Goal: Task Accomplishment & Management: Complete application form

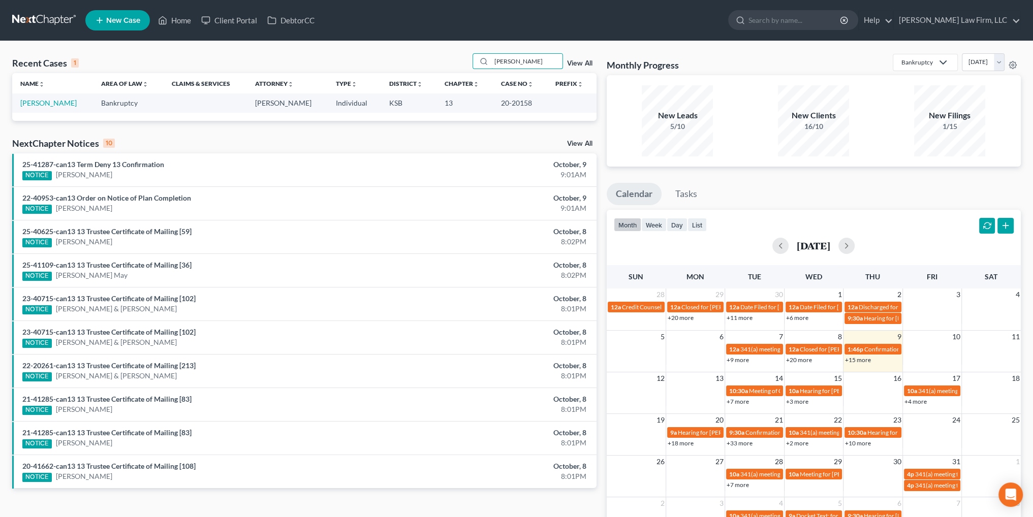
drag, startPoint x: 489, startPoint y: 61, endPoint x: 426, endPoint y: 61, distance: 63.5
click at [426, 61] on div "Recent Cases 1 [PERSON_NAME] View All" at bounding box center [304, 63] width 584 height 20
type input "[PERSON_NAME]"
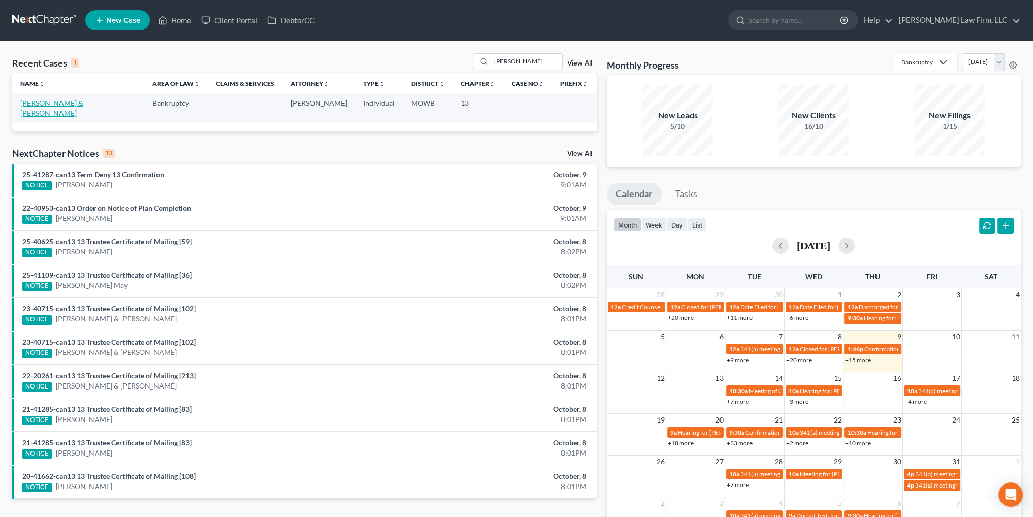
click at [83, 103] on link "[PERSON_NAME] & [PERSON_NAME]" at bounding box center [51, 108] width 63 height 19
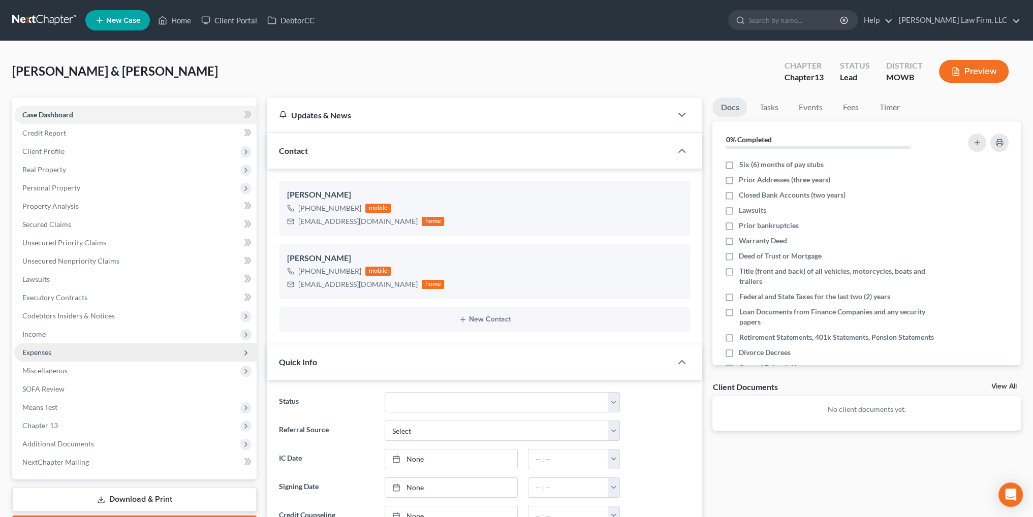
click at [40, 353] on span "Expenses" at bounding box center [36, 352] width 29 height 9
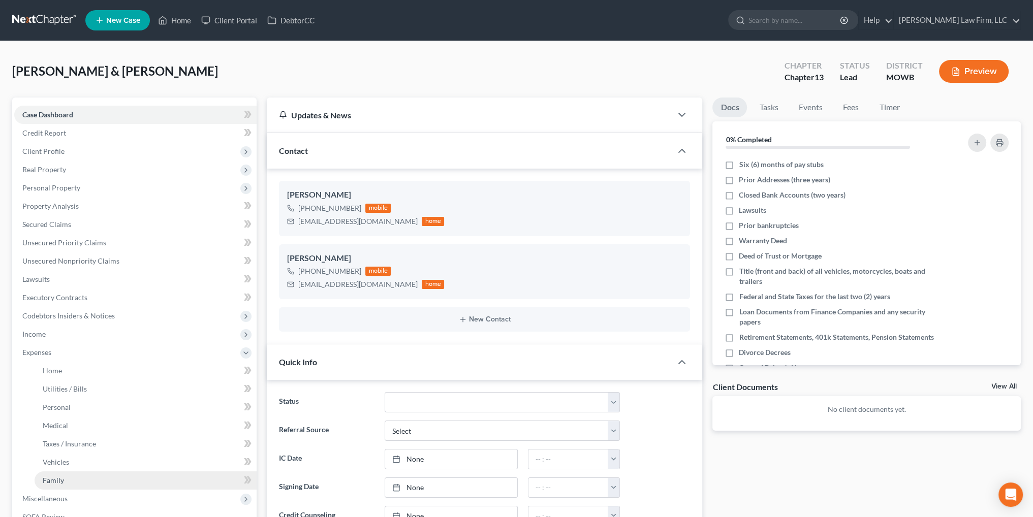
click at [51, 480] on span "Family" at bounding box center [53, 480] width 21 height 9
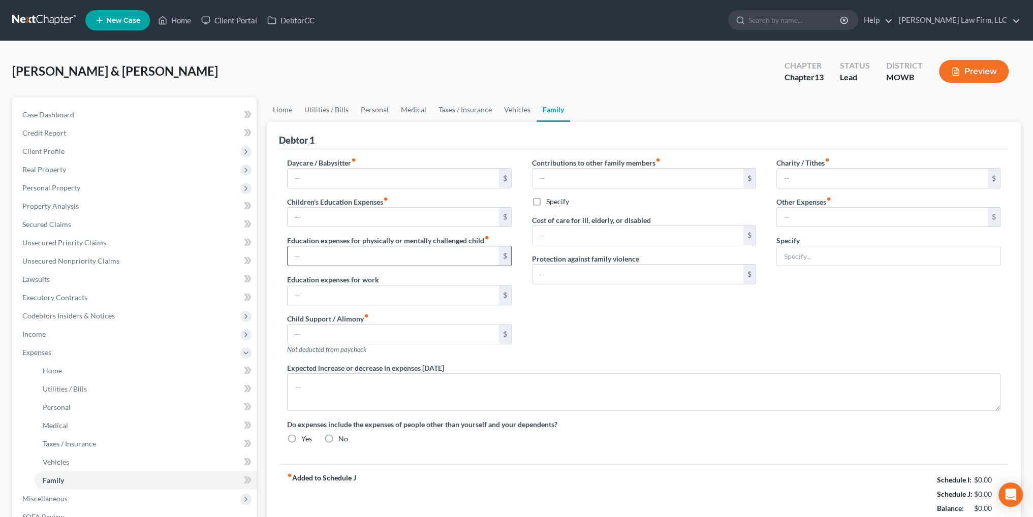
type input "0.00"
type input "100.00"
type input "0.00"
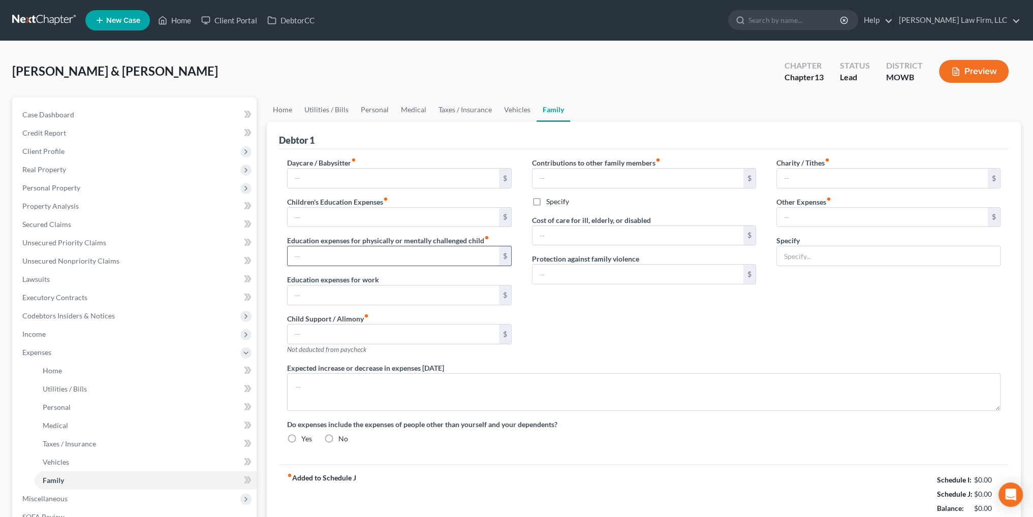
type input "100.00"
type input "0.00"
type input "50.00"
type input "300.00"
type input "0.00"
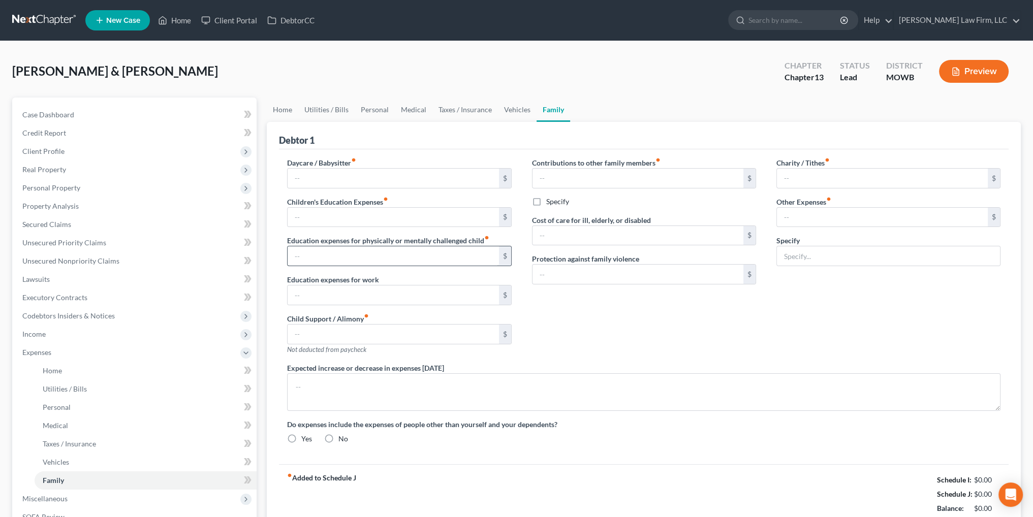
radio input "true"
click at [819, 218] on input "0.00" at bounding box center [882, 217] width 211 height 19
type input "150.00"
type input "Pet expenses"
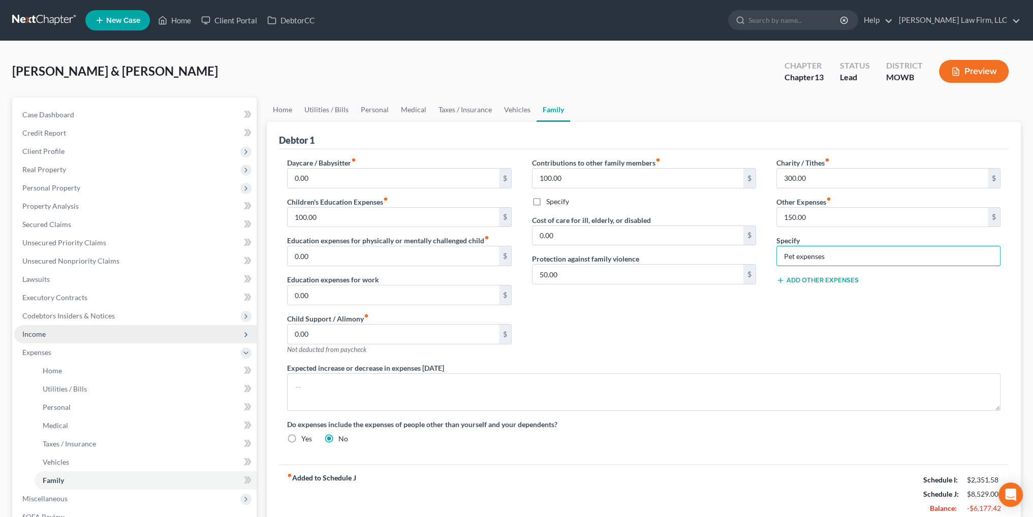
click at [38, 339] on span "Income" at bounding box center [135, 334] width 242 height 18
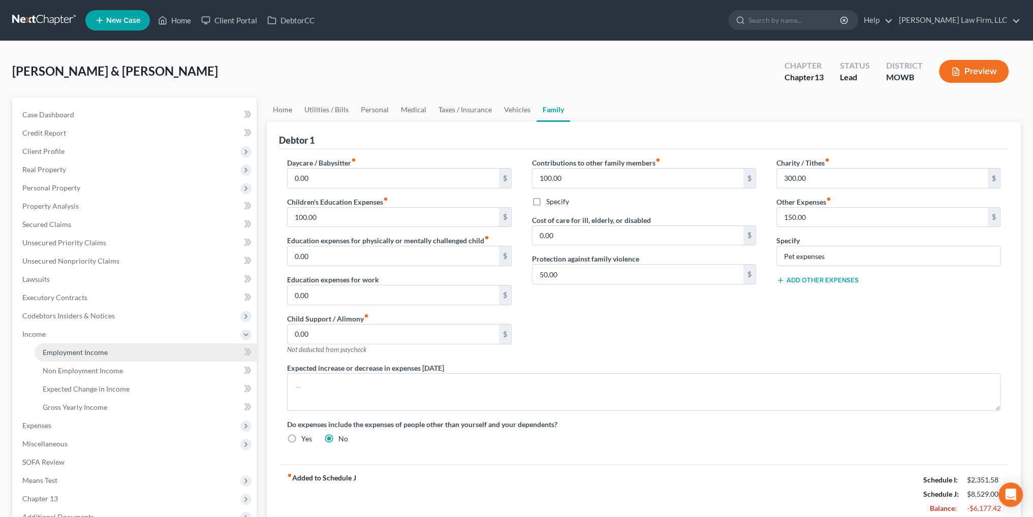
click at [47, 345] on link "Employment Income" at bounding box center [146, 353] width 222 height 18
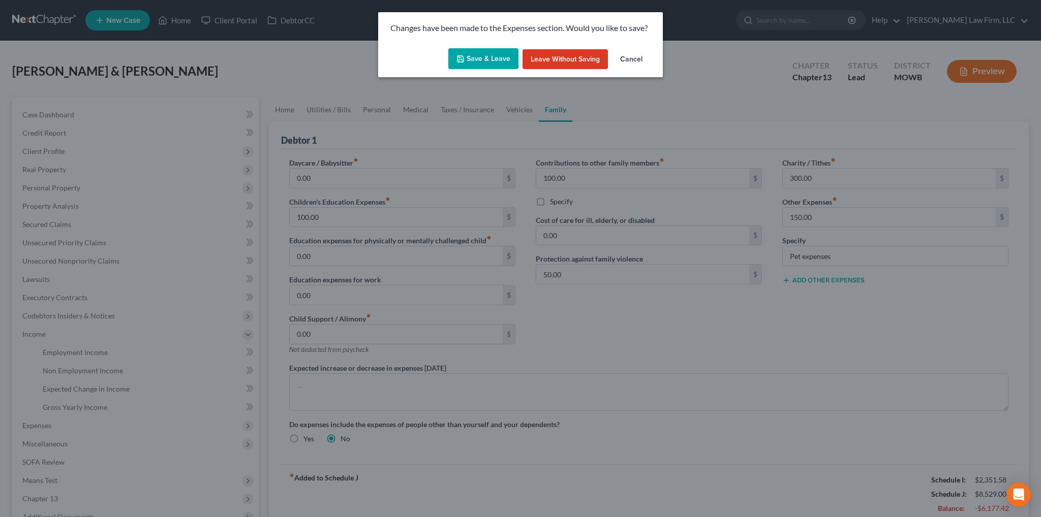
click at [477, 56] on button "Save & Leave" at bounding box center [483, 58] width 70 height 21
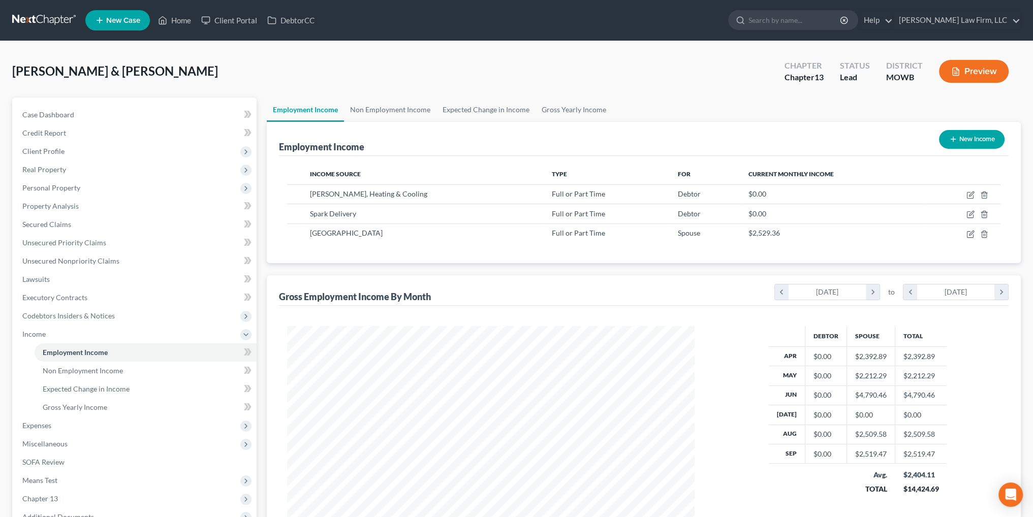
scroll to position [204, 427]
click at [43, 145] on span "Client Profile" at bounding box center [135, 151] width 242 height 18
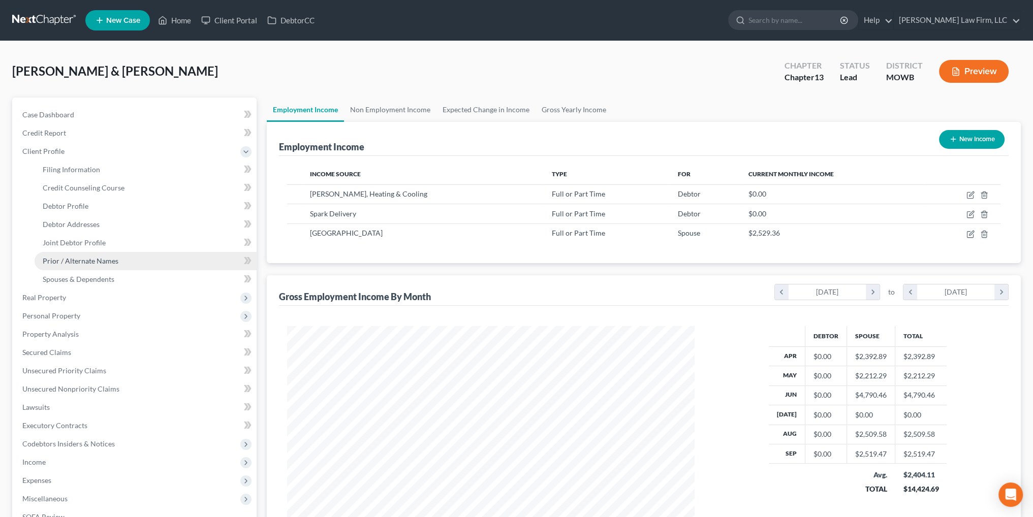
click at [73, 261] on span "Prior / Alternate Names" at bounding box center [81, 261] width 76 height 9
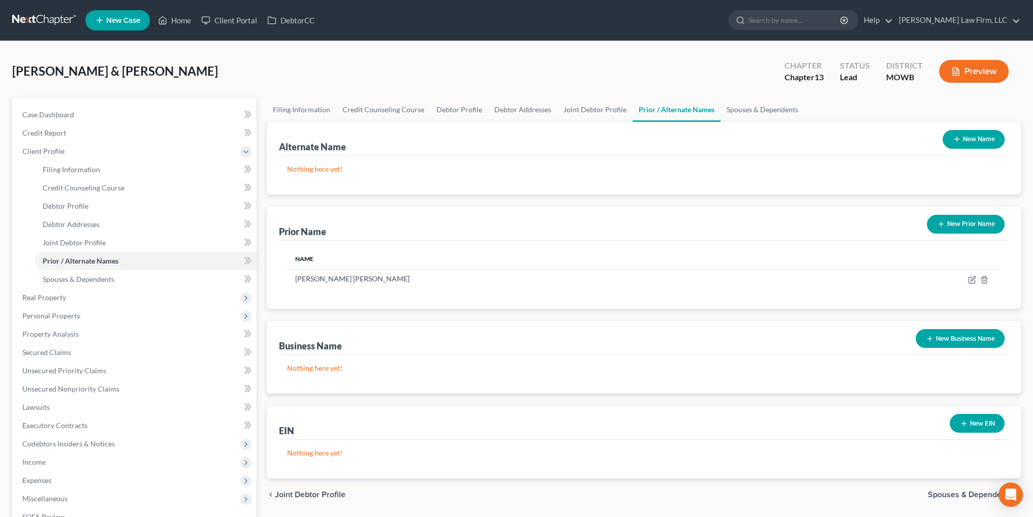
click at [967, 337] on button "New Business Name" at bounding box center [960, 338] width 89 height 19
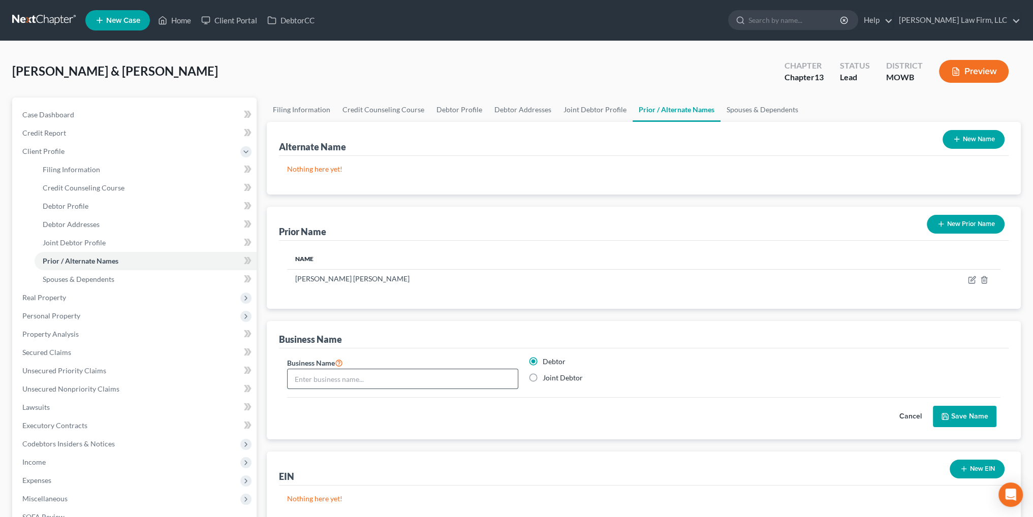
click at [461, 381] on input "text" at bounding box center [403, 378] width 230 height 19
click at [73, 200] on link "Debtor Profile" at bounding box center [146, 206] width 222 height 18
select select "1"
select select "4"
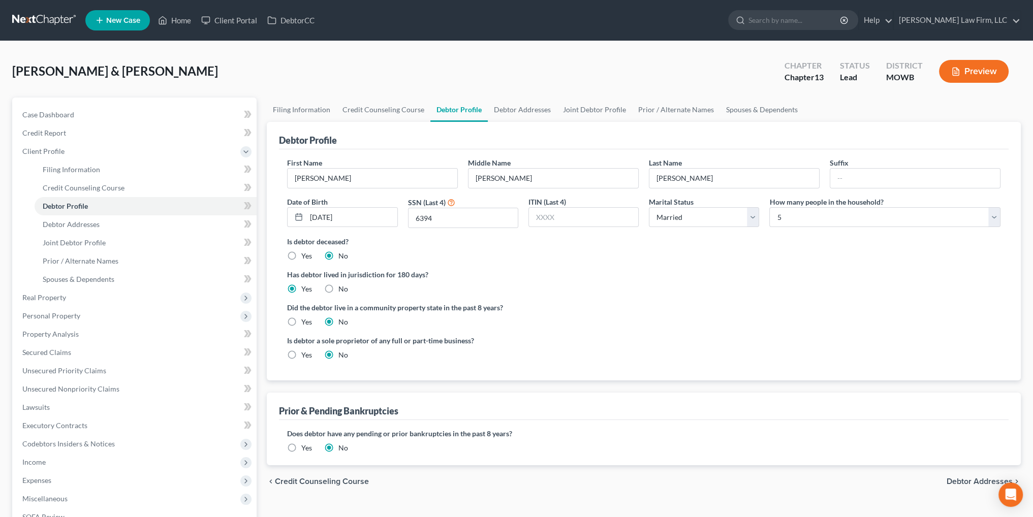
click at [301, 352] on label "Yes" at bounding box center [306, 355] width 11 height 10
click at [305, 352] on input "Yes" at bounding box center [308, 353] width 7 height 7
radio input "true"
radio input "false"
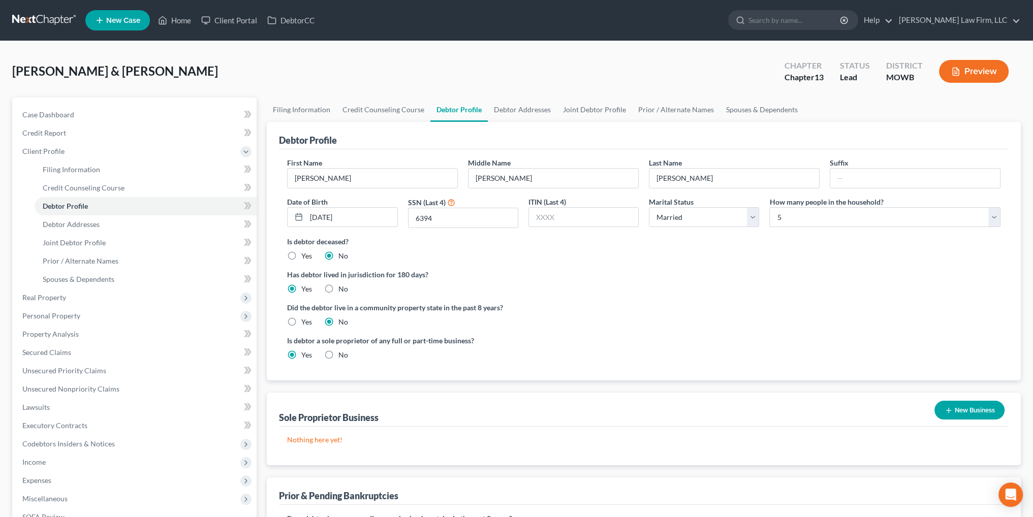
click at [958, 416] on button "New Business" at bounding box center [970, 410] width 70 height 19
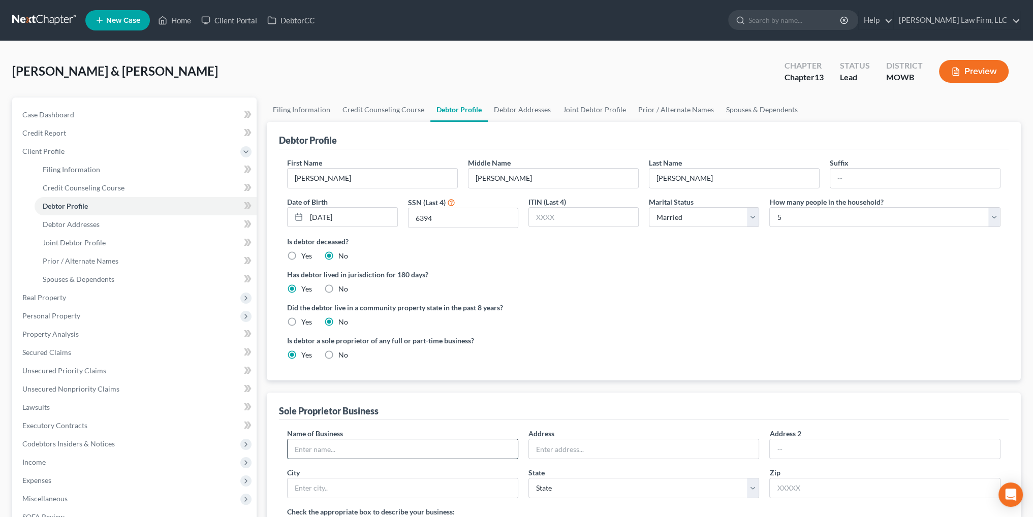
click at [366, 444] on input "text" at bounding box center [403, 449] width 230 height 19
type input "MLM Digital Solutions"
type input "[STREET_ADDRESS][PERSON_NAME]"
type input "Raytown"
select select "26"
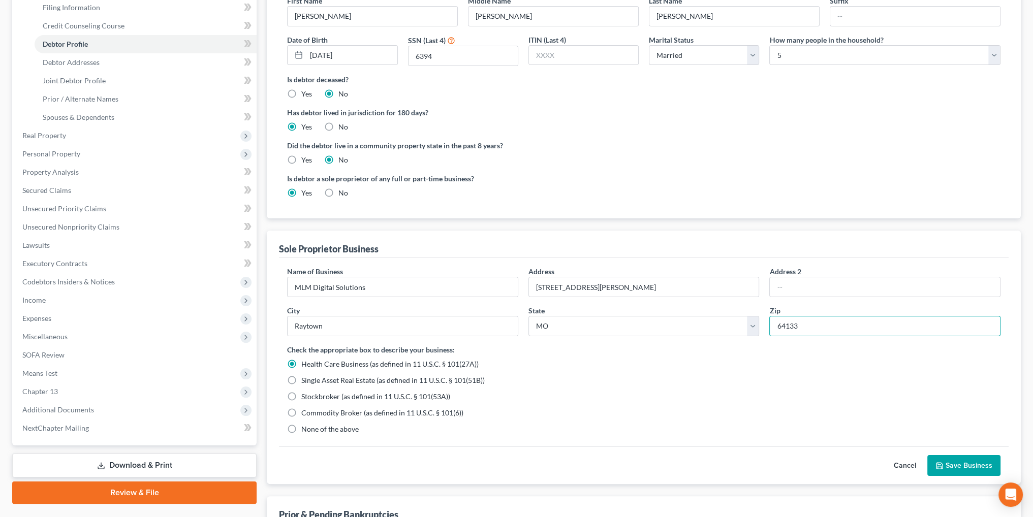
scroll to position [203, 0]
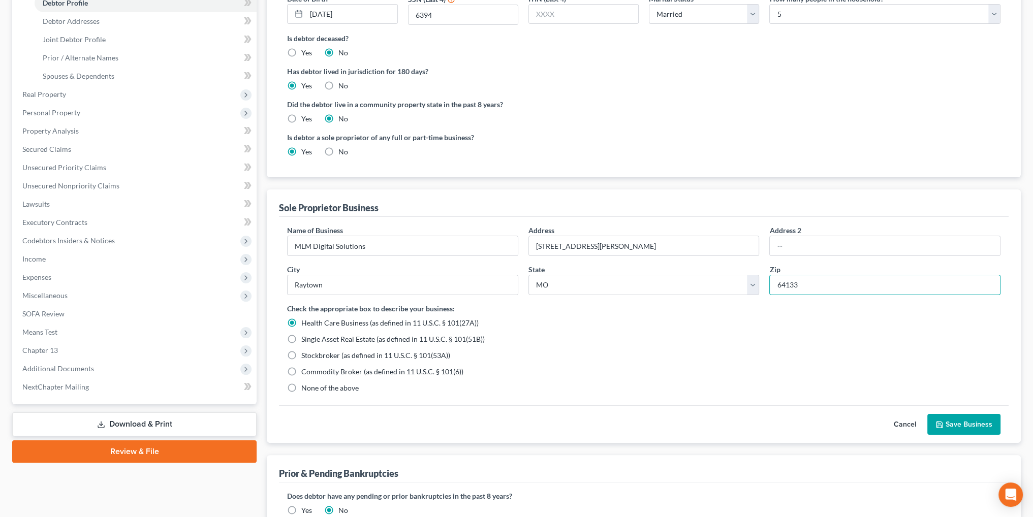
type input "64133"
type input "[US_STATE][GEOGRAPHIC_DATA]"
click at [301, 387] on label "None of the above" at bounding box center [329, 388] width 57 height 10
click at [305, 387] on input "None of the above" at bounding box center [308, 386] width 7 height 7
radio input "true"
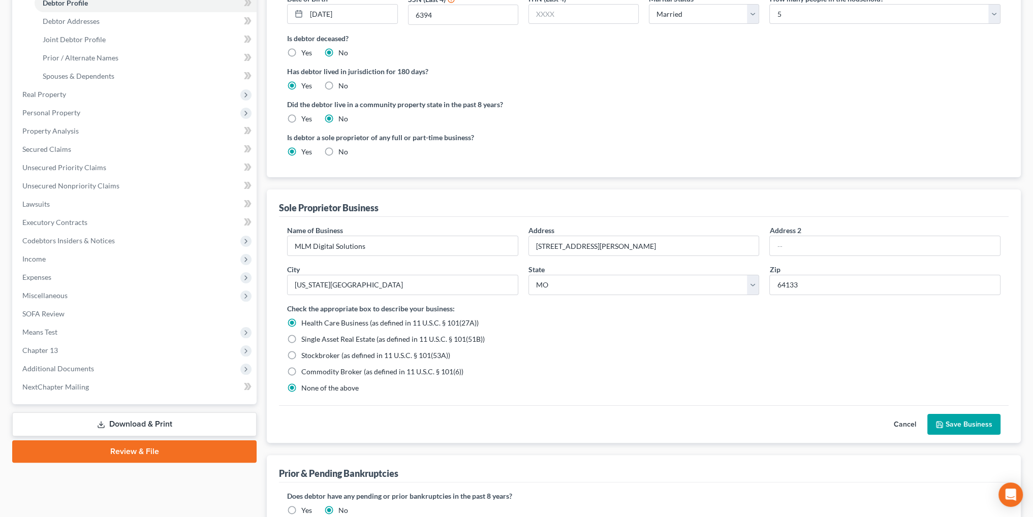
radio input "false"
click at [971, 423] on button "Save Business" at bounding box center [963, 424] width 73 height 21
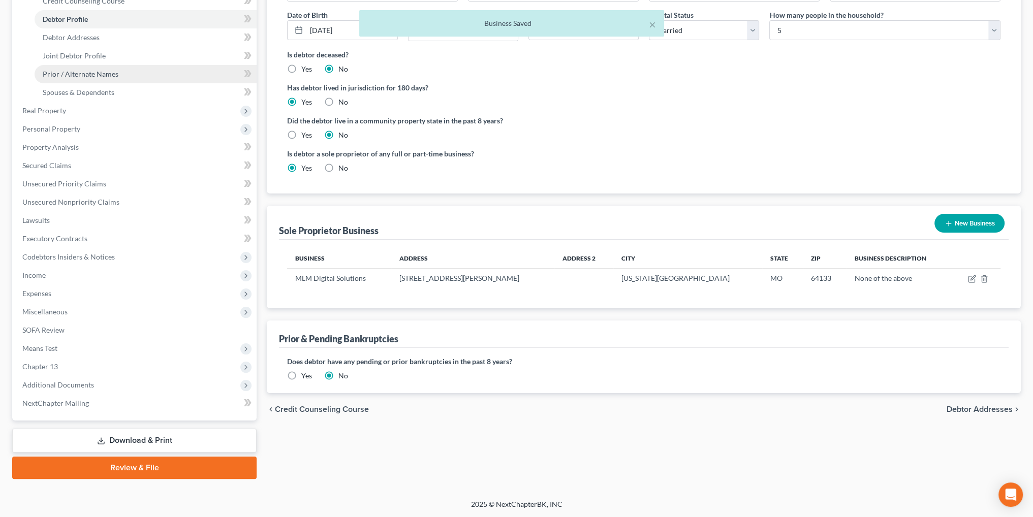
click at [79, 70] on span "Prior / Alternate Names" at bounding box center [81, 74] width 76 height 9
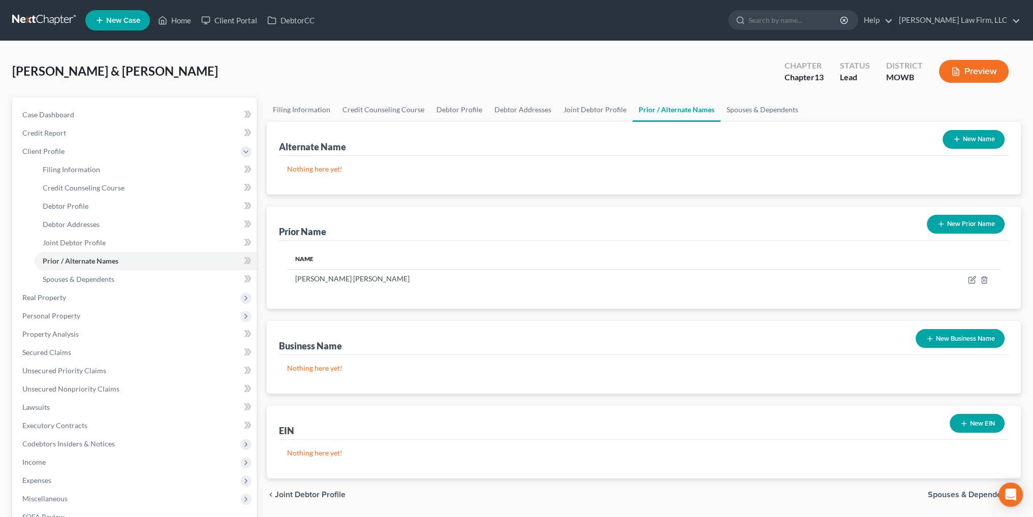
click at [959, 347] on button "New Business Name" at bounding box center [960, 338] width 89 height 19
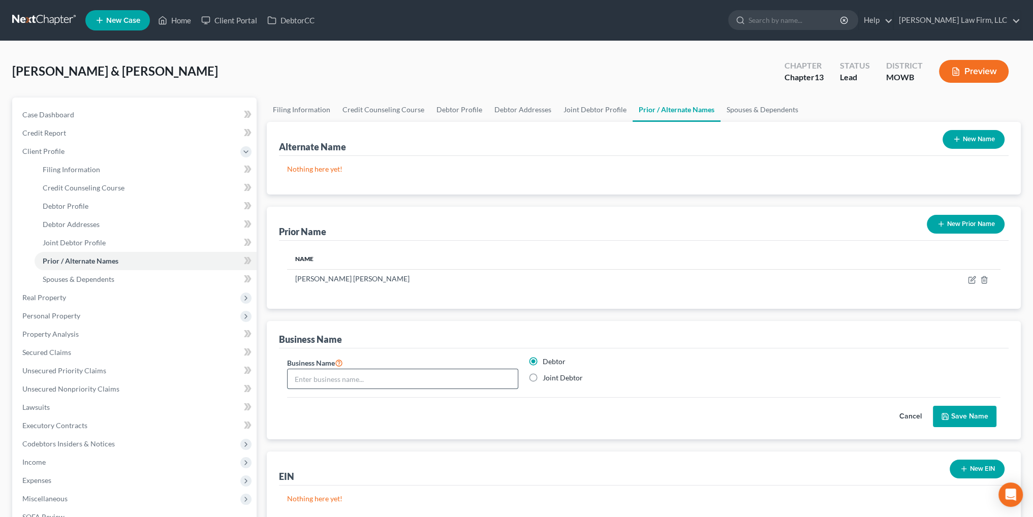
click at [354, 376] on input "text" at bounding box center [403, 378] width 230 height 19
type input "MLM Digital Solutions"
click at [963, 422] on button "Save Name" at bounding box center [965, 416] width 64 height 21
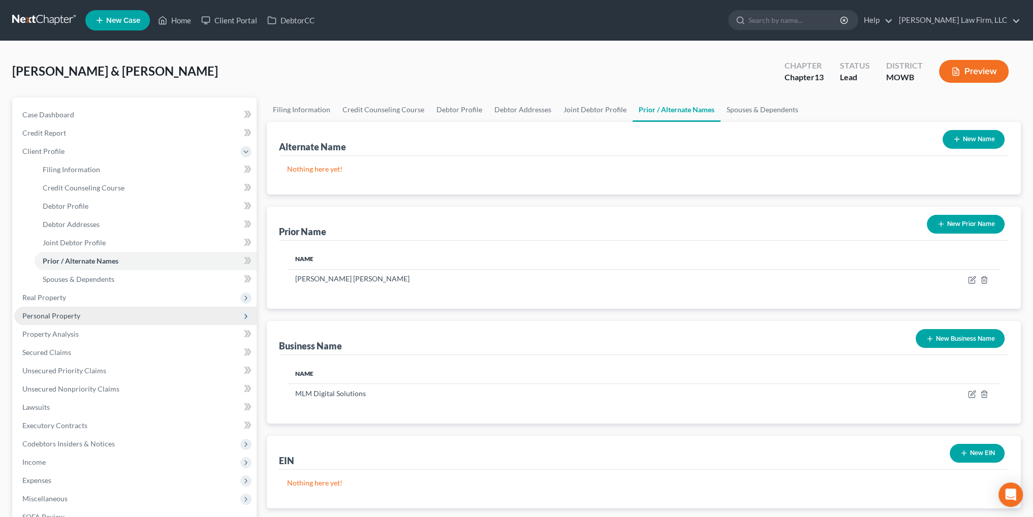
click at [51, 317] on span "Personal Property" at bounding box center [51, 316] width 58 height 9
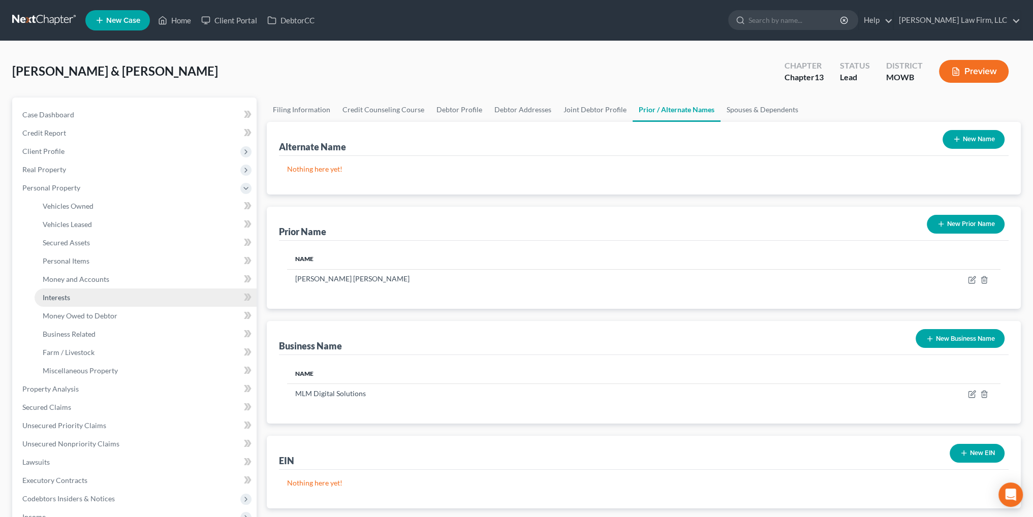
click at [63, 296] on span "Interests" at bounding box center [56, 297] width 27 height 9
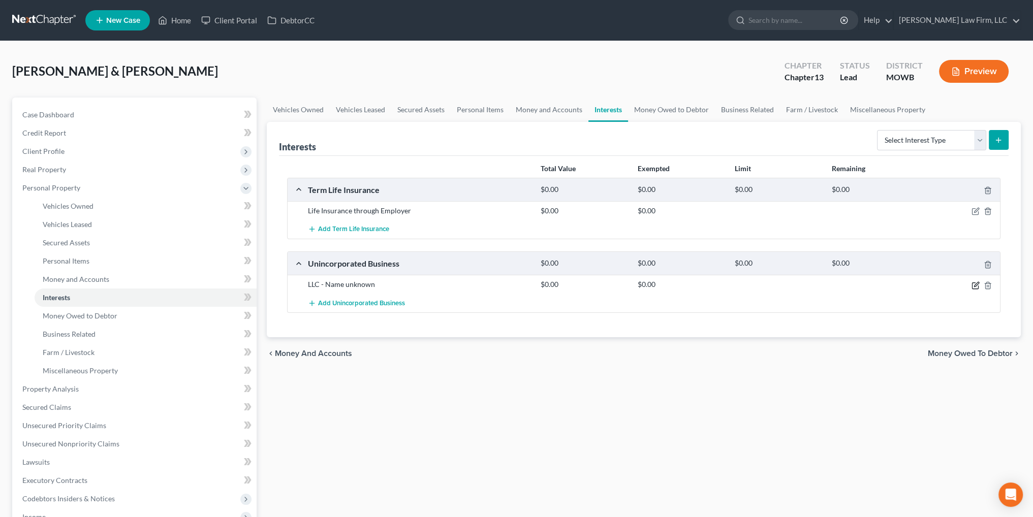
click at [975, 285] on icon "button" at bounding box center [976, 286] width 8 height 8
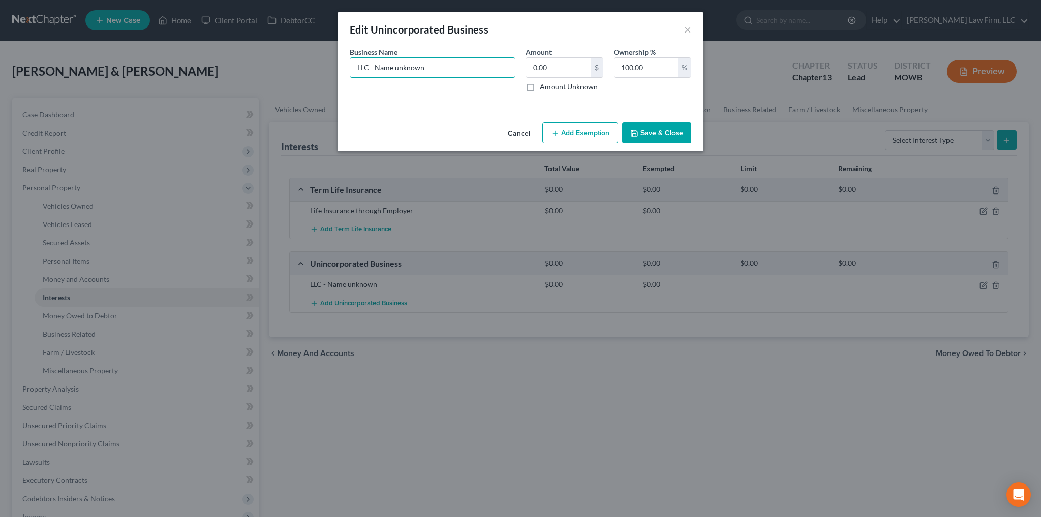
drag, startPoint x: 397, startPoint y: 66, endPoint x: 324, endPoint y: 68, distance: 73.7
click at [324, 68] on div "Edit Unincorporated Business × An exemption set must first be selected from the…" at bounding box center [520, 258] width 1041 height 517
type input "MLM Digital Solutions"
click at [660, 133] on button "Save & Close" at bounding box center [656, 132] width 69 height 21
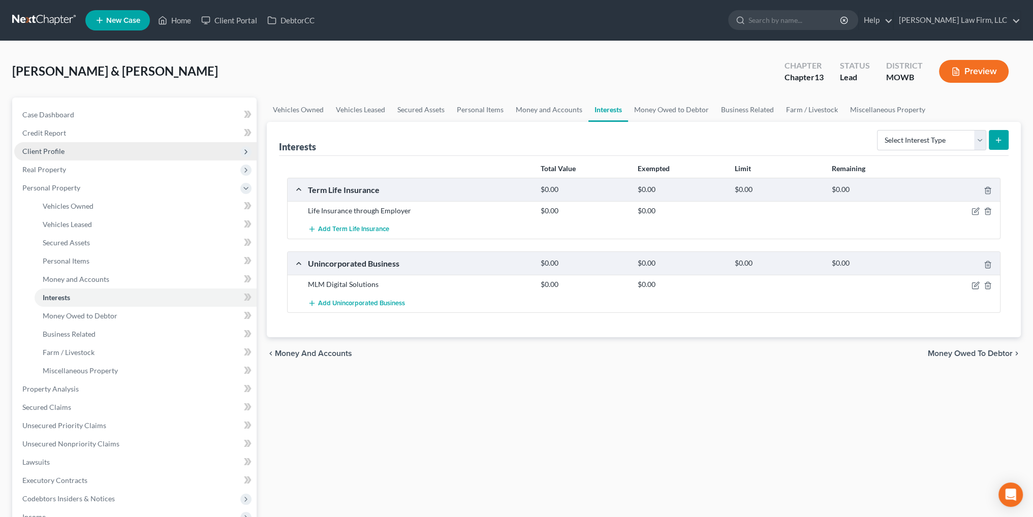
click at [41, 152] on span "Client Profile" at bounding box center [43, 151] width 42 height 9
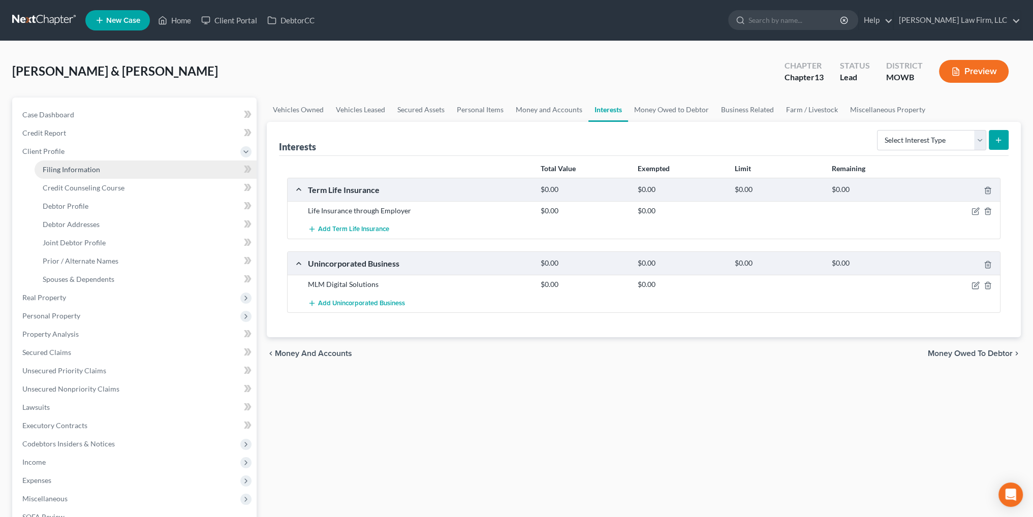
click at [81, 171] on span "Filing Information" at bounding box center [71, 169] width 57 height 9
select select "1"
select select "3"
select select "46"
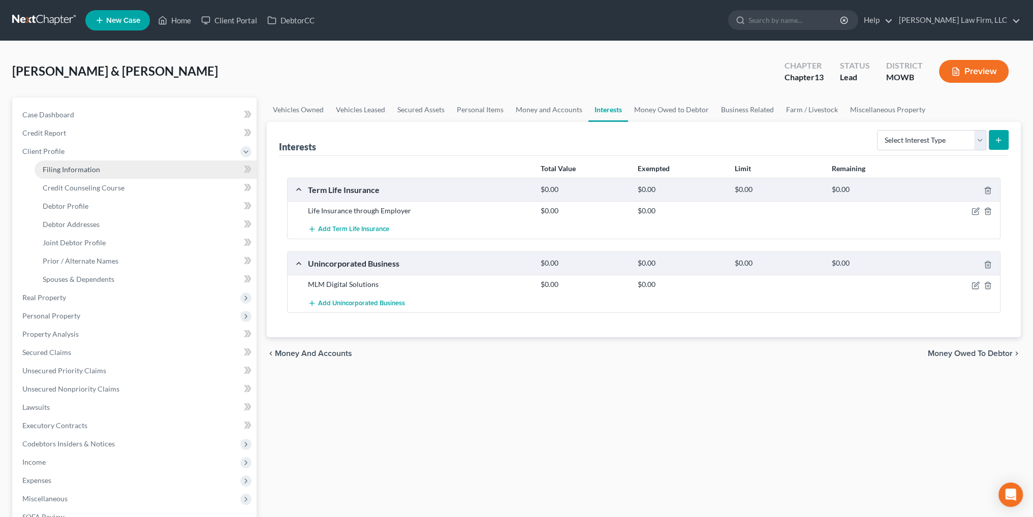
select select "26"
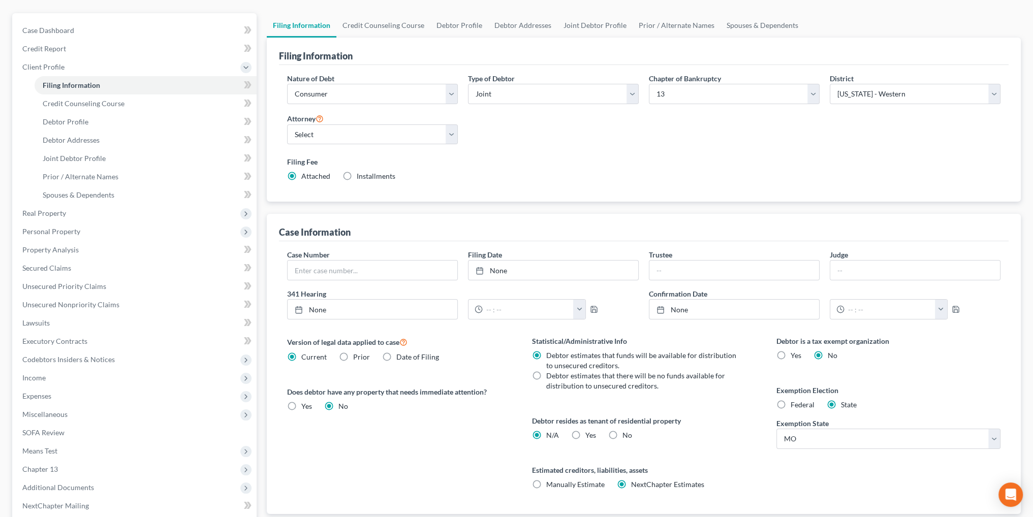
scroll to position [102, 0]
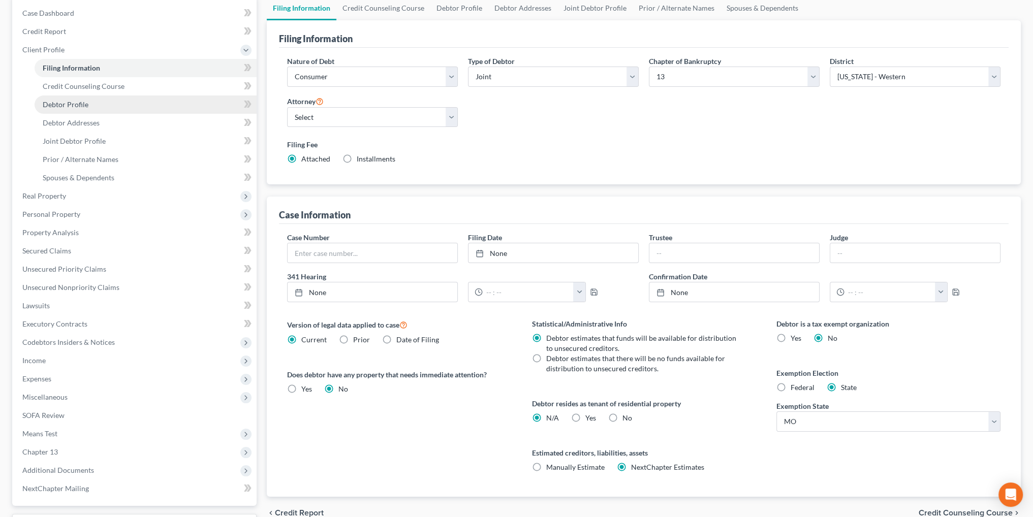
click at [67, 106] on span "Debtor Profile" at bounding box center [66, 104] width 46 height 9
select select "1"
select select "4"
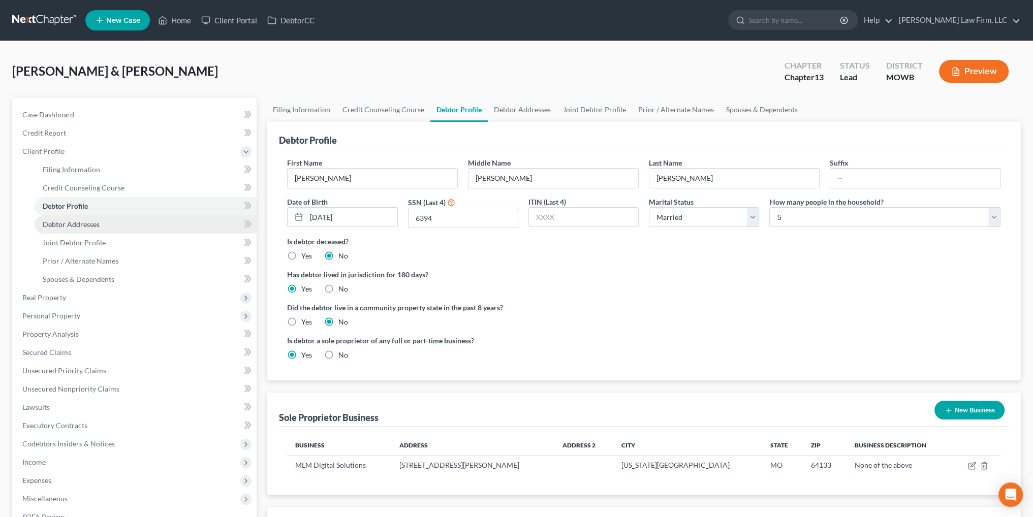
click at [69, 222] on span "Debtor Addresses" at bounding box center [71, 224] width 57 height 9
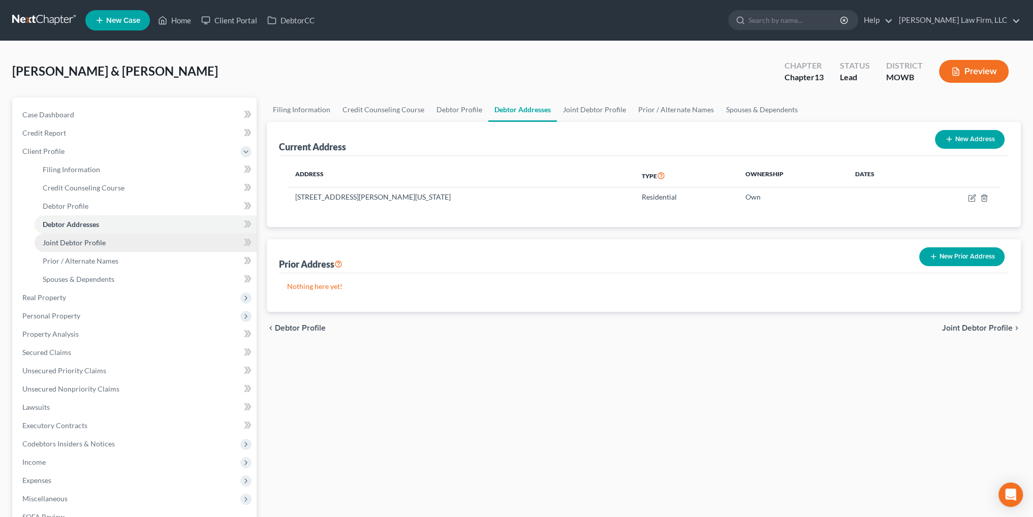
click at [65, 240] on span "Joint Debtor Profile" at bounding box center [74, 242] width 63 height 9
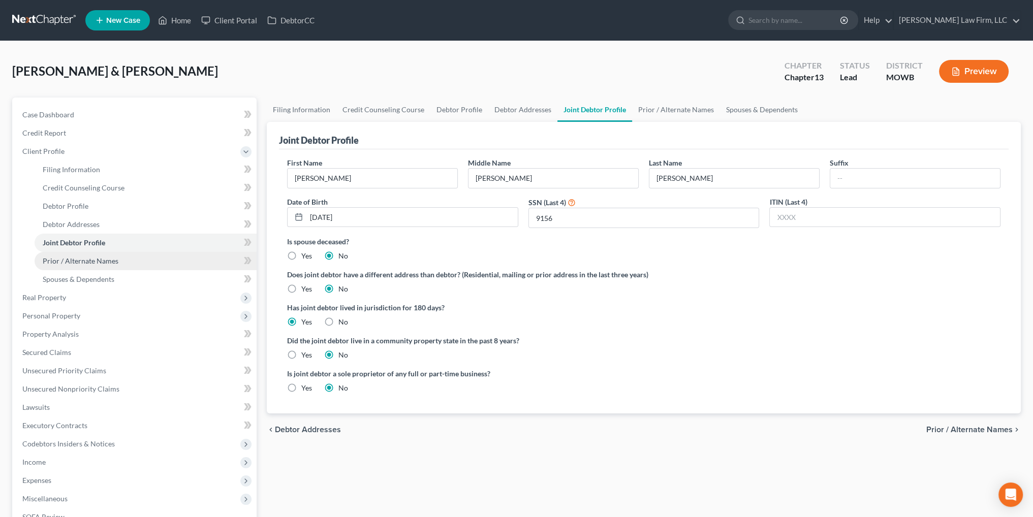
click at [84, 263] on span "Prior / Alternate Names" at bounding box center [81, 261] width 76 height 9
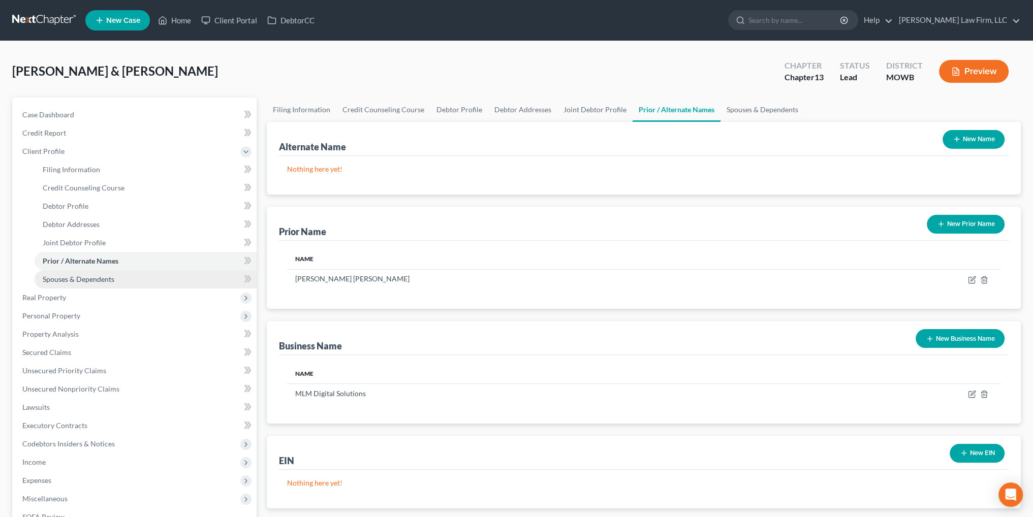
click at [82, 277] on span "Spouses & Dependents" at bounding box center [79, 279] width 72 height 9
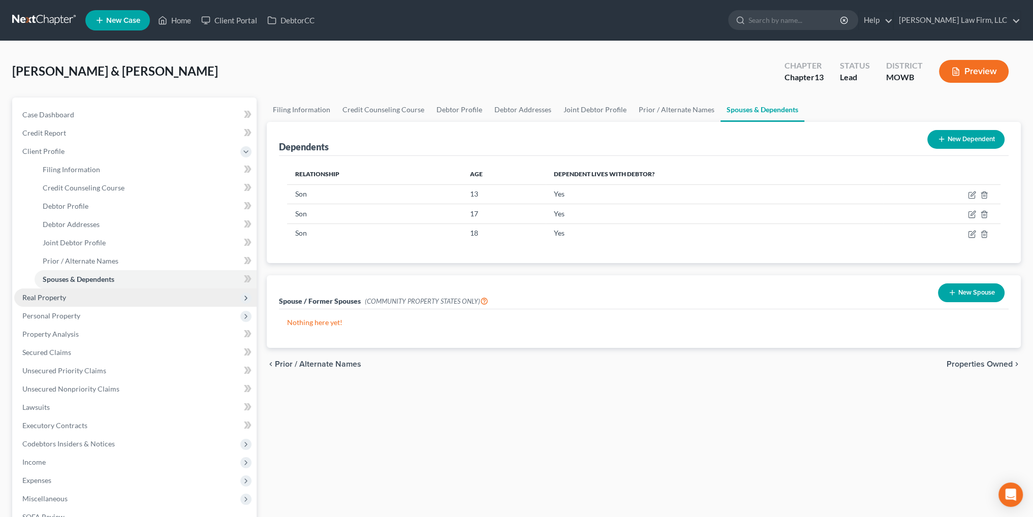
click at [48, 295] on span "Real Property" at bounding box center [44, 297] width 44 height 9
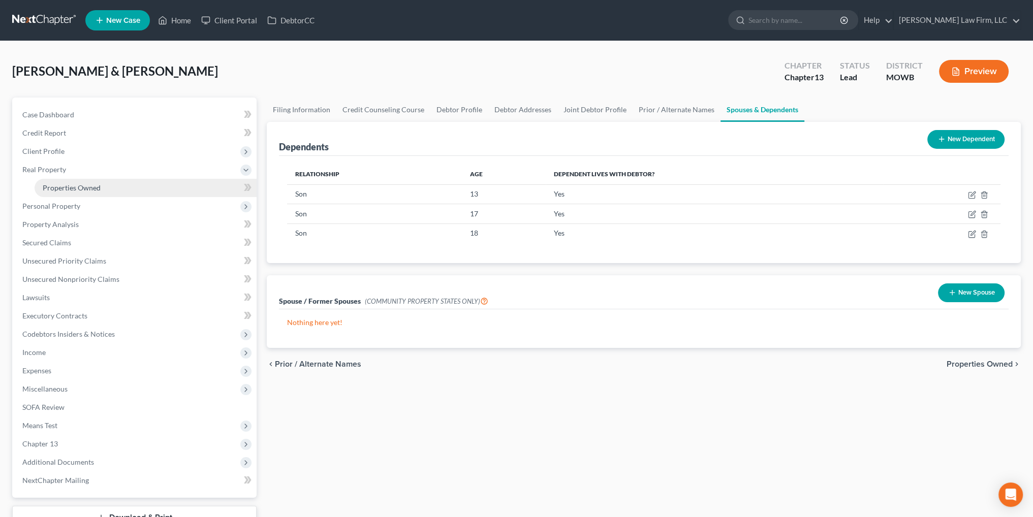
click at [83, 185] on span "Properties Owned" at bounding box center [72, 187] width 58 height 9
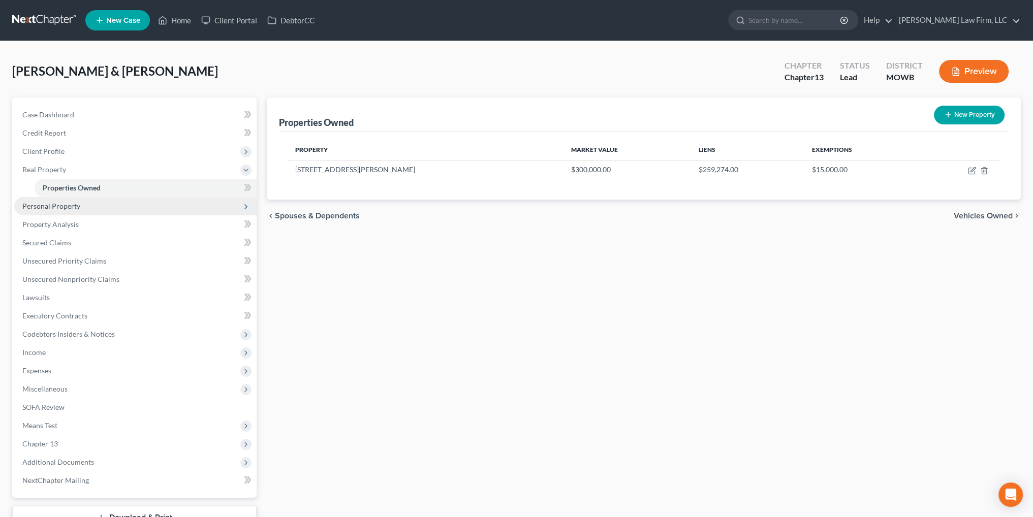
click at [62, 205] on span "Personal Property" at bounding box center [51, 206] width 58 height 9
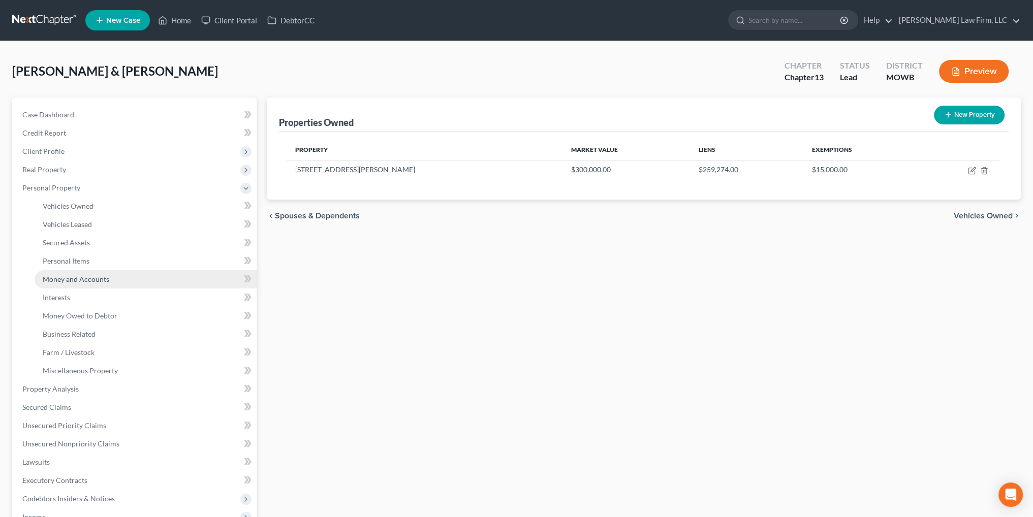
click at [63, 279] on span "Money and Accounts" at bounding box center [76, 279] width 67 height 9
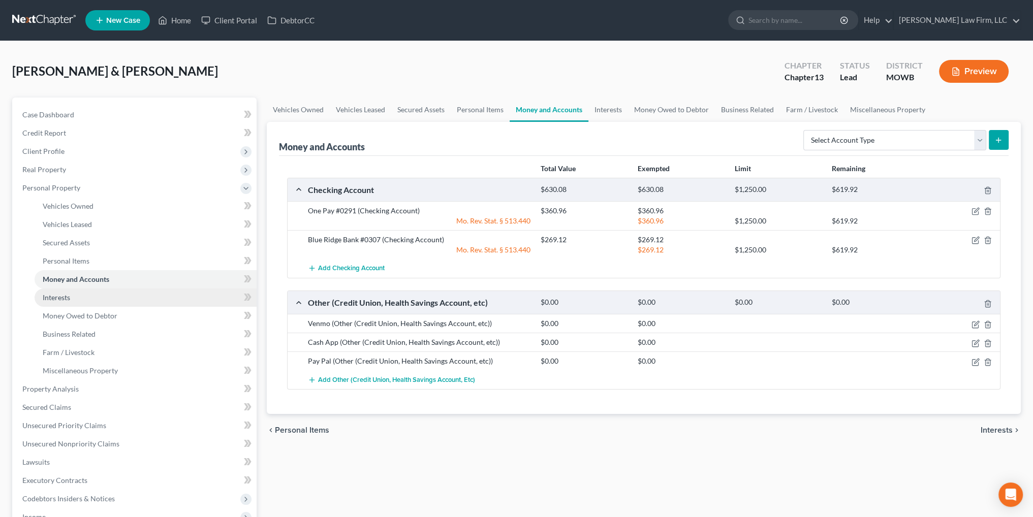
click at [54, 298] on span "Interests" at bounding box center [56, 297] width 27 height 9
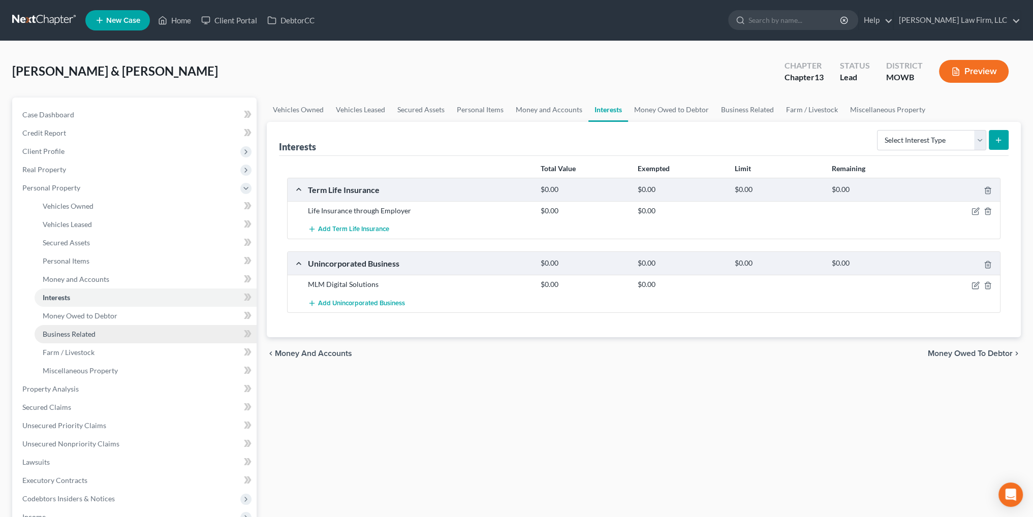
click at [78, 336] on span "Business Related" at bounding box center [69, 334] width 53 height 9
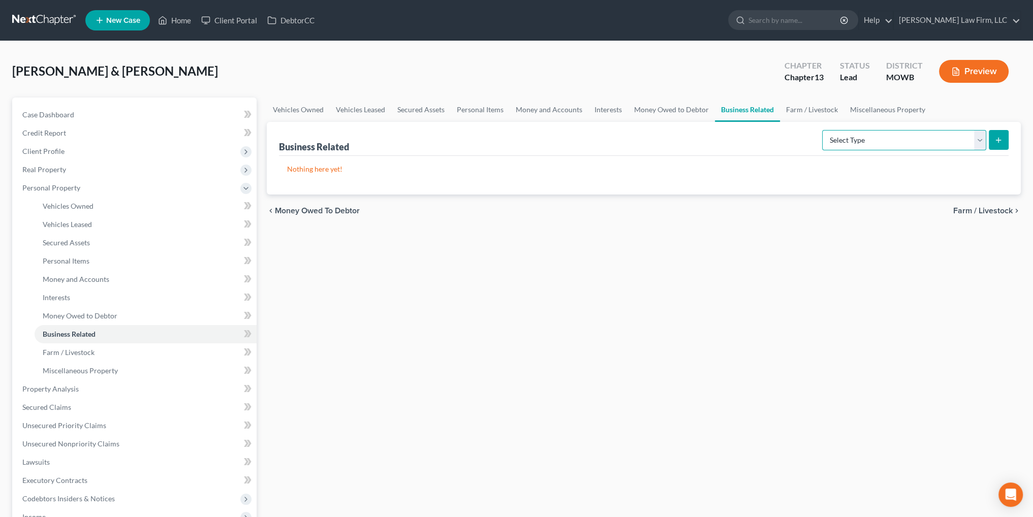
click at [968, 138] on select "Select Type Customer Lists Franchises Inventory Licenses Machinery Office Equip…" at bounding box center [904, 140] width 164 height 20
click at [69, 373] on span "Miscellaneous Property" at bounding box center [80, 370] width 75 height 9
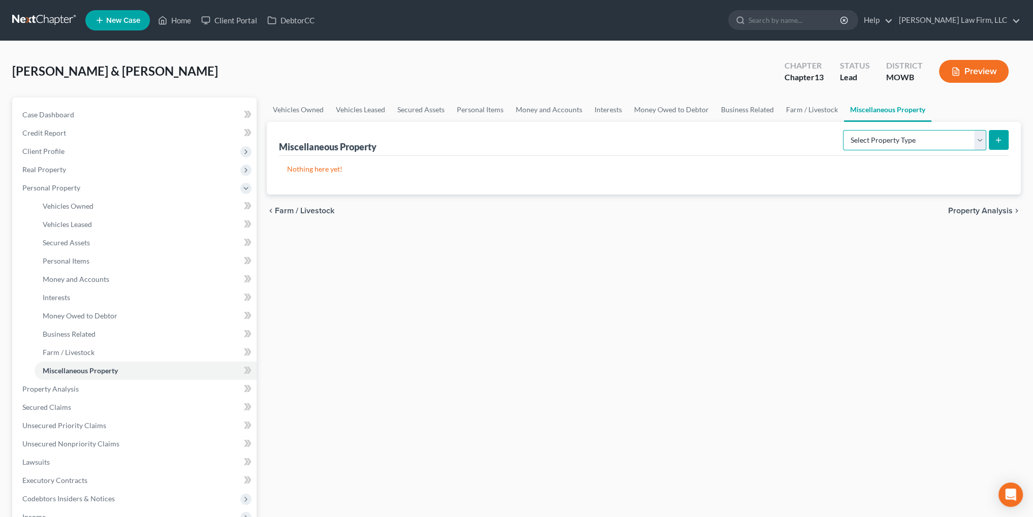
click at [971, 135] on select "Select Property Type Assigned for Creditor Benefit [DATE] Holding for Another N…" at bounding box center [914, 140] width 143 height 20
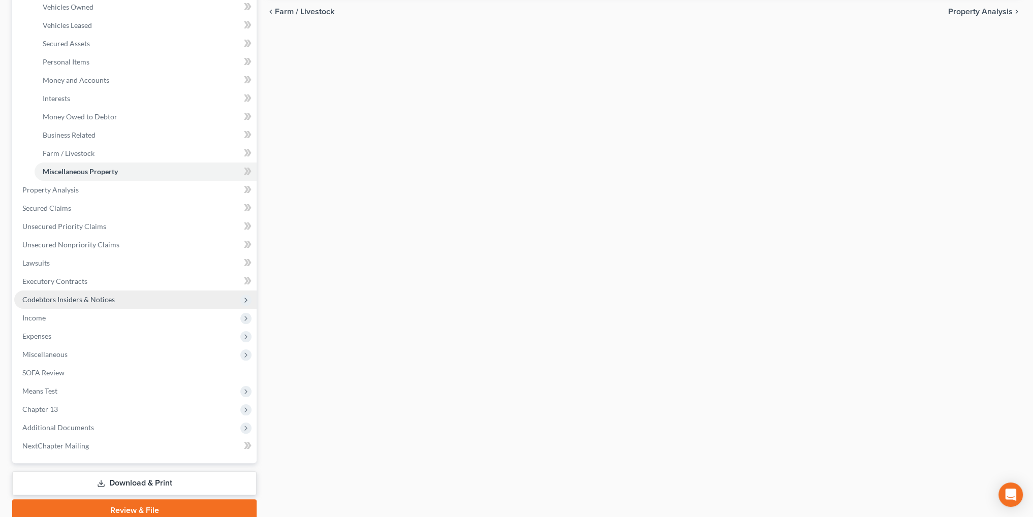
scroll to position [203, 0]
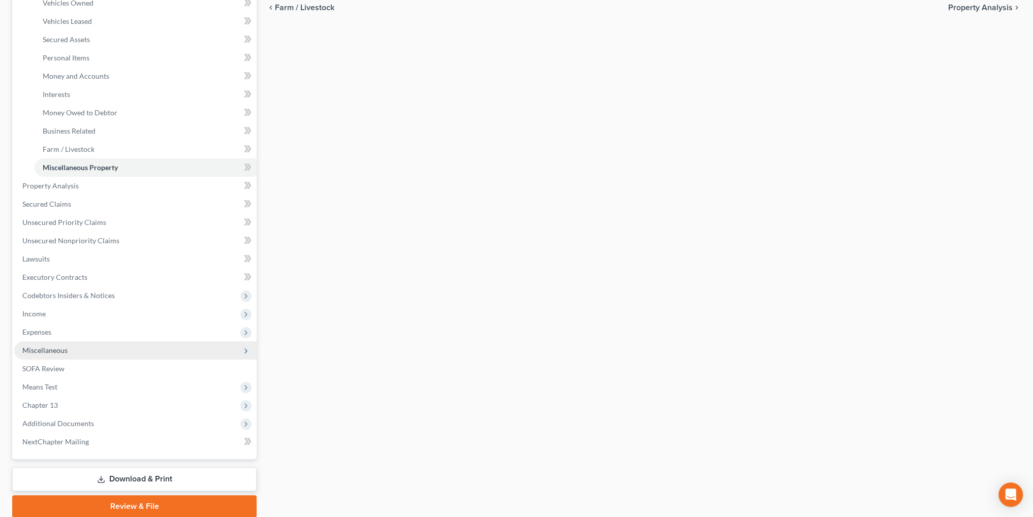
click at [54, 344] on span "Miscellaneous" at bounding box center [135, 351] width 242 height 18
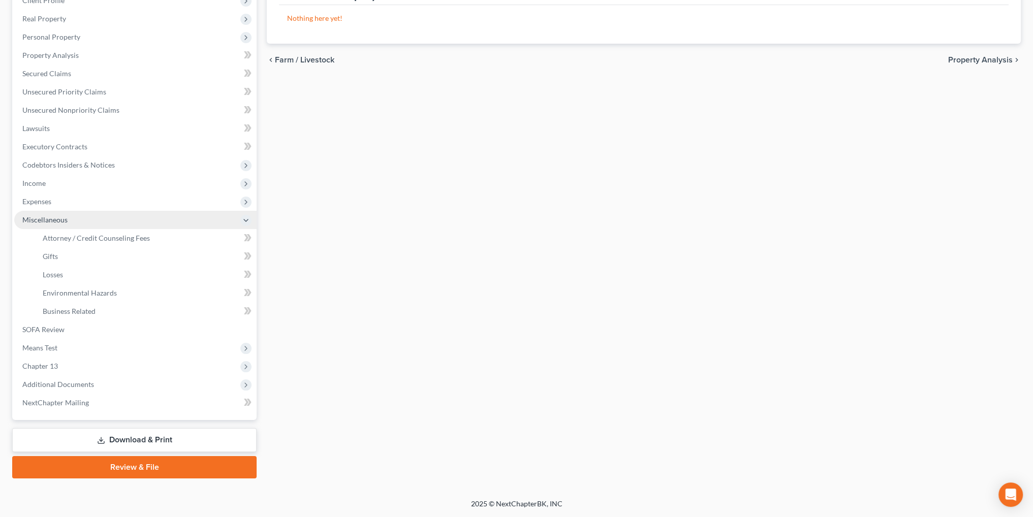
scroll to position [150, 0]
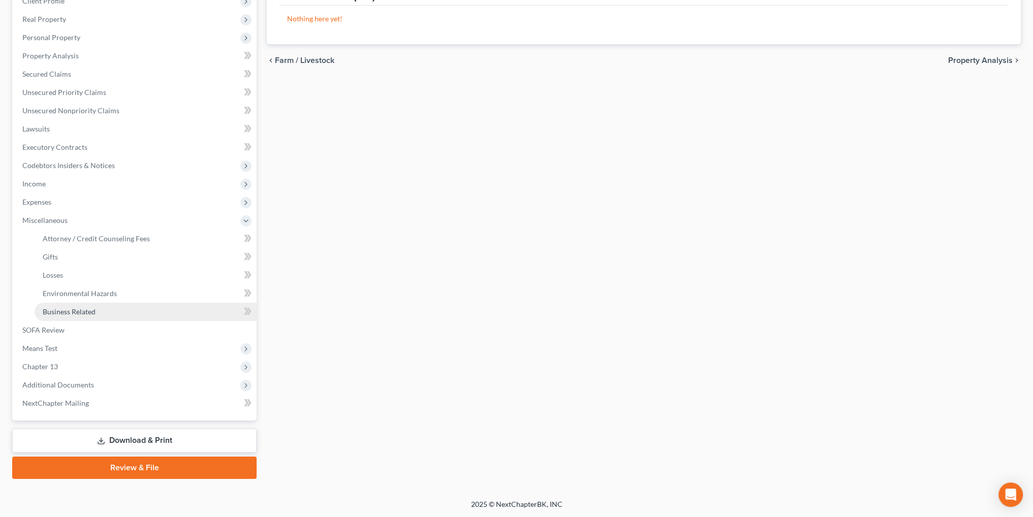
click at [79, 313] on span "Business Related" at bounding box center [69, 311] width 53 height 9
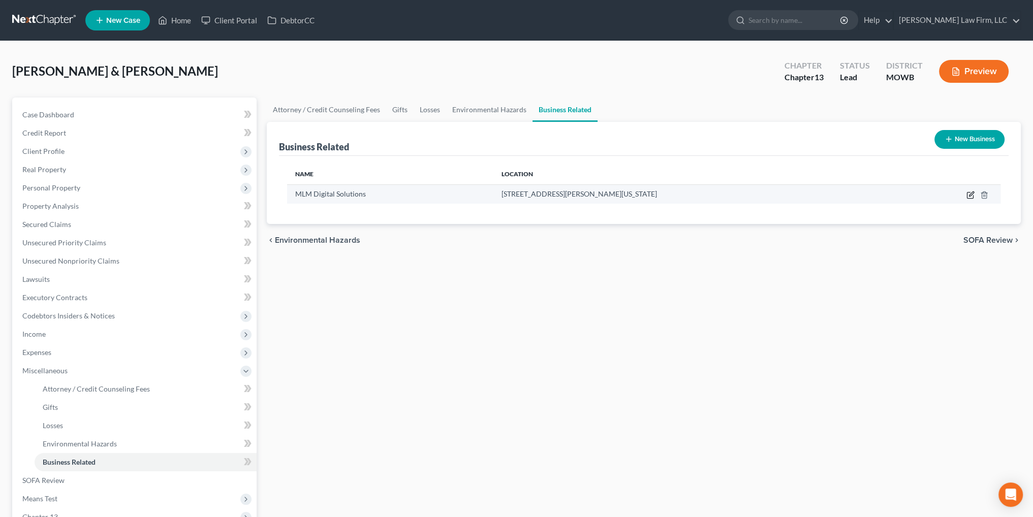
click at [972, 197] on icon "button" at bounding box center [971, 195] width 8 height 8
select select "sole_proprietor"
select select "26"
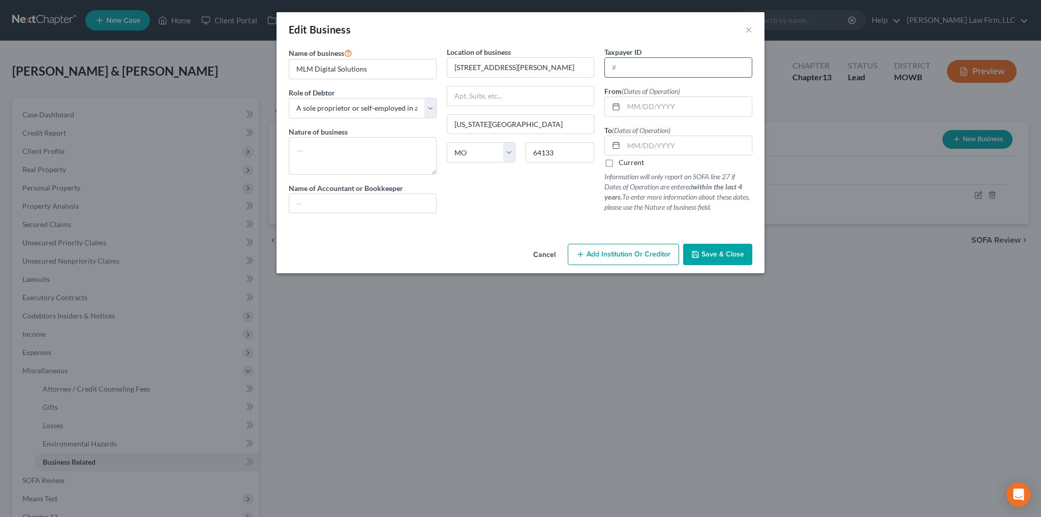
click at [636, 67] on input "text" at bounding box center [678, 67] width 147 height 19
click at [658, 67] on input "33" at bounding box center [678, 67] width 147 height 19
type input "[US_EMPLOYER_IDENTIFICATION_NUMBER]"
click at [702, 249] on button "Save & Close" at bounding box center [717, 254] width 69 height 21
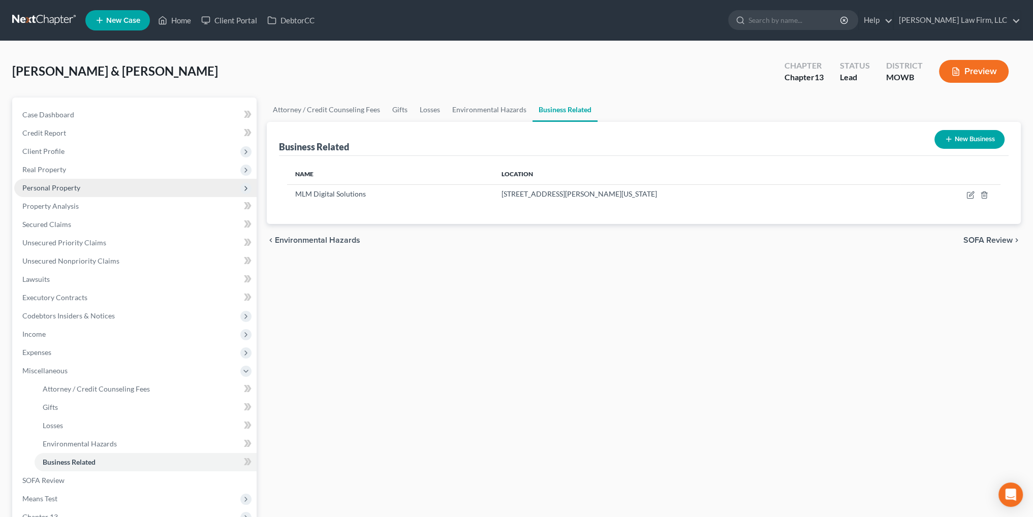
click at [54, 188] on span "Personal Property" at bounding box center [51, 187] width 58 height 9
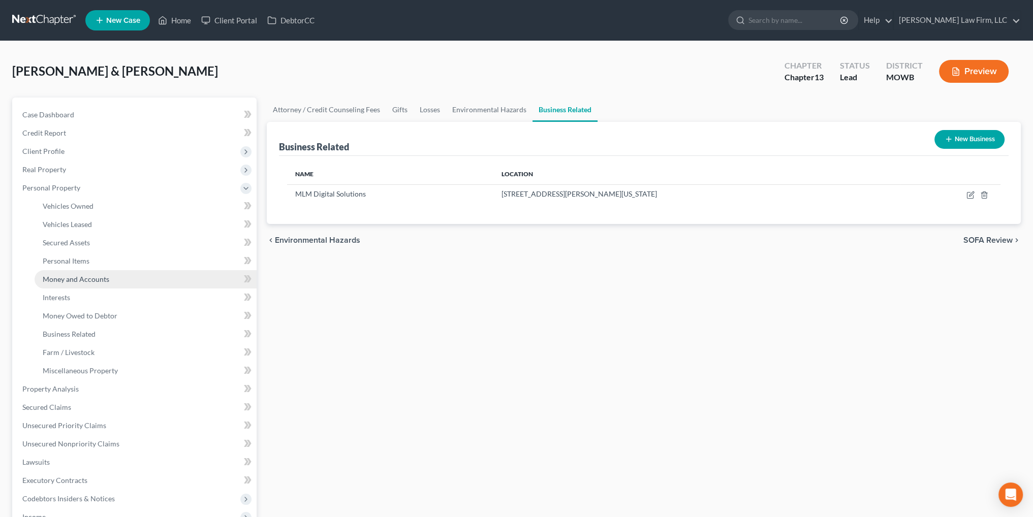
click at [78, 277] on span "Money and Accounts" at bounding box center [76, 279] width 67 height 9
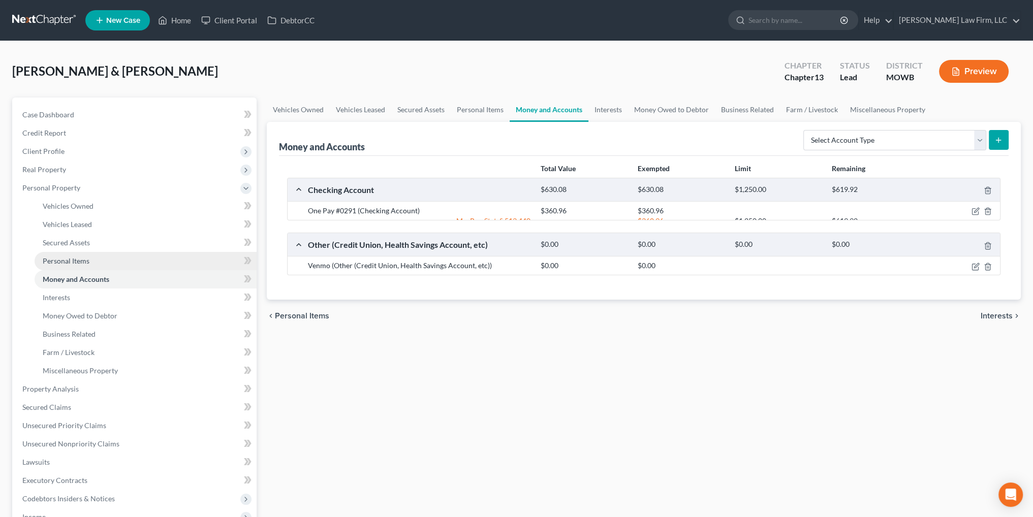
click at [71, 259] on span "Personal Items" at bounding box center [66, 261] width 47 height 9
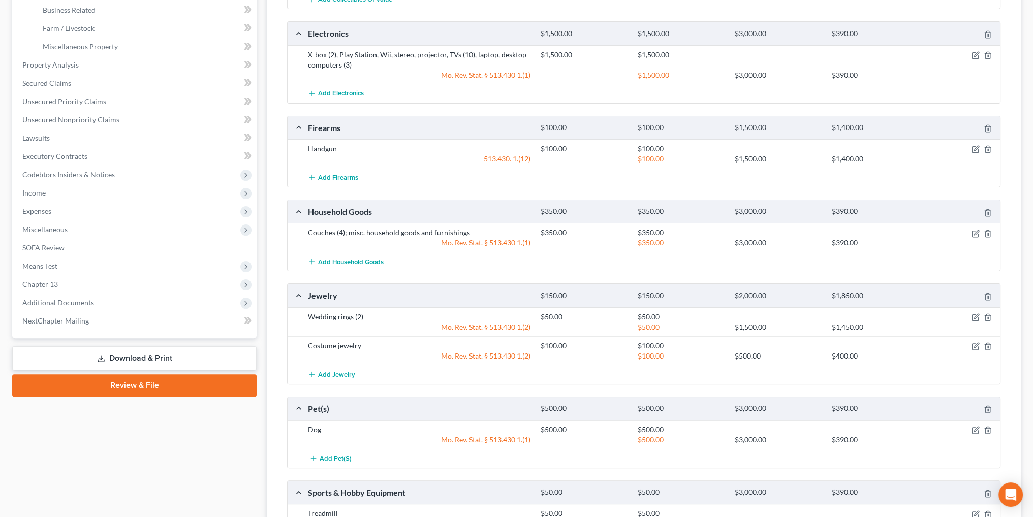
scroll to position [356, 0]
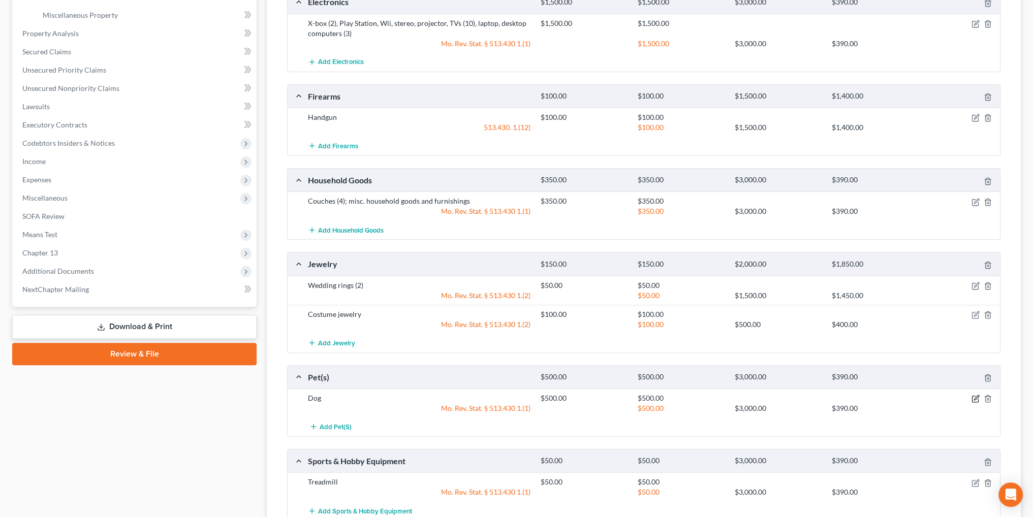
click at [973, 399] on icon "button" at bounding box center [976, 399] width 8 height 8
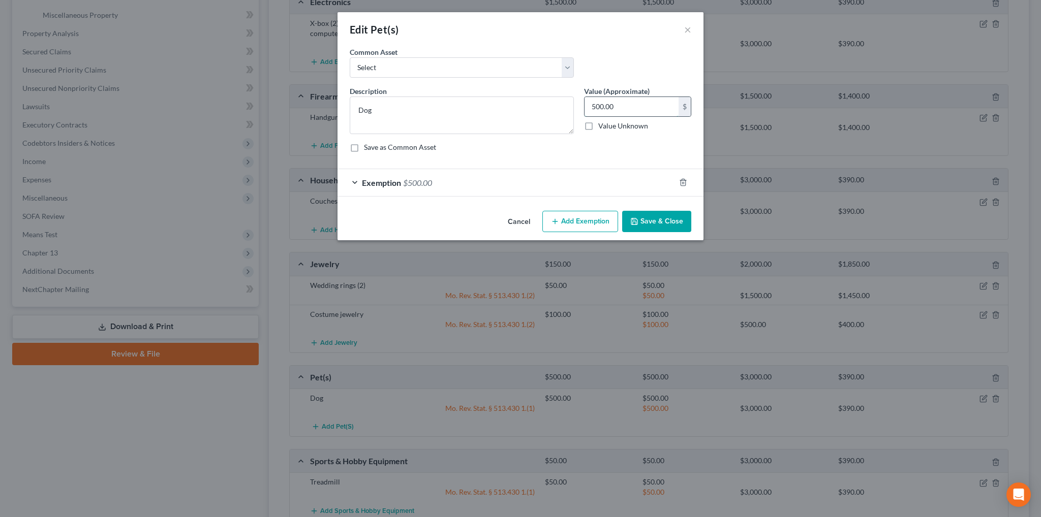
click at [623, 106] on input "500.00" at bounding box center [631, 106] width 94 height 19
type input "0.00"
click at [685, 180] on polyline "button" at bounding box center [683, 180] width 6 height 0
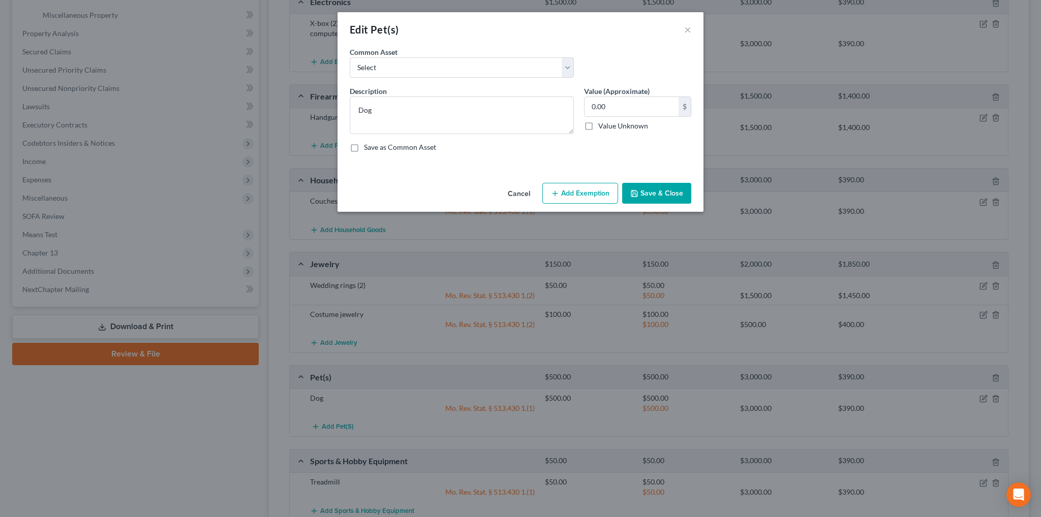
click at [675, 196] on button "Save & Close" at bounding box center [656, 193] width 69 height 21
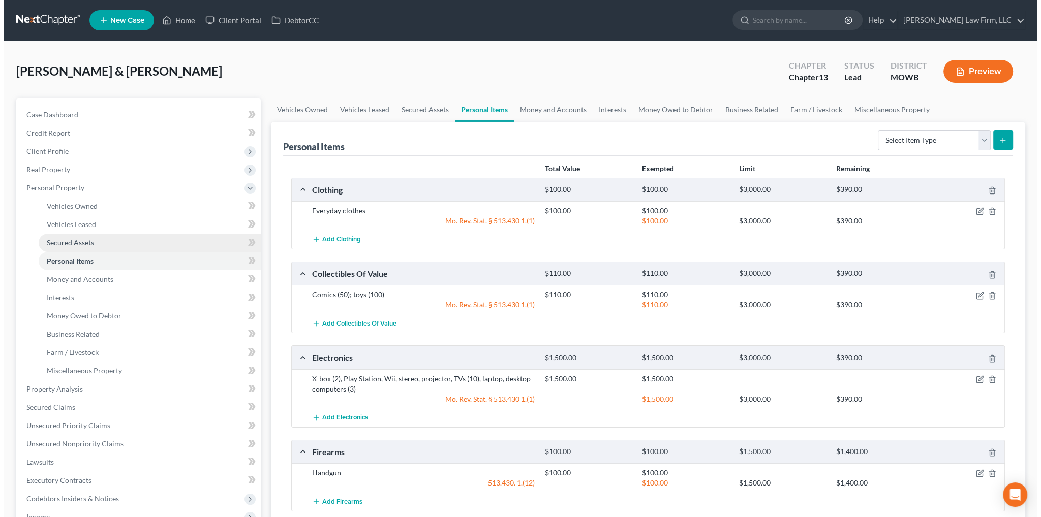
scroll to position [0, 0]
click at [959, 70] on icon "button" at bounding box center [955, 71] width 9 height 9
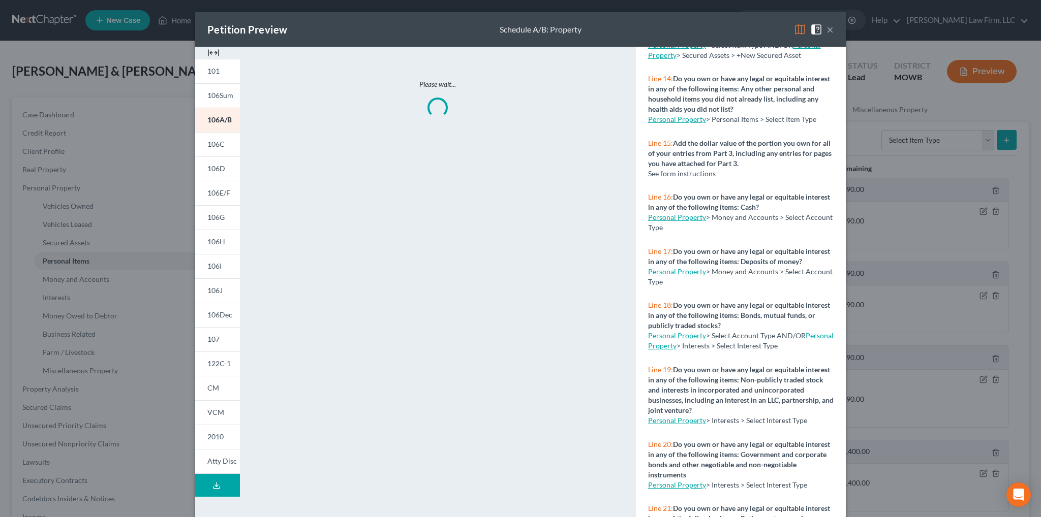
click at [827, 29] on button "×" at bounding box center [829, 29] width 7 height 12
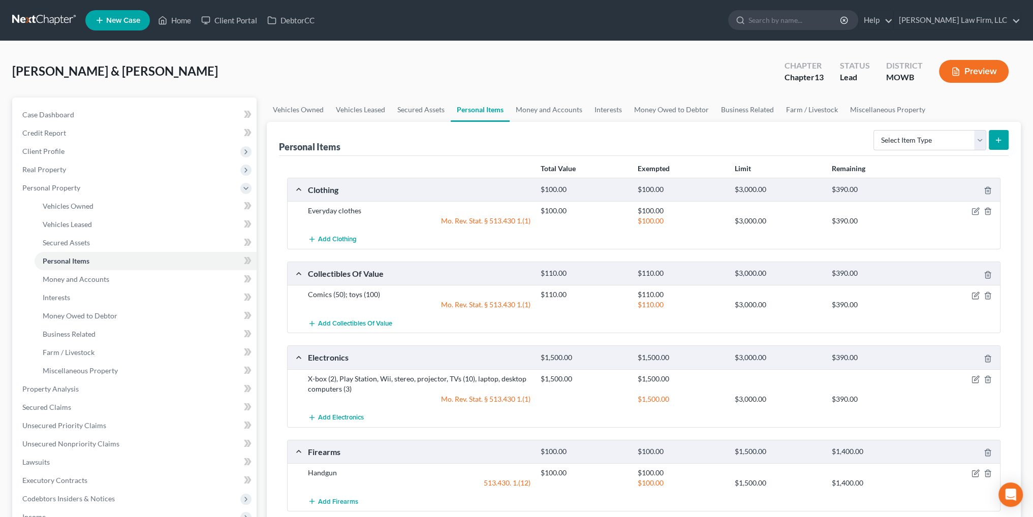
click at [959, 74] on icon "button" at bounding box center [955, 71] width 9 height 9
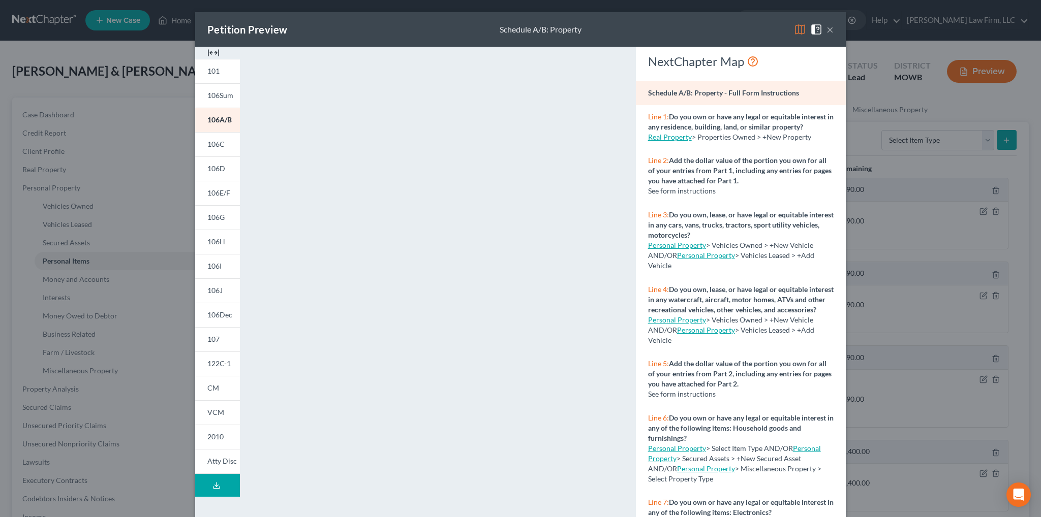
click at [826, 27] on button "×" at bounding box center [829, 29] width 7 height 12
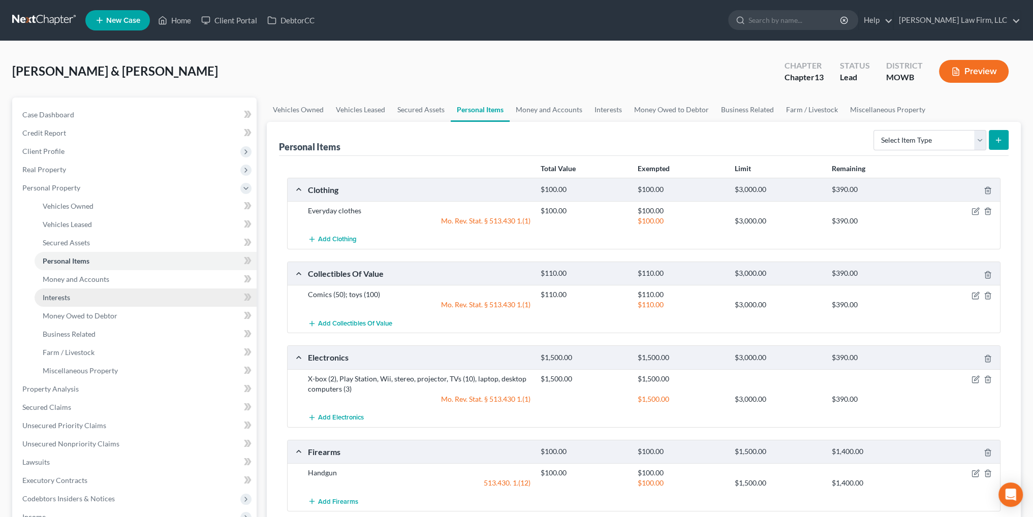
click at [63, 296] on span "Interests" at bounding box center [56, 297] width 27 height 9
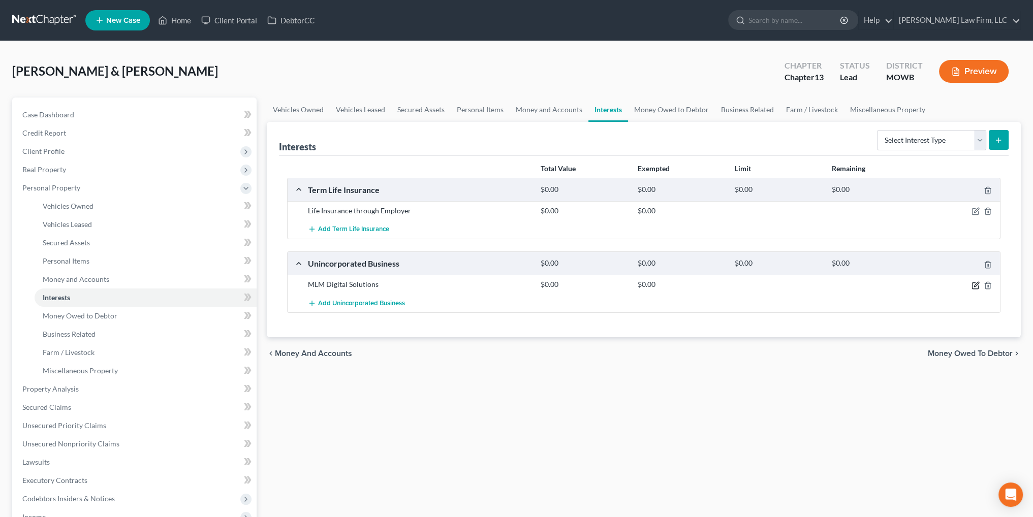
click at [975, 282] on icon "button" at bounding box center [976, 286] width 8 height 8
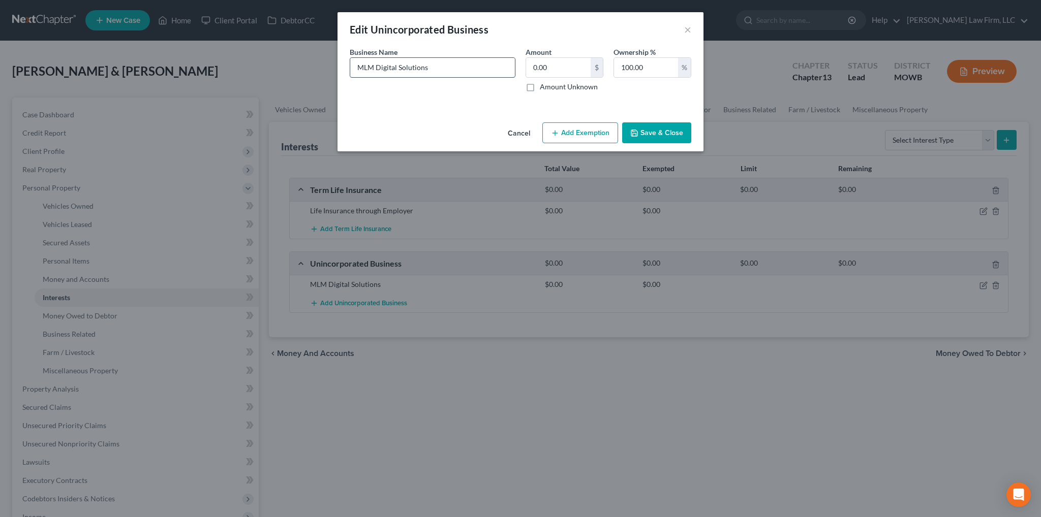
click at [459, 66] on input "MLM Digital Solutions" at bounding box center [432, 67] width 165 height 19
click at [454, 66] on input "MLM Digital Solutions" at bounding box center [432, 67] width 165 height 19
type input "MLM Digital Solutions, LLC"
click at [648, 141] on button "Save & Close" at bounding box center [656, 132] width 69 height 21
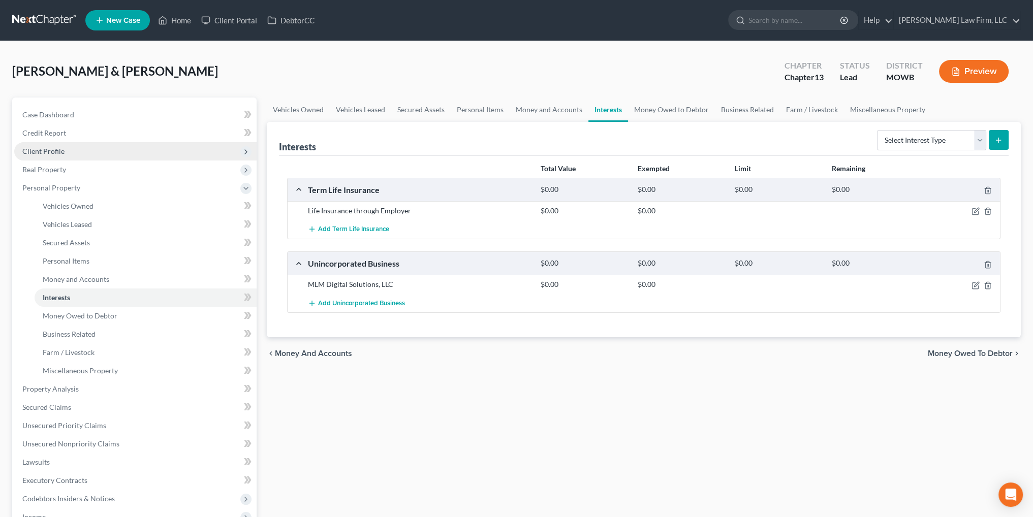
click at [42, 153] on span "Client Profile" at bounding box center [43, 151] width 42 height 9
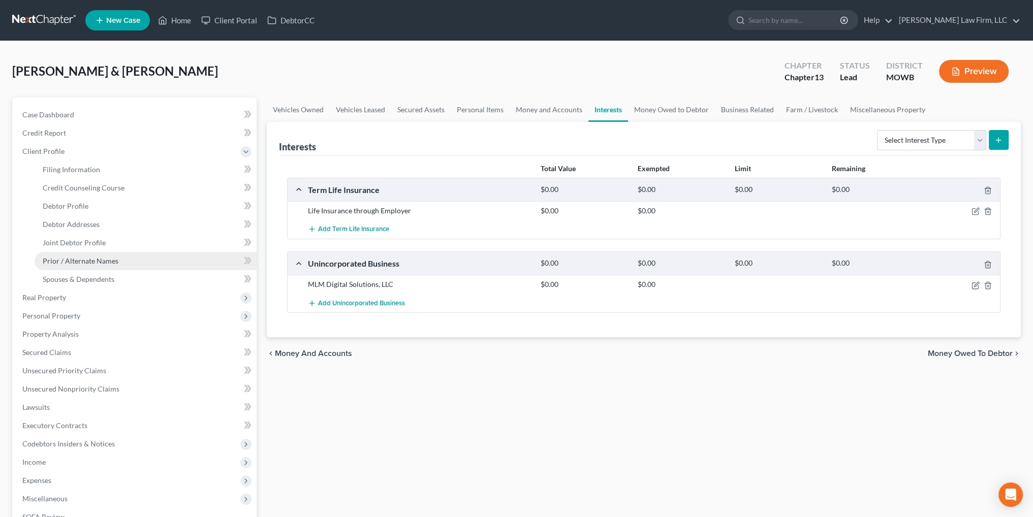
click at [74, 259] on span "Prior / Alternate Names" at bounding box center [81, 261] width 76 height 9
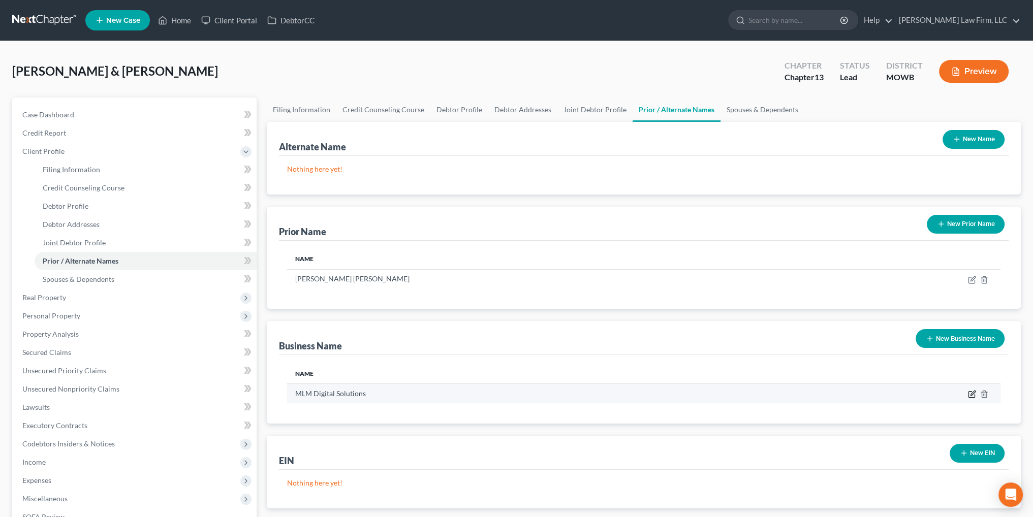
click at [970, 393] on icon "button" at bounding box center [972, 394] width 8 height 8
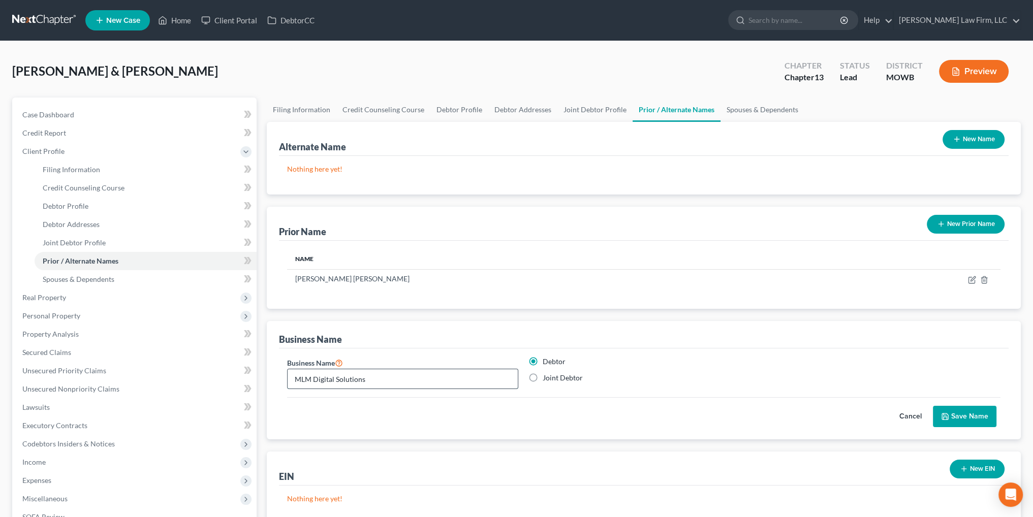
click at [370, 373] on input "MLM Digital Solutions" at bounding box center [403, 378] width 230 height 19
type input "MLM Digital Solutions, LLC"
click at [978, 416] on button "Save Name" at bounding box center [965, 416] width 64 height 21
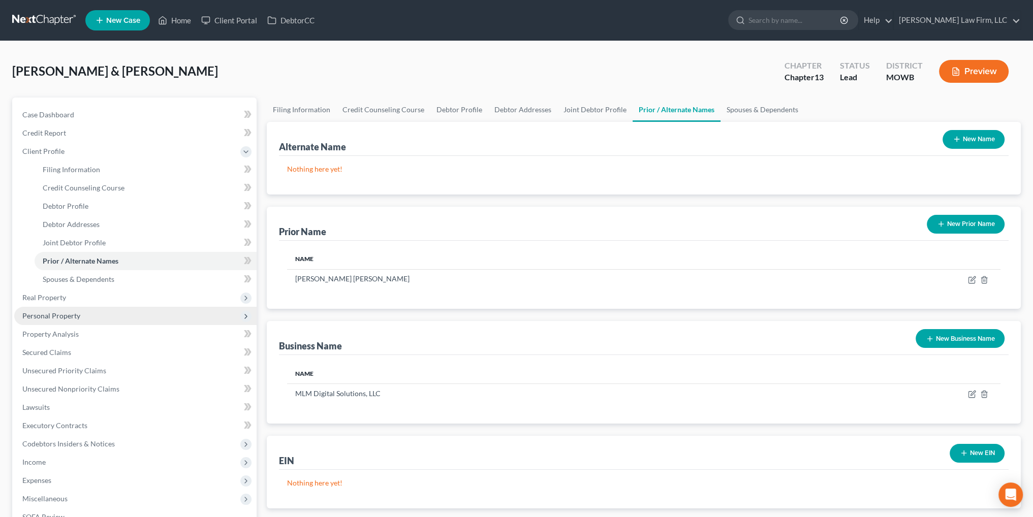
click at [58, 318] on span "Personal Property" at bounding box center [51, 316] width 58 height 9
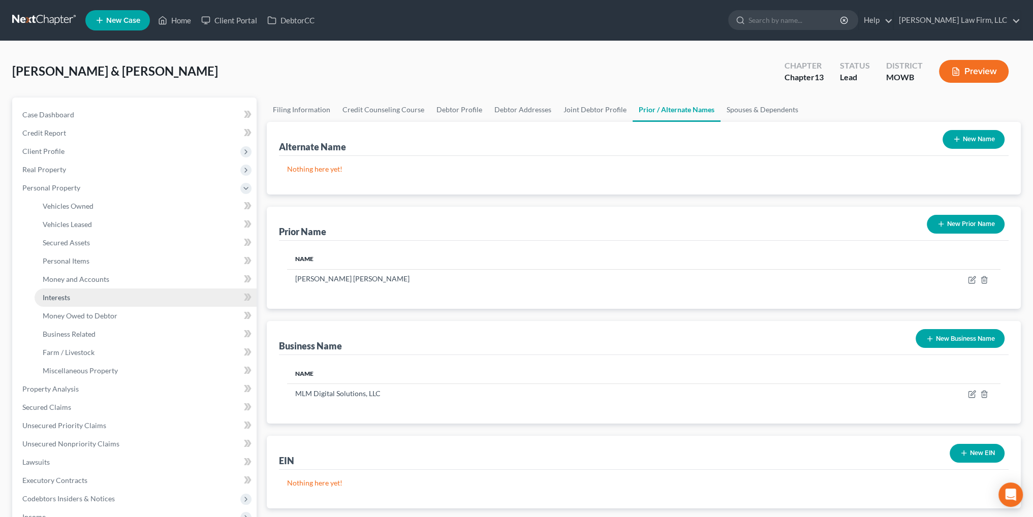
click at [67, 304] on link "Interests" at bounding box center [146, 298] width 222 height 18
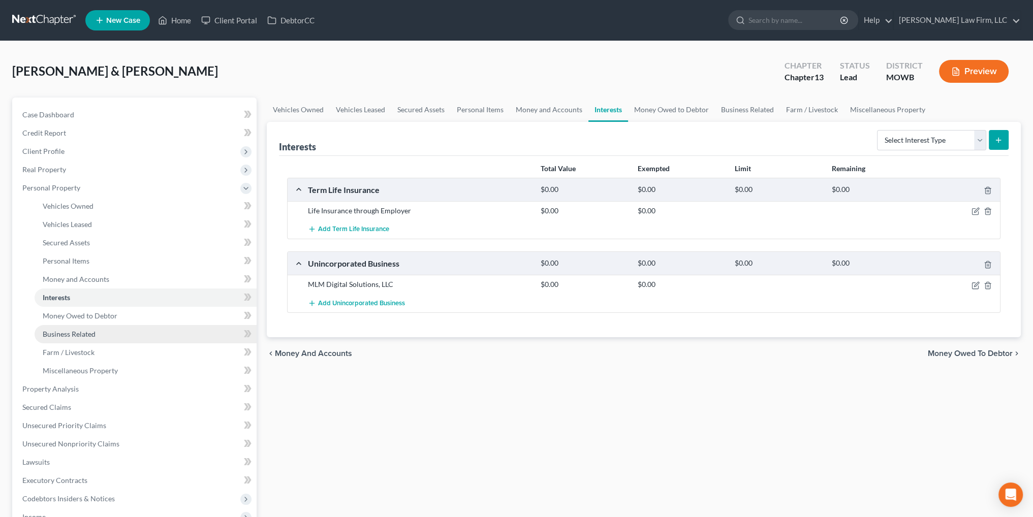
click at [78, 339] on link "Business Related" at bounding box center [146, 334] width 222 height 18
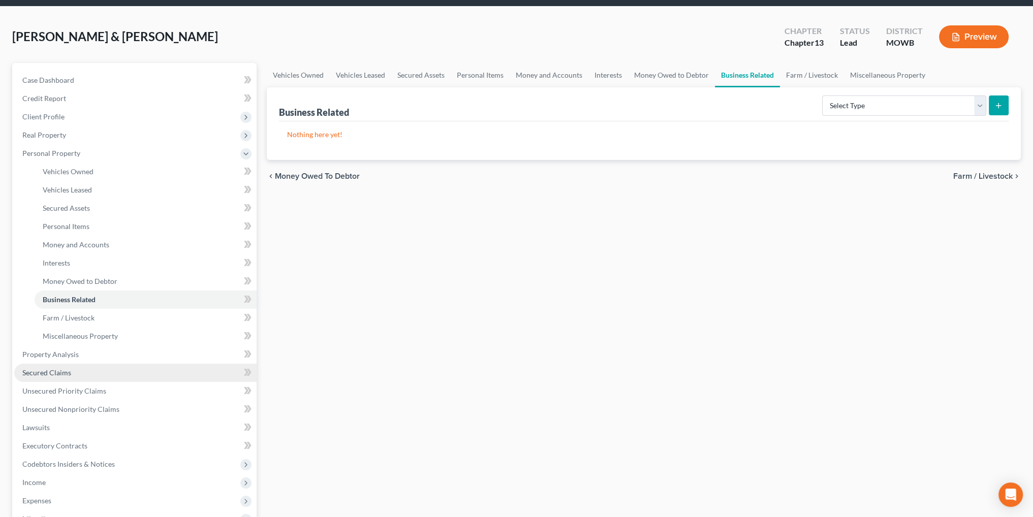
scroll to position [102, 0]
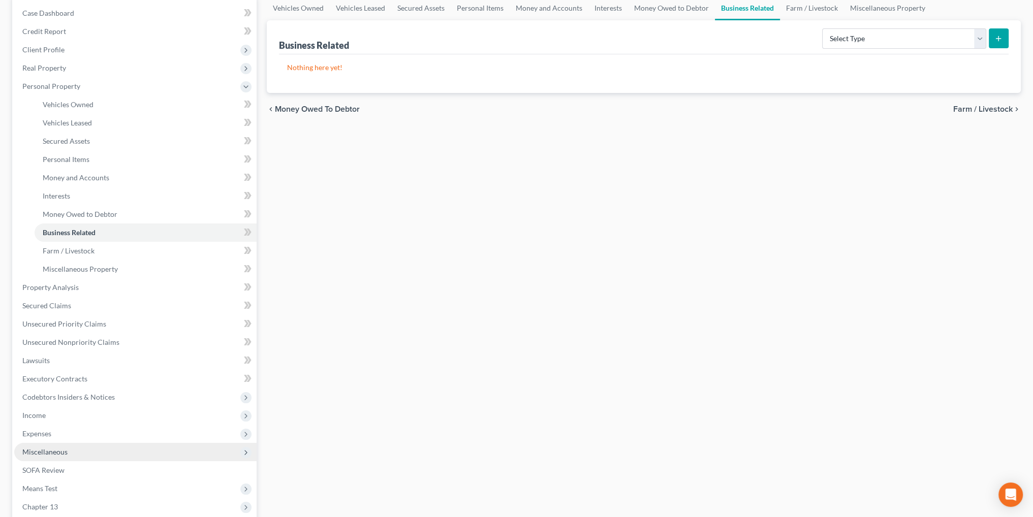
click at [57, 453] on span "Miscellaneous" at bounding box center [44, 452] width 45 height 9
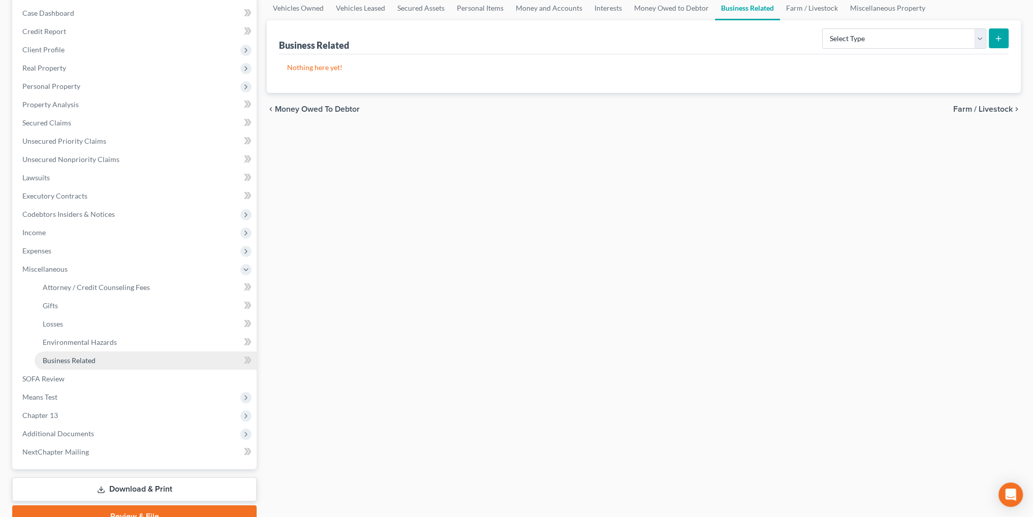
click at [61, 361] on span "Business Related" at bounding box center [69, 360] width 53 height 9
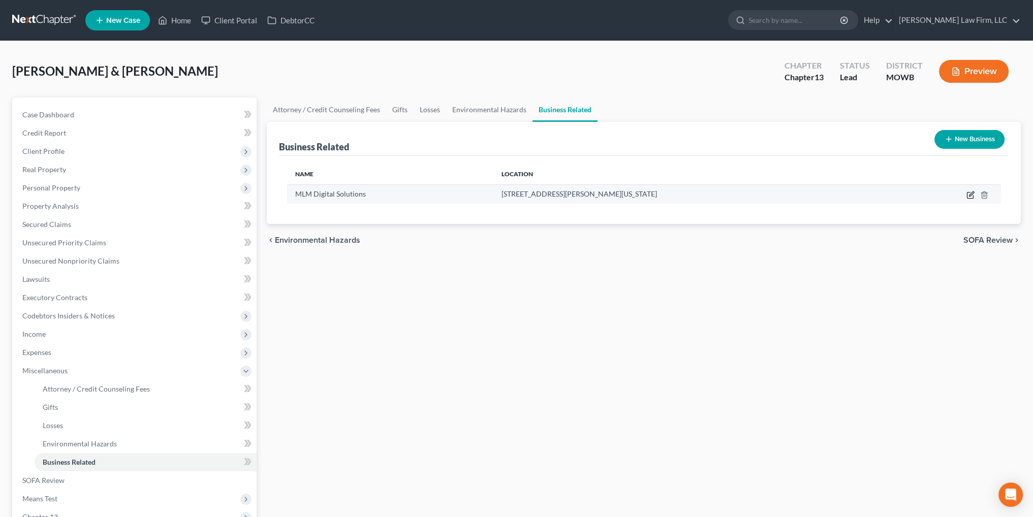
click at [970, 193] on icon "button" at bounding box center [971, 195] width 8 height 8
select select "sole_proprietor"
select select "26"
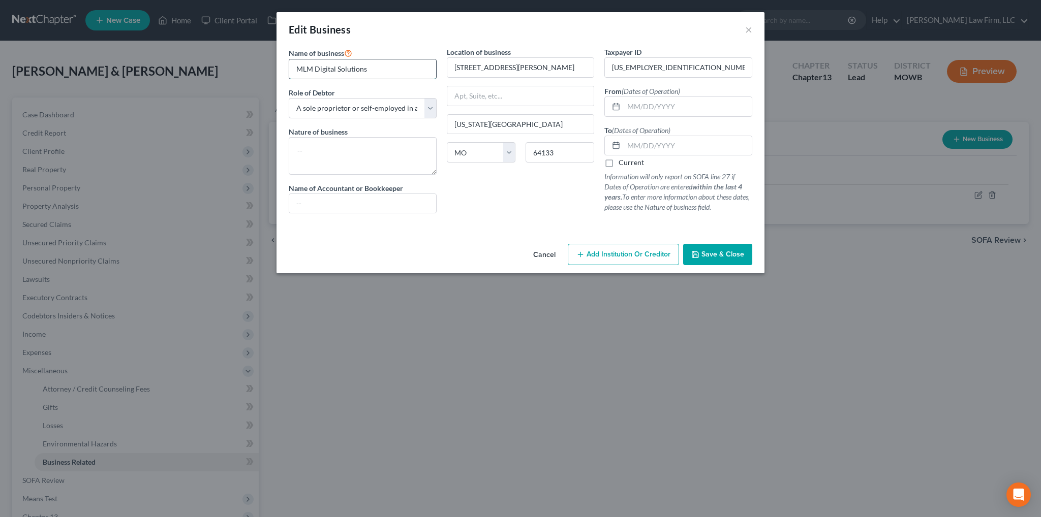
click at [367, 71] on input "MLM Digital Solutions" at bounding box center [362, 68] width 147 height 19
type input "MLM Digital Solutions, LLC"
click at [702, 252] on button "Save & Close" at bounding box center [717, 254] width 69 height 21
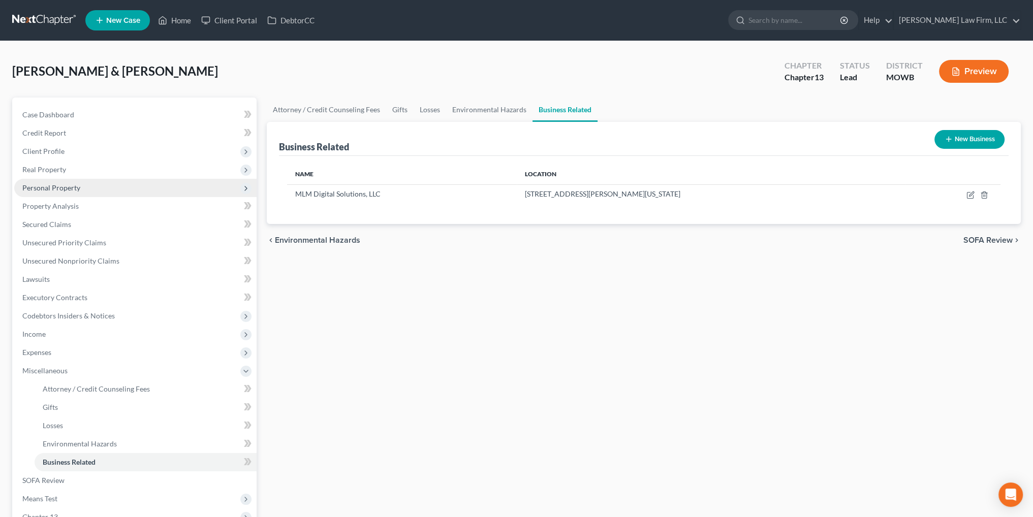
click at [37, 190] on span "Personal Property" at bounding box center [51, 187] width 58 height 9
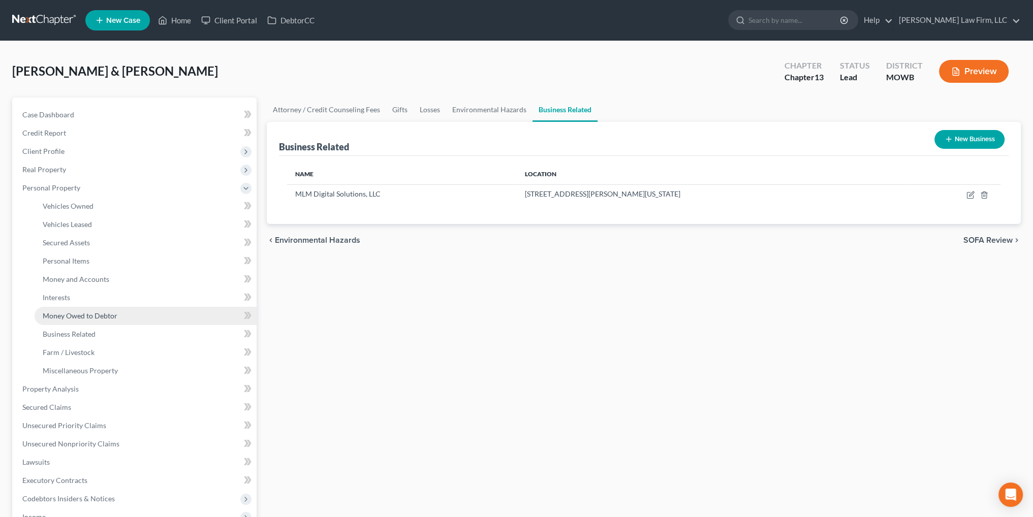
click at [80, 317] on span "Money Owed to Debtor" at bounding box center [80, 316] width 75 height 9
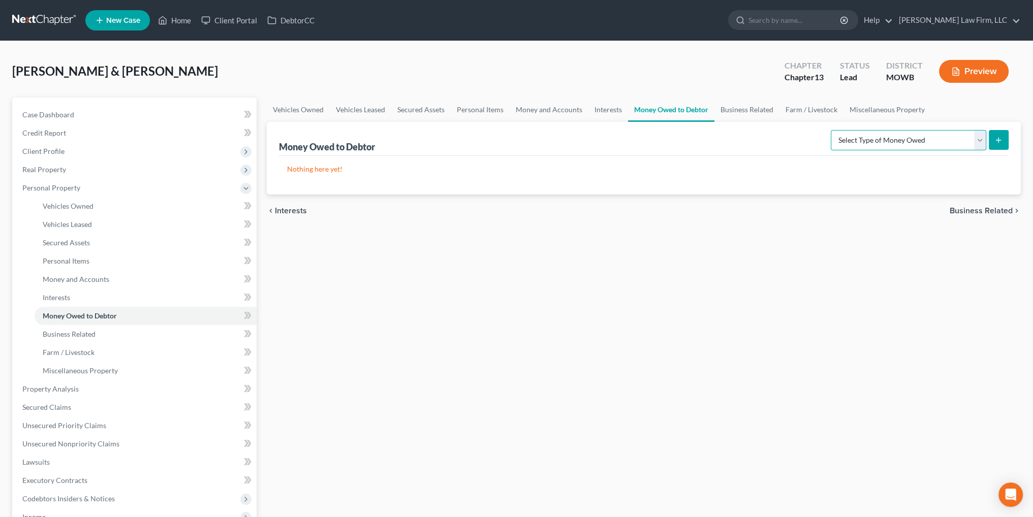
click at [933, 138] on select "Select Type of Money Owed Accounts Receivable Alimony Child Support Claims Agai…" at bounding box center [909, 140] width 156 height 20
select select "claims_against_third_parties"
click at [833, 130] on select "Select Type of Money Owed Accounts Receivable Alimony Child Support Claims Agai…" at bounding box center [909, 140] width 156 height 20
click at [996, 140] on icon "submit" at bounding box center [999, 140] width 8 height 8
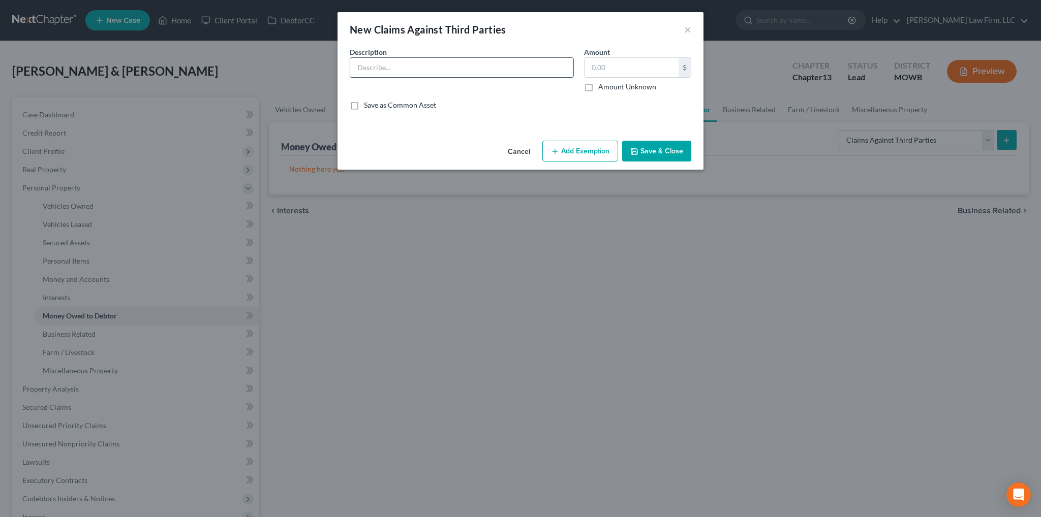
click at [467, 69] on input "text" at bounding box center [461, 67] width 223 height 19
type input "Potential wrongful termination claim against former employer"
click at [598, 88] on label "Amount Unknown" at bounding box center [627, 87] width 58 height 10
click at [602, 88] on input "Amount Unknown" at bounding box center [605, 85] width 7 height 7
checkbox input "true"
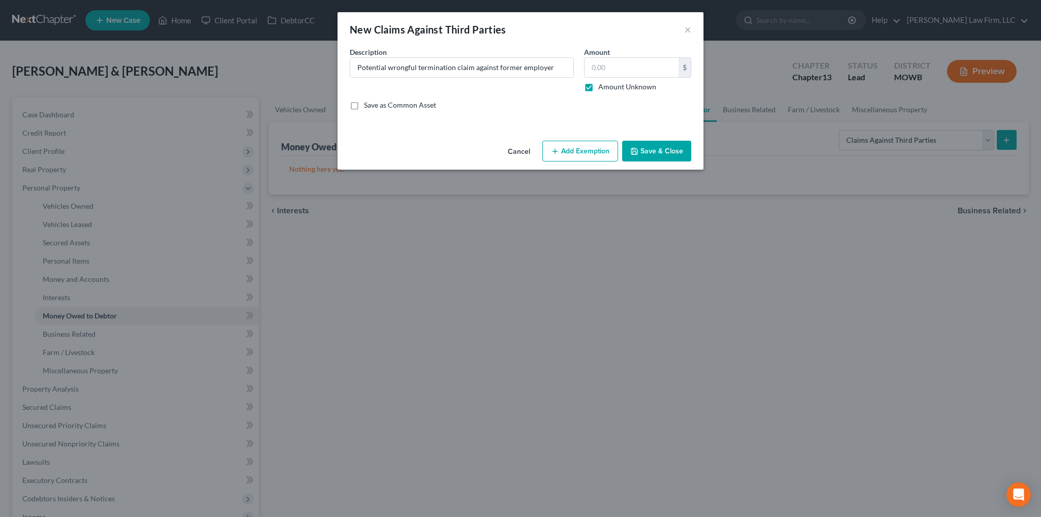
type input "0.00"
click at [653, 147] on button "Save & Close" at bounding box center [656, 151] width 69 height 21
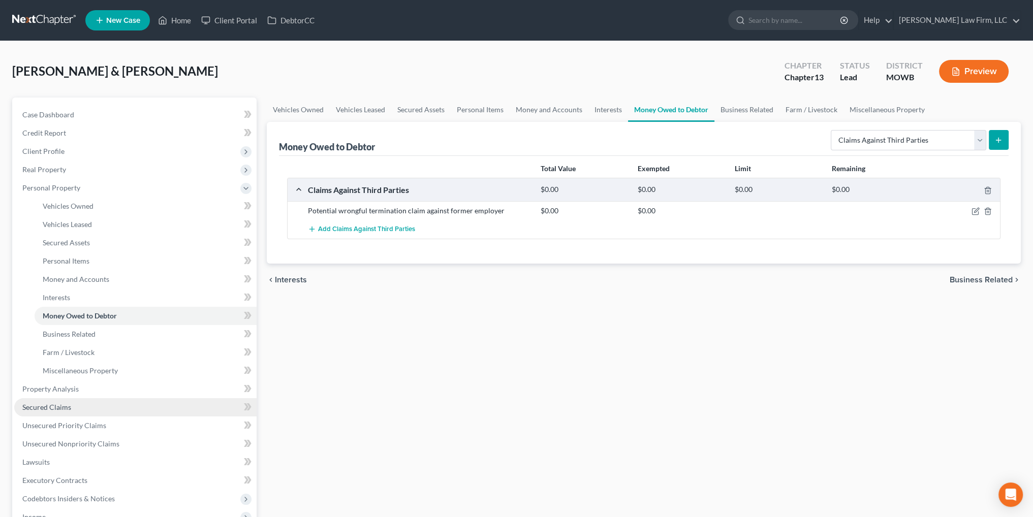
click at [51, 409] on span "Secured Claims" at bounding box center [46, 407] width 49 height 9
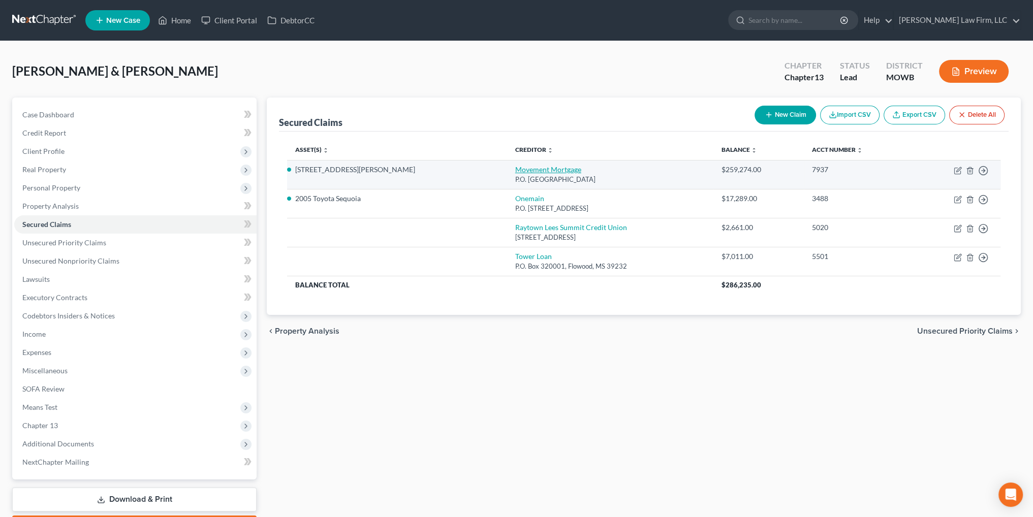
click at [515, 170] on link "Movement Mortgage" at bounding box center [548, 169] width 66 height 9
select select "10"
select select "2"
select select "0"
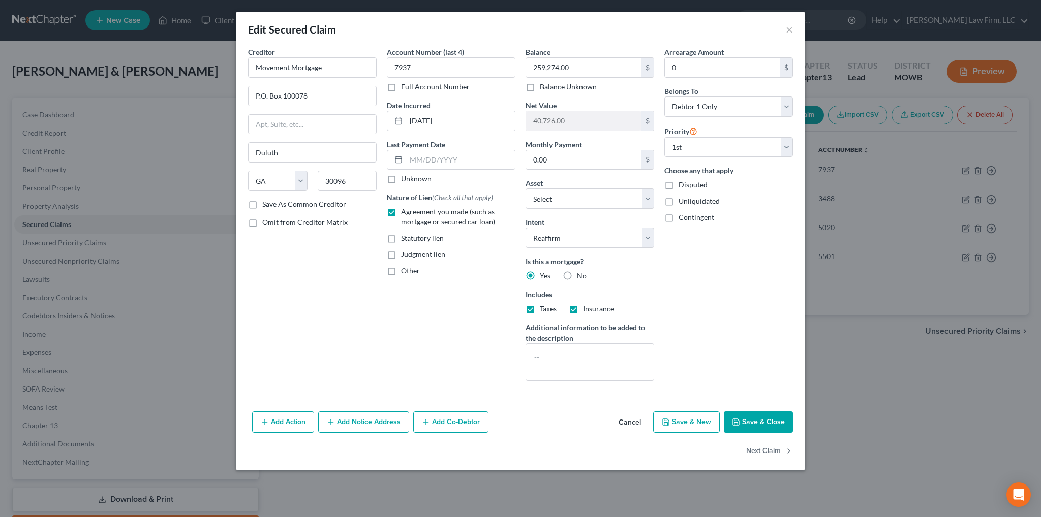
click at [631, 419] on button "Cancel" at bounding box center [629, 423] width 39 height 20
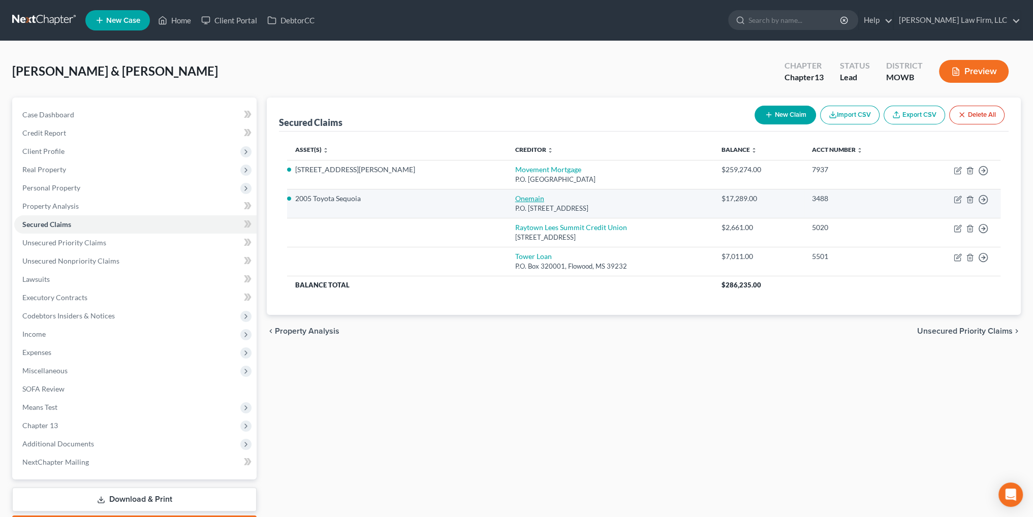
click at [515, 200] on link "Onemain" at bounding box center [529, 198] width 29 height 9
select select "15"
select select "7"
select select "2"
select select "0"
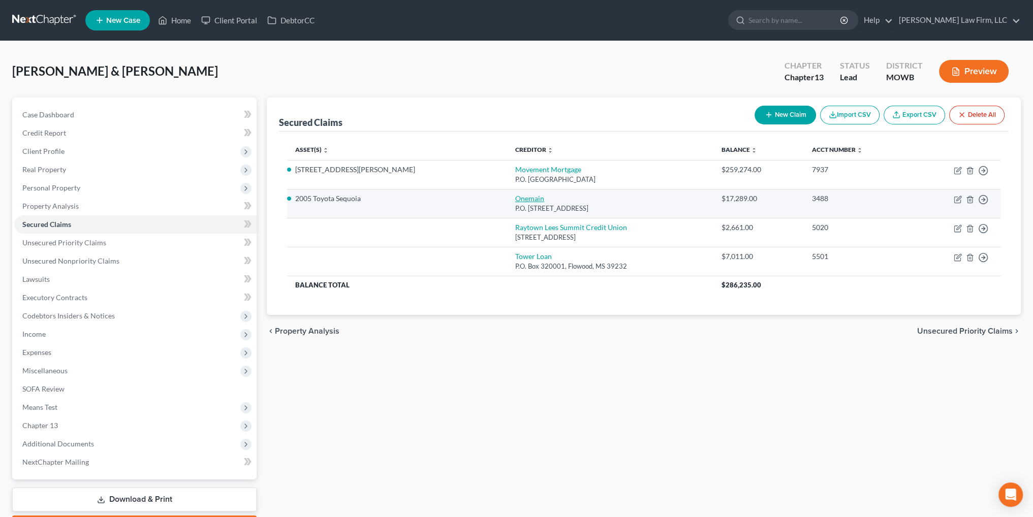
select select "0"
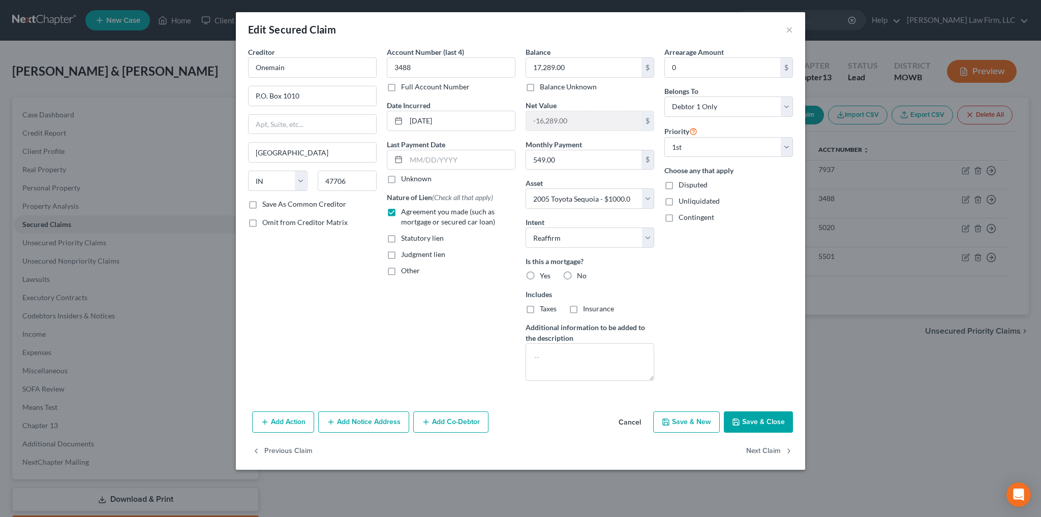
click at [577, 275] on label "No" at bounding box center [582, 276] width 10 height 10
click at [581, 275] on input "No" at bounding box center [584, 274] width 7 height 7
radio input "true"
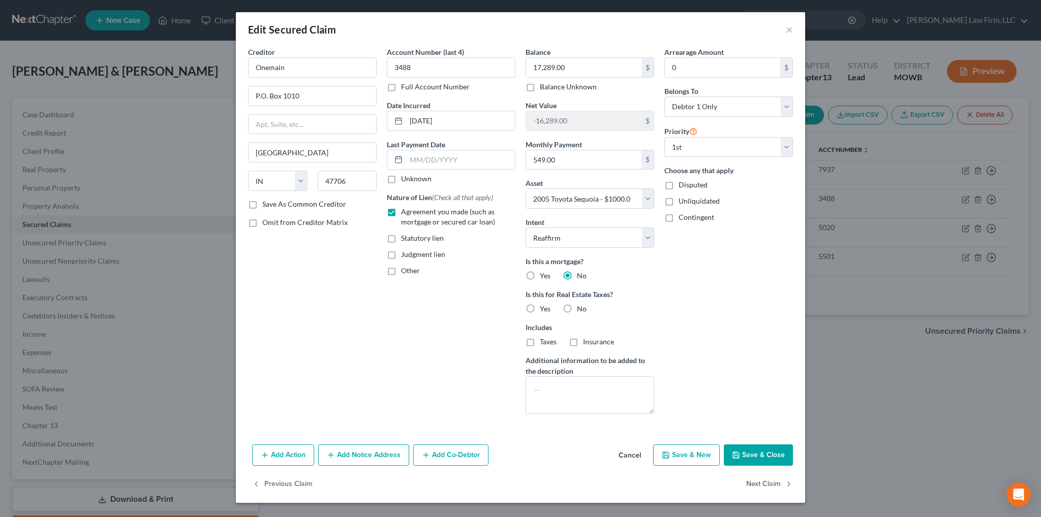
click at [577, 307] on label "No" at bounding box center [582, 309] width 10 height 10
click at [581, 307] on input "No" at bounding box center [584, 307] width 7 height 7
radio input "true"
click at [761, 455] on button "Save & Close" at bounding box center [758, 455] width 69 height 21
select select
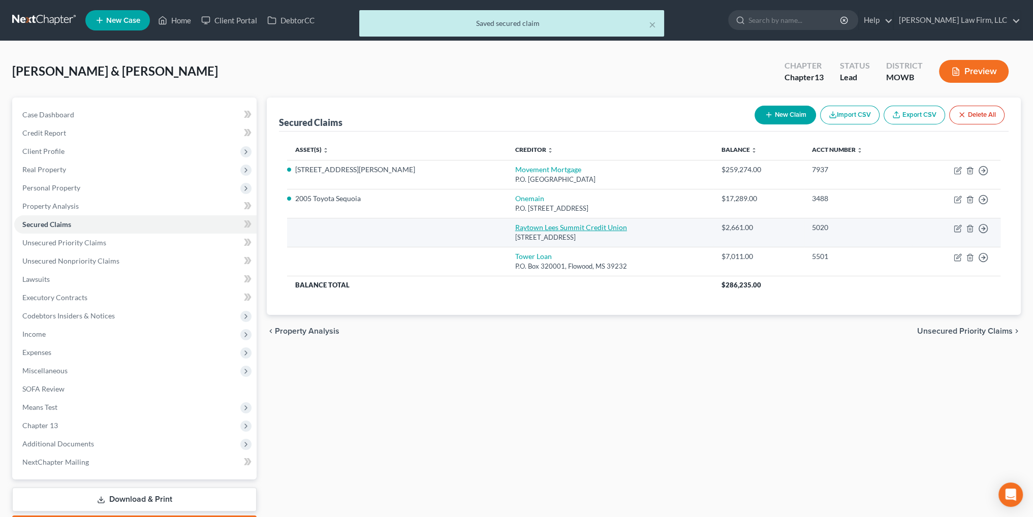
click at [515, 226] on link "Raytown Lees Summit Credit Union" at bounding box center [571, 227] width 112 height 9
select select "26"
select select "3"
select select "0"
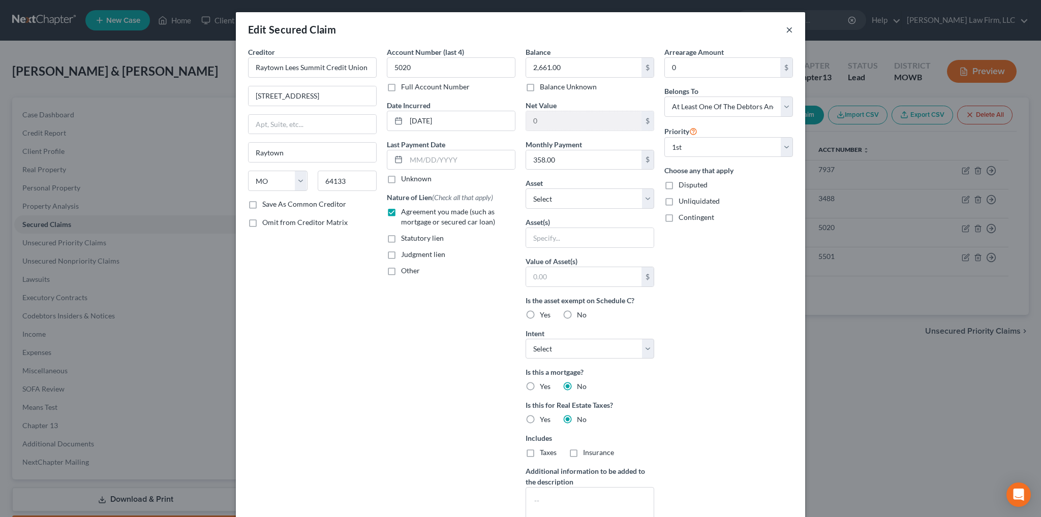
click at [788, 29] on button "×" at bounding box center [789, 29] width 7 height 12
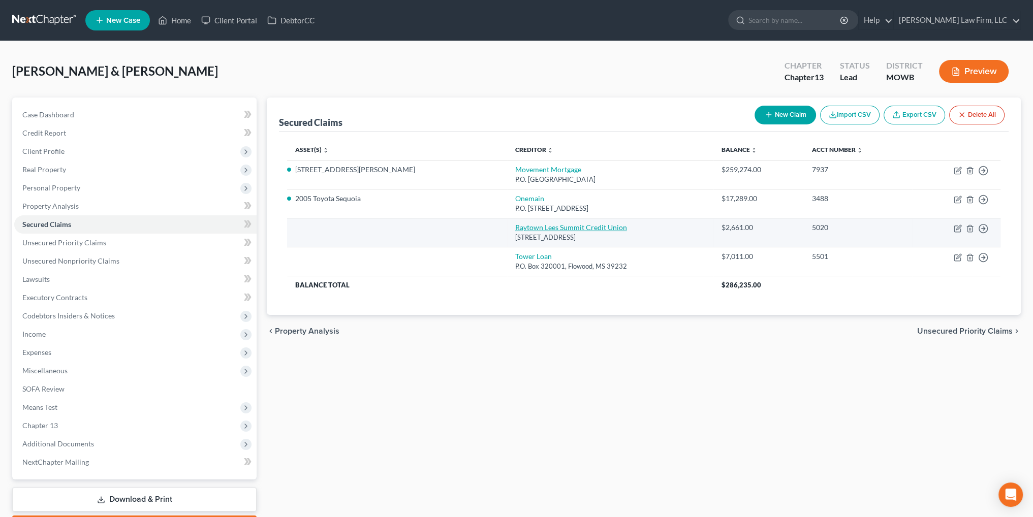
click at [515, 227] on link "Raytown Lees Summit Credit Union" at bounding box center [571, 227] width 112 height 9
select select "26"
select select "0"
select select "3"
select select "0"
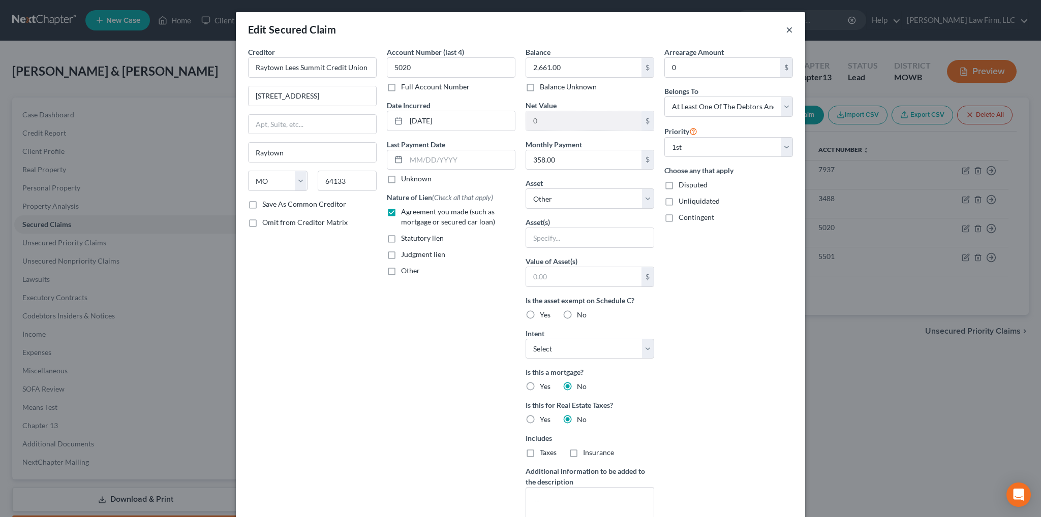
click at [787, 28] on button "×" at bounding box center [789, 29] width 7 height 12
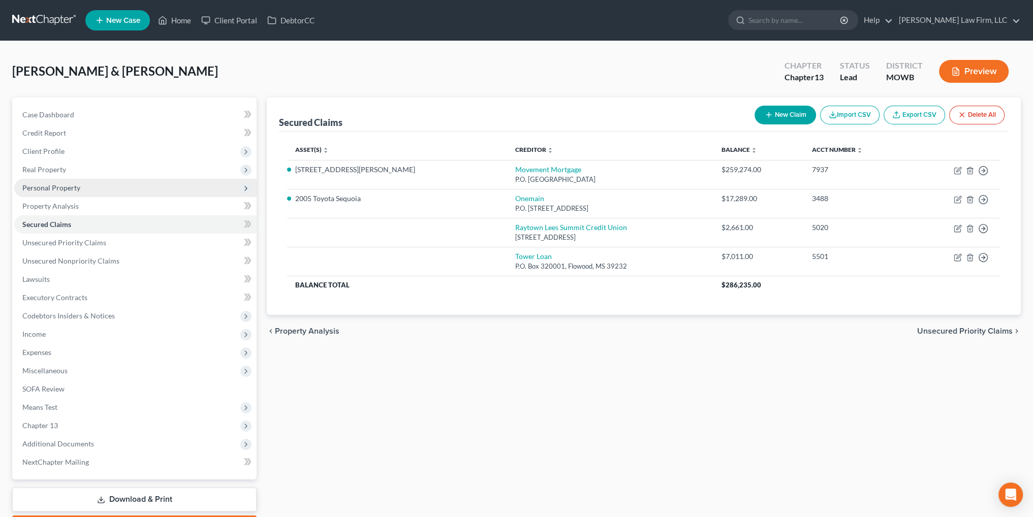
click at [45, 188] on span "Personal Property" at bounding box center [51, 187] width 58 height 9
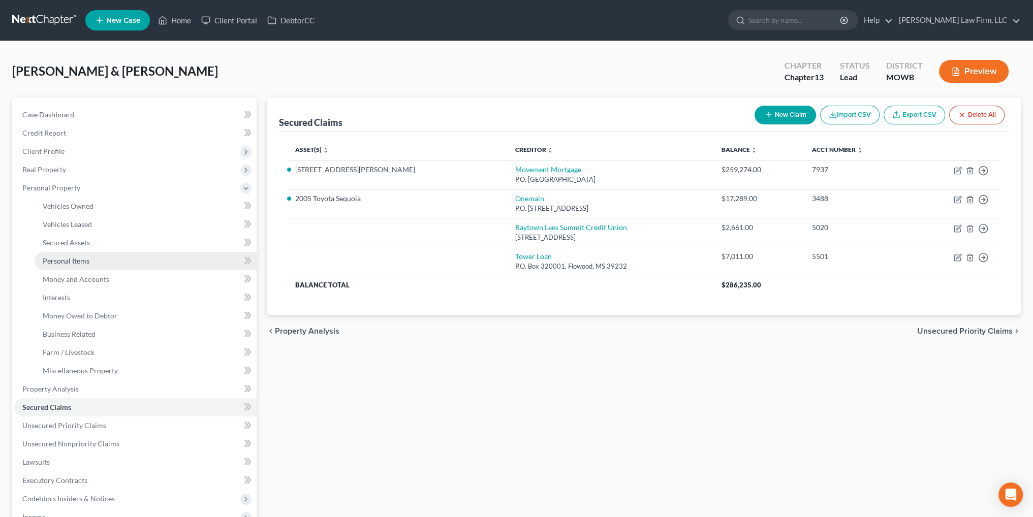
click at [68, 259] on span "Personal Items" at bounding box center [66, 261] width 47 height 9
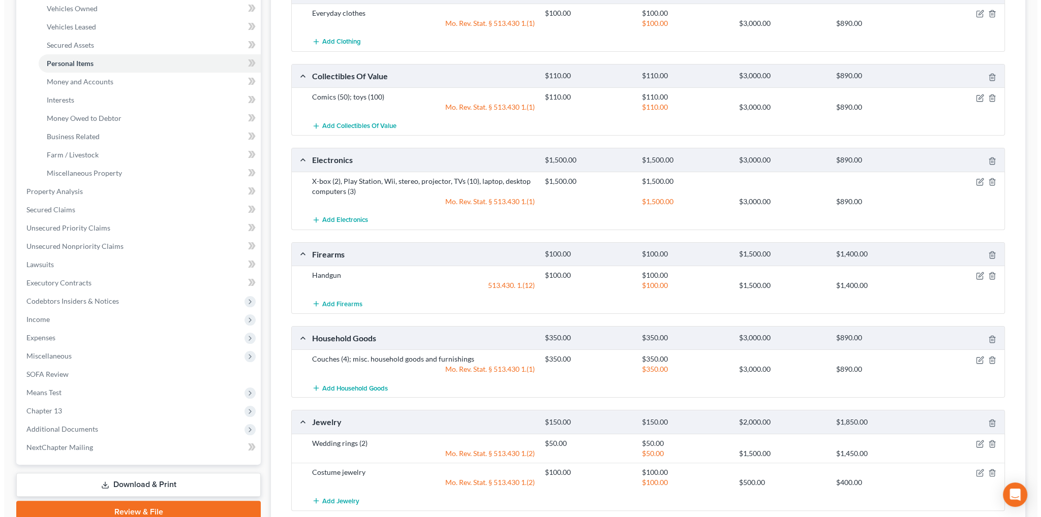
scroll to position [203, 0]
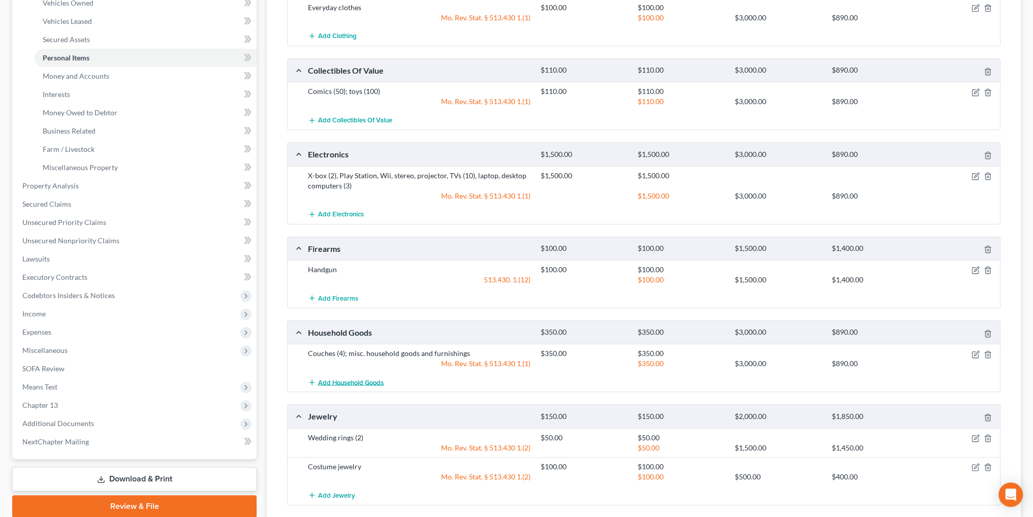
click at [352, 381] on span "Add Household Goods" at bounding box center [351, 383] width 66 height 8
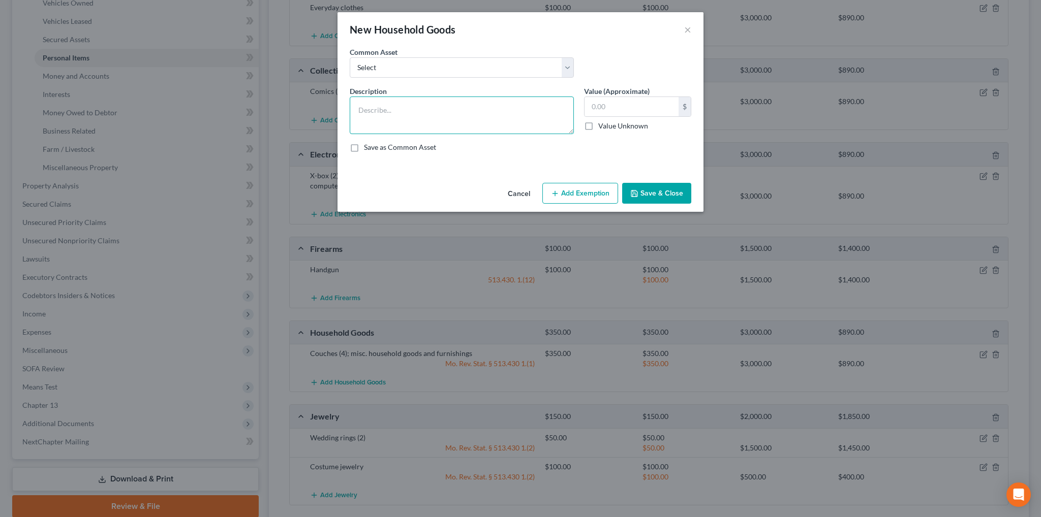
click at [388, 106] on textarea at bounding box center [462, 116] width 224 height 38
click at [422, 121] on textarea "Horizon Fitness treadmill, Husqvarna self propelled lawn mower, Husqvarna gas w…" at bounding box center [462, 116] width 224 height 38
click at [438, 122] on textarea "Horizon Fitness treadmill, Husqvarna self propelled lawn mower, Husqvarna gas w…" at bounding box center [462, 116] width 224 height 38
click at [442, 121] on textarea "Horizon Fitness treadmill, Husqvarna self propelled lawn mower, Husqvarna gas w…" at bounding box center [462, 116] width 224 height 38
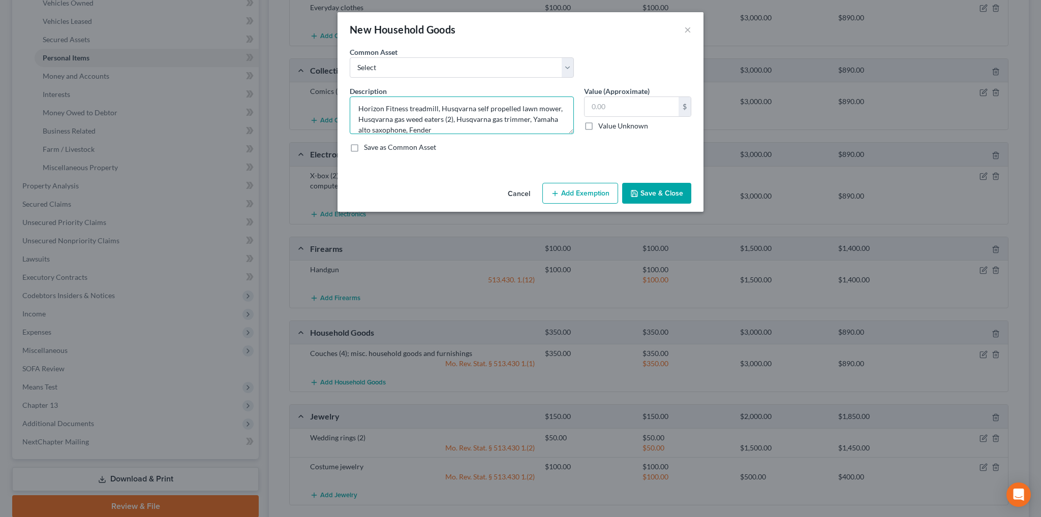
click at [433, 128] on textarea "Horizon Fitness treadmill, Husqvarna self propelled lawn mower, Husqvarna gas w…" at bounding box center [462, 116] width 224 height 38
type textarea "Horizon Fitness treadmill, Husqvarna self propelled lawn mower, Husqvarna gas w…"
click at [647, 192] on button "Save & Close" at bounding box center [656, 193] width 69 height 21
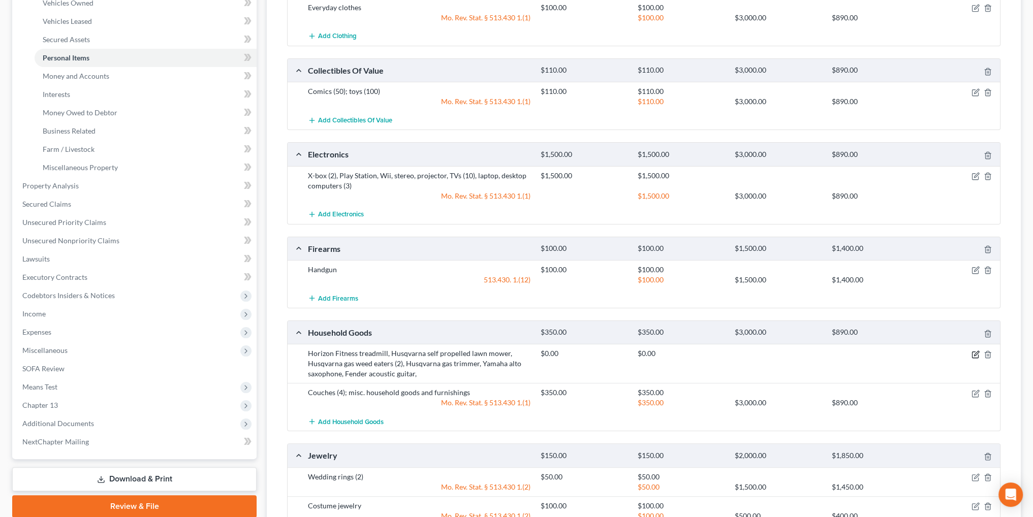
click at [972, 354] on icon "button" at bounding box center [975, 355] width 6 height 6
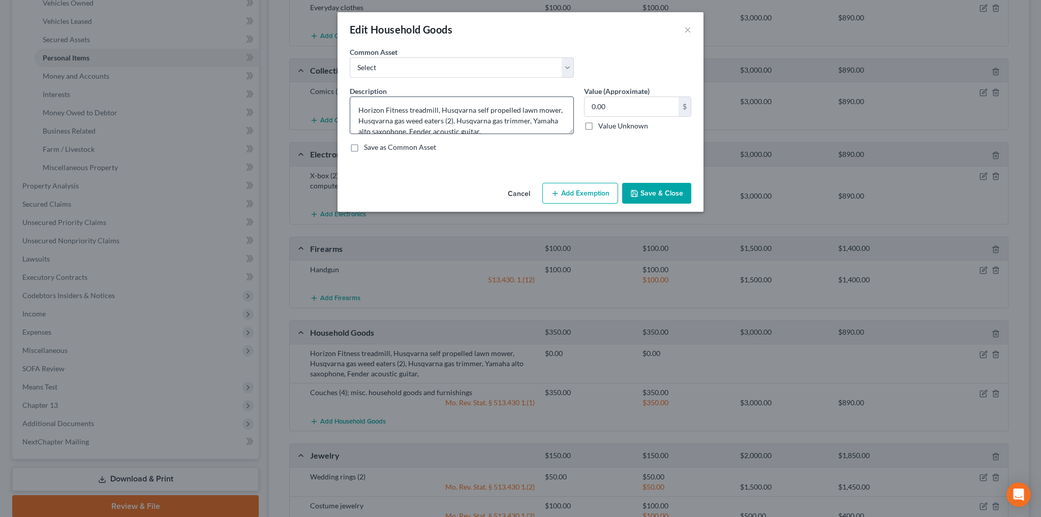
scroll to position [10, 0]
click at [494, 122] on textarea "Horizon Fitness treadmill, Husqvarna self propelled lawn mower, Husqvarna gas w…" at bounding box center [462, 116] width 224 height 38
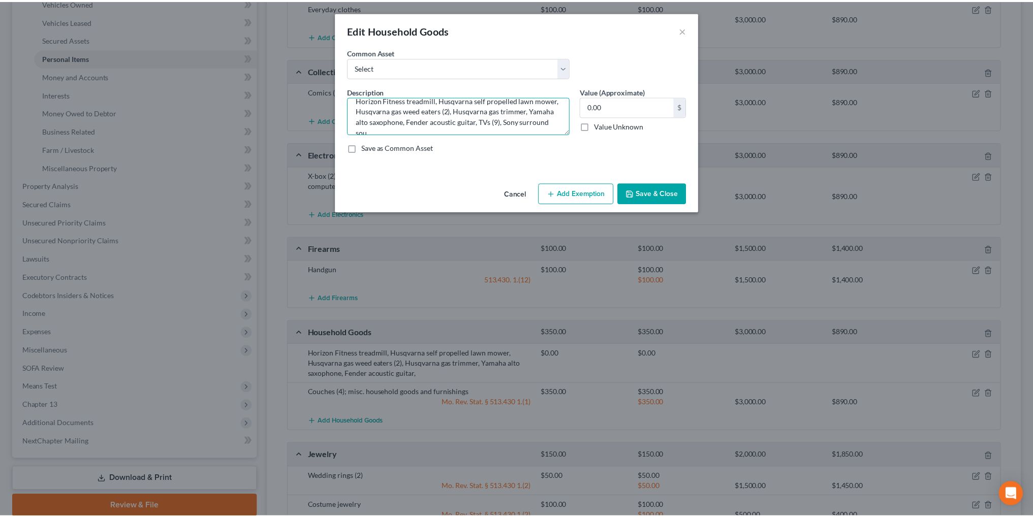
scroll to position [12, 0]
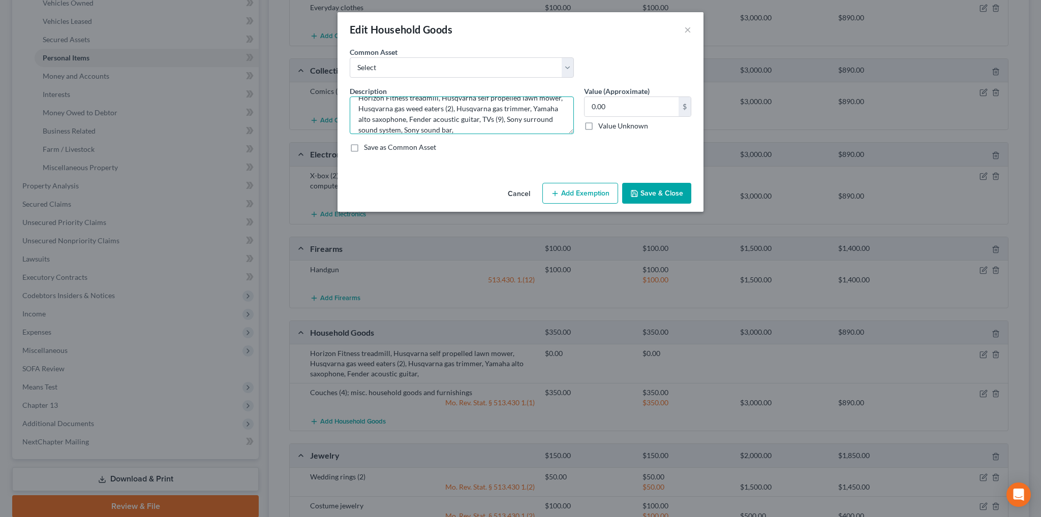
type textarea "Horizon Fitness treadmill, Husqvarna self propelled lawn mower, Husqvarna gas w…"
click at [680, 194] on button "Save & Close" at bounding box center [656, 193] width 69 height 21
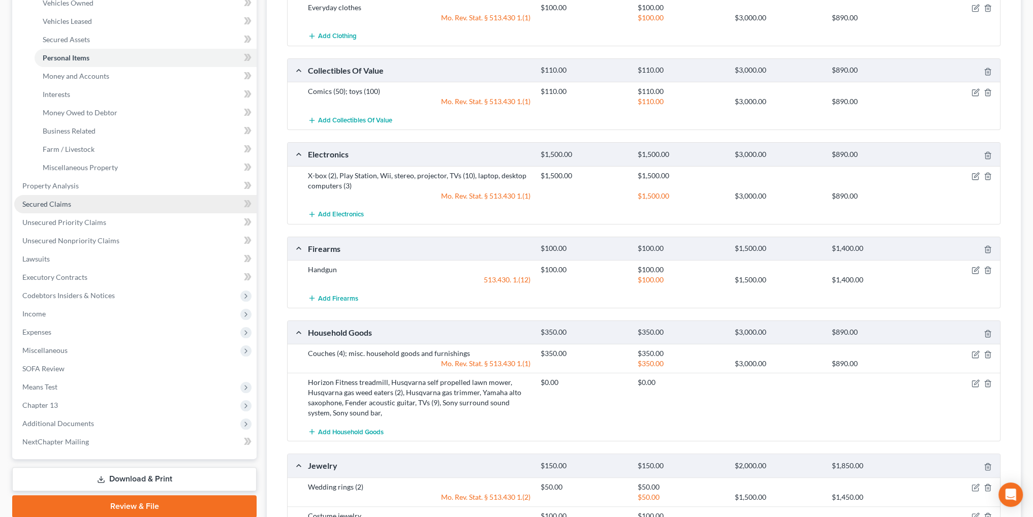
click at [41, 202] on span "Secured Claims" at bounding box center [46, 204] width 49 height 9
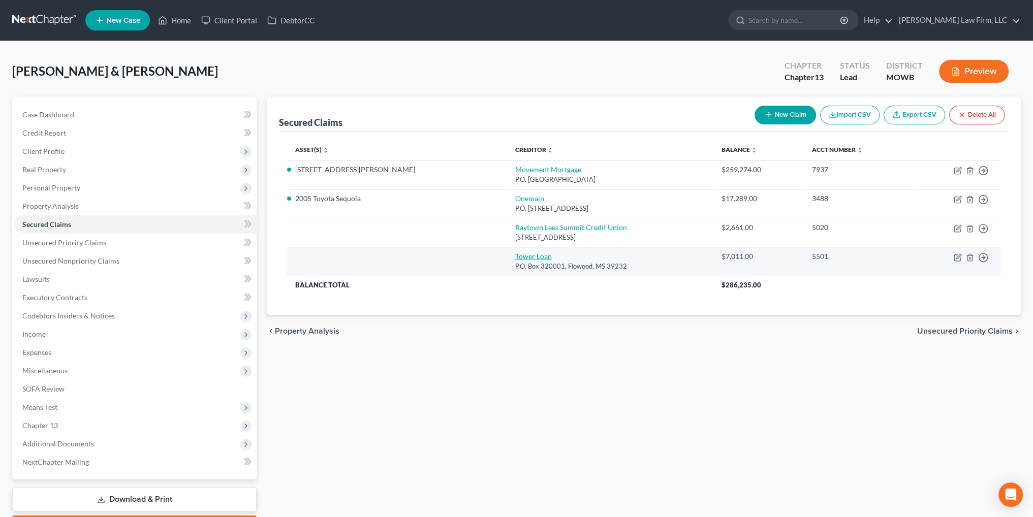
click at [515, 255] on link "Tower Loan" at bounding box center [533, 256] width 37 height 9
select select "25"
select select "2"
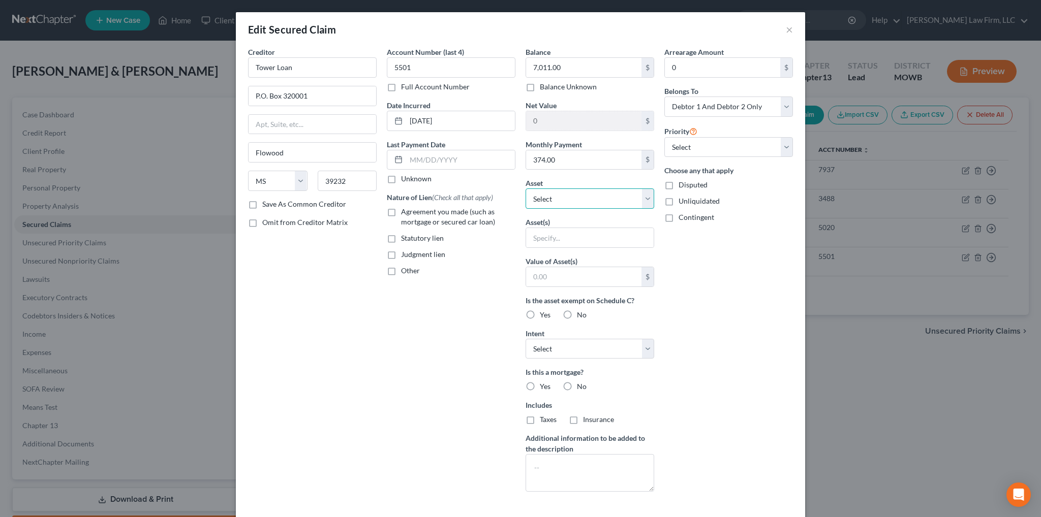
click at [605, 197] on select "Select Other Multiple Assets MLM Digital Solutions, LLC - $0.0 Potential wrongf…" at bounding box center [589, 199] width 129 height 20
click at [445, 354] on div "Account Number (last 4) 5501 Full Account Number Date Incurred [DATE] Last Paym…" at bounding box center [451, 273] width 139 height 453
click at [582, 198] on select "Select Other Multiple Assets MLM Digital Solutions, LLC - $0.0 Potential wrongf…" at bounding box center [589, 199] width 129 height 20
select select "15"
click at [525, 189] on select "Select Other Multiple Assets MLM Digital Solutions, LLC - $0.0 Potential wrongf…" at bounding box center [589, 199] width 129 height 20
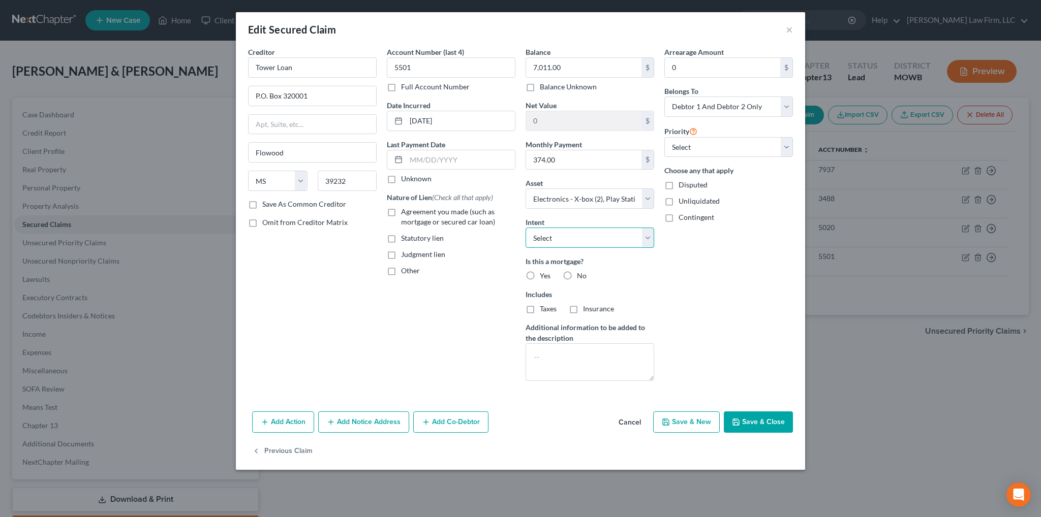
click at [644, 238] on select "Select Surrender Redeem Reaffirm Avoid Other" at bounding box center [589, 238] width 129 height 20
select select "2"
click at [525, 228] on select "Select Surrender Redeem Reaffirm Avoid Other" at bounding box center [589, 238] width 129 height 20
click at [401, 212] on label "Agreement you made (such as mortgage or secured car loan)" at bounding box center [458, 217] width 114 height 20
click at [405, 212] on input "Agreement you made (such as mortgage or secured car loan)" at bounding box center [408, 210] width 7 height 7
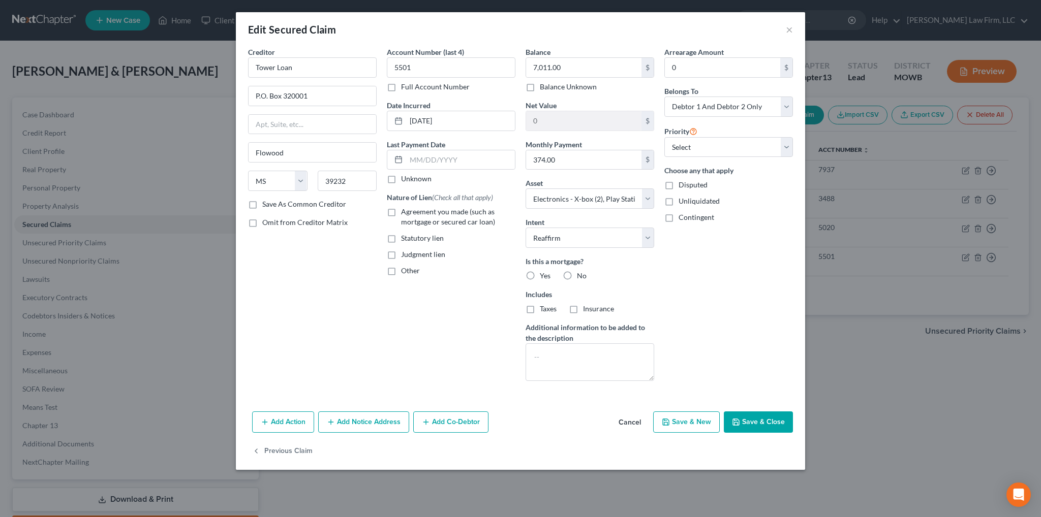
checkbox input "true"
click at [646, 196] on select "Select Other Multiple Assets MLM Digital Solutions, LLC - $0.0 Potential wrongf…" at bounding box center [589, 199] width 129 height 20
select select "1"
click at [525, 189] on select "Select Other Multiple Assets MLM Digital Solutions, LLC - $0.0 Potential wrongf…" at bounding box center [589, 199] width 129 height 20
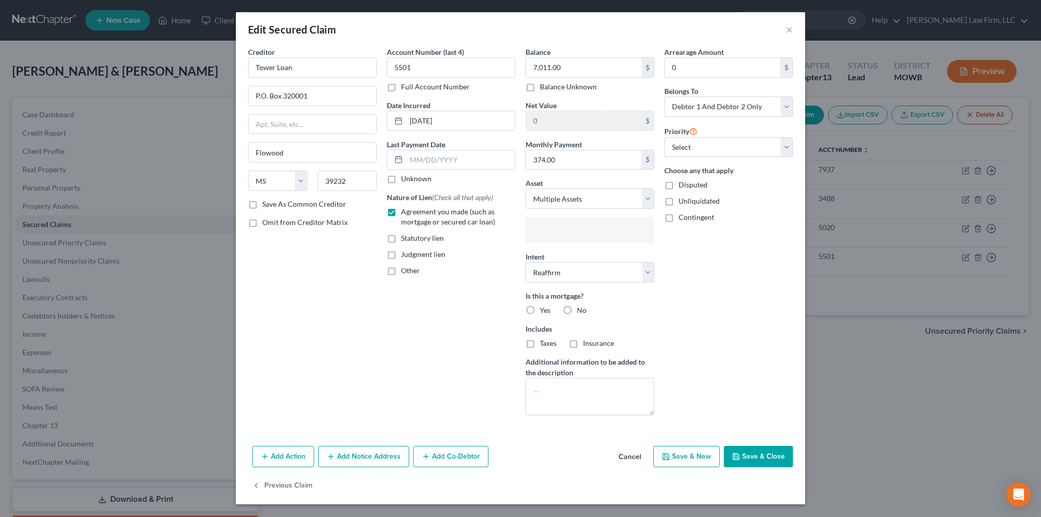
click at [592, 230] on input "text" at bounding box center [589, 231] width 114 height 15
click at [626, 454] on body "Home New Case Client Portal DebtorCC [PERSON_NAME] Law Firm, LLC [EMAIL_ADDRESS…" at bounding box center [520, 288] width 1041 height 577
type input "Select assets..."
click at [627, 454] on button "Cancel" at bounding box center [629, 457] width 39 height 20
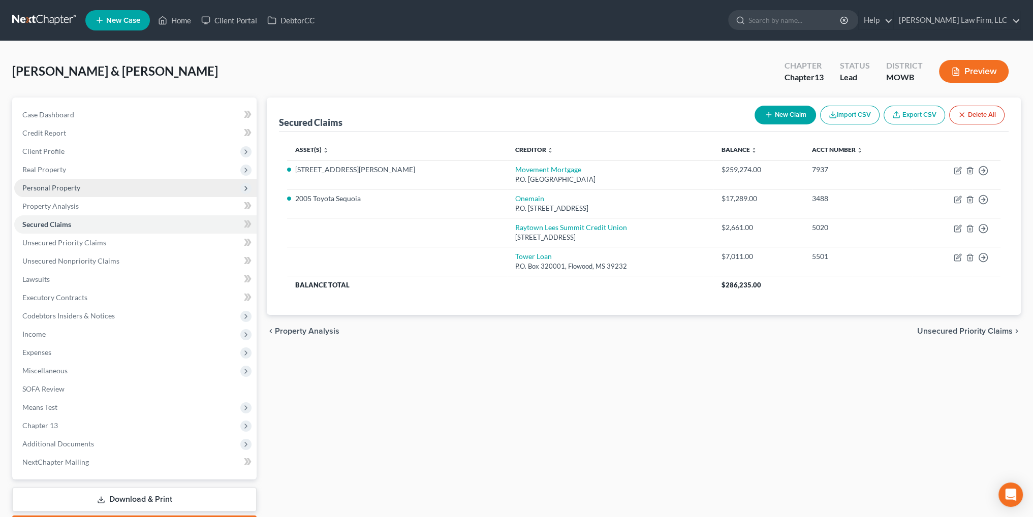
drag, startPoint x: 46, startPoint y: 188, endPoint x: 65, endPoint y: 185, distance: 18.5
click at [46, 188] on span "Personal Property" at bounding box center [51, 187] width 58 height 9
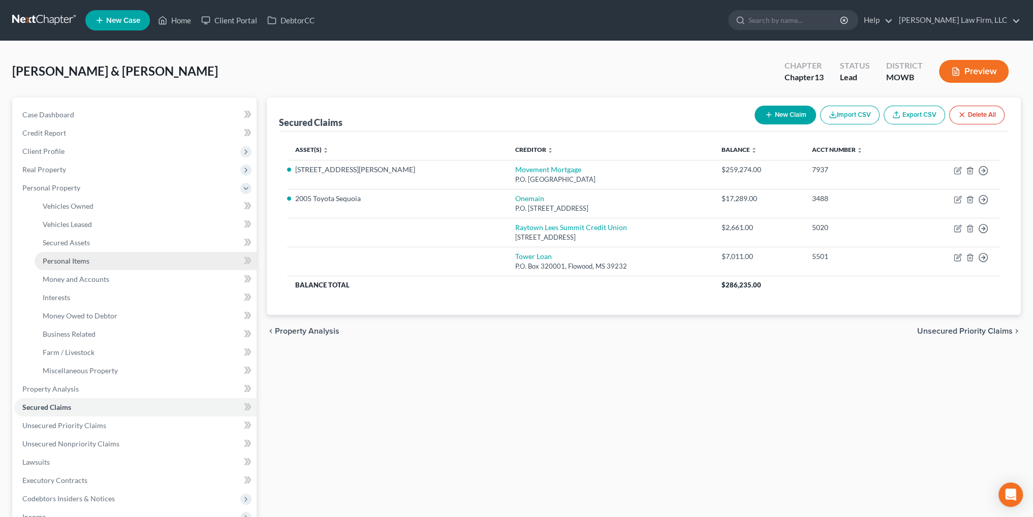
click at [72, 257] on span "Personal Items" at bounding box center [66, 261] width 47 height 9
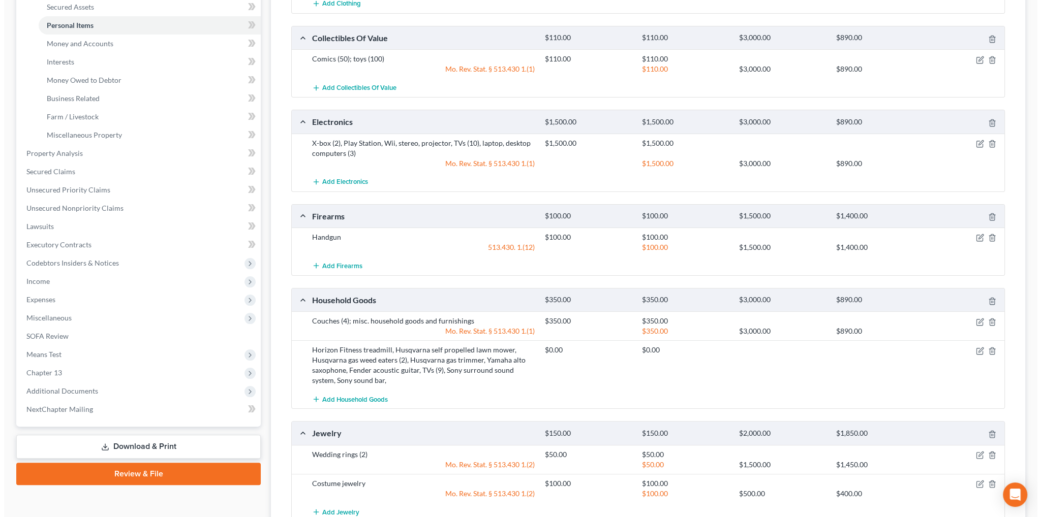
scroll to position [254, 0]
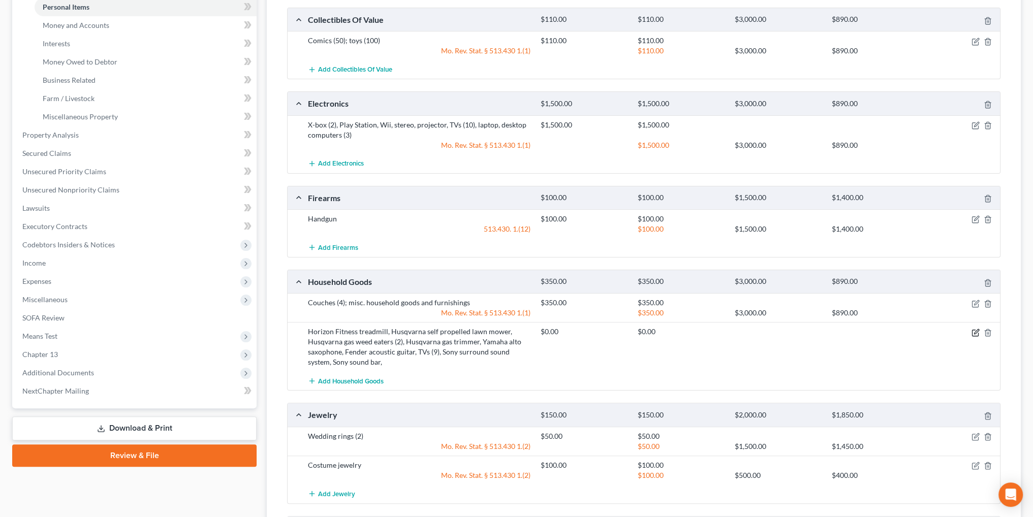
click at [973, 329] on icon "button" at bounding box center [976, 333] width 8 height 8
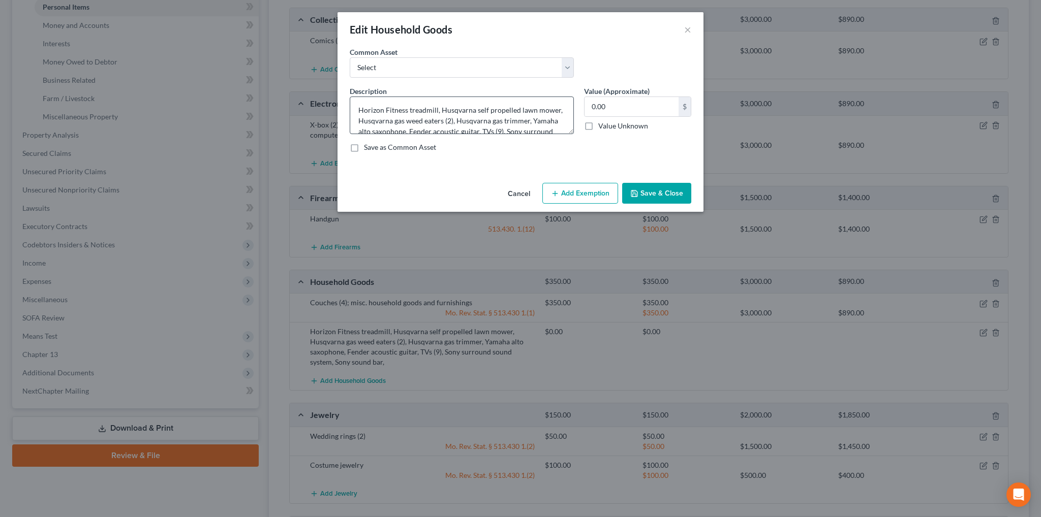
scroll to position [21, 0]
click at [510, 120] on textarea "Horizon Fitness treadmill, Husqvarna self propelled lawn mower, Husqvarna gas w…" at bounding box center [462, 116] width 224 height 38
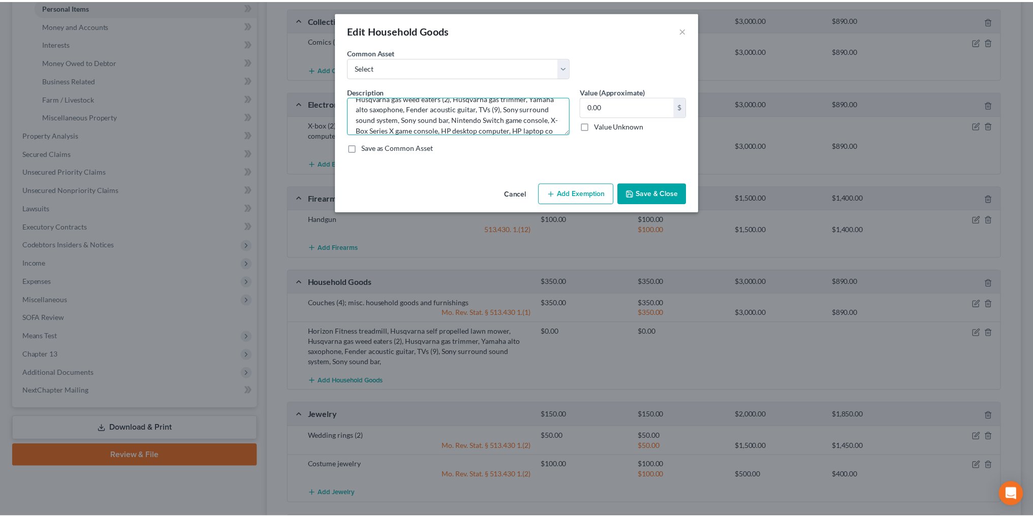
scroll to position [34, 0]
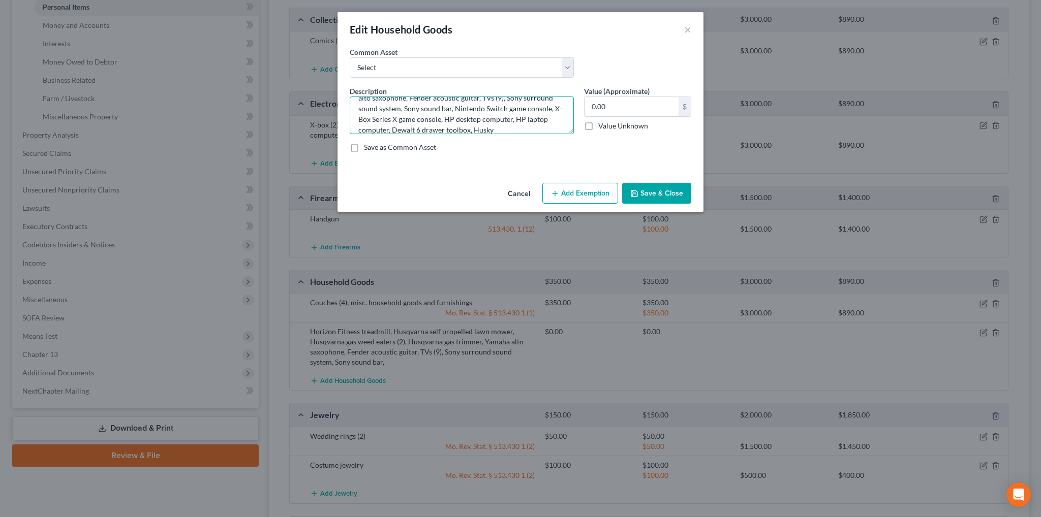
click at [421, 130] on textarea "Horizon Fitness treadmill, Husqvarna self propelled lawn mower, Husqvarna gas w…" at bounding box center [462, 116] width 224 height 38
type textarea "Horizon Fitness treadmill, Husqvarna self propelled lawn mower, Husqvarna gas w…"
click at [636, 195] on polyline "button" at bounding box center [635, 195] width 4 height 3
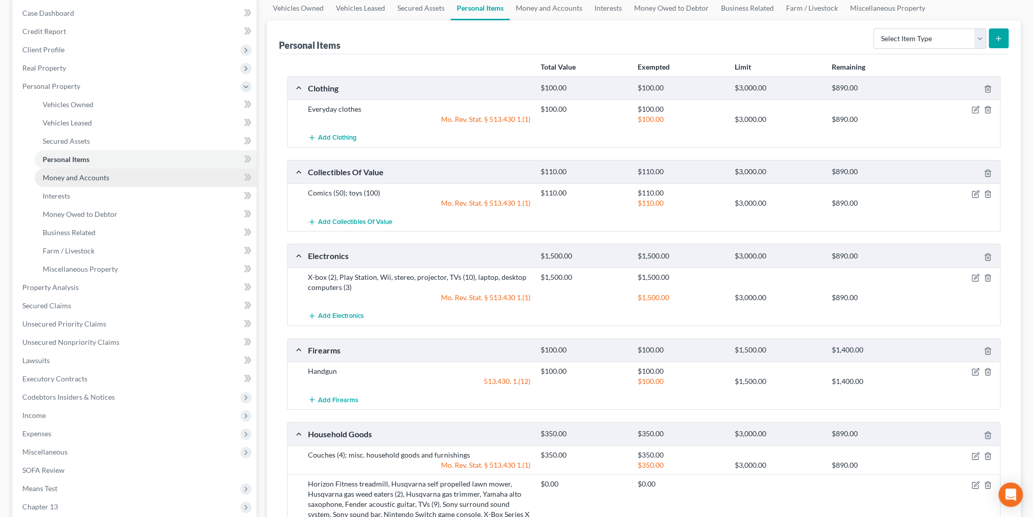
scroll to position [0, 0]
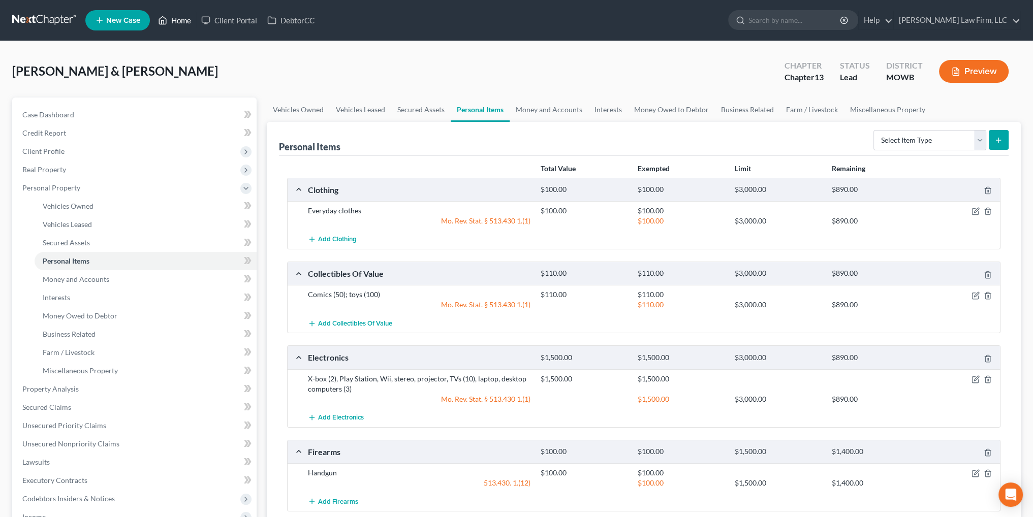
click at [179, 23] on link "Home" at bounding box center [174, 20] width 43 height 18
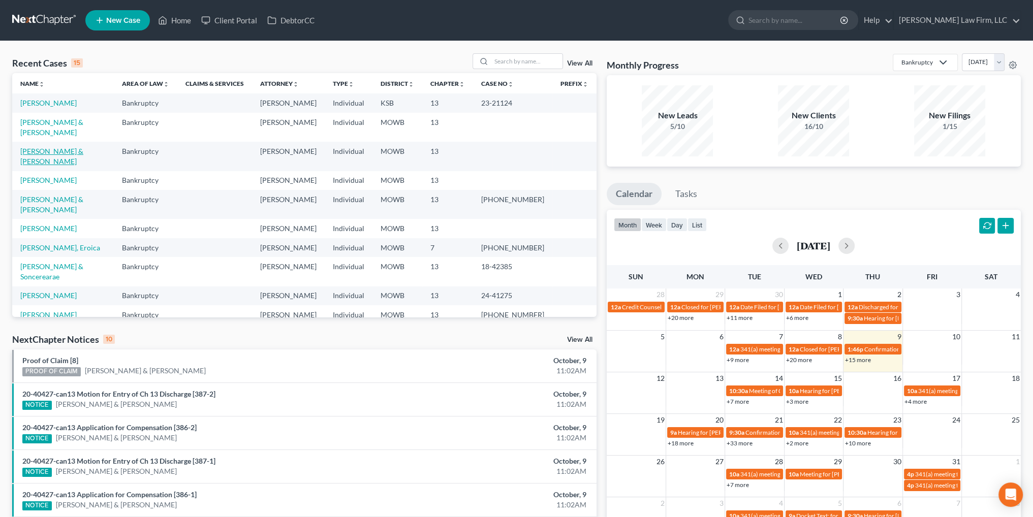
click at [28, 147] on link "[PERSON_NAME] & [PERSON_NAME]" at bounding box center [51, 156] width 63 height 19
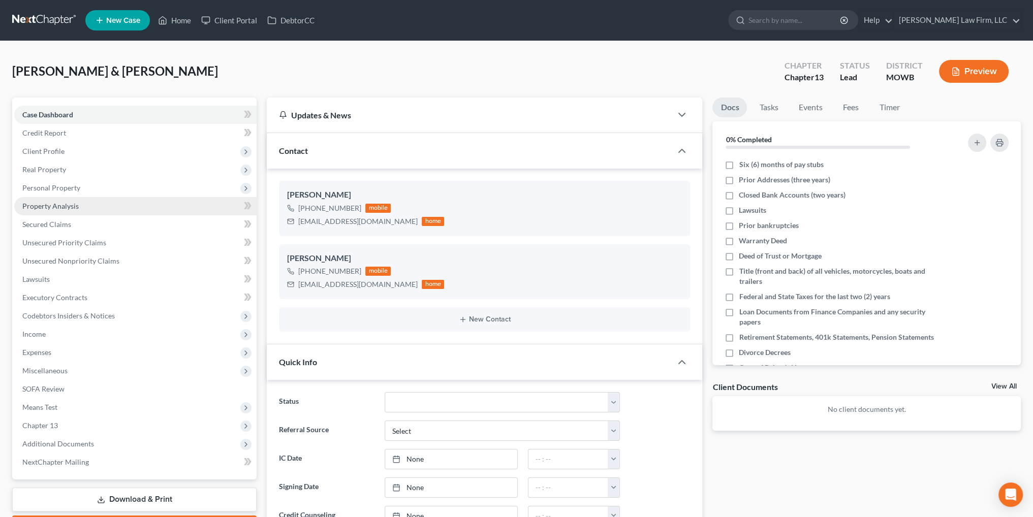
click at [37, 210] on link "Property Analysis" at bounding box center [135, 206] width 242 height 18
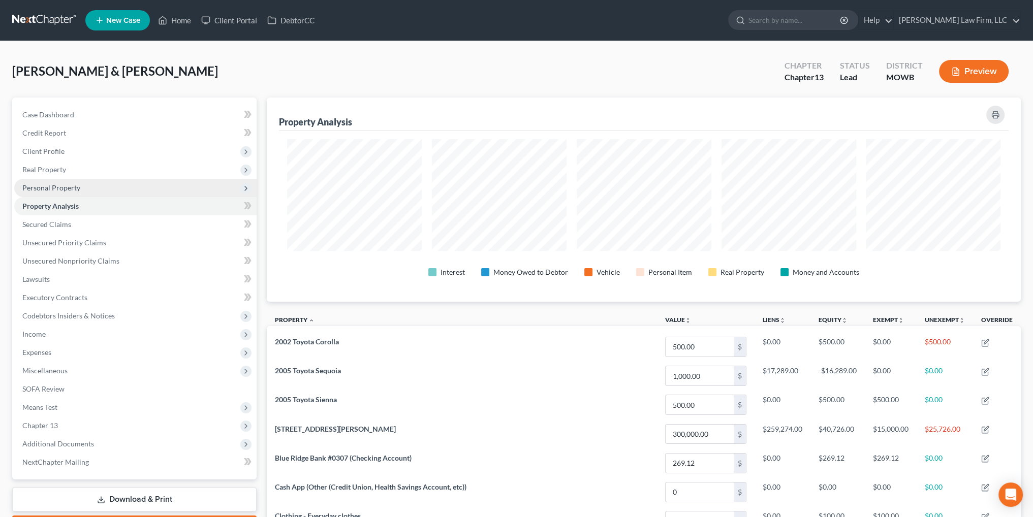
click at [45, 188] on span "Personal Property" at bounding box center [51, 187] width 58 height 9
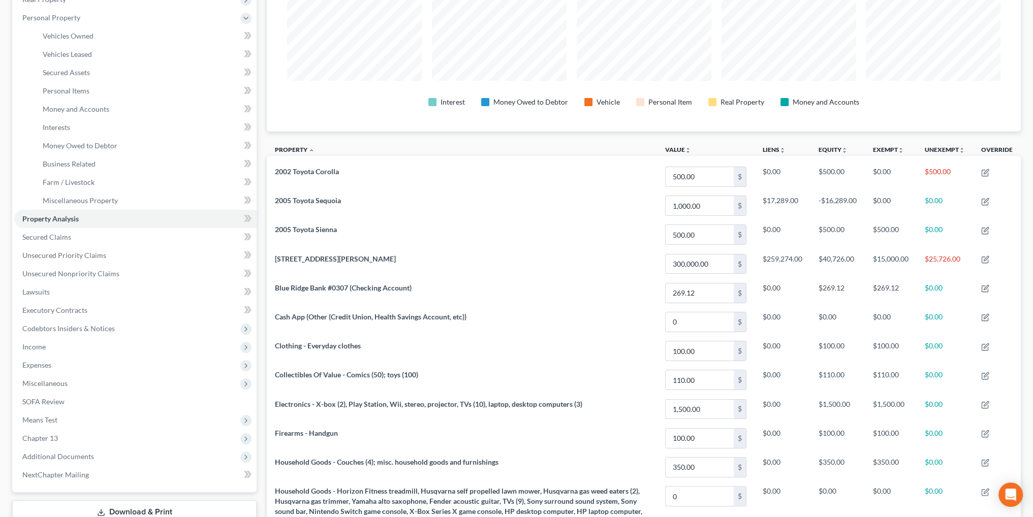
scroll to position [152, 0]
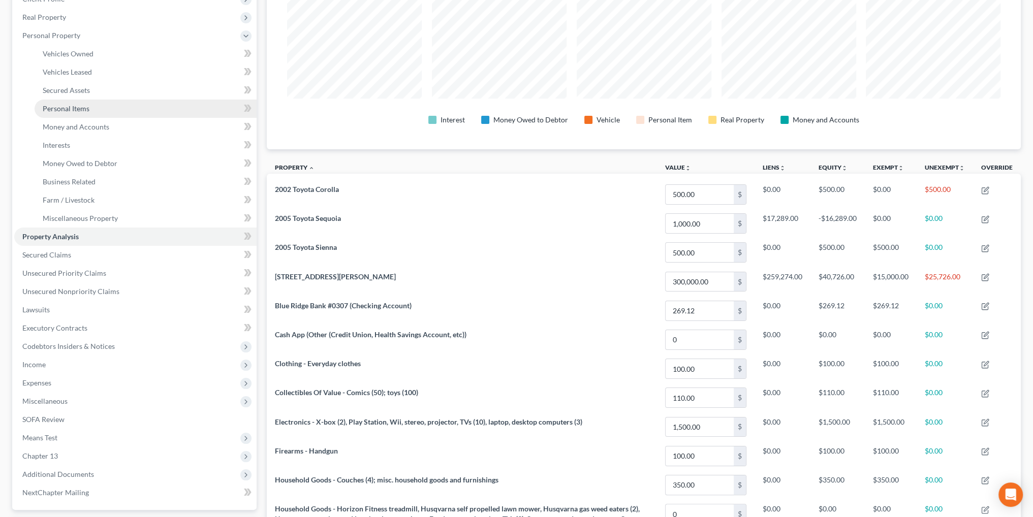
click at [72, 107] on span "Personal Items" at bounding box center [66, 108] width 47 height 9
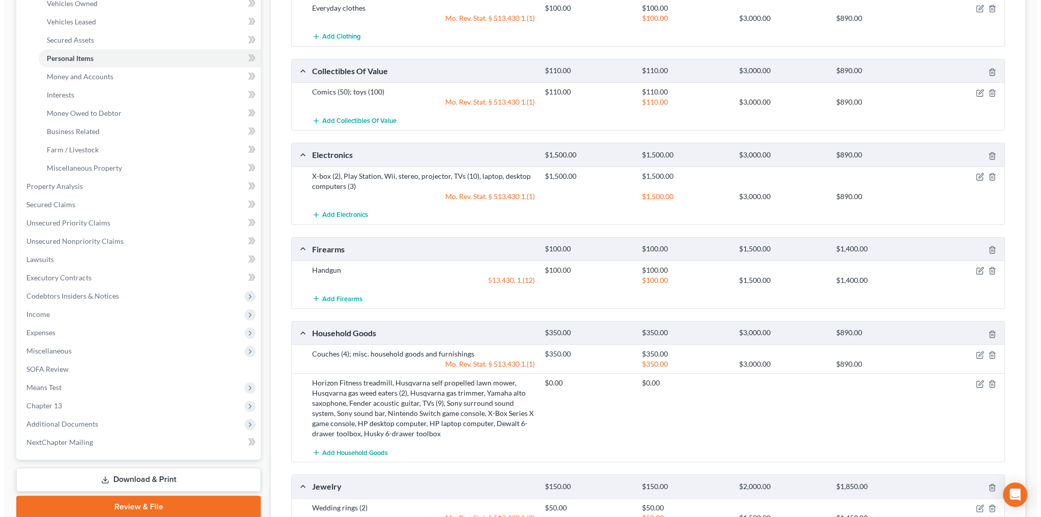
scroll to position [203, 0]
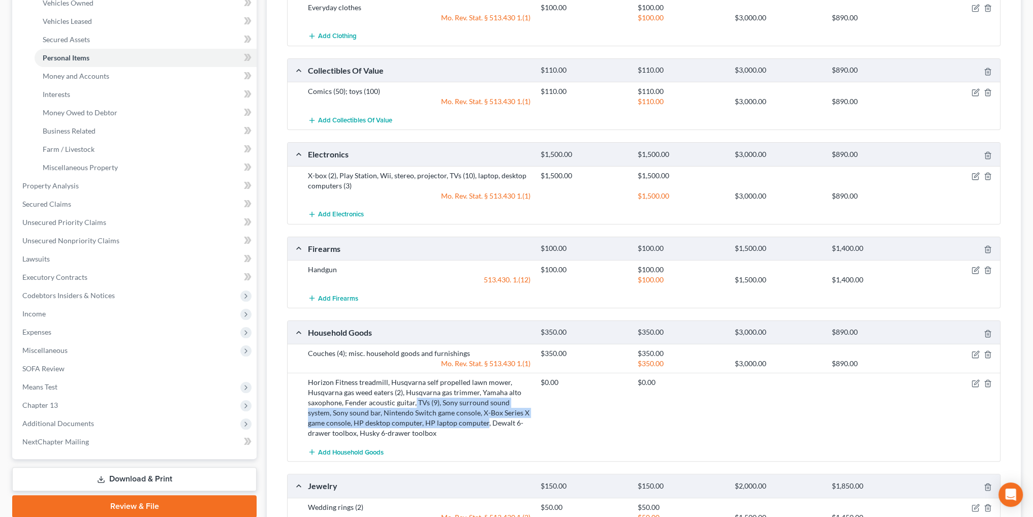
drag, startPoint x: 415, startPoint y: 400, endPoint x: 484, endPoint y: 419, distance: 71.6
click at [484, 419] on div "Horizon Fitness treadmill, Husqvarna self propelled lawn mower, Husqvarna gas w…" at bounding box center [419, 408] width 233 height 61
copy div "TVs (9), Sony surround sound system, Sony sound bar, Nintendo Switch game conso…"
click at [335, 212] on span "Add Electronics" at bounding box center [341, 214] width 46 height 8
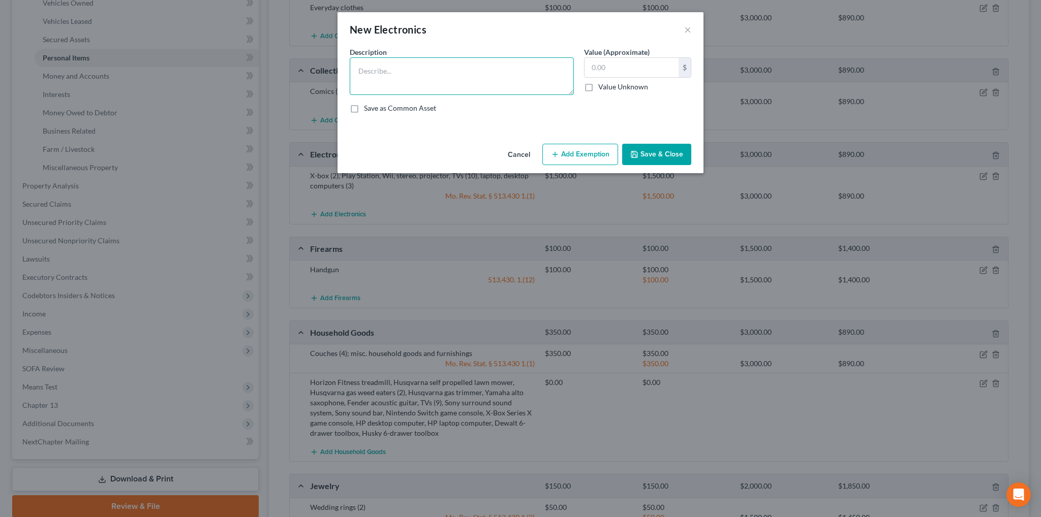
click at [402, 76] on textarea at bounding box center [462, 76] width 224 height 38
paste textarea "TVs (9), Sony surround sound system, Sony sound bar, Nintendo Switch game conso…"
click at [360, 64] on textarea "TVs (9), Sony surround sound system, Sony sound bar, Nintendo Switch game conso…" at bounding box center [462, 76] width 224 height 38
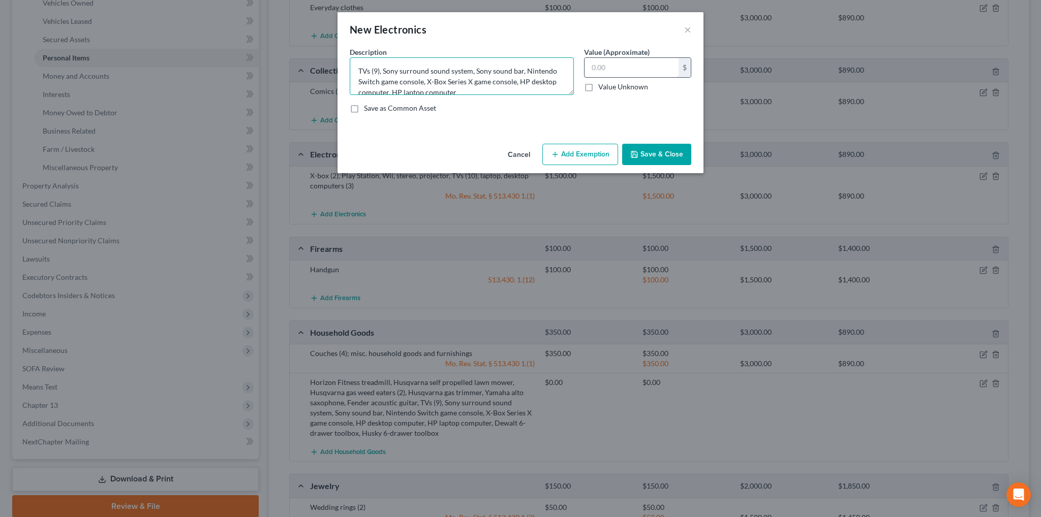
type textarea "TVs (9), Sony surround sound system, Sony sound bar, Nintendo Switch game conso…"
click at [604, 69] on input "text" at bounding box center [631, 67] width 94 height 19
type input "2"
type input "3,450.00"
click at [646, 148] on button "Save & Close" at bounding box center [656, 154] width 69 height 21
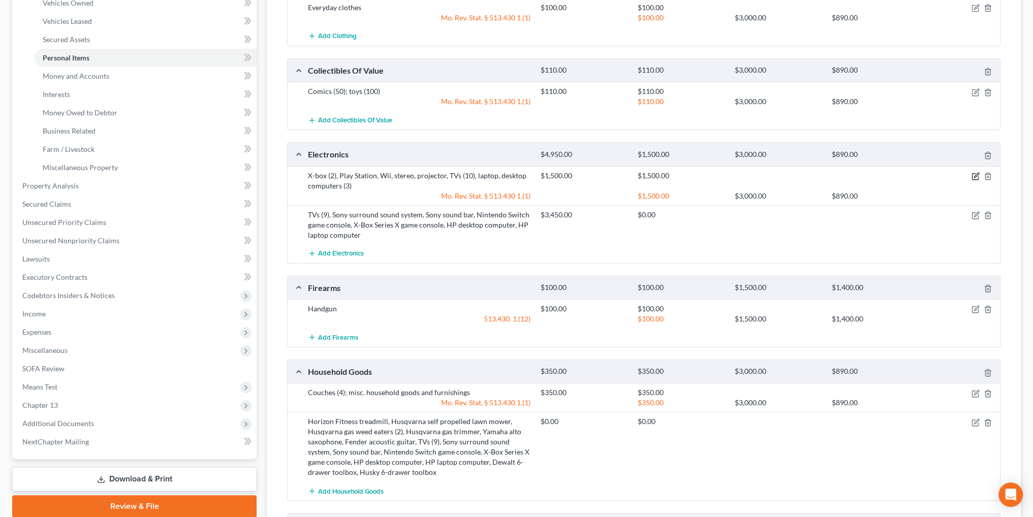
click at [974, 173] on icon "button" at bounding box center [976, 176] width 8 height 8
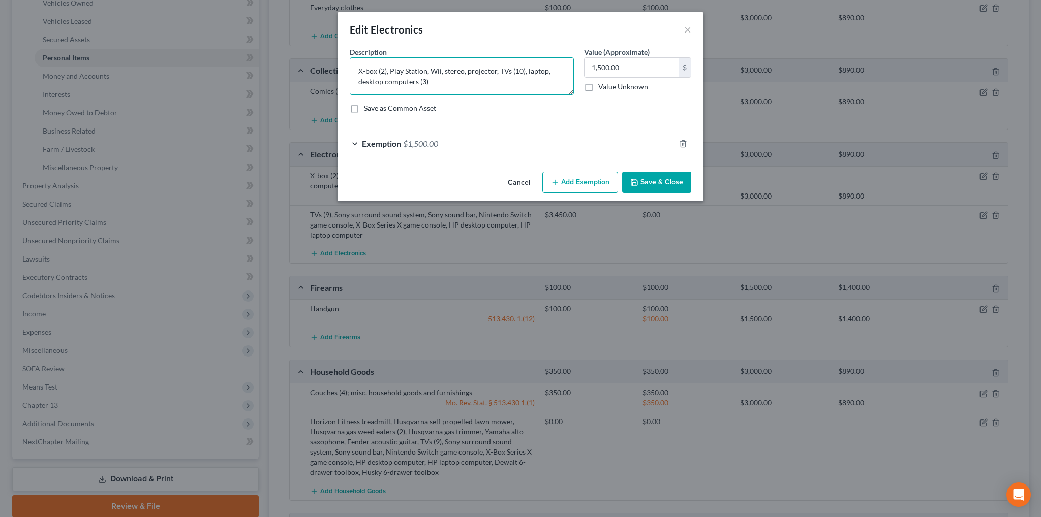
click at [386, 70] on textarea "X-box (2), Play Station, Wii, stereo, projector, TVs (10), laptop, desktop comp…" at bounding box center [462, 76] width 224 height 38
drag, startPoint x: 513, startPoint y: 70, endPoint x: 496, endPoint y: 70, distance: 16.8
click at [496, 70] on textarea "X-box, Play Station, Wii, stereo, projector, TVs (10), laptop, desktop computer…" at bounding box center [462, 76] width 224 height 38
click at [498, 73] on textarea "X-box, Play Station, Wii, stereo, projector, TV, laptop, desktop computers (3)" at bounding box center [462, 76] width 224 height 38
drag, startPoint x: 519, startPoint y: 70, endPoint x: 498, endPoint y: 70, distance: 20.8
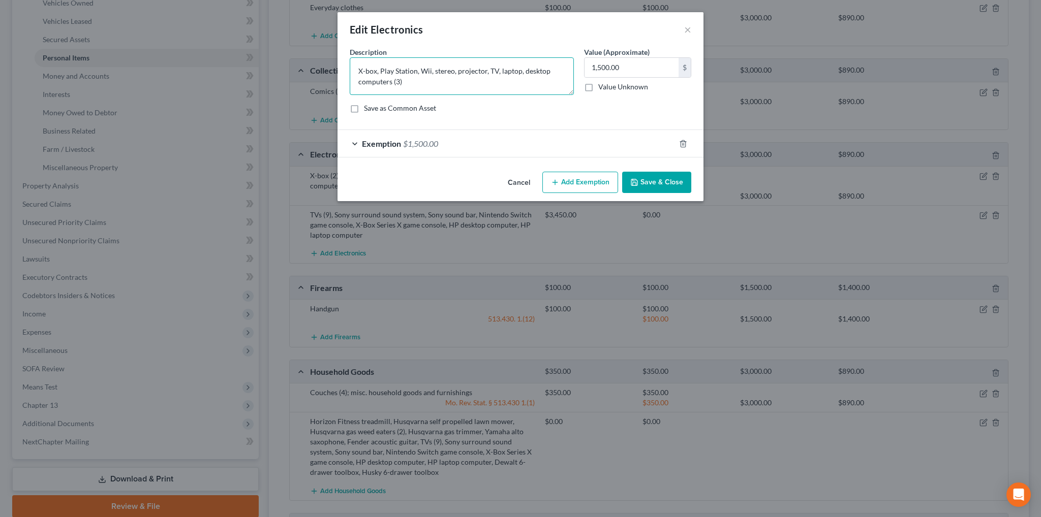
click at [498, 70] on textarea "X-box, Play Station, Wii, stereo, projector, TV, laptop, desktop computers (3)" at bounding box center [462, 76] width 224 height 38
click at [364, 81] on textarea "X-box, Play Station, Wii, stereo, projector, TV, desktop computers (3)" at bounding box center [462, 76] width 224 height 38
type textarea "X-box, Play Station, Wii, stereo, projector, TV, desktop computers (2)"
click at [361, 141] on div "Exemption $1,500.00" at bounding box center [505, 143] width 337 height 27
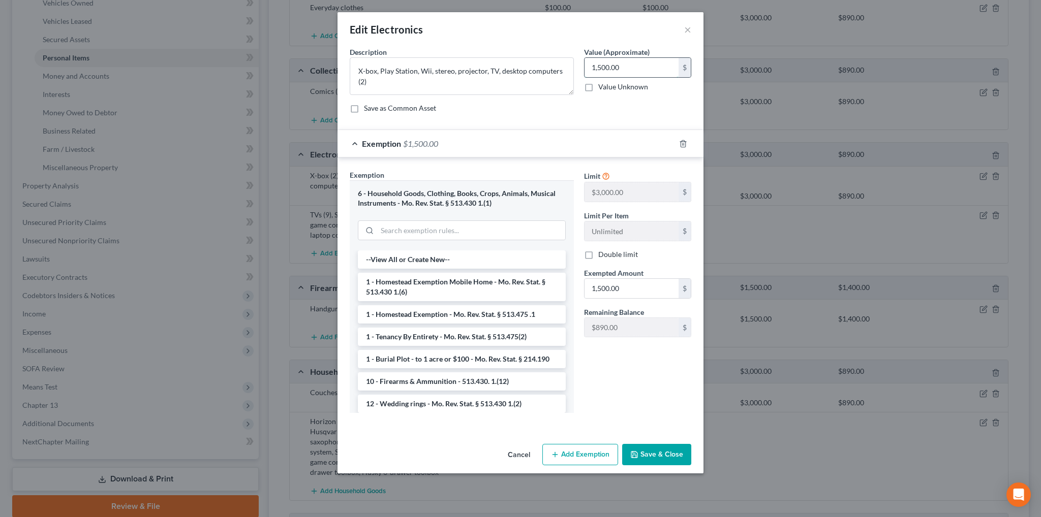
click at [630, 67] on input "1,500.00" at bounding box center [631, 67] width 94 height 19
type input "500.00"
click at [597, 289] on input "1,500.00" at bounding box center [631, 288] width 94 height 19
type input "500.00"
click at [666, 454] on button "Save & Close" at bounding box center [656, 454] width 69 height 21
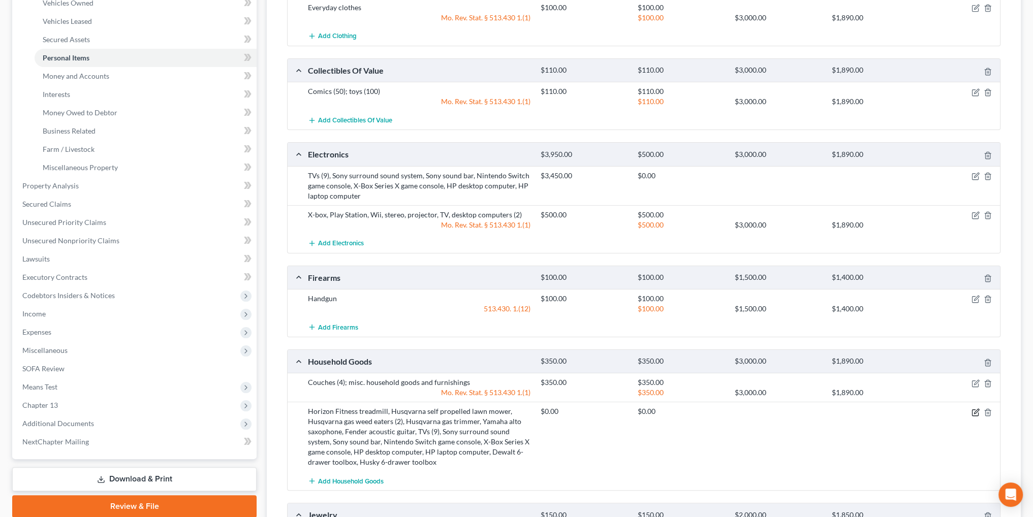
click at [972, 409] on icon "button" at bounding box center [976, 413] width 8 height 8
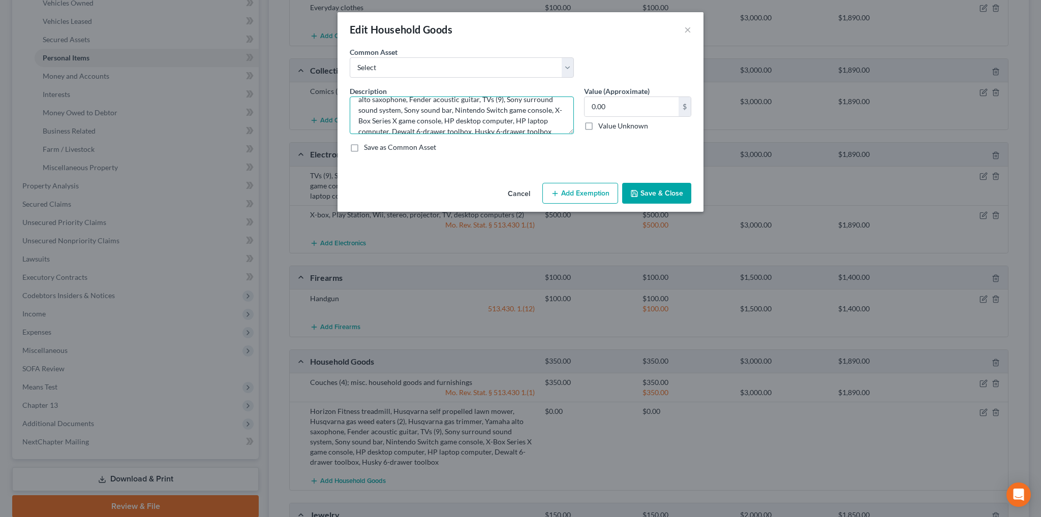
scroll to position [43, 0]
drag, startPoint x: 478, startPoint y: 122, endPoint x: 390, endPoint y: 120, distance: 87.9
click at [390, 120] on textarea "Horizon Fitness treadmill, Husqvarna self propelled lawn mower, Husqvarna gas w…" at bounding box center [462, 116] width 224 height 38
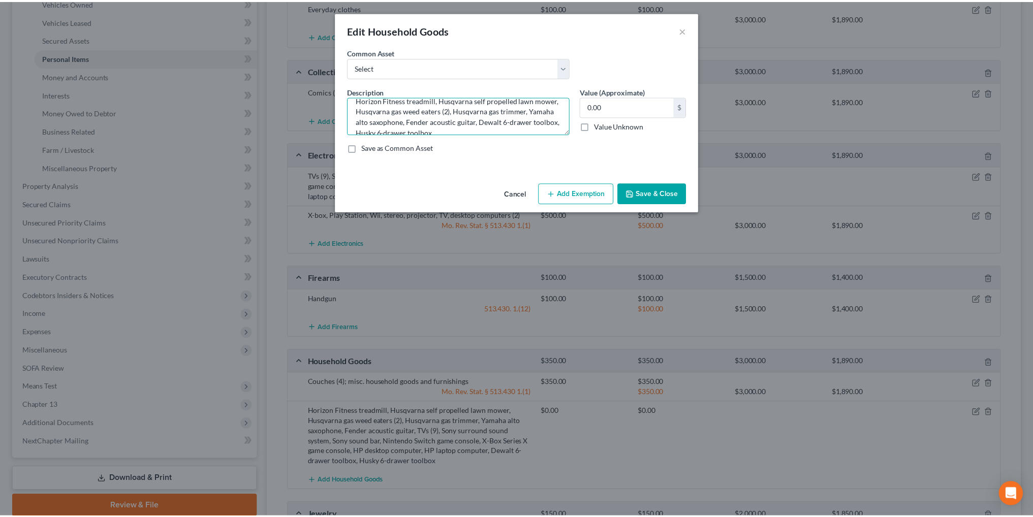
scroll to position [0, 0]
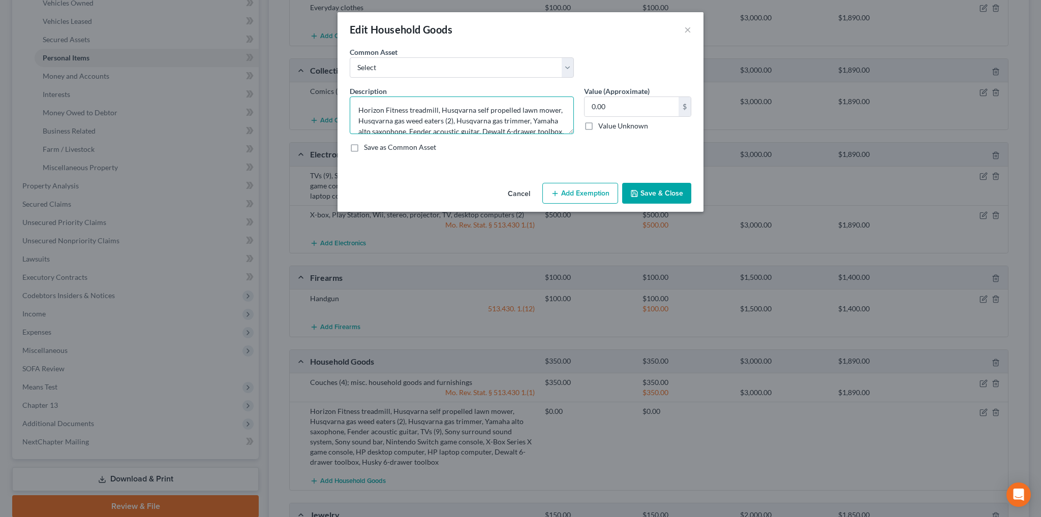
drag, startPoint x: 353, startPoint y: 108, endPoint x: 437, endPoint y: 106, distance: 83.4
click at [437, 106] on textarea "Horizon Fitness treadmill, Husqvarna self propelled lawn mower, Husqvarna gas w…" at bounding box center [462, 116] width 224 height 38
type textarea "Husqvarna self propelled lawn mower, Husqvarna gas weed eaters (2), Husqvarna g…"
click at [655, 198] on button "Save & Close" at bounding box center [656, 193] width 69 height 21
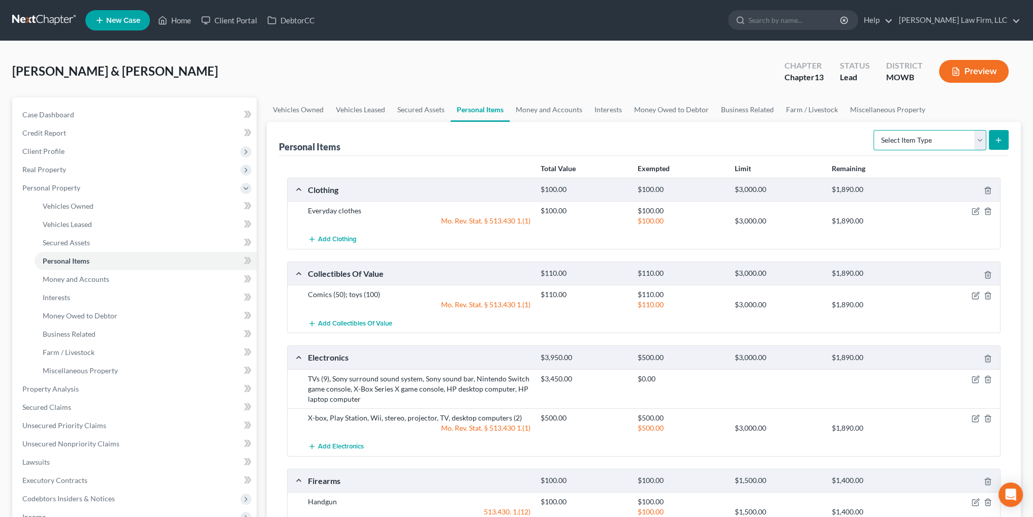
click at [980, 144] on select "Select Item Type Clothing Collectibles Of Value Electronics Firearms Household …" at bounding box center [930, 140] width 113 height 20
select select "sports_and_hobby_equipment"
click at [875, 130] on select "Select Item Type Clothing Collectibles Of Value Electronics Firearms Household …" at bounding box center [930, 140] width 113 height 20
click at [999, 139] on line "submit" at bounding box center [999, 140] width 0 height 5
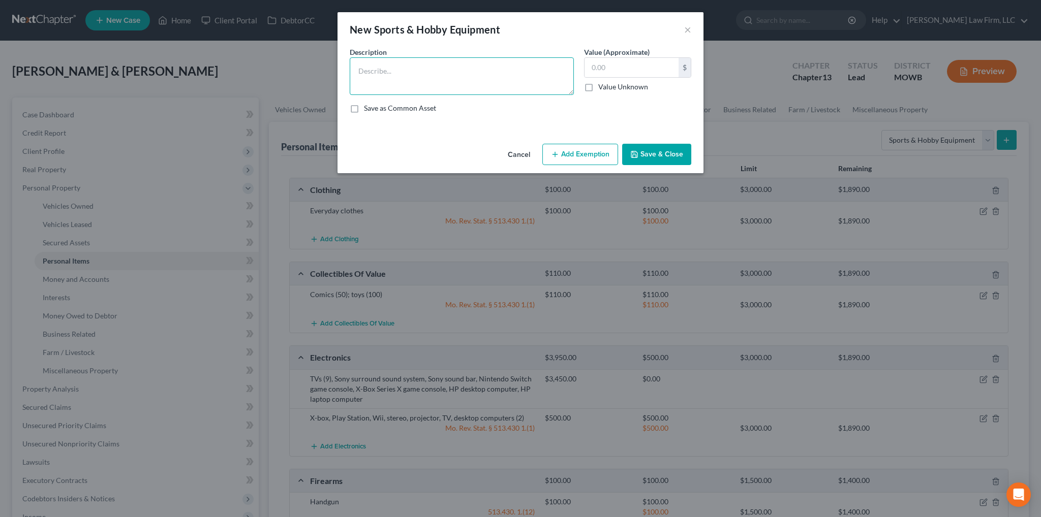
click at [415, 80] on textarea at bounding box center [462, 76] width 224 height 38
paste textarea "Horizon Fitness treadmill"
type textarea "Horizon Fitness treadmill"
click at [626, 69] on input "text" at bounding box center [631, 67] width 94 height 19
type input "100.00"
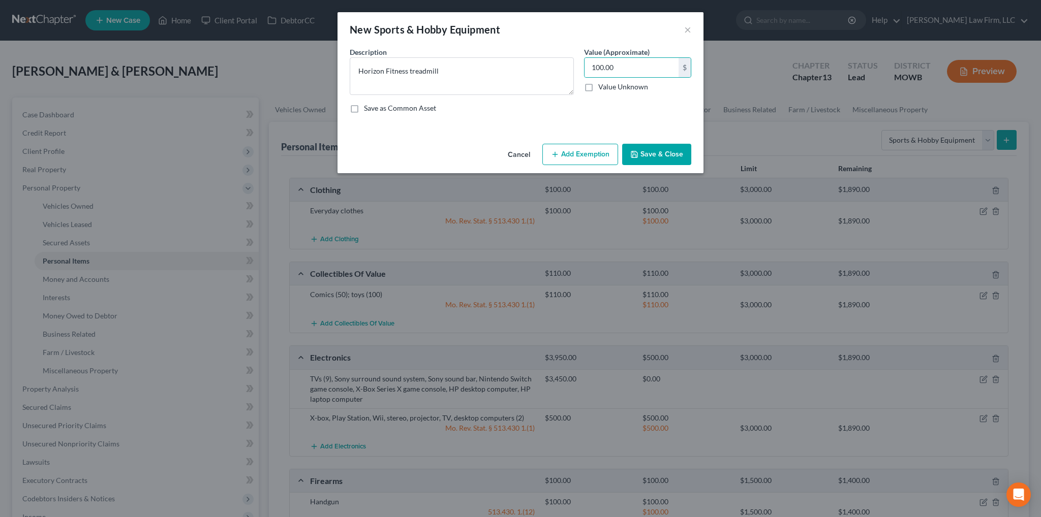
click at [560, 155] on button "Add Exemption" at bounding box center [580, 154] width 76 height 21
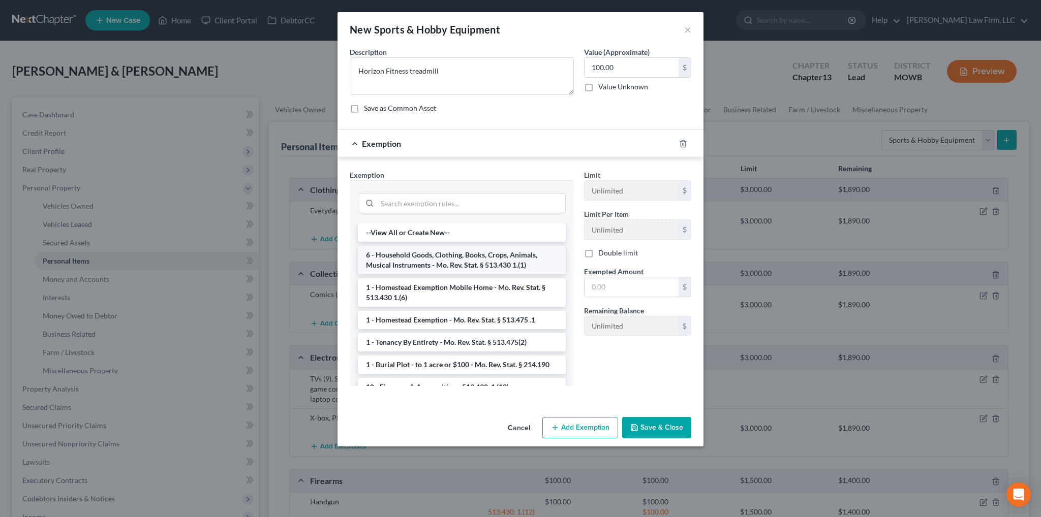
click at [454, 257] on li "6 - Household Goods, Clothing, Books, Crops, Animals, Musical Instruments - Mo.…" at bounding box center [462, 260] width 208 height 28
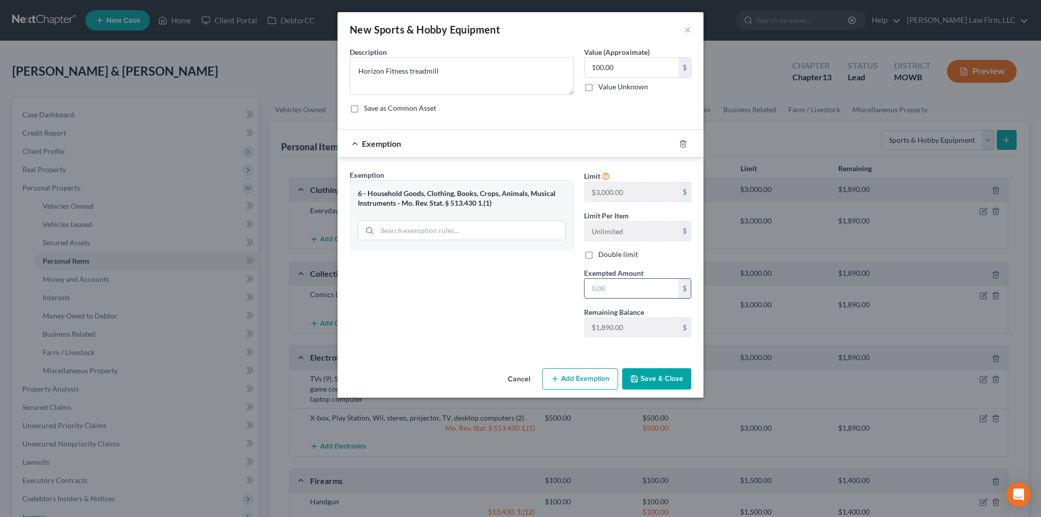
click at [609, 283] on input "text" at bounding box center [631, 288] width 94 height 19
type input "100.00"
click at [667, 382] on button "Save & Close" at bounding box center [656, 378] width 69 height 21
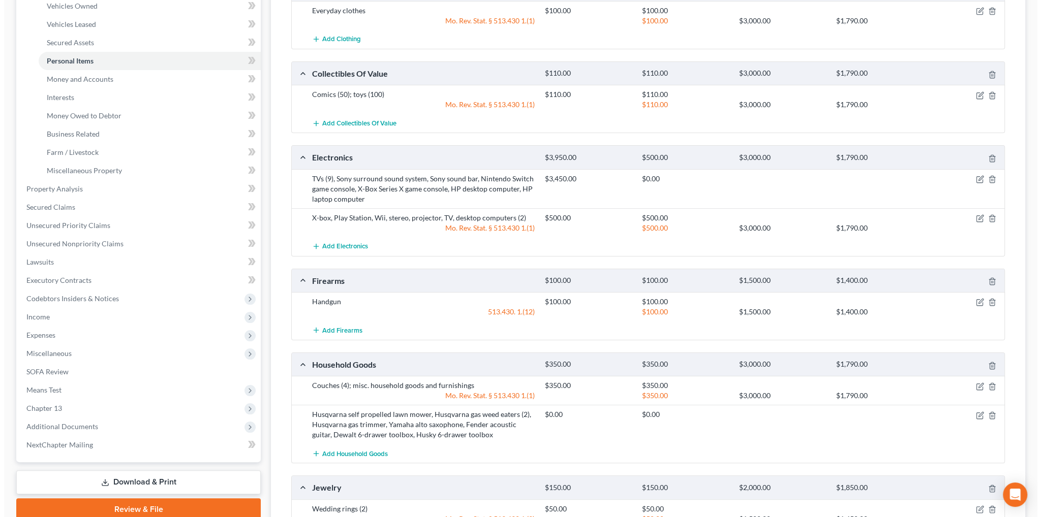
scroll to position [203, 0]
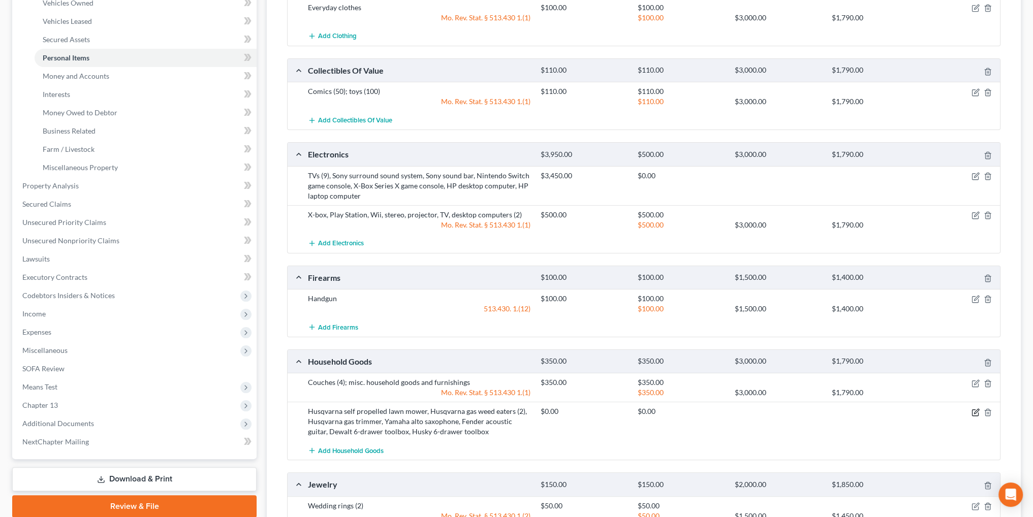
click at [978, 409] on icon "button" at bounding box center [976, 411] width 5 height 5
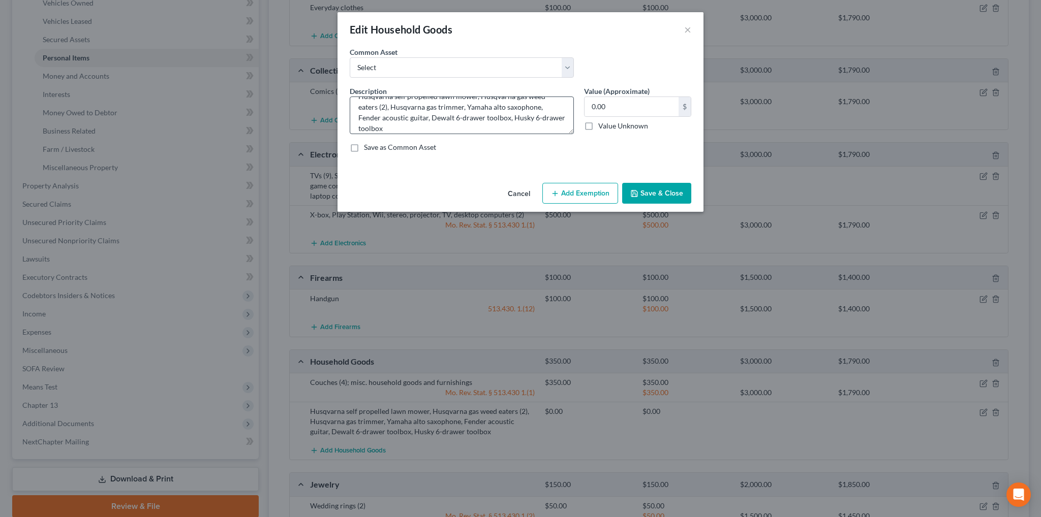
scroll to position [21, 0]
click at [621, 104] on input "0.00" at bounding box center [631, 106] width 94 height 19
type input "1,400.00"
click at [552, 194] on icon "button" at bounding box center [555, 194] width 8 height 8
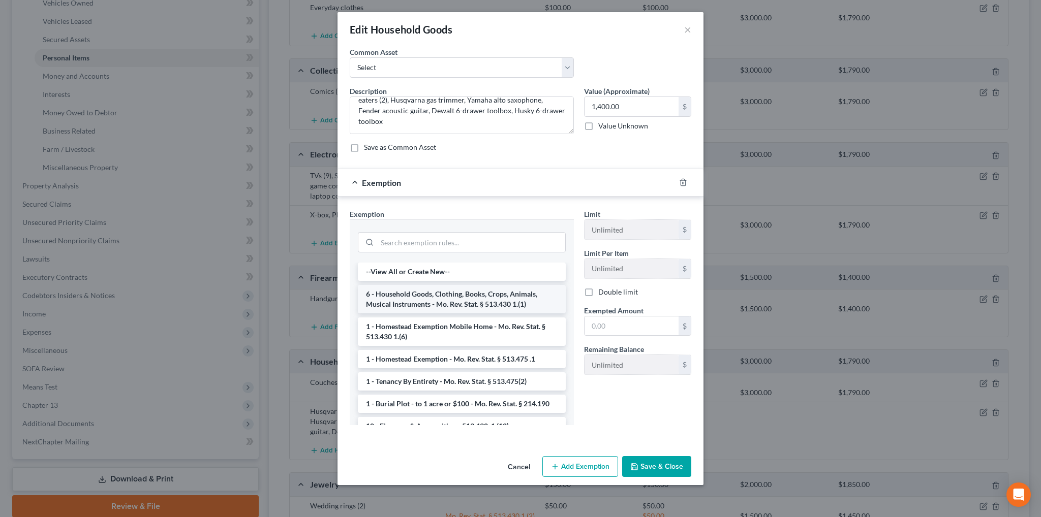
click at [448, 295] on li "6 - Household Goods, Clothing, Books, Crops, Animals, Musical Instruments - Mo.…" at bounding box center [462, 299] width 208 height 28
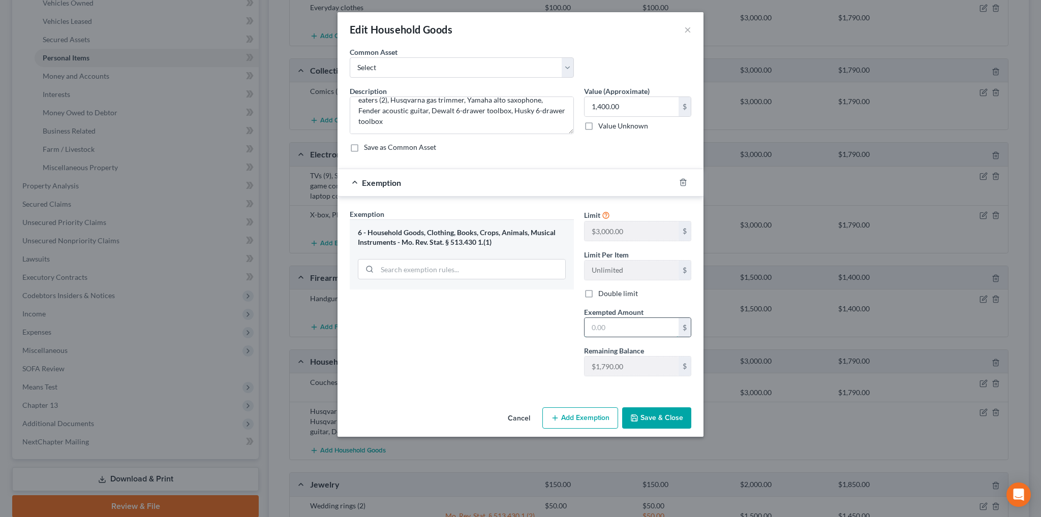
click at [619, 326] on input "text" at bounding box center [631, 327] width 94 height 19
type input "1,400.00"
click at [659, 421] on button "Save & Close" at bounding box center [656, 418] width 69 height 21
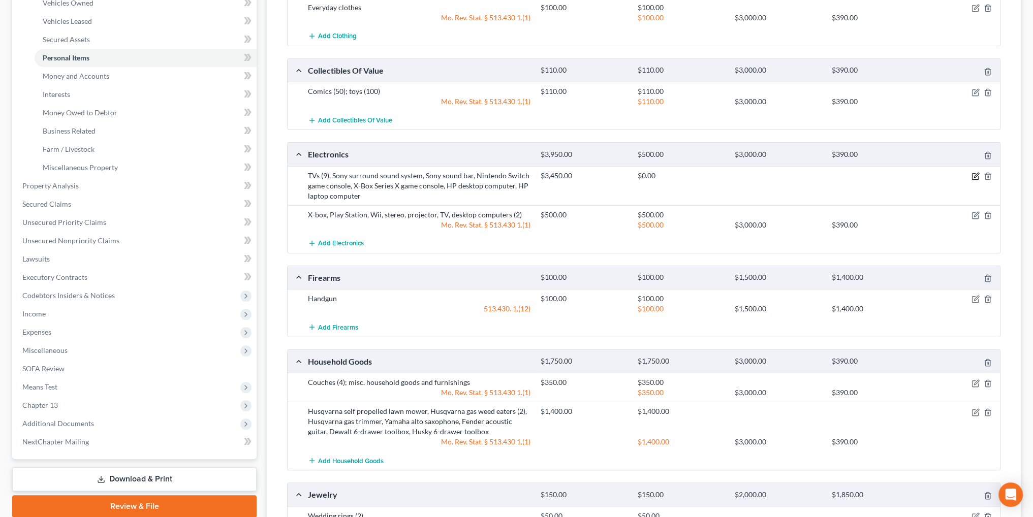
click at [975, 174] on icon "button" at bounding box center [976, 175] width 5 height 5
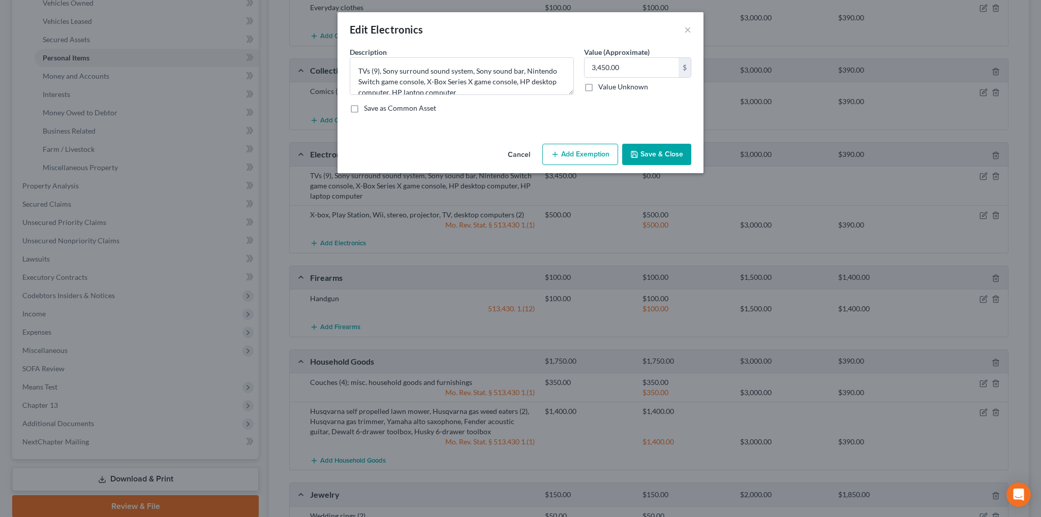
click at [574, 152] on button "Add Exemption" at bounding box center [580, 154] width 76 height 21
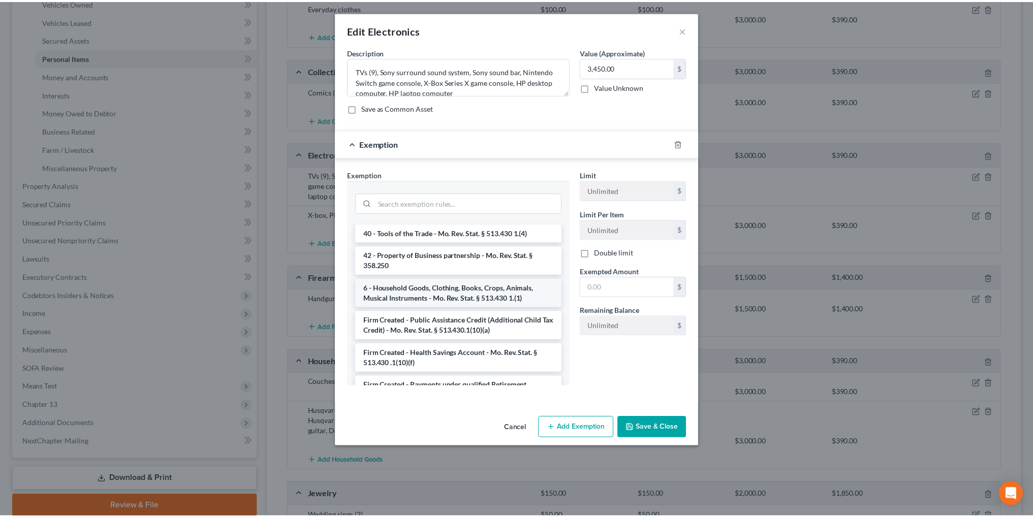
scroll to position [1096, 0]
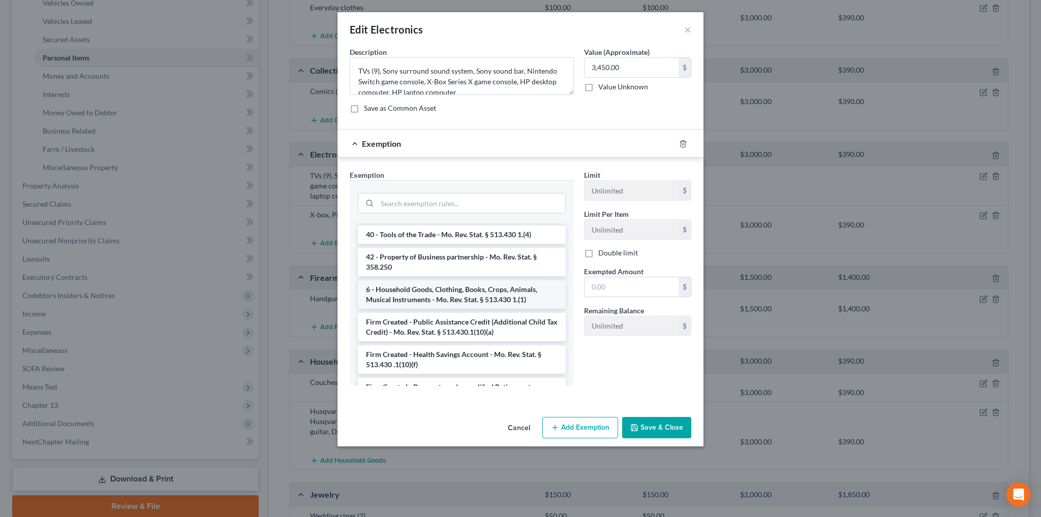
click at [441, 304] on li "6 - Household Goods, Clothing, Books, Crops, Animals, Musical Instruments - Mo.…" at bounding box center [462, 295] width 208 height 28
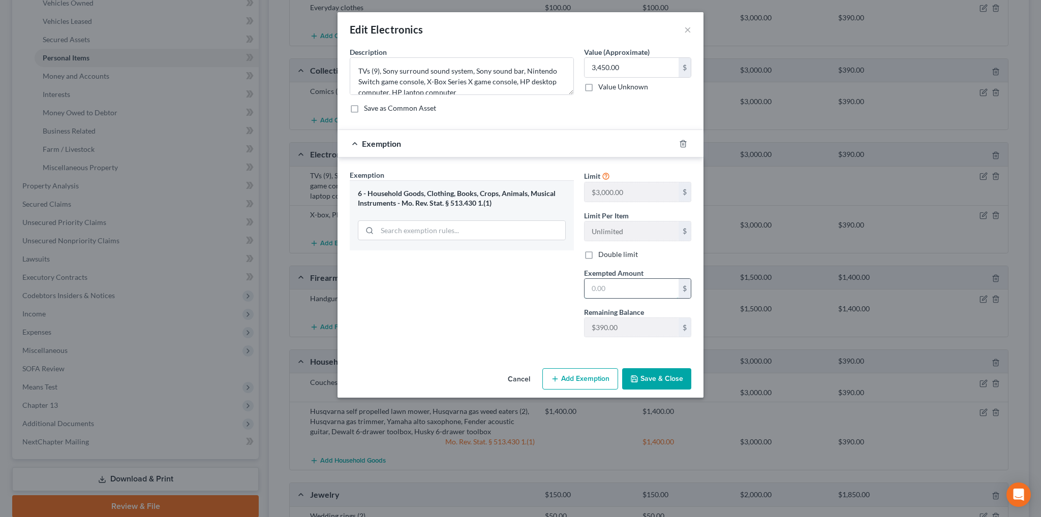
click at [608, 291] on input "text" at bounding box center [631, 288] width 94 height 19
type input "390.00"
click at [683, 379] on button "Save & Close" at bounding box center [656, 378] width 69 height 21
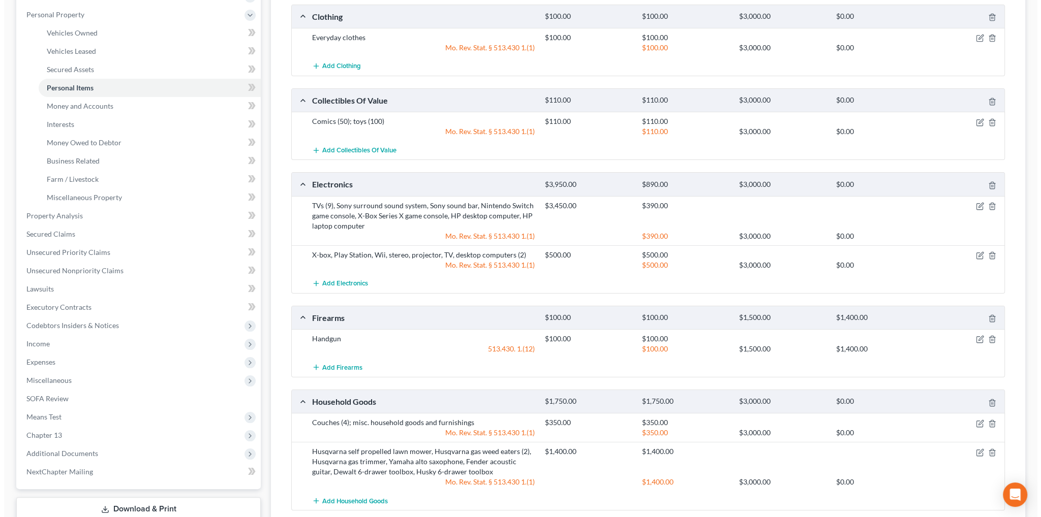
scroll to position [203, 0]
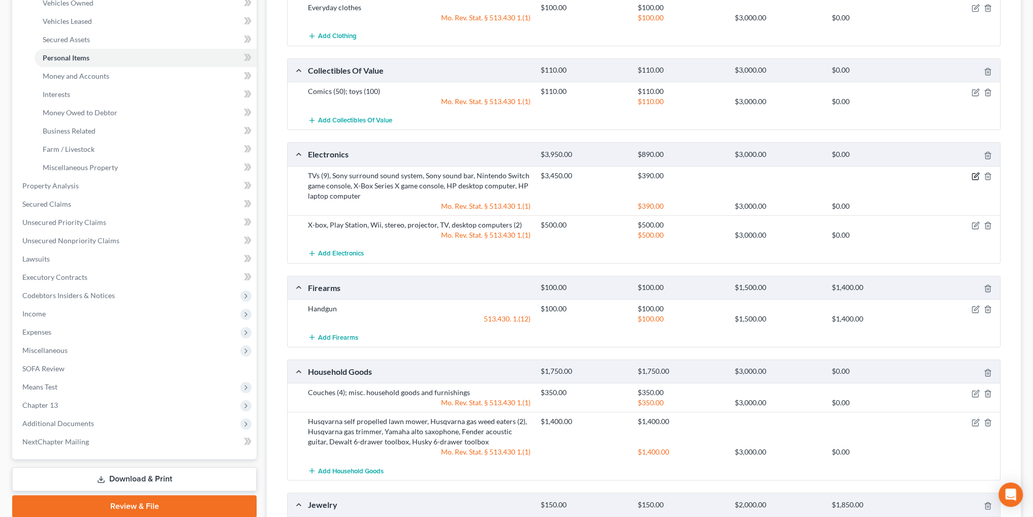
click at [974, 177] on icon "button" at bounding box center [976, 176] width 8 height 8
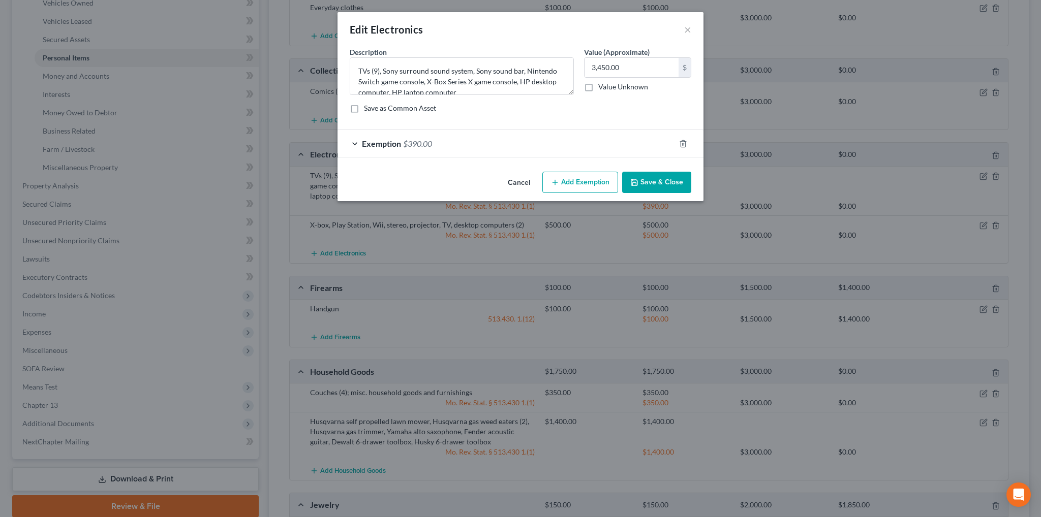
click at [606, 181] on button "Add Exemption" at bounding box center [580, 182] width 76 height 21
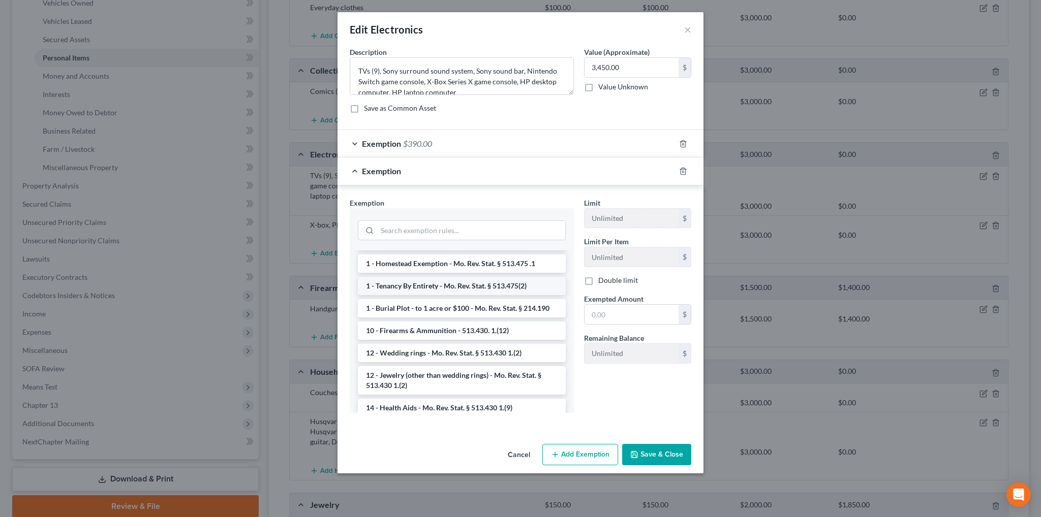
scroll to position [102, 0]
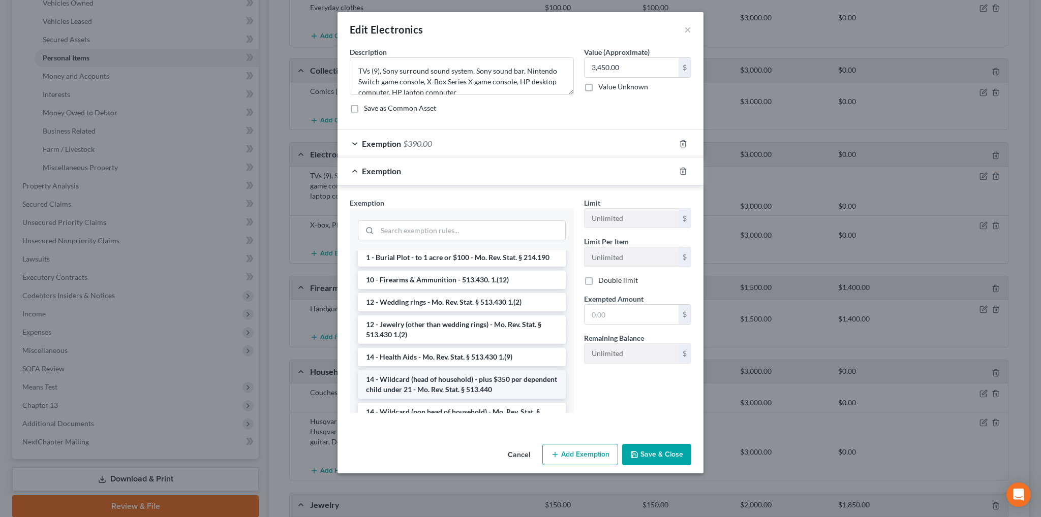
click at [459, 378] on li "14 - Wildcard (head of household) - plus $350 per dependent child under 21 - Mo…" at bounding box center [462, 384] width 208 height 28
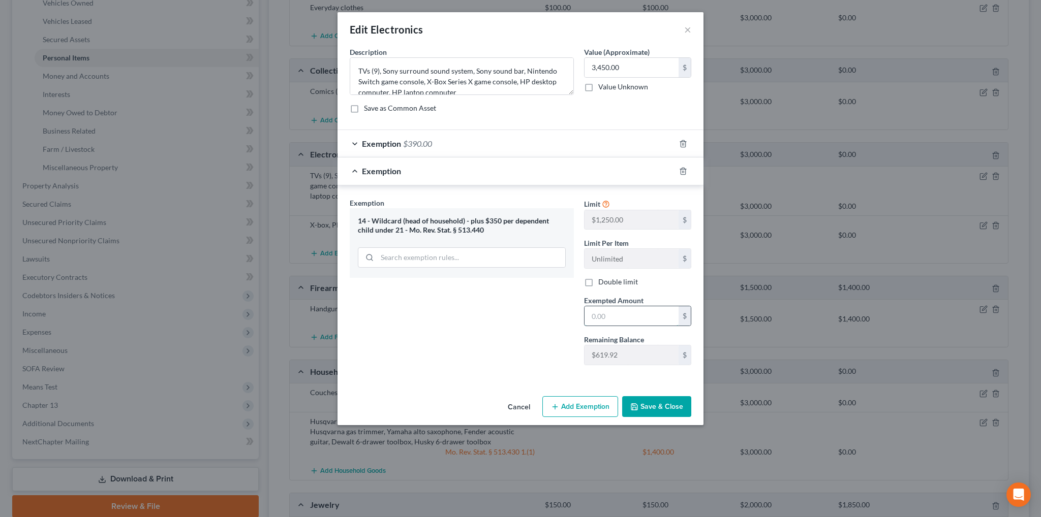
click at [634, 311] on input "text" at bounding box center [631, 315] width 94 height 19
type input "619.92"
click at [661, 407] on button "Save & Close" at bounding box center [656, 406] width 69 height 21
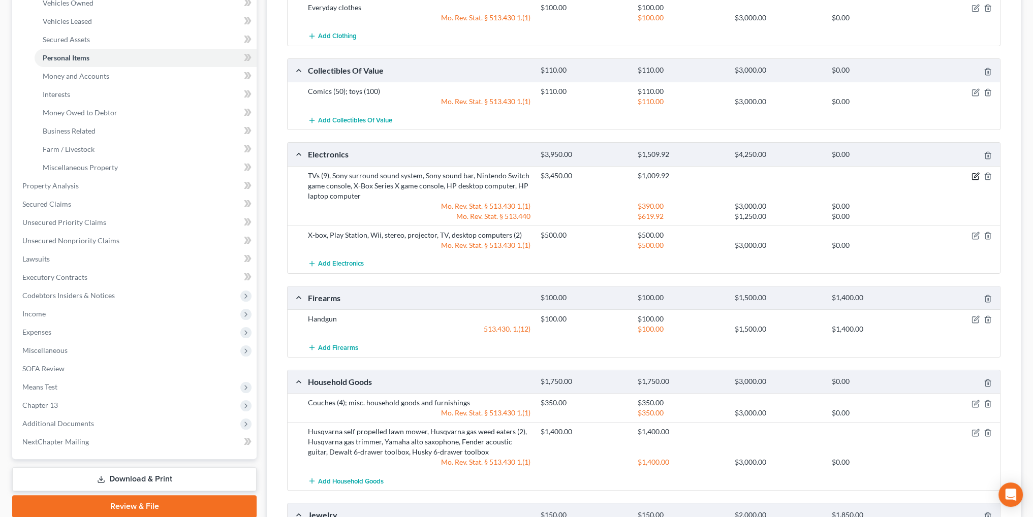
click at [973, 175] on icon "button" at bounding box center [976, 176] width 8 height 8
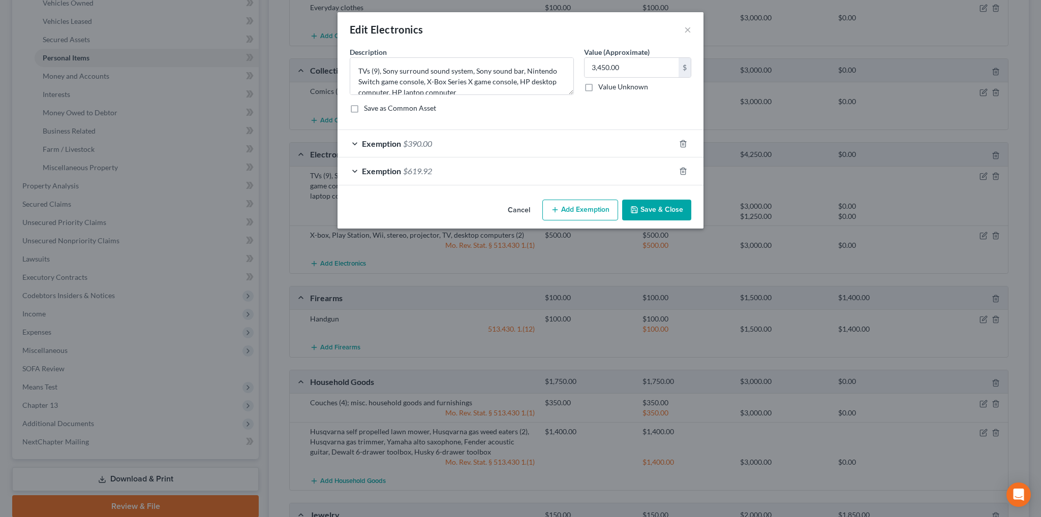
click at [570, 207] on button "Add Exemption" at bounding box center [580, 210] width 76 height 21
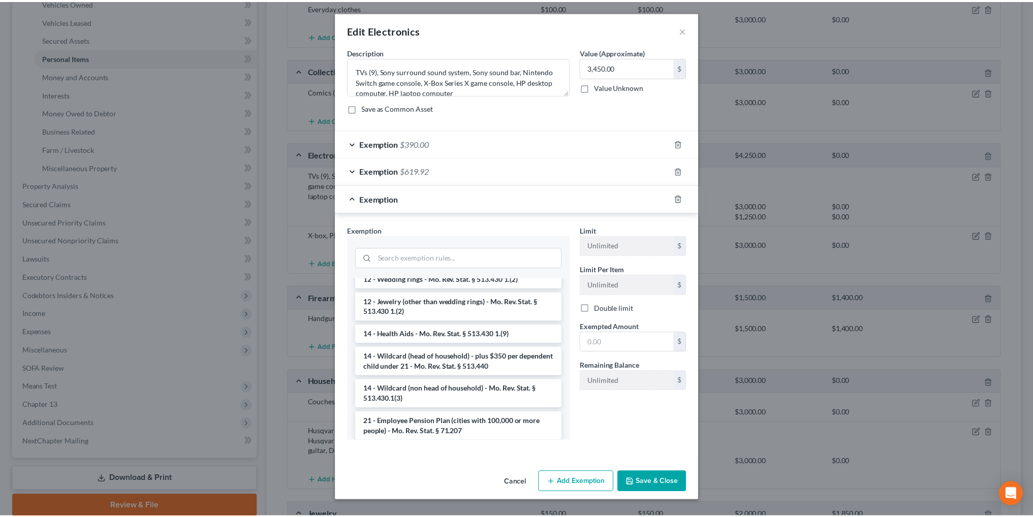
scroll to position [203, 0]
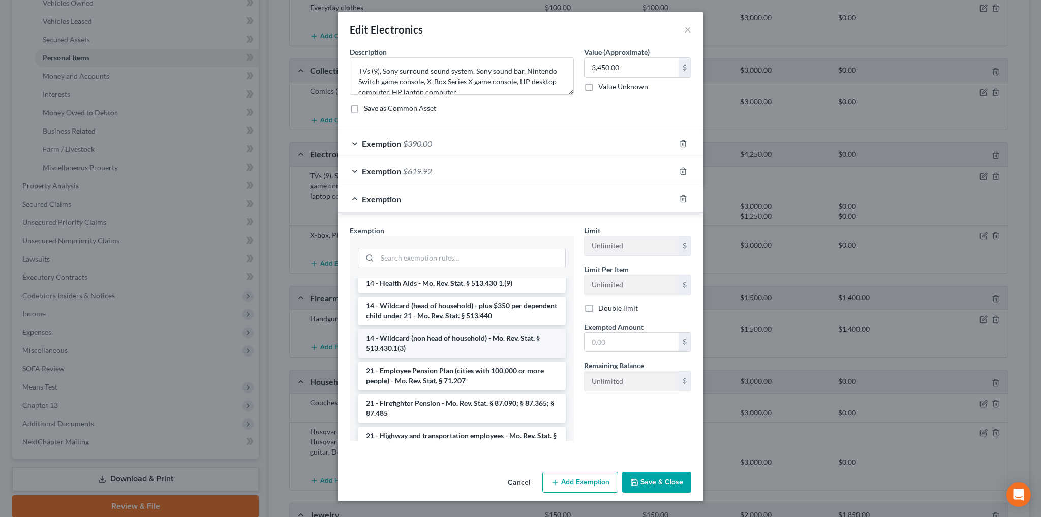
click at [445, 338] on li "14 - Wildcard (non head of household) - Mo. Rev. Stat. § 513.430.1(3)" at bounding box center [462, 343] width 208 height 28
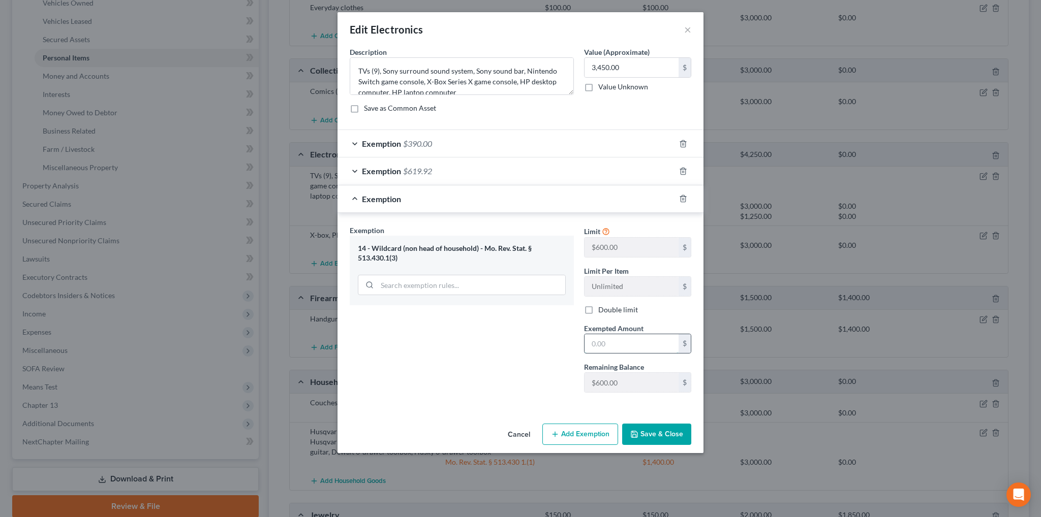
click at [622, 343] on input "text" at bounding box center [631, 343] width 94 height 19
type input "600.00"
click at [673, 442] on button "Save & Close" at bounding box center [656, 434] width 69 height 21
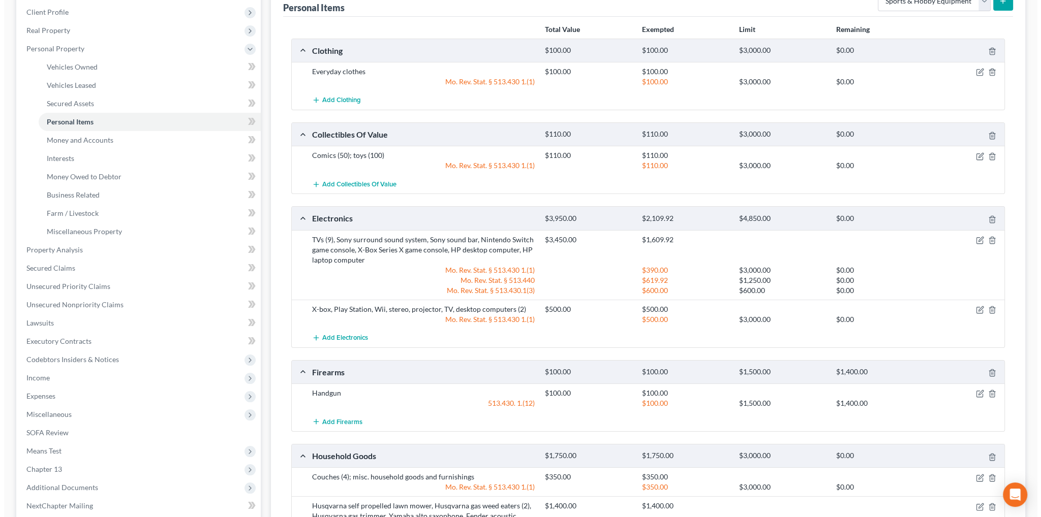
scroll to position [0, 0]
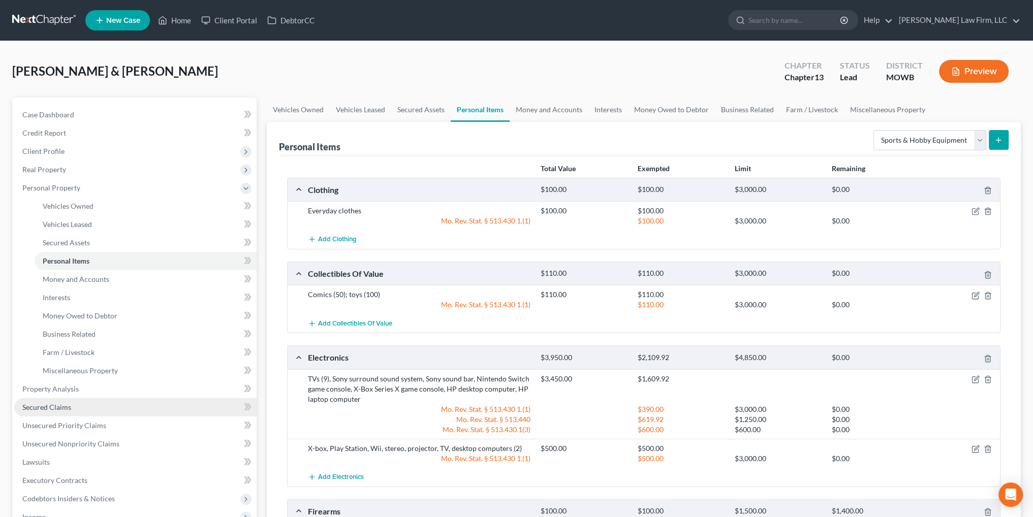
click at [45, 408] on span "Secured Claims" at bounding box center [46, 407] width 49 height 9
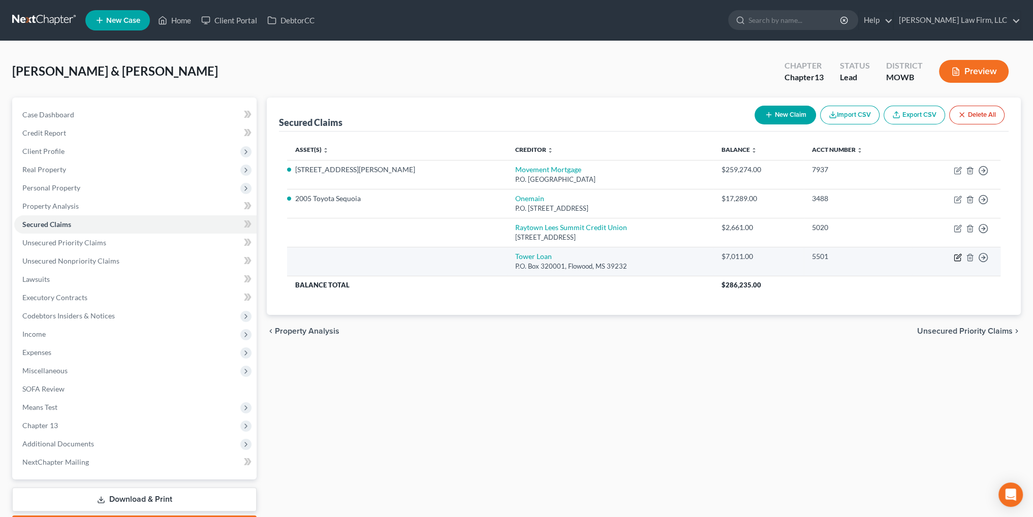
click at [957, 258] on icon "button" at bounding box center [958, 256] width 5 height 5
select select "25"
select select "2"
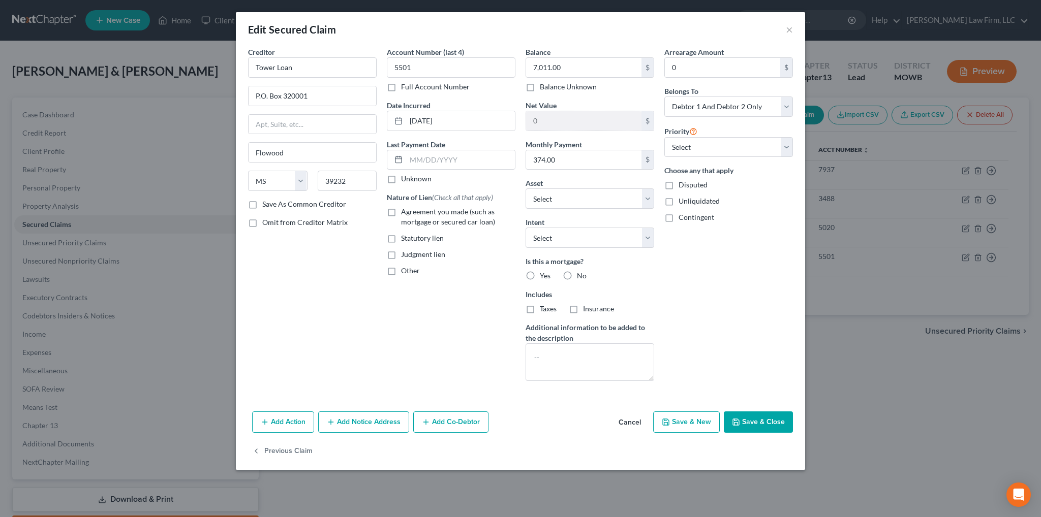
select select
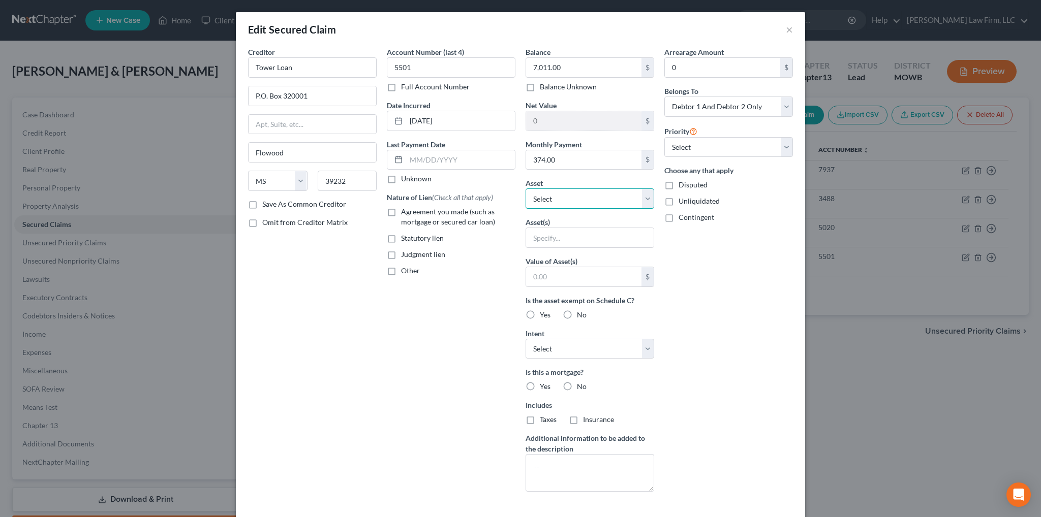
click at [585, 198] on select "Select Other Multiple Assets MLM Digital Solutions, LLC - $0.0 Potential wrongf…" at bounding box center [589, 199] width 129 height 20
select select "1"
click at [525, 189] on select "Select Other Multiple Assets MLM Digital Solutions, LLC - $0.0 Potential wrongf…" at bounding box center [589, 199] width 129 height 20
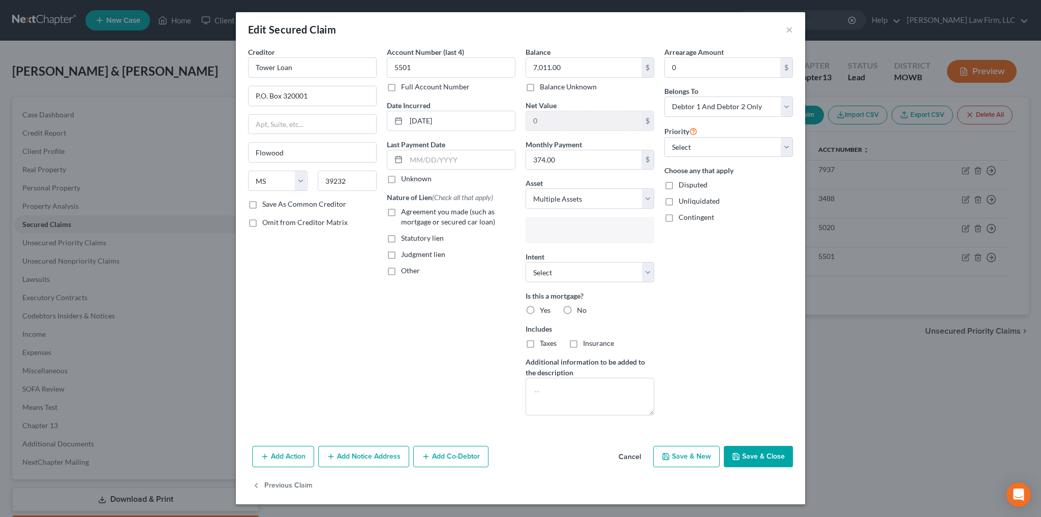
click at [578, 236] on input "text" at bounding box center [589, 231] width 114 height 15
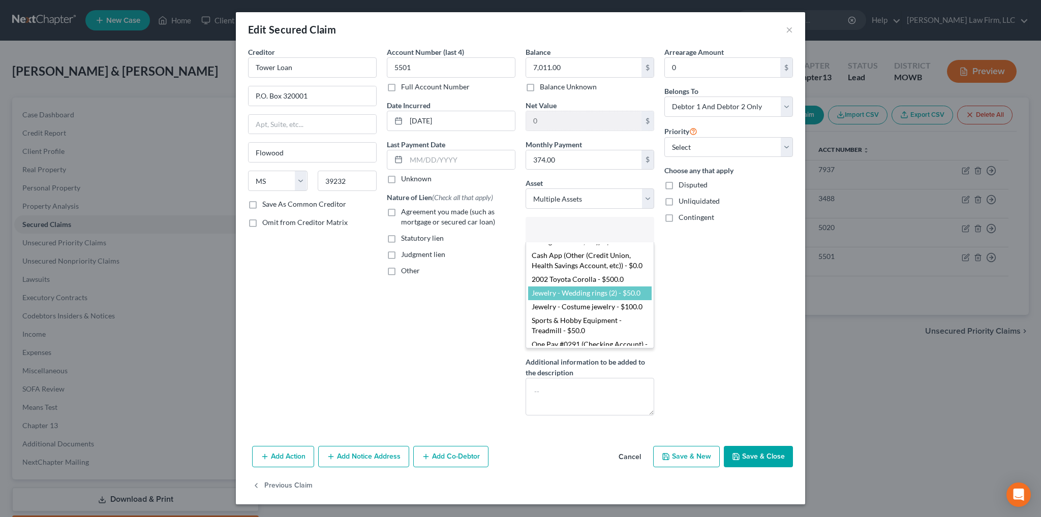
scroll to position [203, 0]
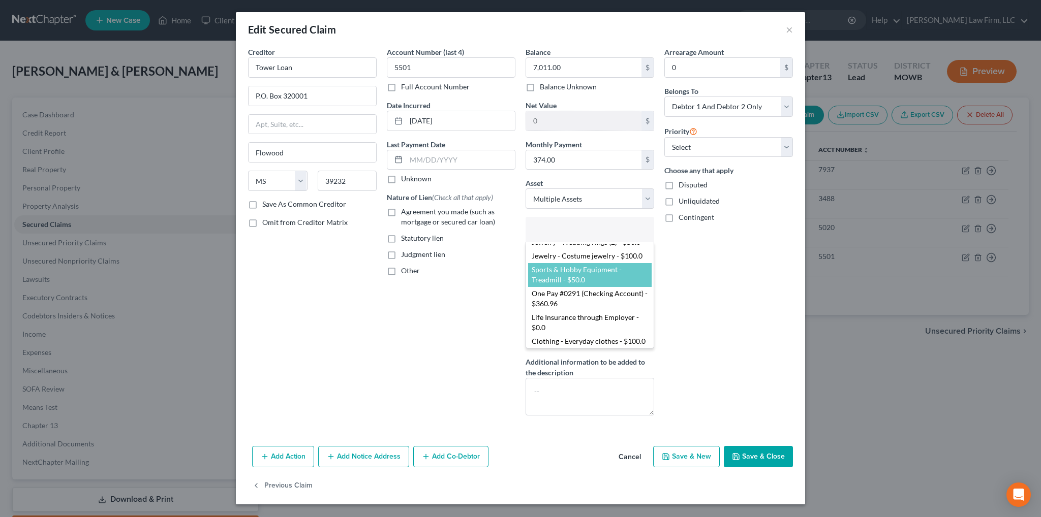
select select "2858258"
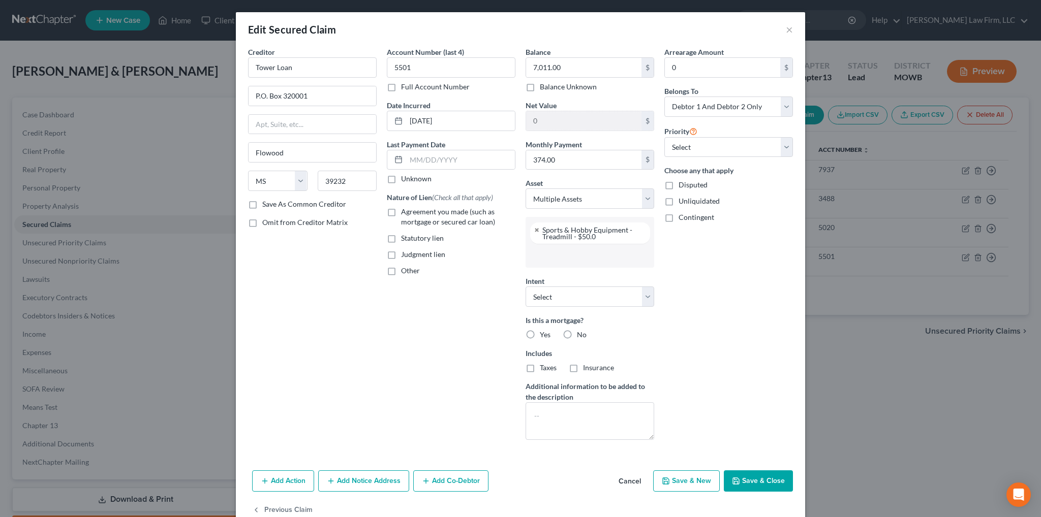
scroll to position [100, 0]
click at [562, 255] on input "text" at bounding box center [589, 255] width 114 height 15
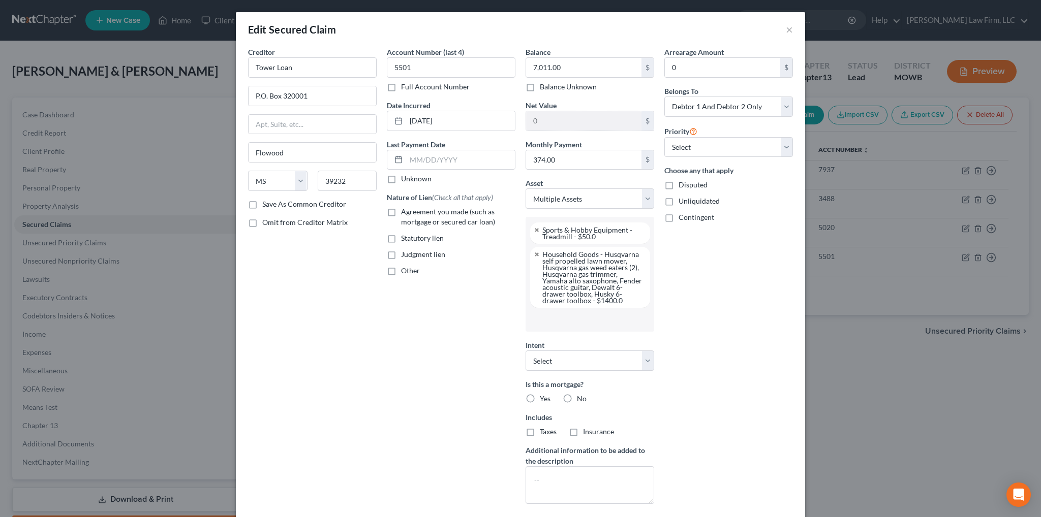
scroll to position [0, 0]
click at [559, 317] on input "text" at bounding box center [589, 319] width 114 height 15
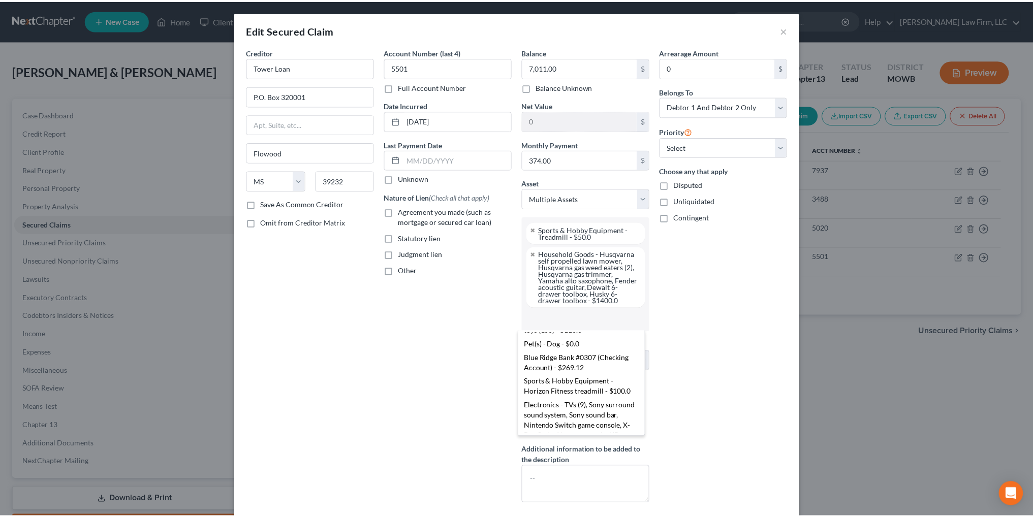
scroll to position [356, 0]
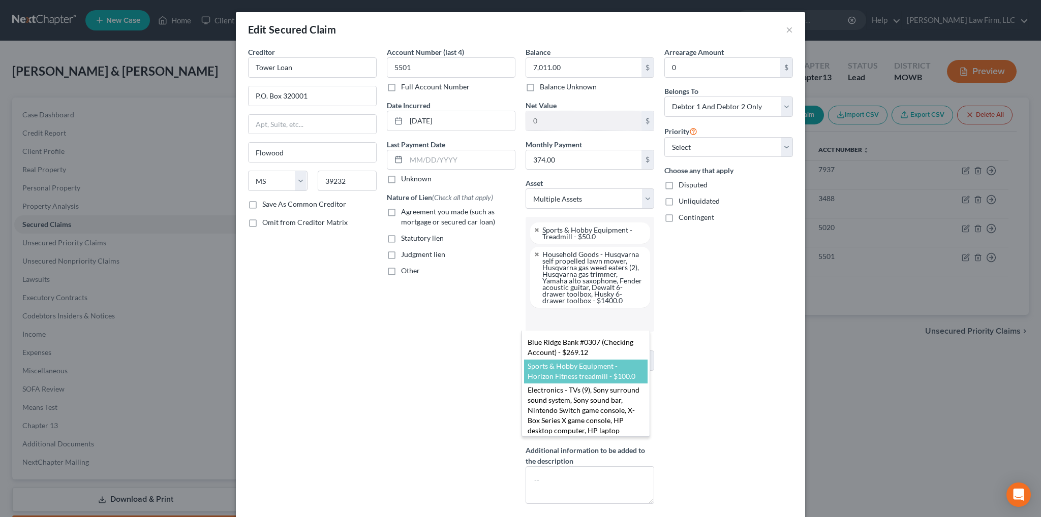
click at [786, 29] on body "Home New Case Client Portal DebtorCC [PERSON_NAME] Law Firm, LLC [EMAIL_ADDRESS…" at bounding box center [520, 288] width 1041 height 577
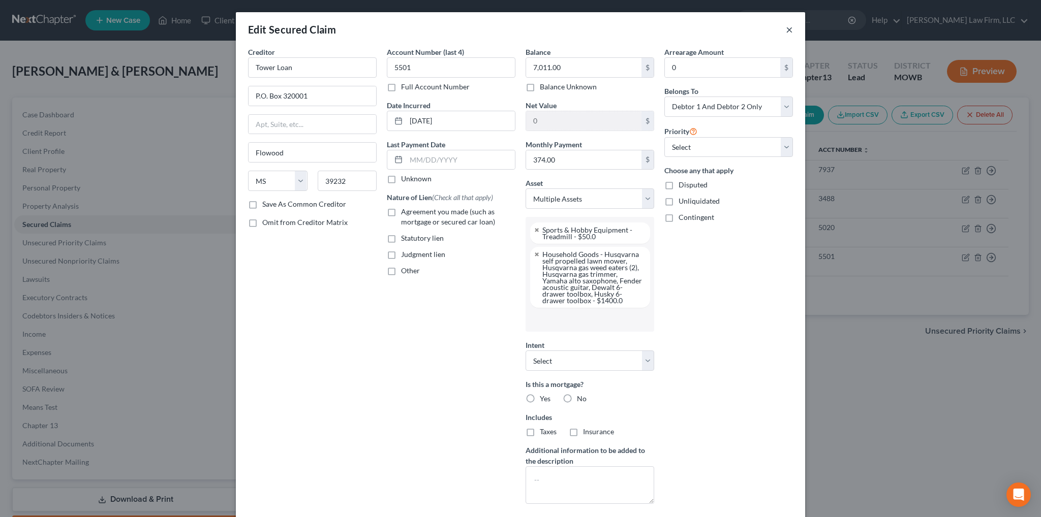
click at [786, 32] on button "×" at bounding box center [789, 29] width 7 height 12
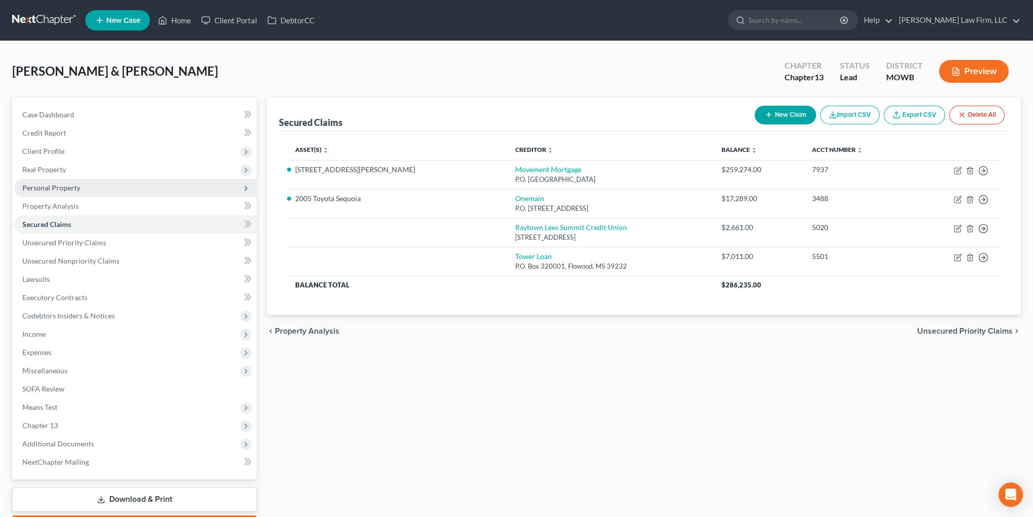
click at [63, 184] on span "Personal Property" at bounding box center [51, 187] width 58 height 9
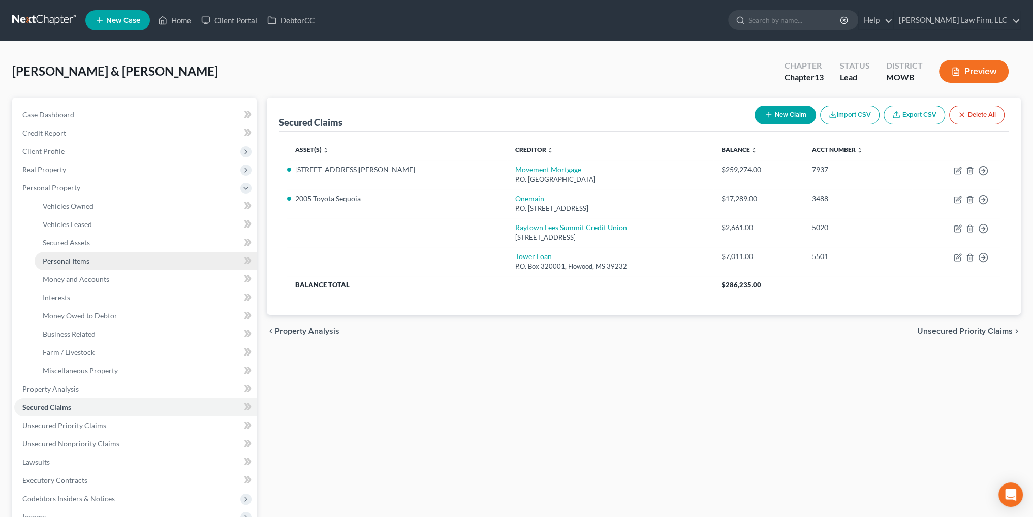
click at [77, 265] on link "Personal Items" at bounding box center [146, 261] width 222 height 18
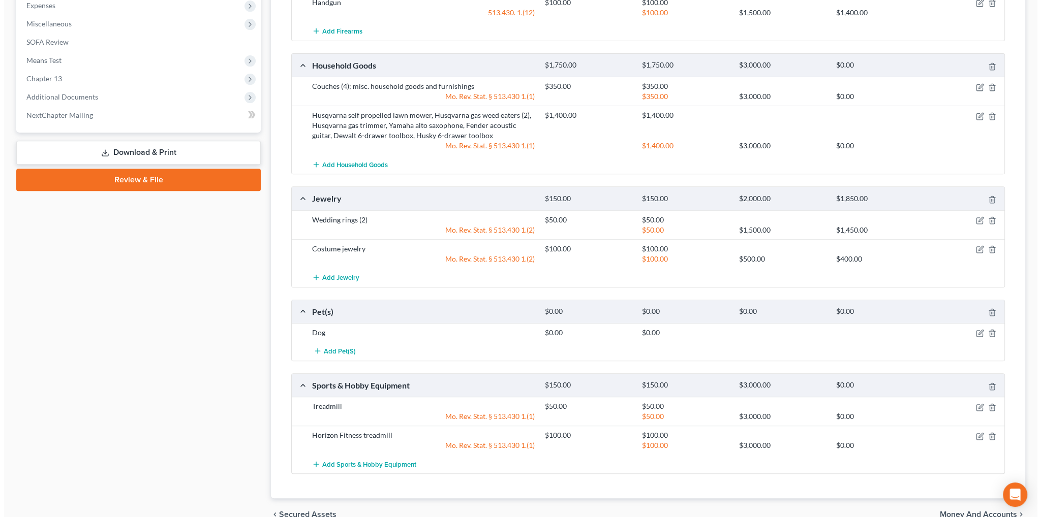
scroll to position [559, 0]
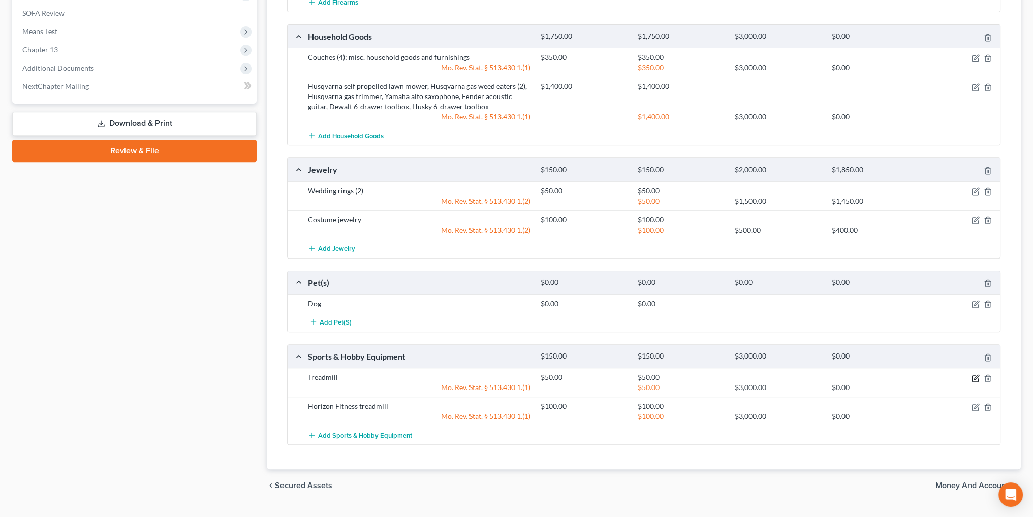
click at [973, 375] on icon "button" at bounding box center [976, 379] width 8 height 8
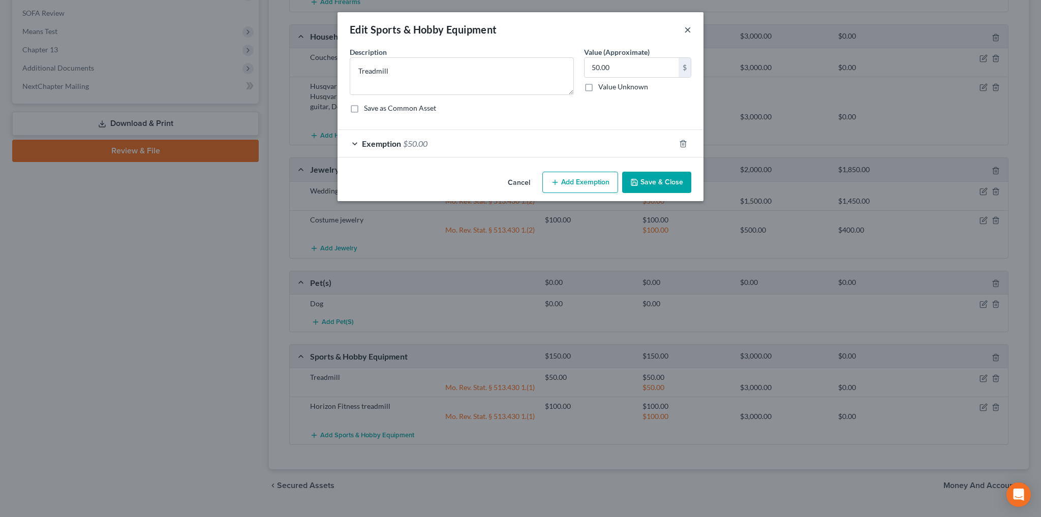
click at [687, 31] on button "×" at bounding box center [687, 29] width 7 height 12
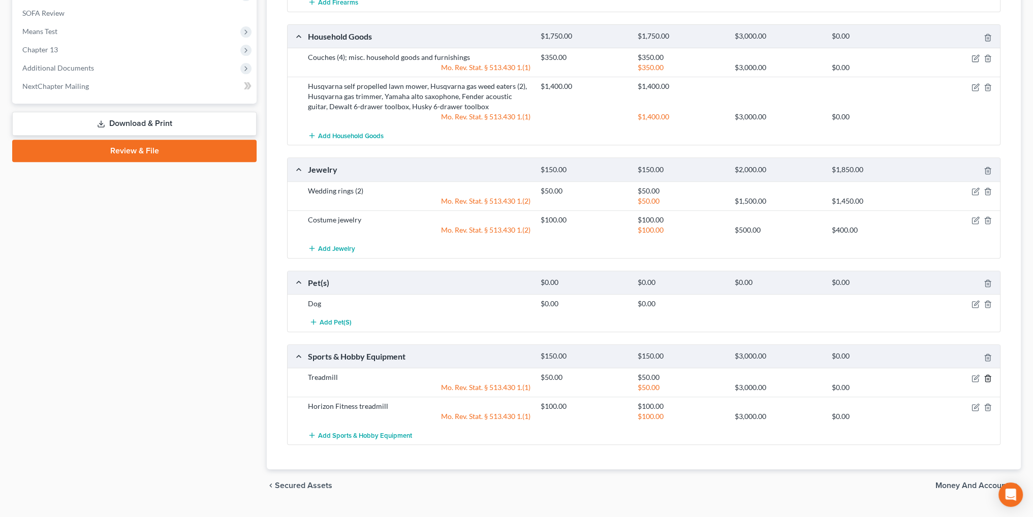
click at [989, 375] on icon "button" at bounding box center [988, 379] width 8 height 8
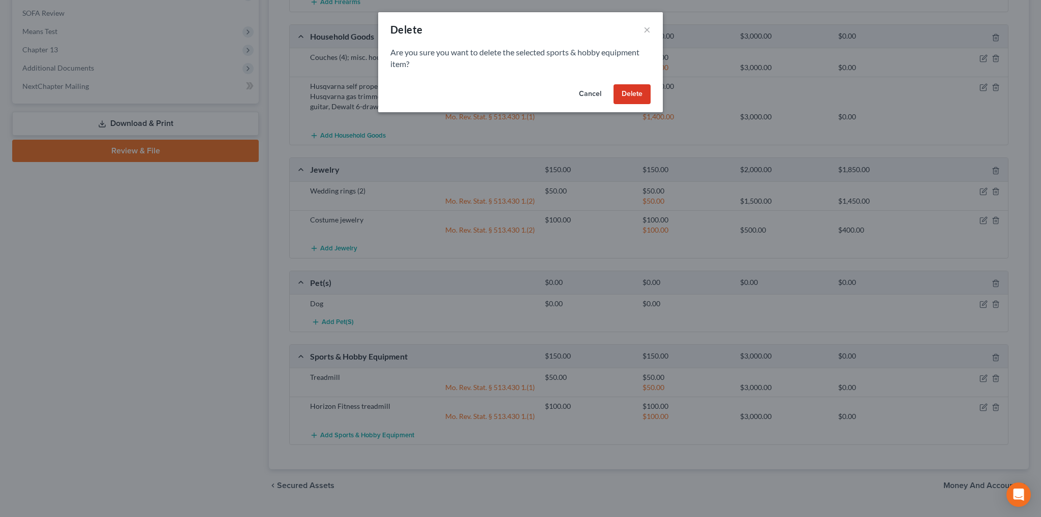
click at [637, 103] on button "Delete" at bounding box center [631, 94] width 37 height 20
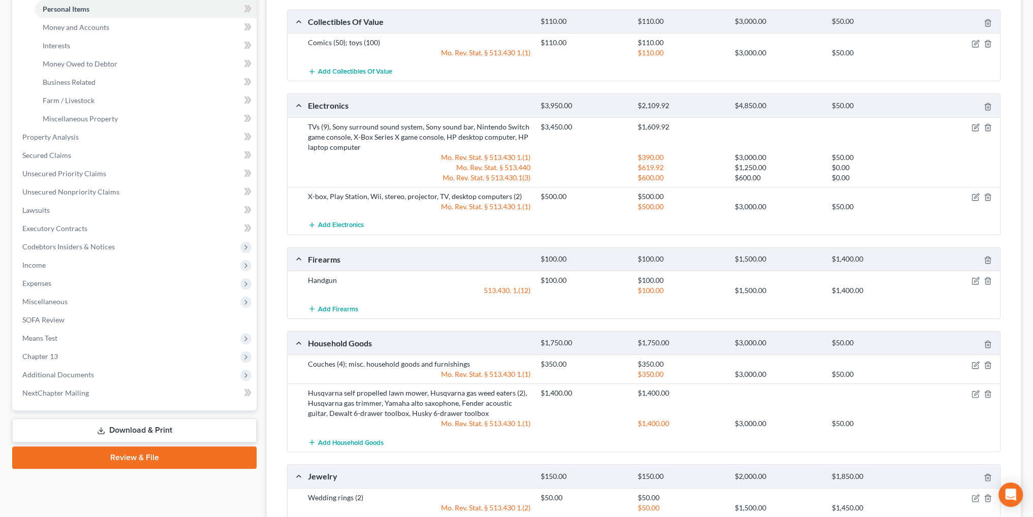
scroll to position [245, 0]
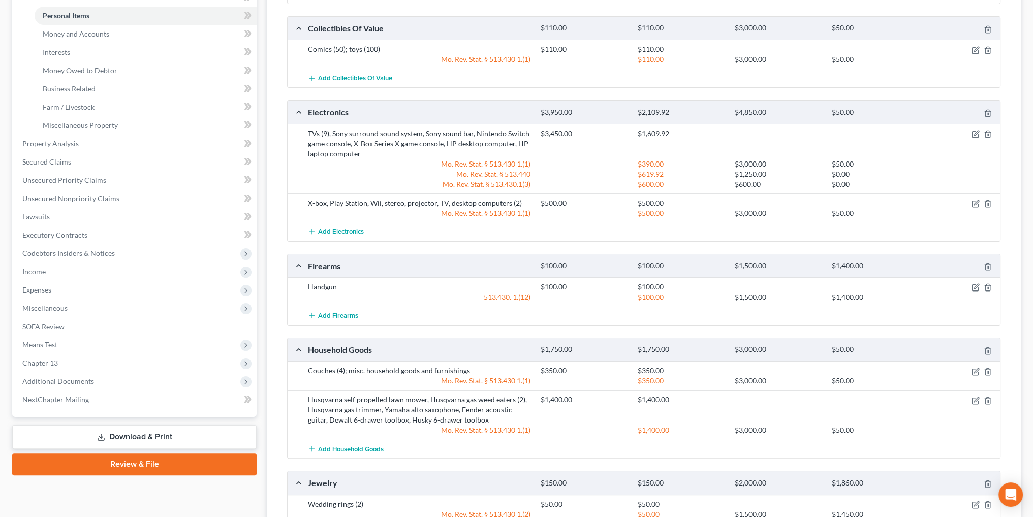
click at [970, 132] on div at bounding box center [962, 134] width 78 height 10
click at [974, 132] on icon "button" at bounding box center [976, 134] width 8 height 8
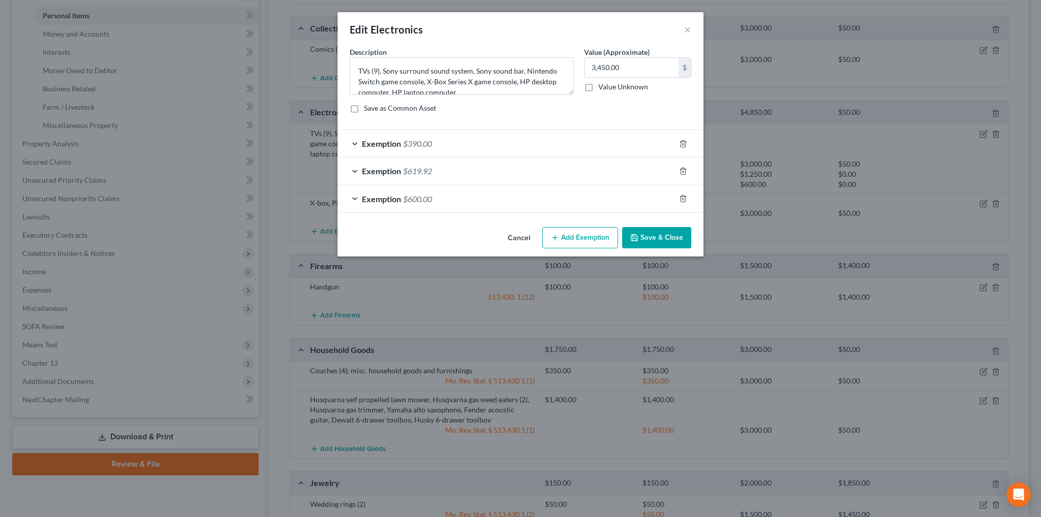
click at [407, 141] on span "$390.00" at bounding box center [417, 144] width 29 height 10
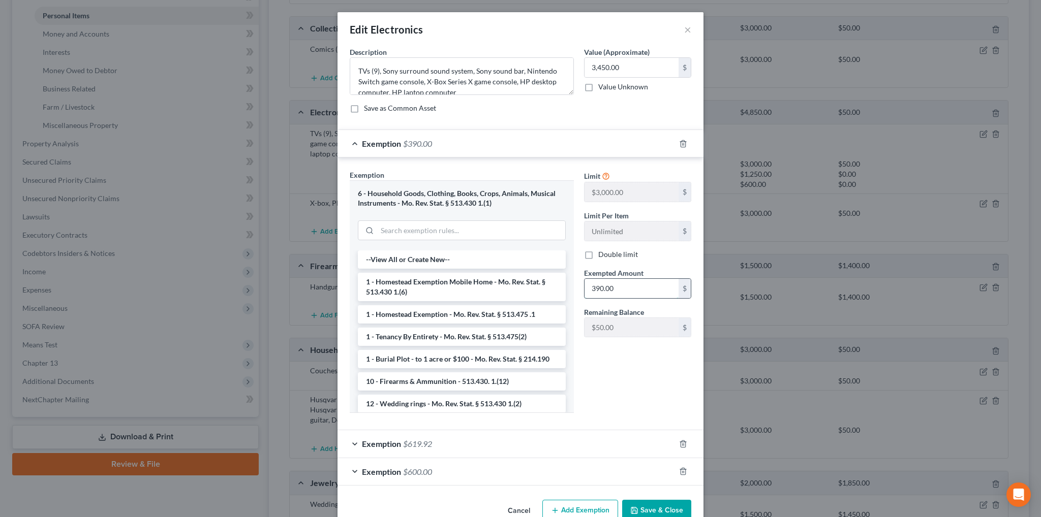
click at [611, 284] on input "390.00" at bounding box center [631, 288] width 94 height 19
type input "440.00"
click at [655, 503] on button "Save & Close" at bounding box center [656, 510] width 69 height 21
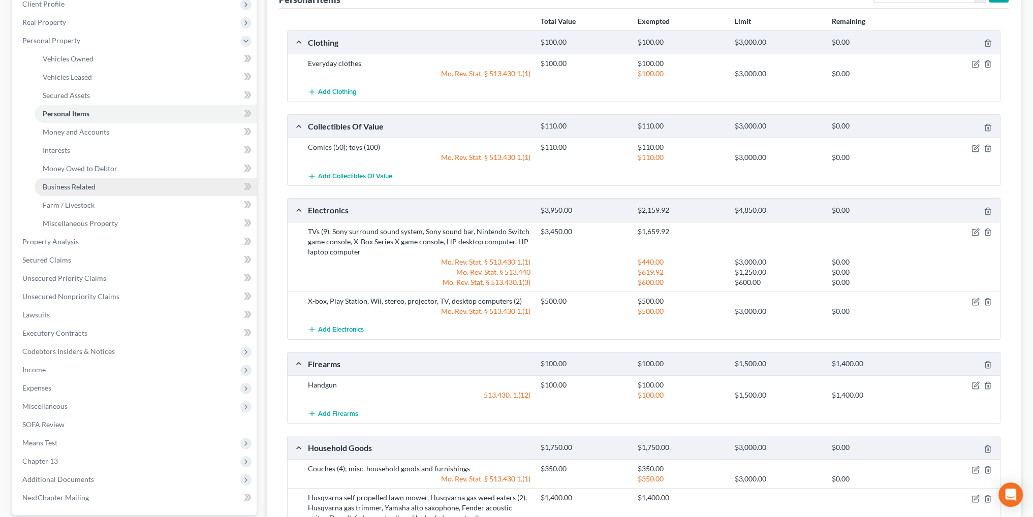
scroll to position [144, 0]
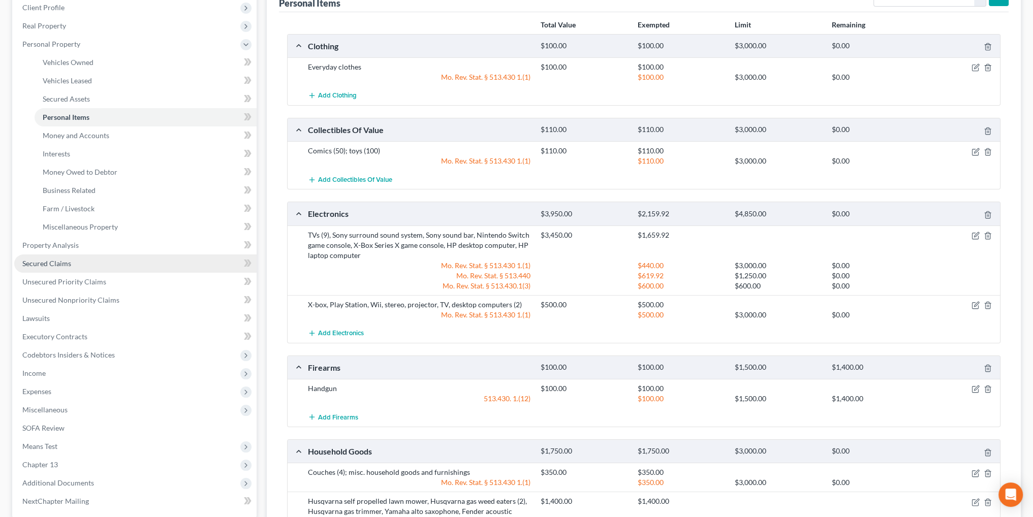
click at [45, 264] on span "Secured Claims" at bounding box center [46, 263] width 49 height 9
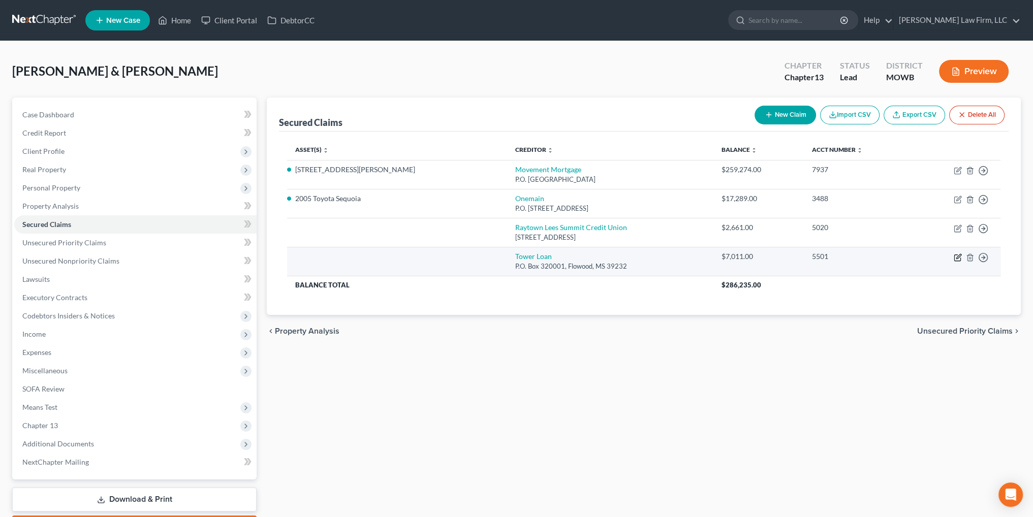
click at [957, 257] on icon "button" at bounding box center [958, 256] width 5 height 5
select select "25"
select select "2"
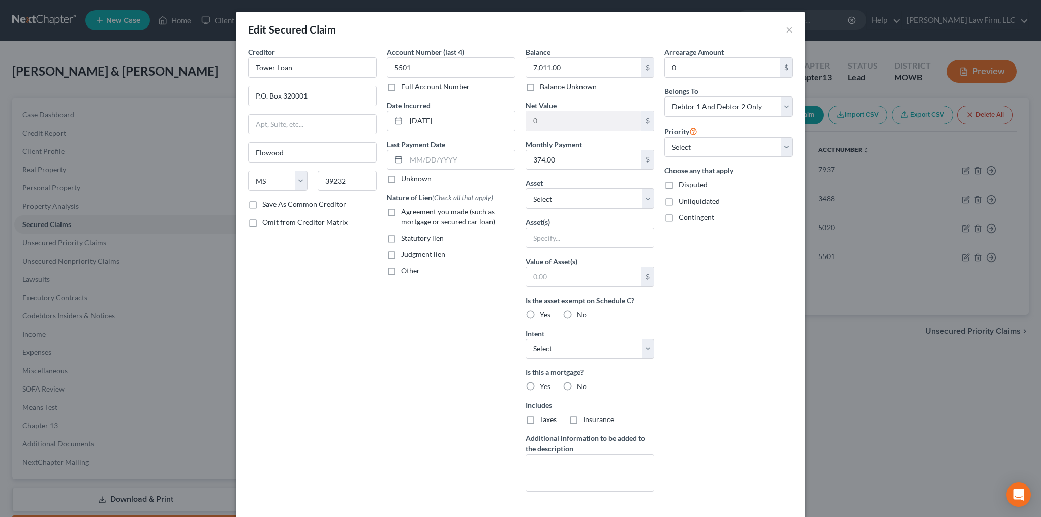
click at [401, 211] on label "Agreement you made (such as mortgage or secured car loan)" at bounding box center [458, 217] width 114 height 20
click at [405, 211] on input "Agreement you made (such as mortgage or secured car loan)" at bounding box center [408, 210] width 7 height 7
checkbox input "true"
click at [567, 196] on select "Select Other Multiple Assets MLM Digital Solutions, LLC - $0.0 Potential wrongf…" at bounding box center [589, 199] width 129 height 20
select select "1"
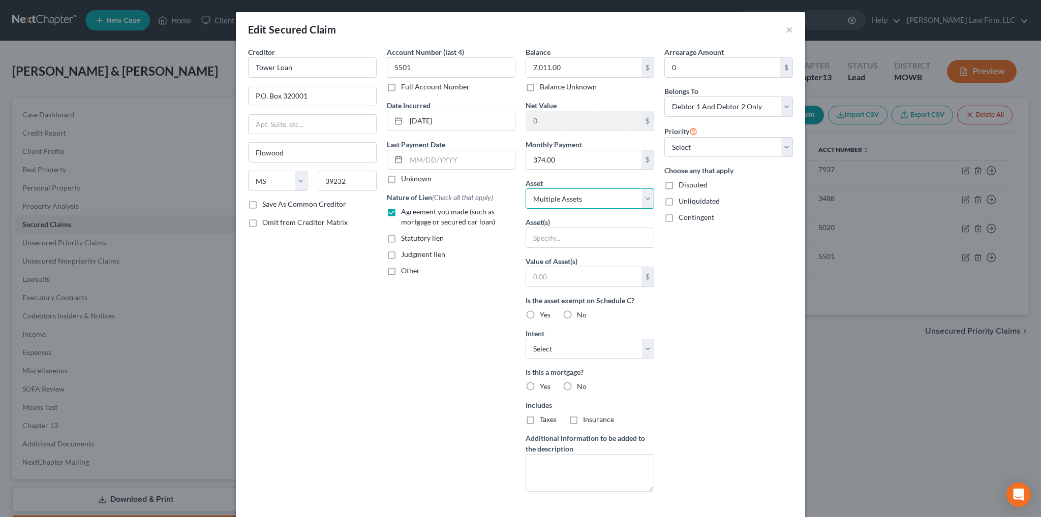
click at [525, 189] on select "Select Other Multiple Assets MLM Digital Solutions, LLC - $0.0 Potential wrongf…" at bounding box center [589, 199] width 129 height 20
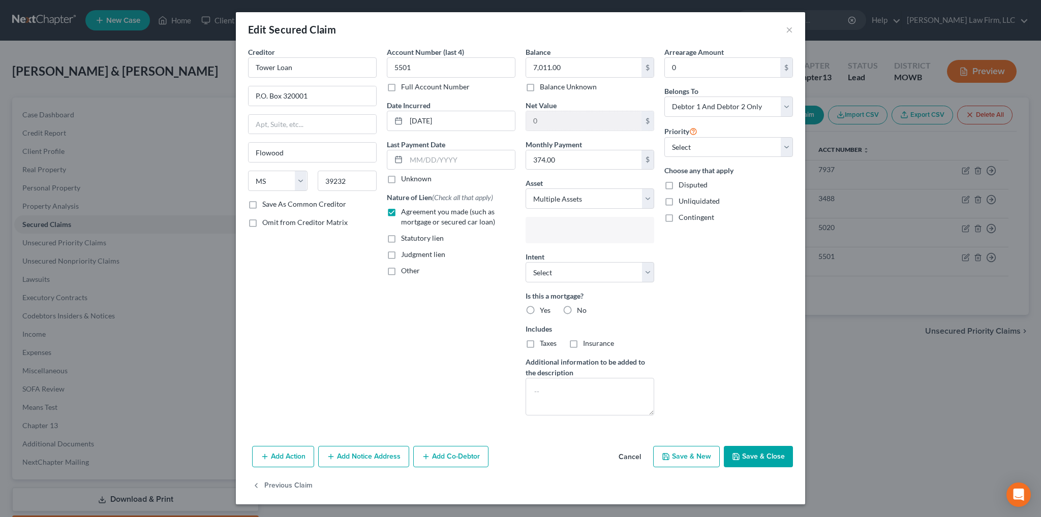
click at [555, 229] on input "text" at bounding box center [589, 231] width 114 height 15
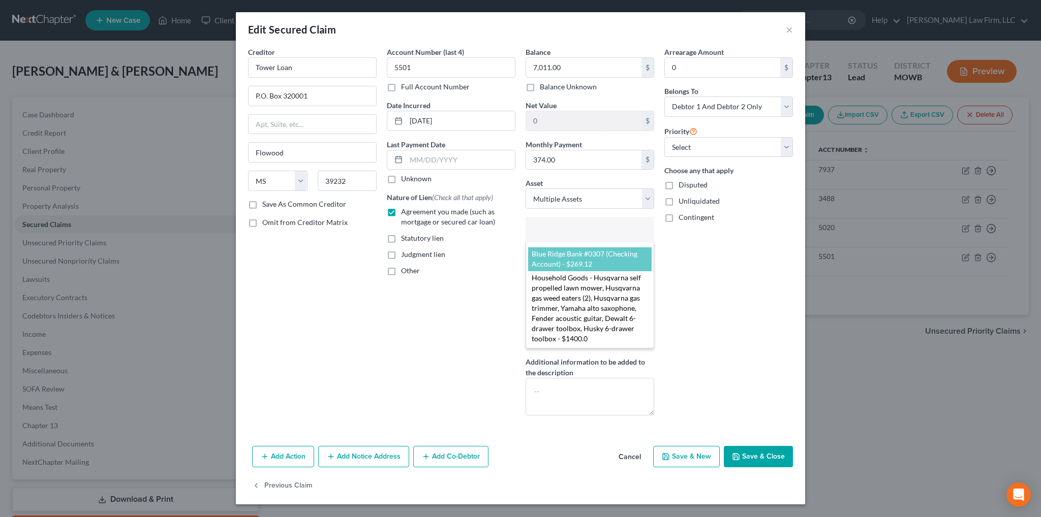
scroll to position [392, 0]
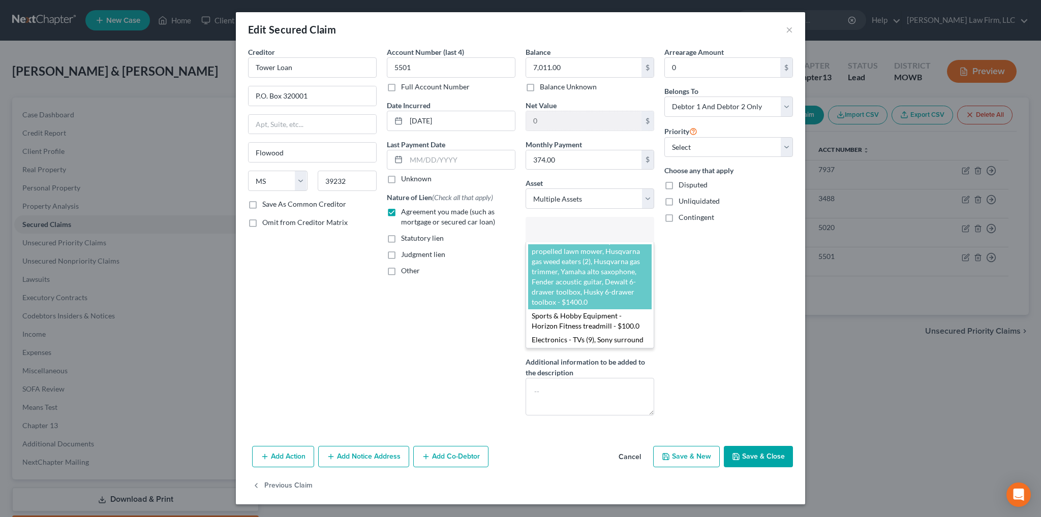
select select "2869645"
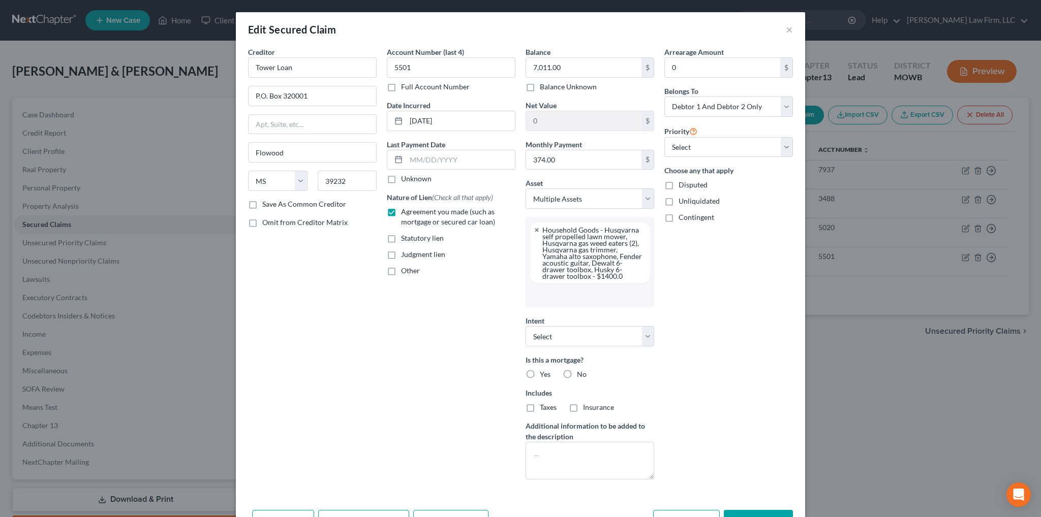
scroll to position [172, 0]
click at [543, 294] on input "text" at bounding box center [589, 295] width 114 height 15
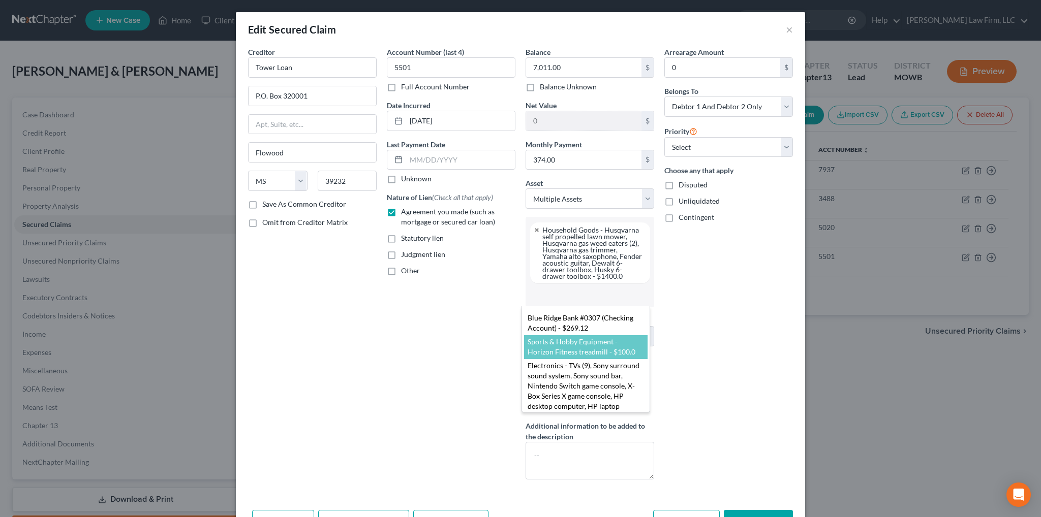
scroll to position [0, 0]
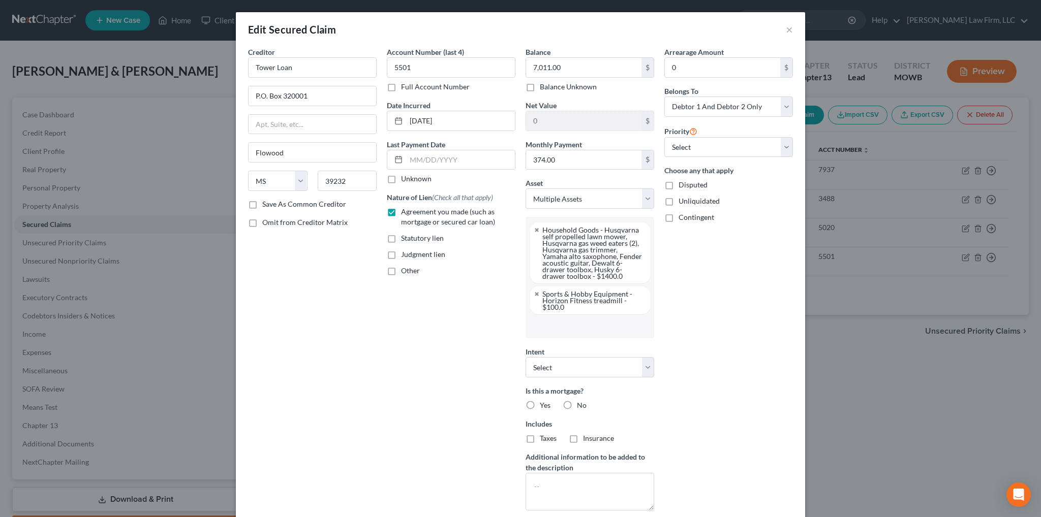
click at [551, 324] on input "text" at bounding box center [589, 326] width 114 height 15
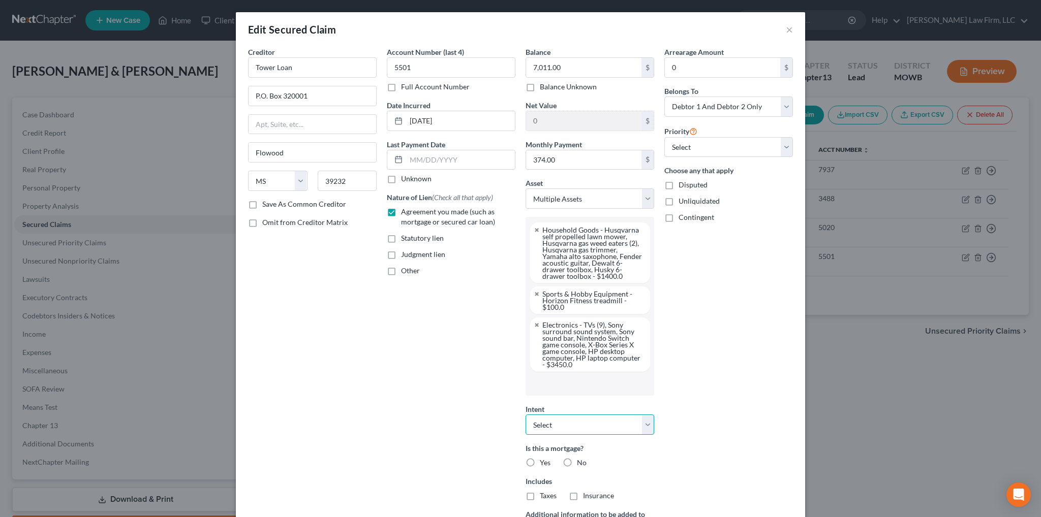
click at [640, 427] on select "Select Surrender Redeem Reaffirm Avoid Other" at bounding box center [589, 425] width 129 height 20
select select "2"
click at [525, 415] on select "Select Surrender Redeem Reaffirm Avoid Other" at bounding box center [589, 425] width 129 height 20
click at [577, 461] on label "No" at bounding box center [582, 463] width 10 height 10
click at [581, 461] on input "No" at bounding box center [584, 461] width 7 height 7
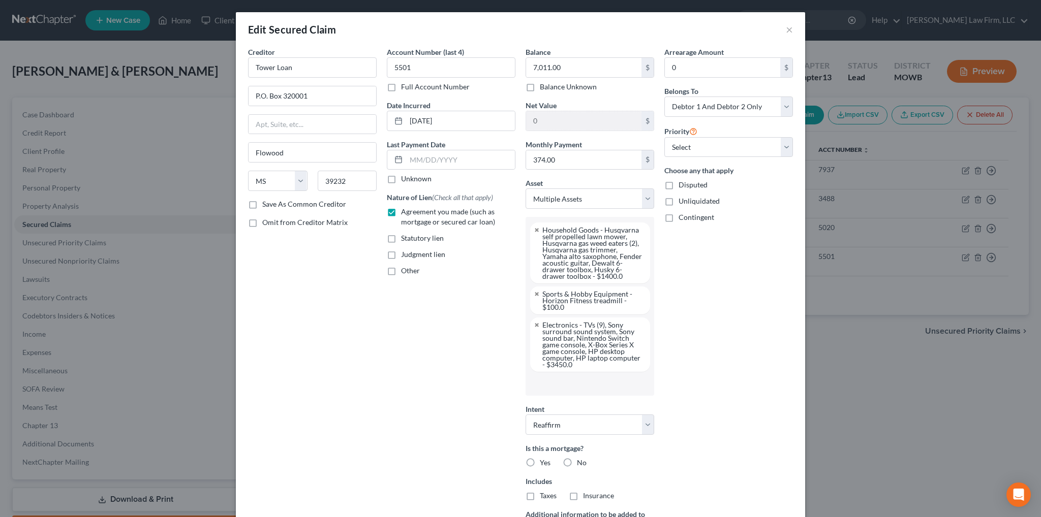
radio input "true"
click at [577, 497] on label "No" at bounding box center [582, 496] width 10 height 10
click at [581, 497] on input "No" at bounding box center [584, 494] width 7 height 7
radio input "true"
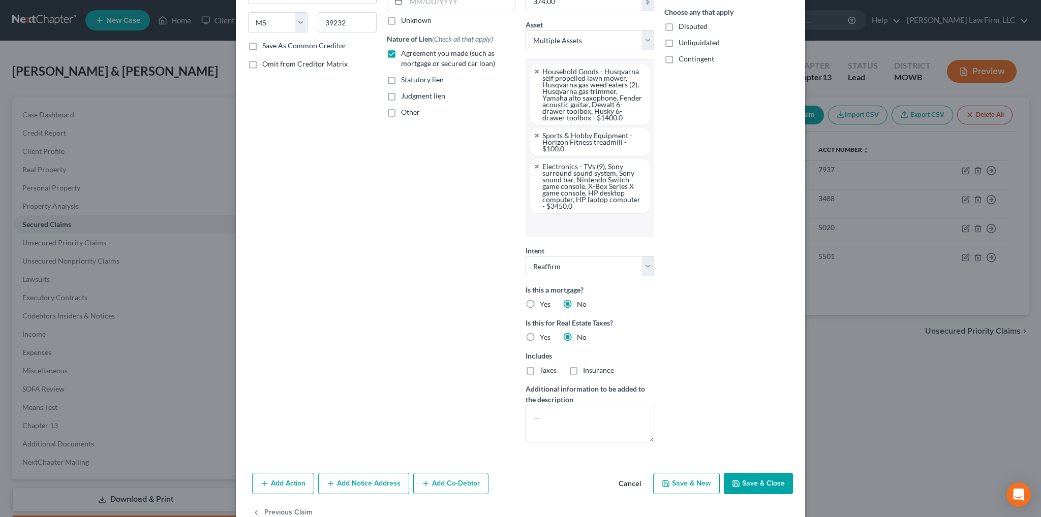
scroll to position [184, 0]
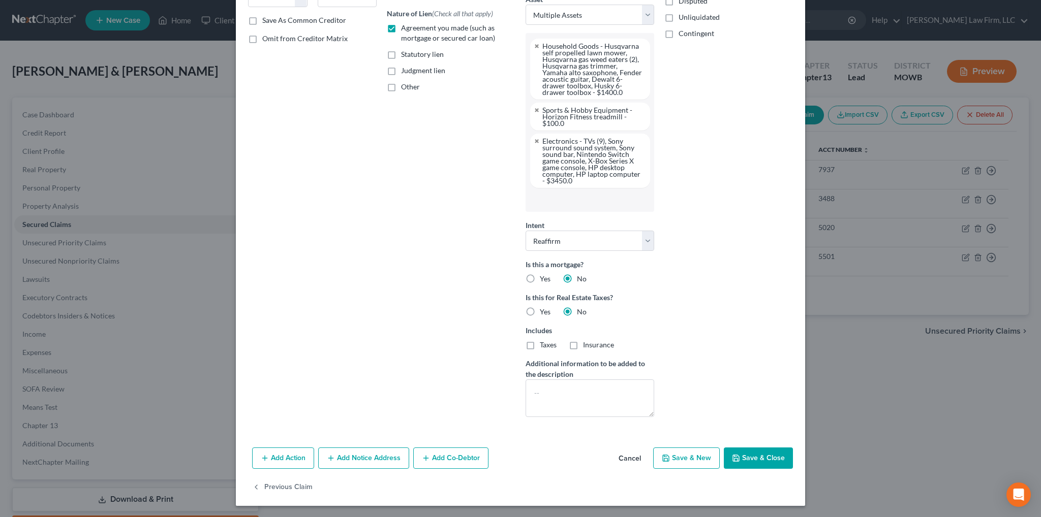
click at [756, 455] on button "Save & Close" at bounding box center [758, 458] width 69 height 21
select select
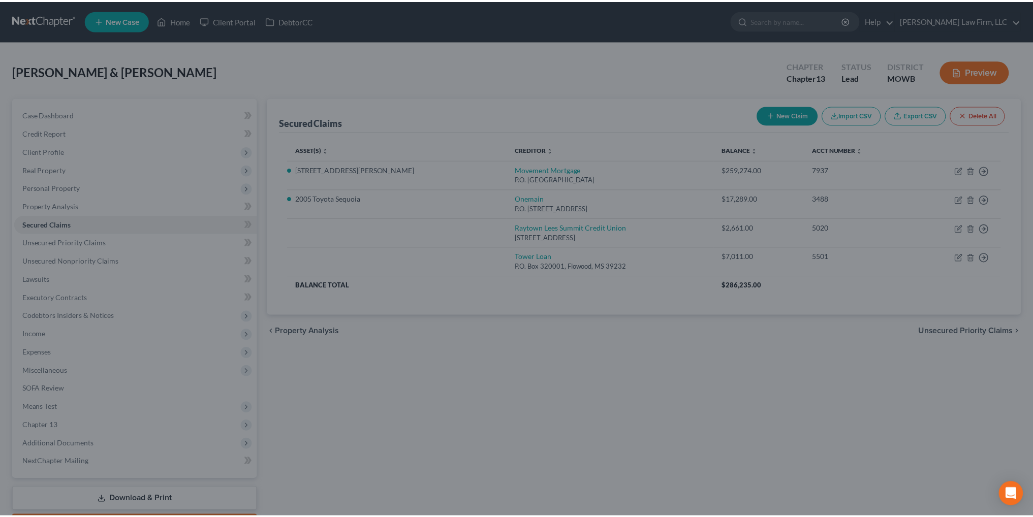
scroll to position [0, 0]
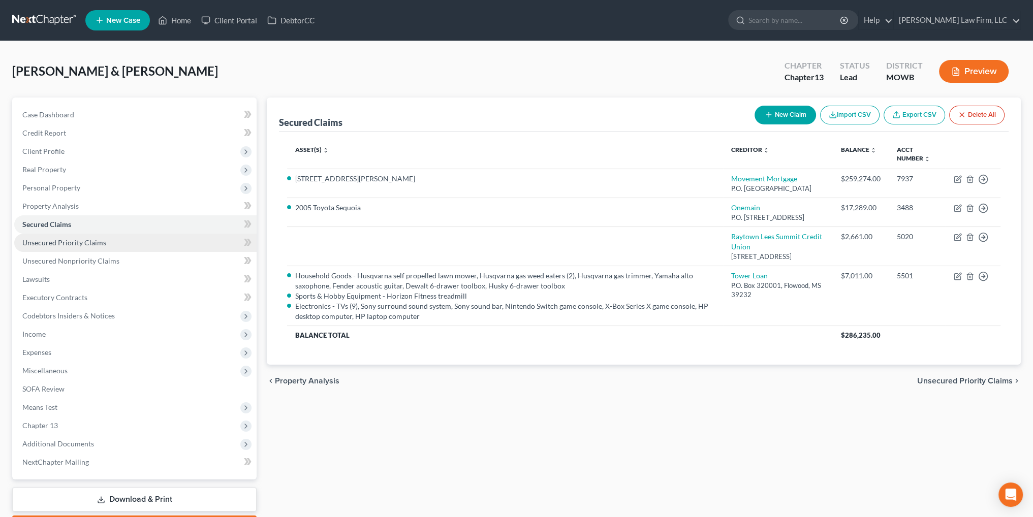
click at [75, 244] on span "Unsecured Priority Claims" at bounding box center [64, 242] width 84 height 9
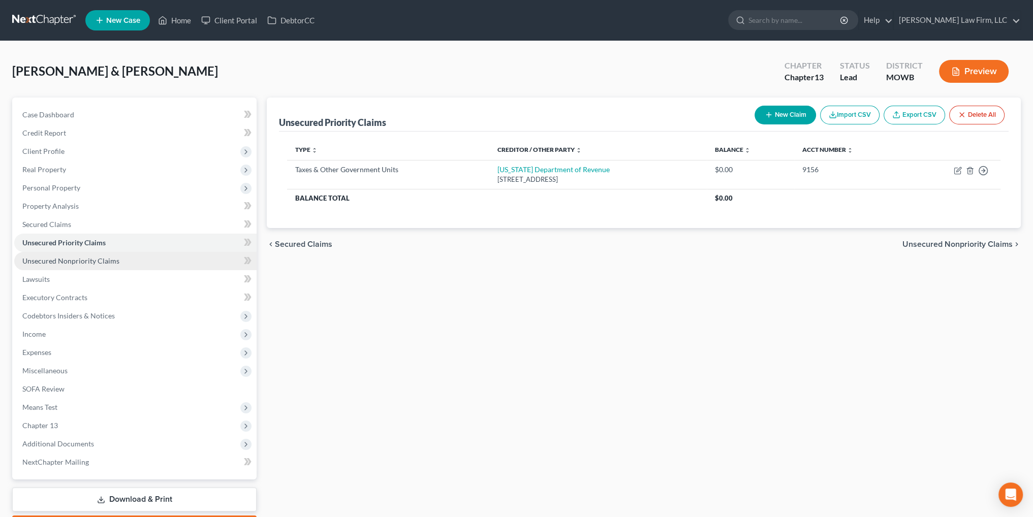
click at [73, 258] on span "Unsecured Nonpriority Claims" at bounding box center [70, 261] width 97 height 9
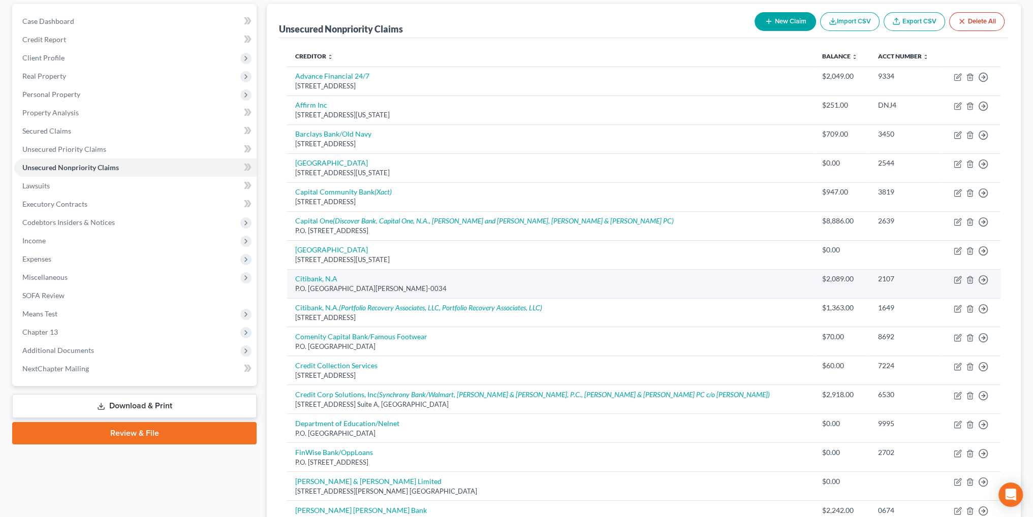
scroll to position [102, 0]
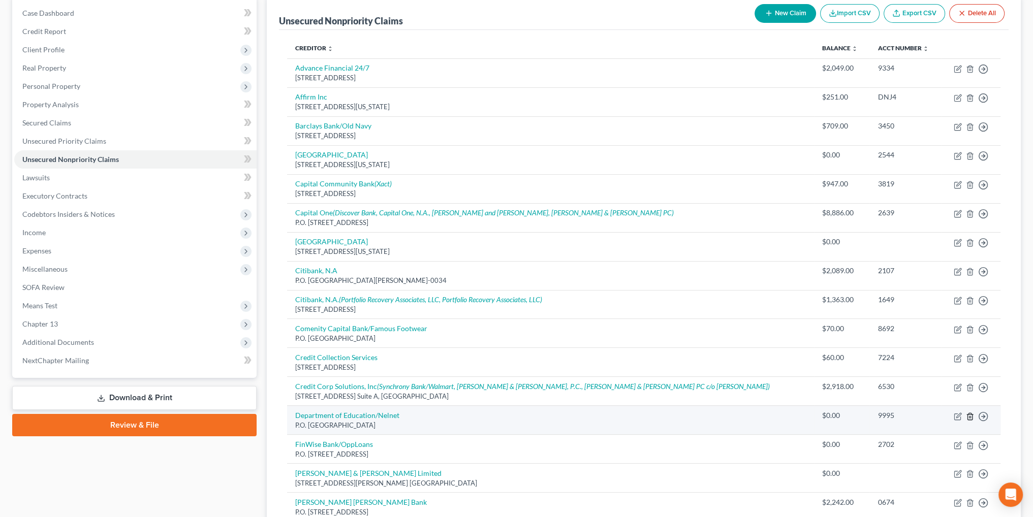
click at [968, 416] on icon "button" at bounding box center [970, 417] width 8 height 8
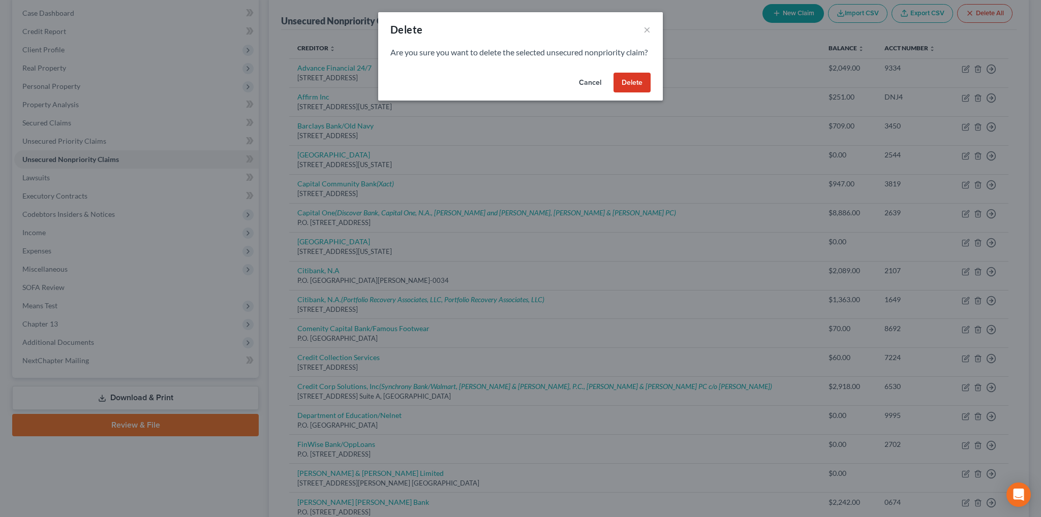
click at [640, 93] on button "Delete" at bounding box center [631, 83] width 37 height 20
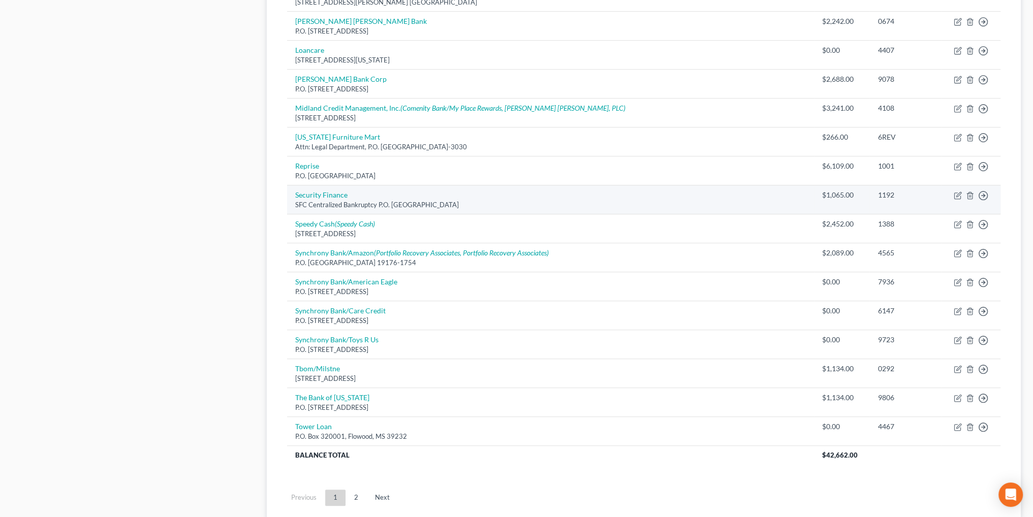
scroll to position [559, 0]
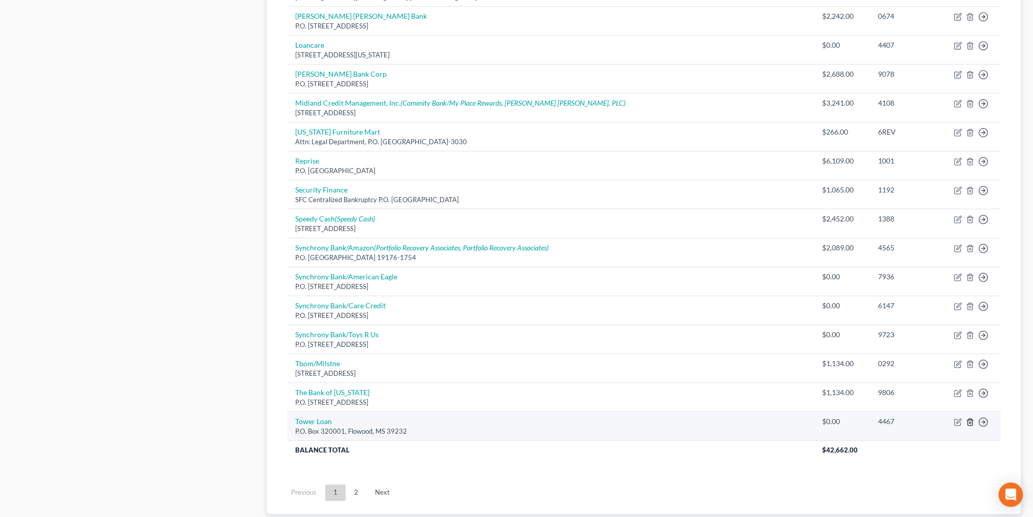
click at [971, 420] on icon "button" at bounding box center [970, 422] width 8 height 8
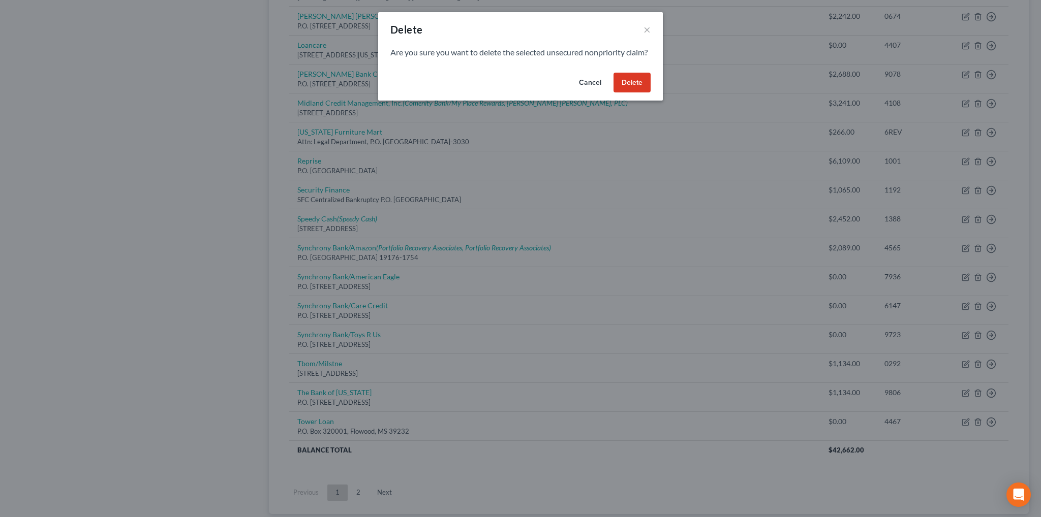
click at [634, 92] on button "Delete" at bounding box center [631, 83] width 37 height 20
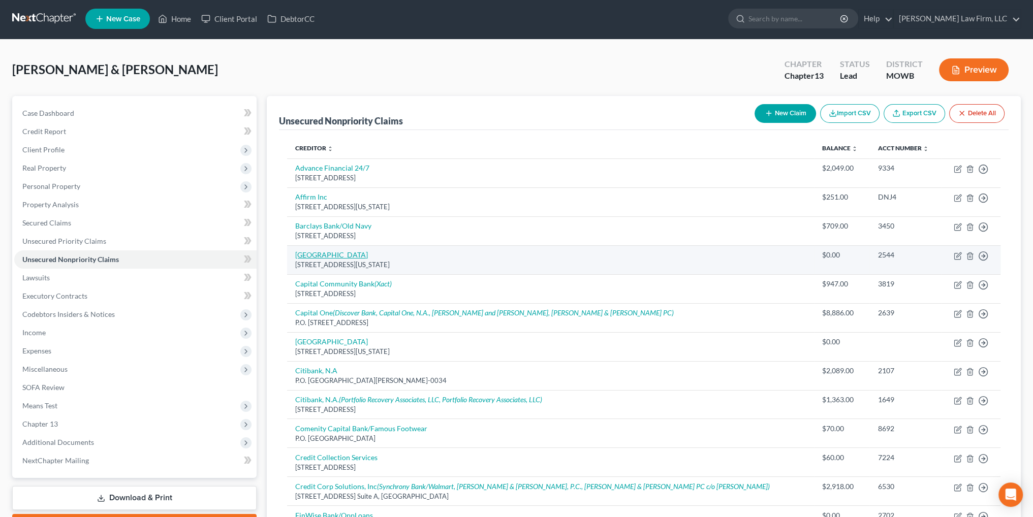
scroll to position [0, 0]
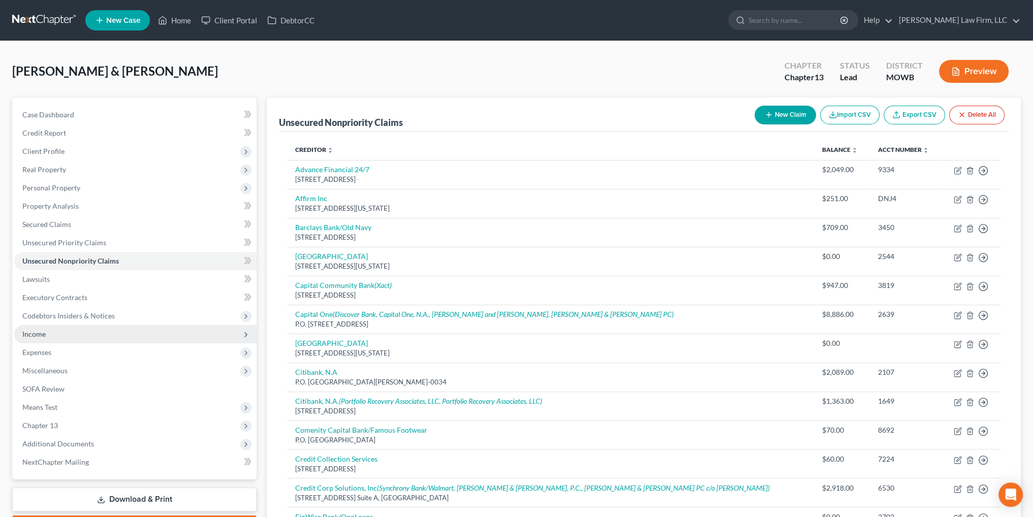
click at [42, 333] on span "Income" at bounding box center [33, 334] width 23 height 9
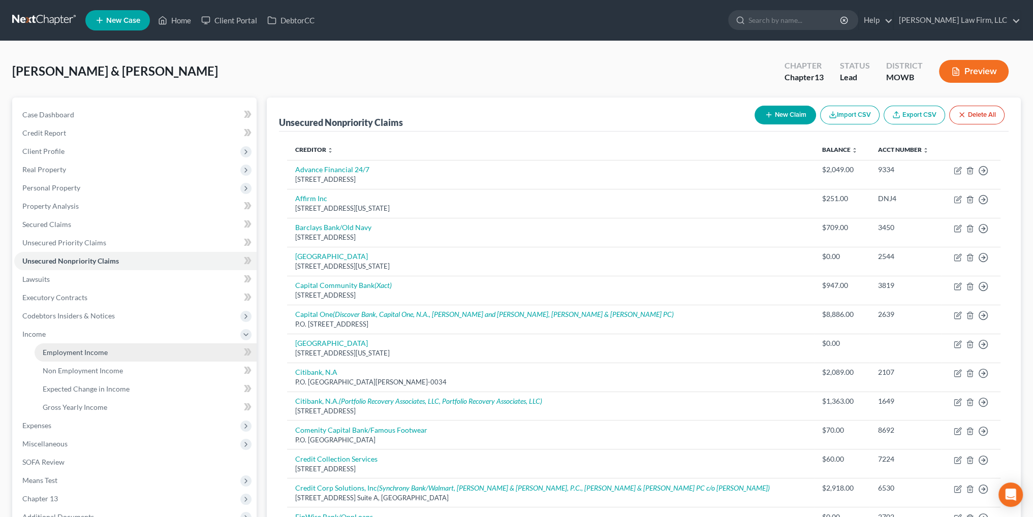
click at [70, 350] on span "Employment Income" at bounding box center [75, 352] width 65 height 9
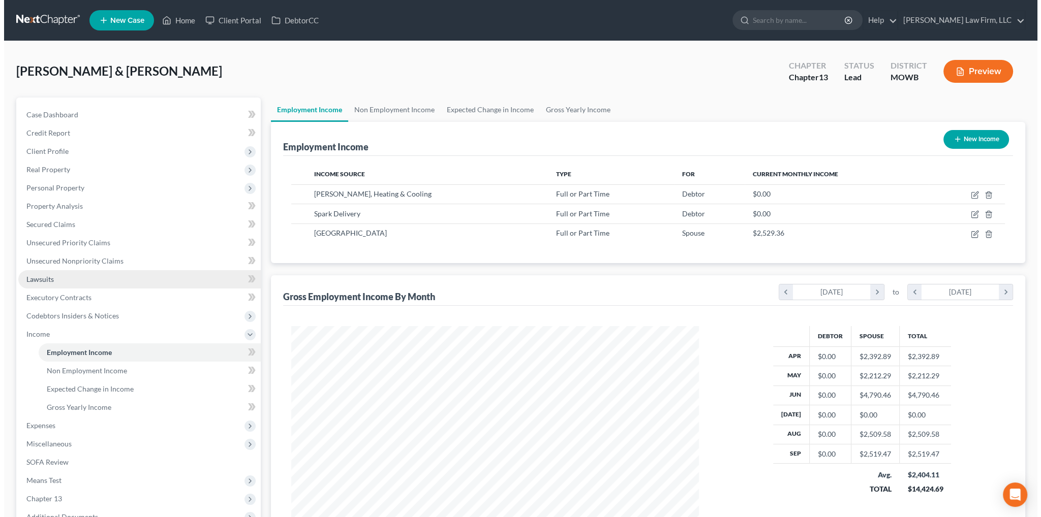
scroll to position [204, 427]
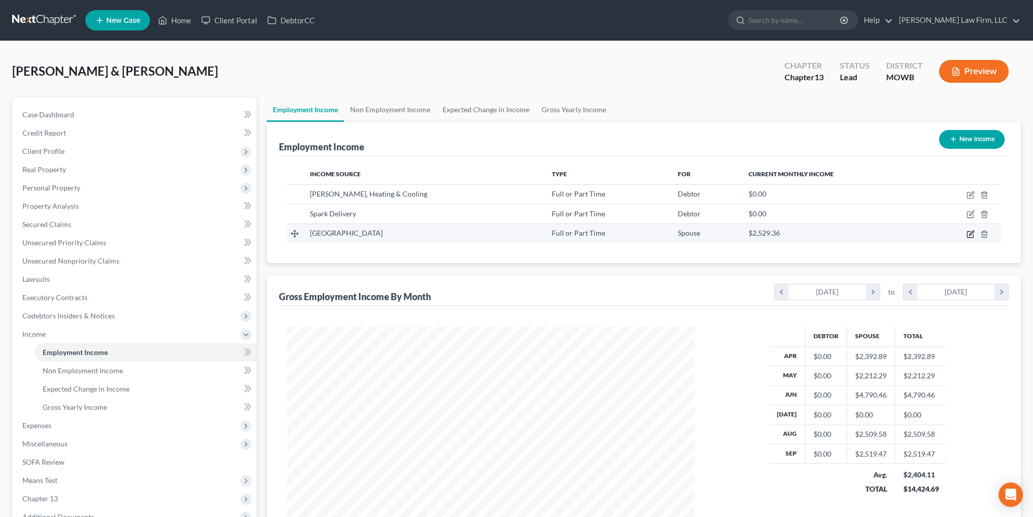
click at [973, 233] on icon "button" at bounding box center [971, 234] width 8 height 8
select select "0"
select select "26"
select select "1"
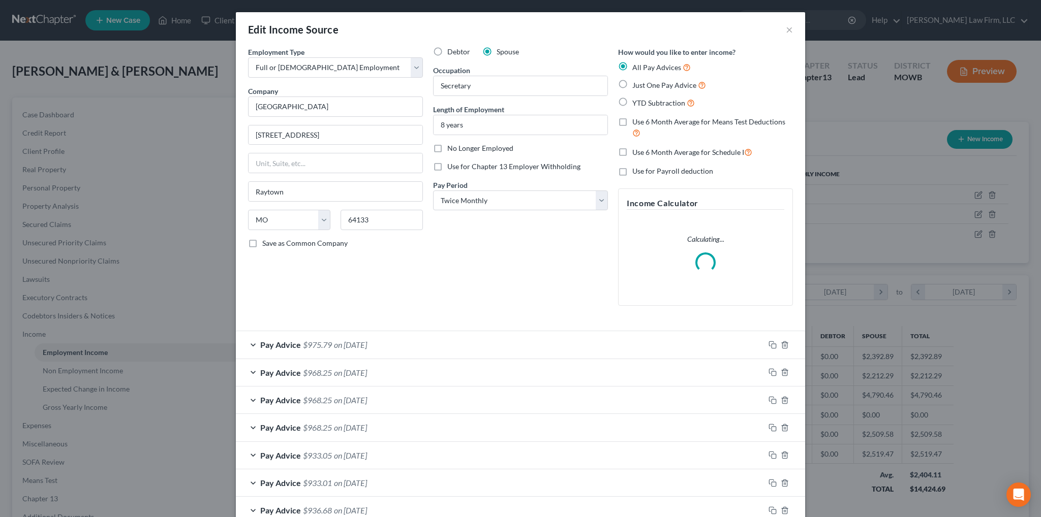
scroll to position [205, 431]
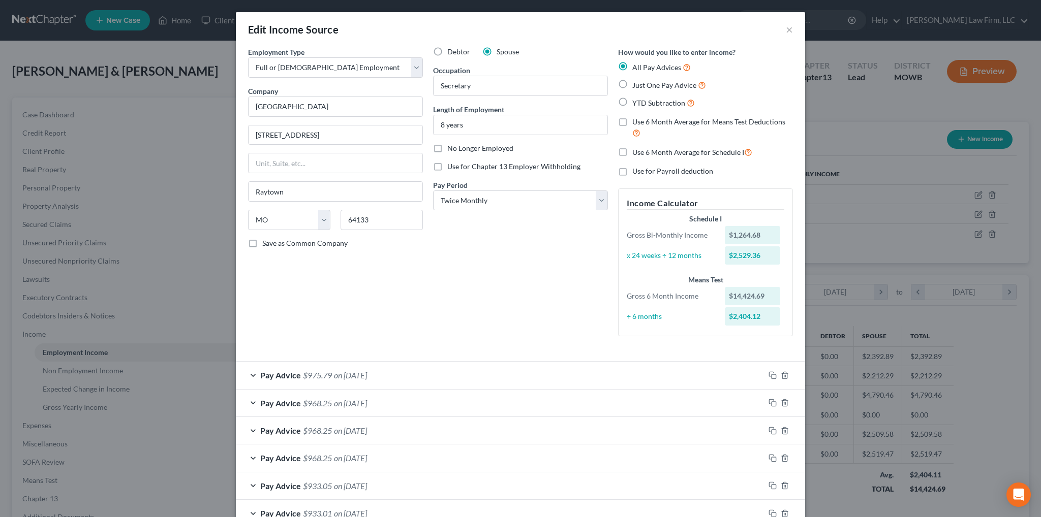
click at [324, 375] on span "$975.79" at bounding box center [317, 375] width 29 height 10
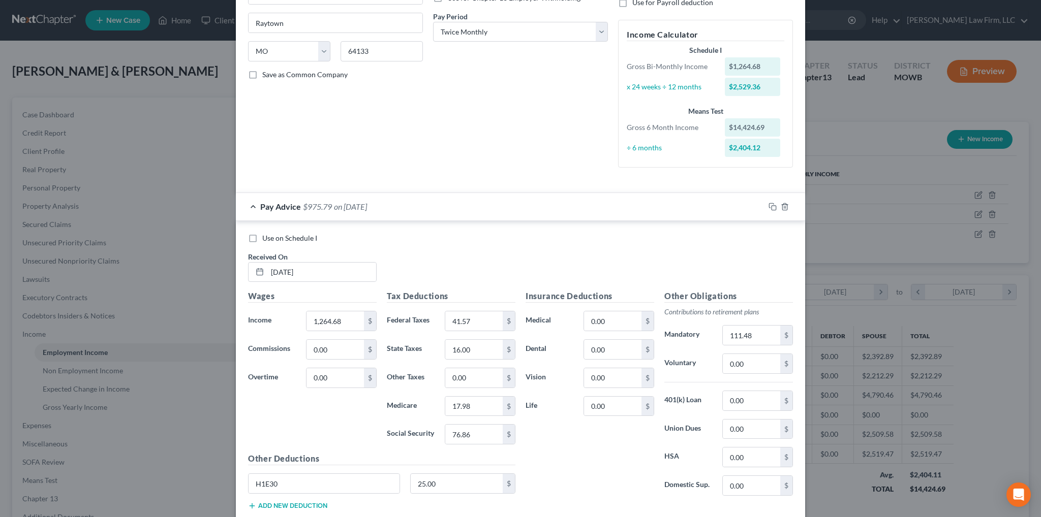
scroll to position [254, 0]
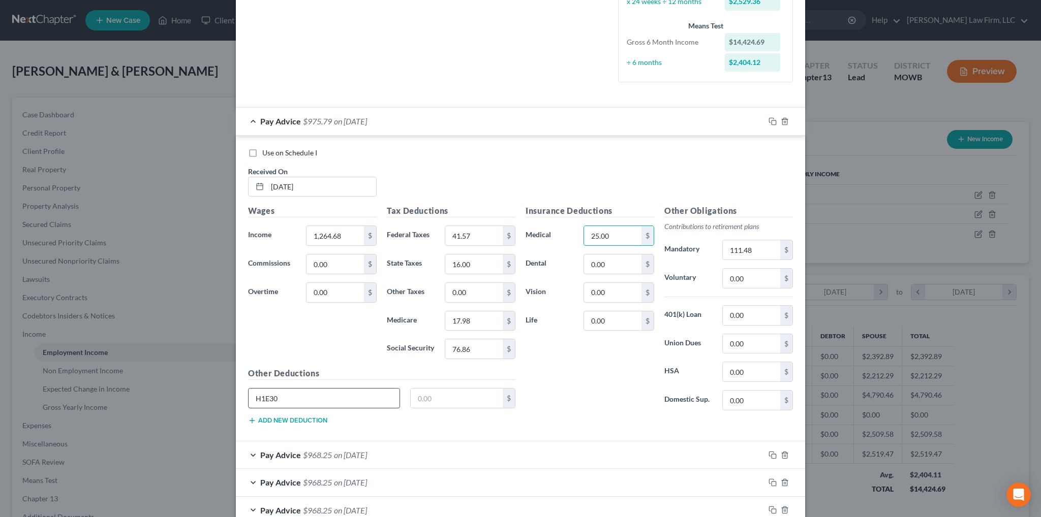
type input "25.00"
click at [288, 397] on input "H1E30" at bounding box center [324, 398] width 151 height 19
drag, startPoint x: 288, startPoint y: 397, endPoint x: 231, endPoint y: 405, distance: 57.4
click at [231, 405] on div "Edit Income Source × Employment Type * Select Full or [DEMOGRAPHIC_DATA] Employ…" at bounding box center [520, 258] width 1041 height 517
click at [260, 455] on span "Pay Advice" at bounding box center [280, 455] width 41 height 10
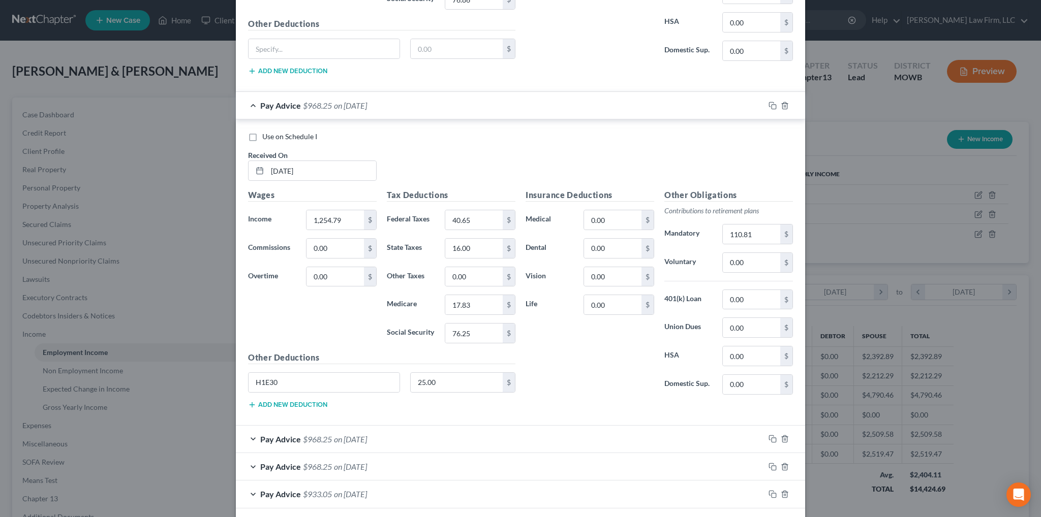
scroll to position [610, 0]
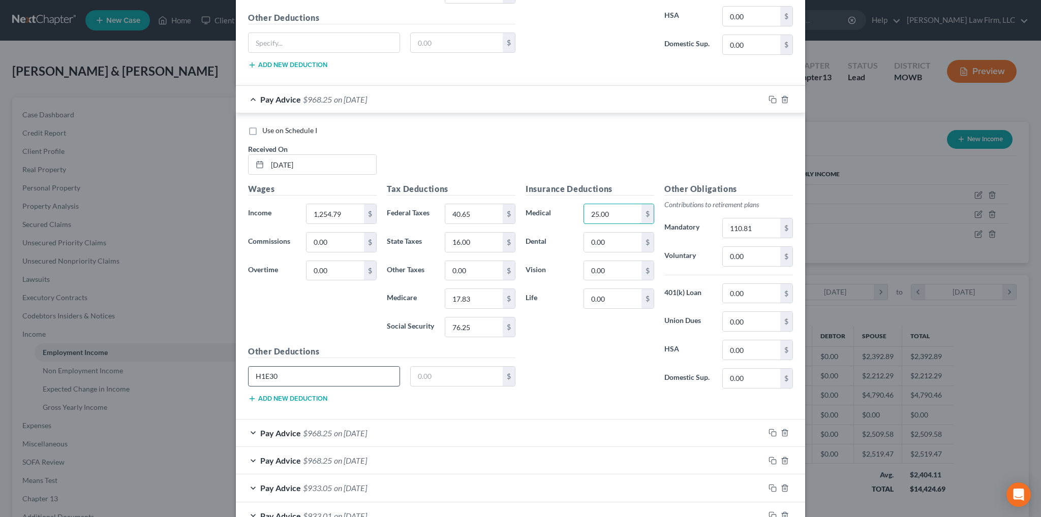
type input "25.00"
drag, startPoint x: 258, startPoint y: 374, endPoint x: 246, endPoint y: 374, distance: 12.2
click at [249, 374] on input "H1E30" at bounding box center [324, 376] width 151 height 19
click at [315, 429] on span "$968.25" at bounding box center [317, 433] width 29 height 10
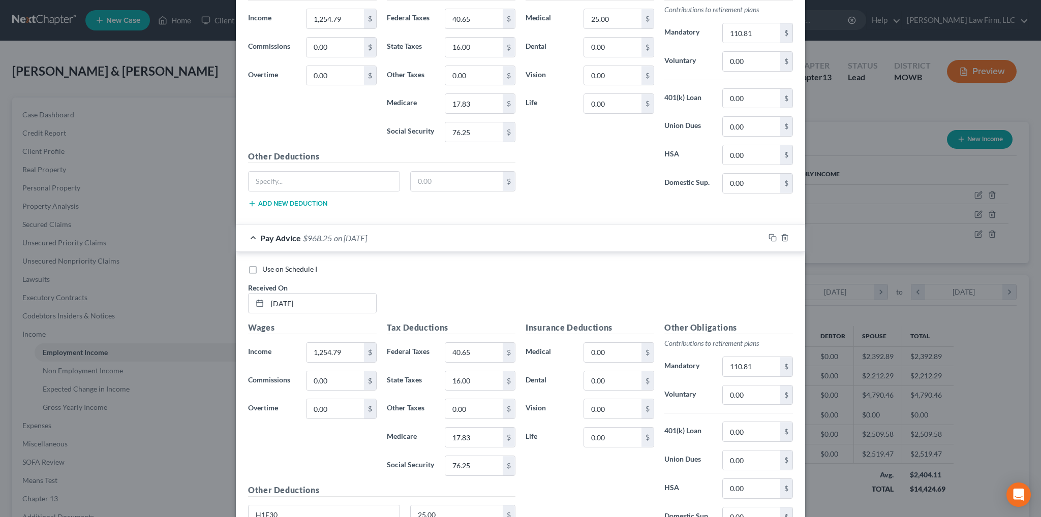
scroll to position [915, 0]
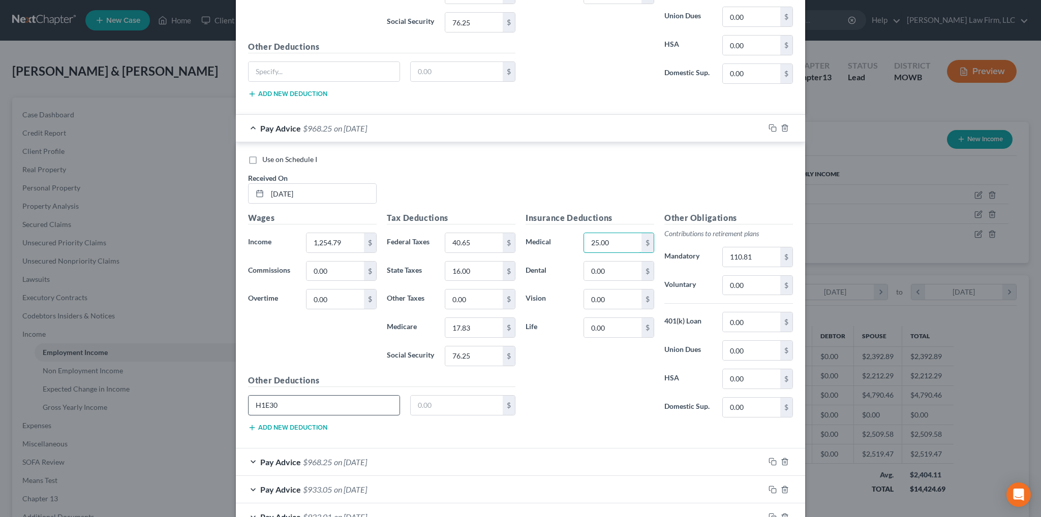
type input "25.00"
drag, startPoint x: 277, startPoint y: 402, endPoint x: 234, endPoint y: 404, distance: 42.7
click at [236, 404] on div "Use on Schedule I Received On * [DATE] Wages Income * 1,254.79 $ Commissions 0.…" at bounding box center [520, 295] width 569 height 306
click at [318, 457] on span "$968.25" at bounding box center [317, 462] width 29 height 10
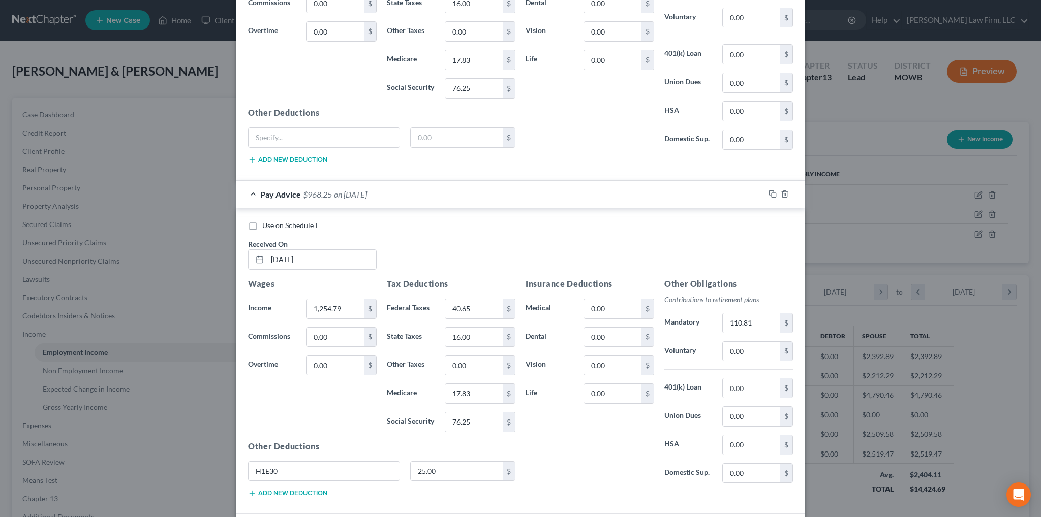
scroll to position [1220, 0]
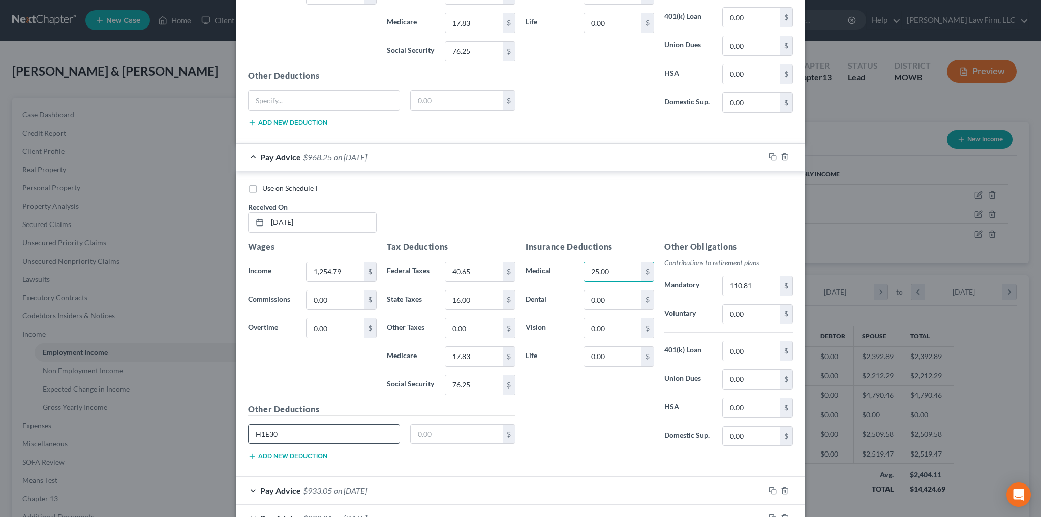
type input "25.00"
drag, startPoint x: 301, startPoint y: 422, endPoint x: 246, endPoint y: 421, distance: 54.4
click at [249, 425] on input "H1E30" at bounding box center [324, 434] width 151 height 19
click at [306, 486] on span "$933.05" at bounding box center [317, 491] width 29 height 10
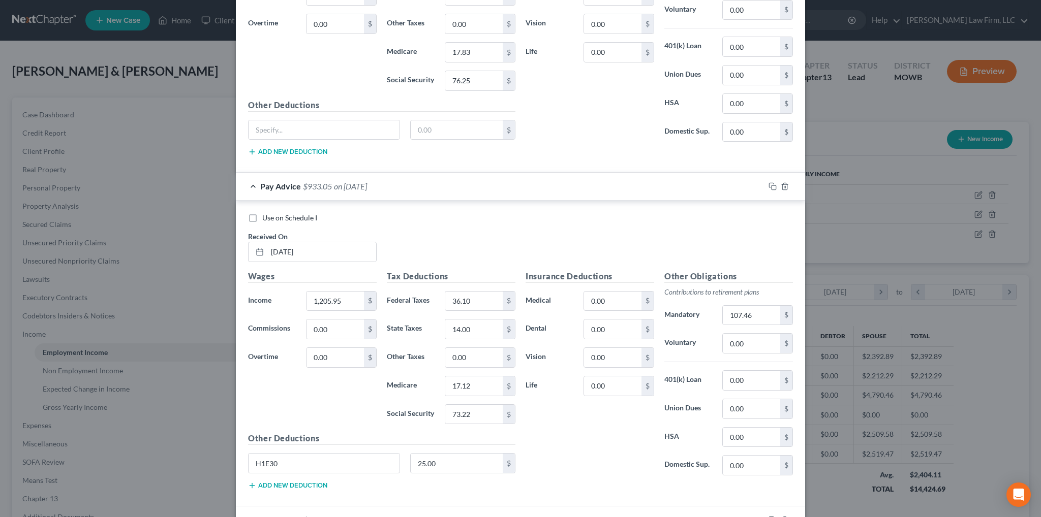
scroll to position [1525, 0]
type input "25.00"
drag, startPoint x: 274, startPoint y: 459, endPoint x: 252, endPoint y: 459, distance: 22.4
click at [252, 459] on input "H1E30" at bounding box center [324, 462] width 151 height 19
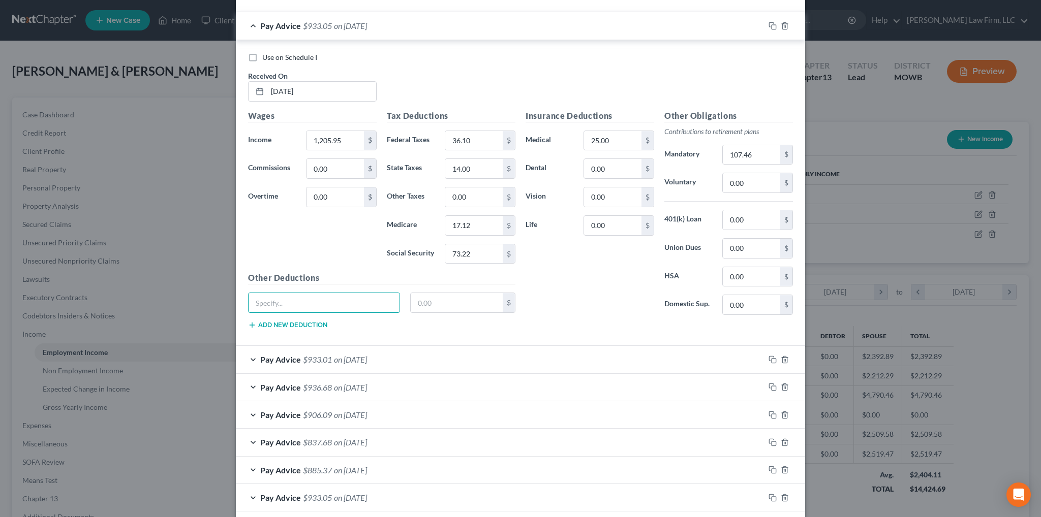
scroll to position [1779, 0]
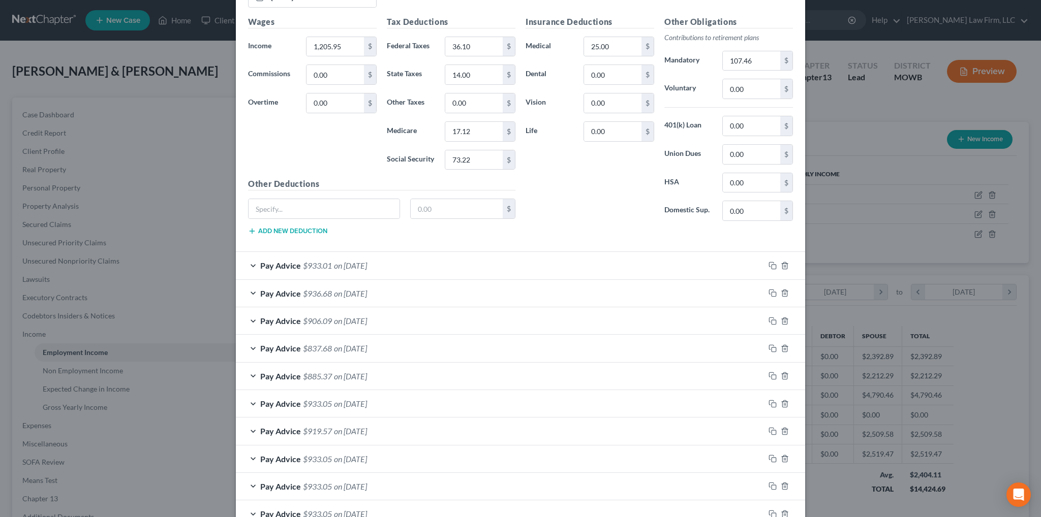
click at [350, 261] on span "on [DATE]" at bounding box center [350, 266] width 33 height 10
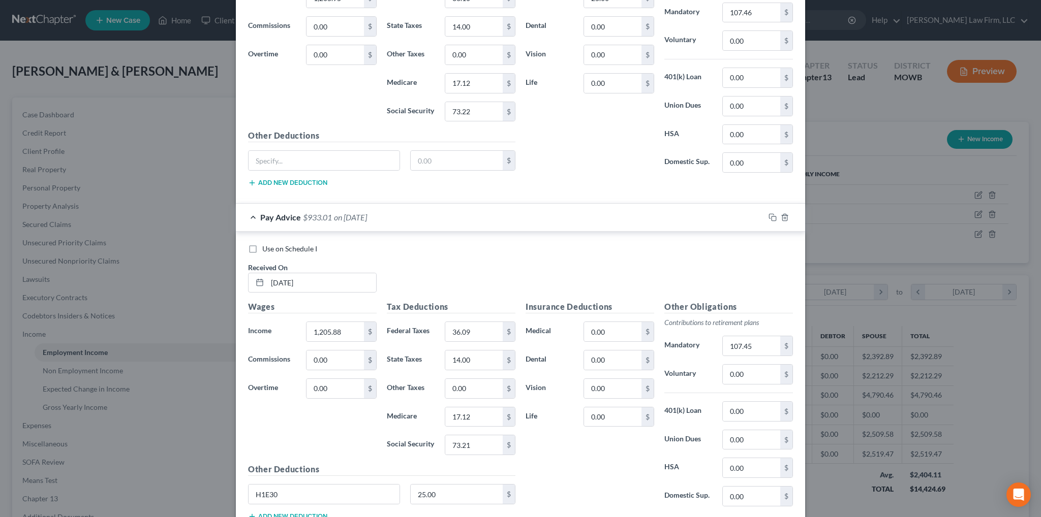
scroll to position [1931, 0]
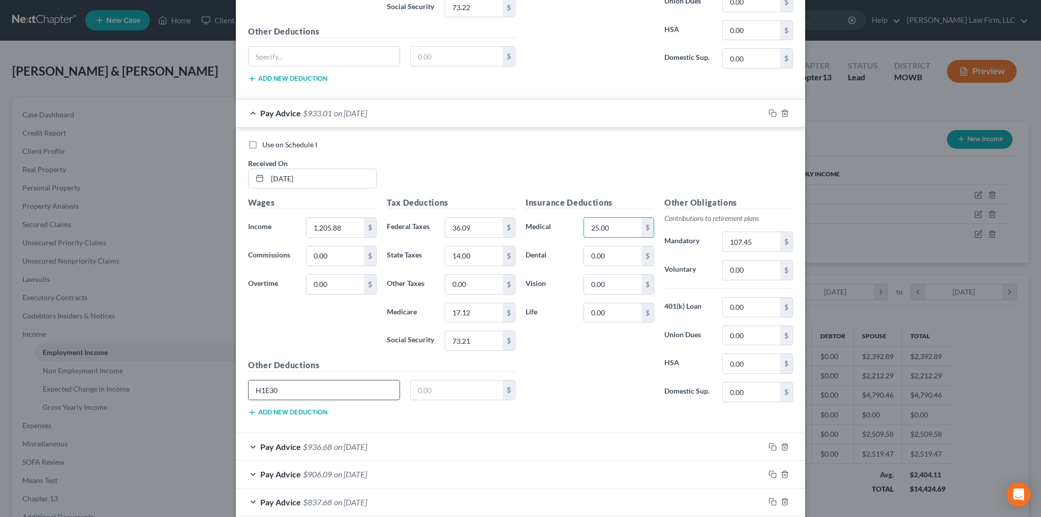
type input "25.00"
drag, startPoint x: 297, startPoint y: 379, endPoint x: 239, endPoint y: 376, distance: 58.0
click at [243, 380] on div "H1E30" at bounding box center [324, 390] width 162 height 20
click at [303, 442] on span "$936.68" at bounding box center [317, 447] width 29 height 10
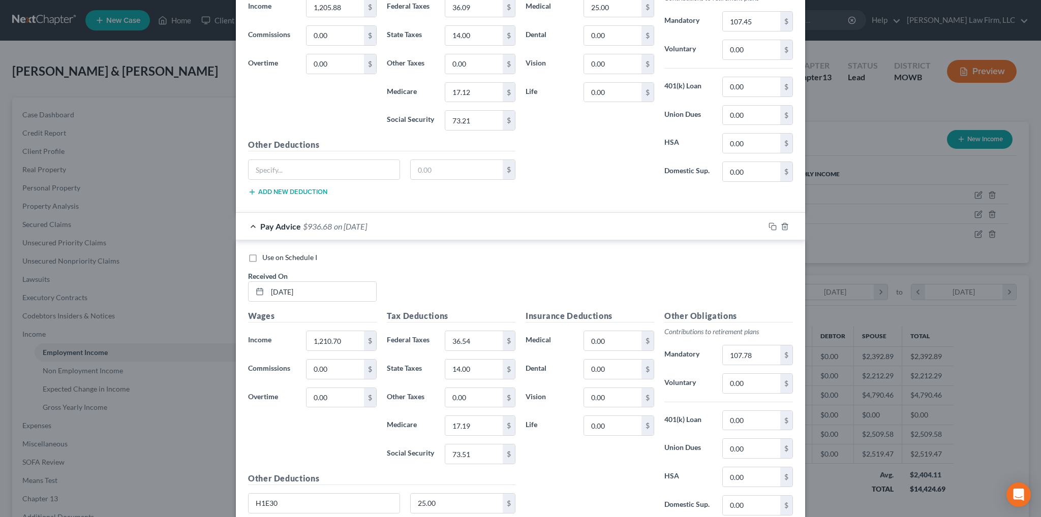
scroll to position [2185, 0]
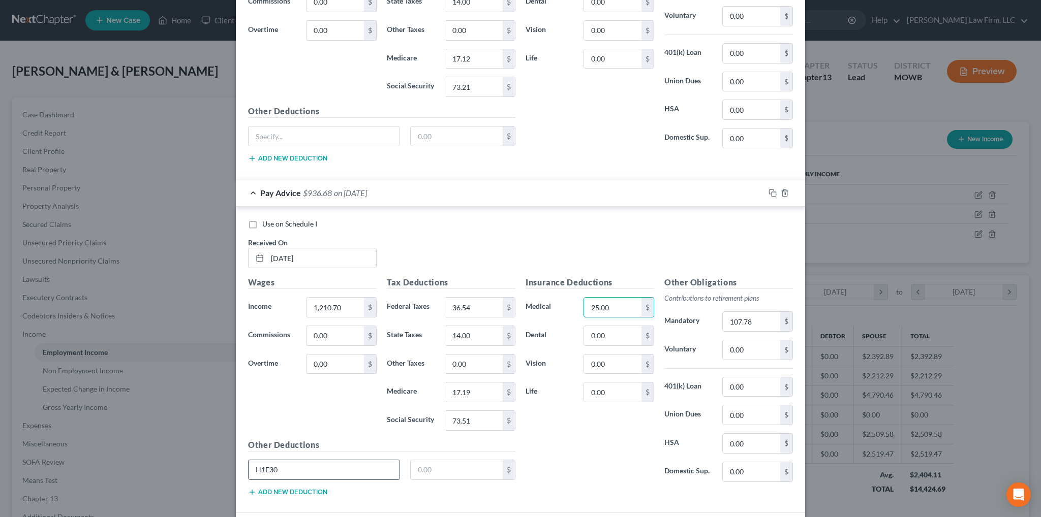
type input "25.00"
drag, startPoint x: 254, startPoint y: 457, endPoint x: 243, endPoint y: 456, distance: 10.8
click at [243, 460] on div "H1E30" at bounding box center [324, 470] width 162 height 20
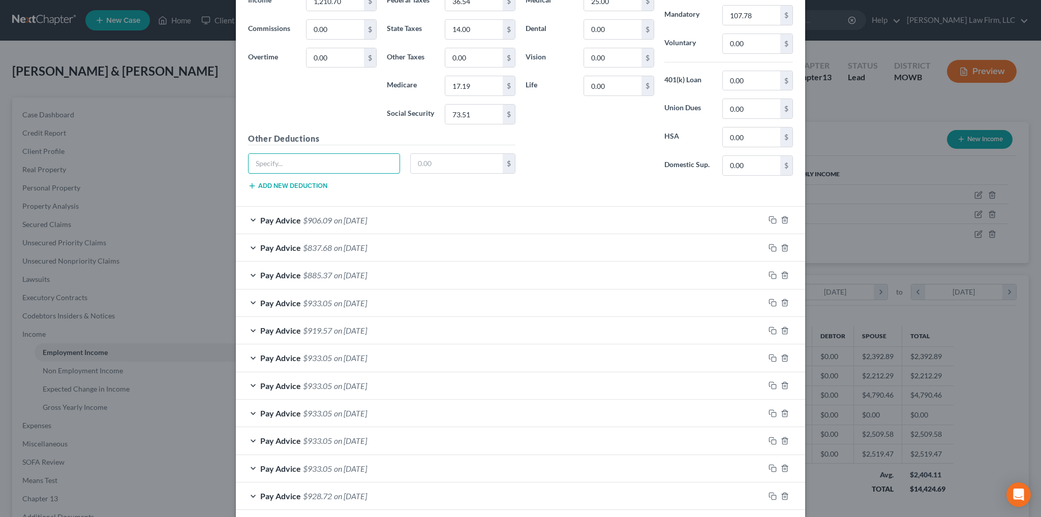
scroll to position [2527, 0]
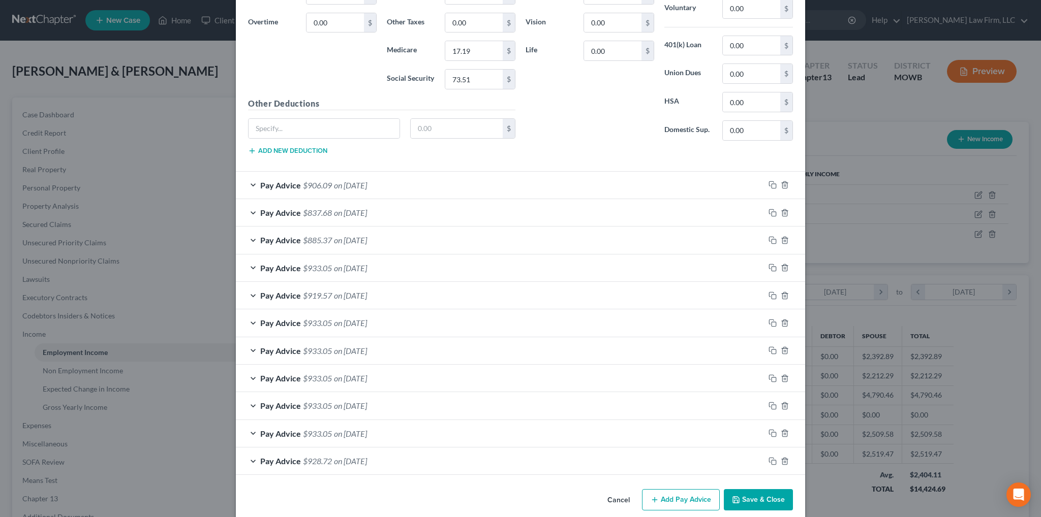
click at [315, 180] on span "$906.09" at bounding box center [317, 185] width 29 height 10
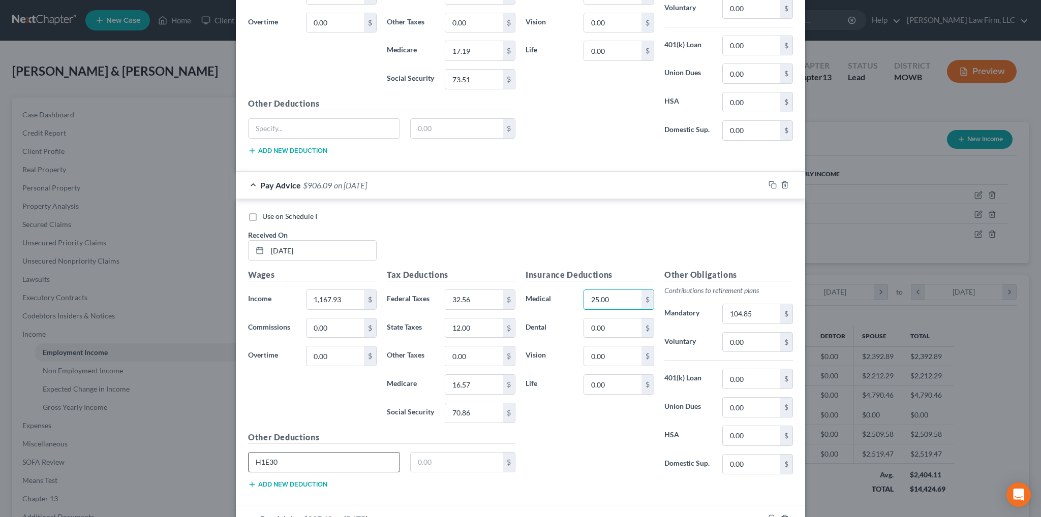
type input "25.00"
drag, startPoint x: 283, startPoint y: 446, endPoint x: 209, endPoint y: 448, distance: 73.7
click at [209, 448] on div "Edit Income Source × Employment Type * Select Full or [DEMOGRAPHIC_DATA] Employ…" at bounding box center [520, 258] width 1041 height 517
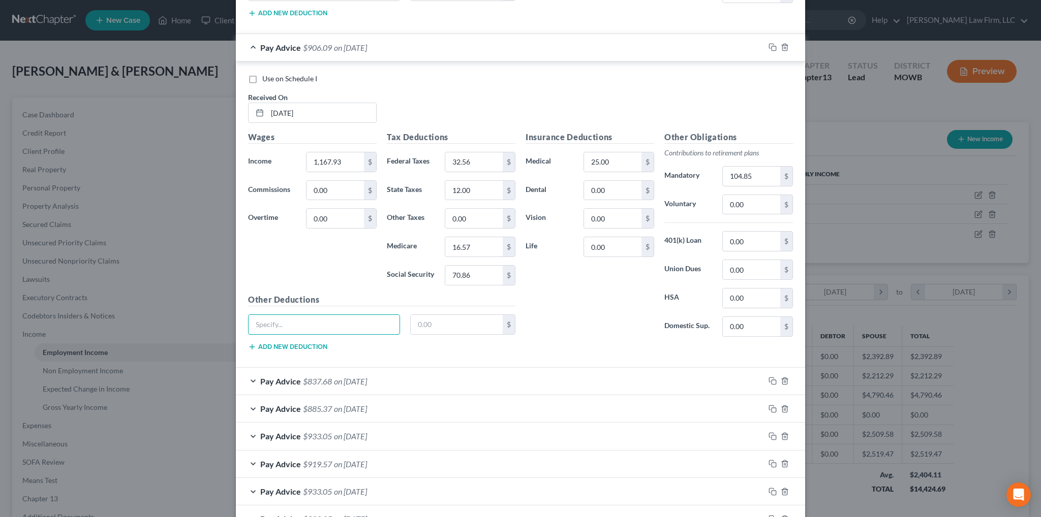
scroll to position [2730, 0]
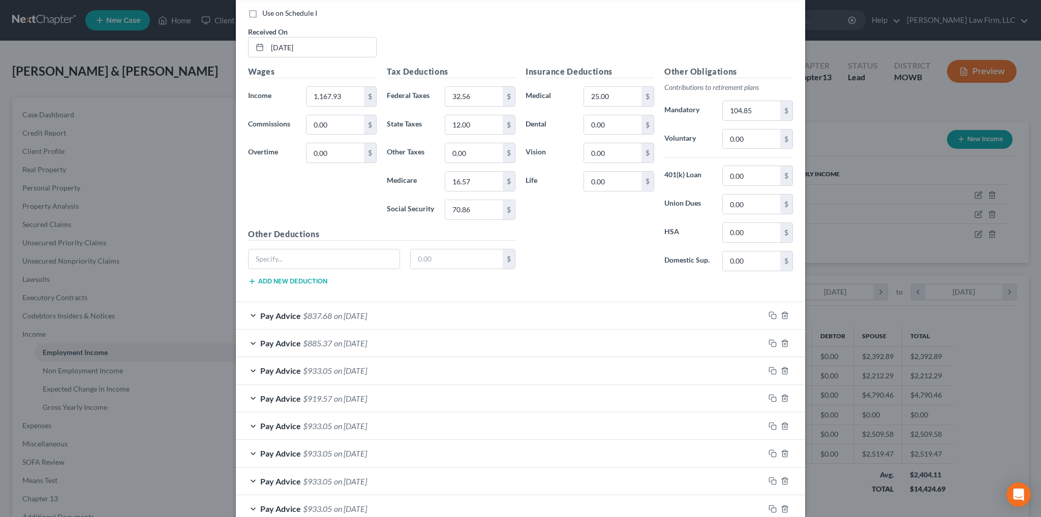
click at [337, 311] on span "on [DATE]" at bounding box center [350, 316] width 33 height 10
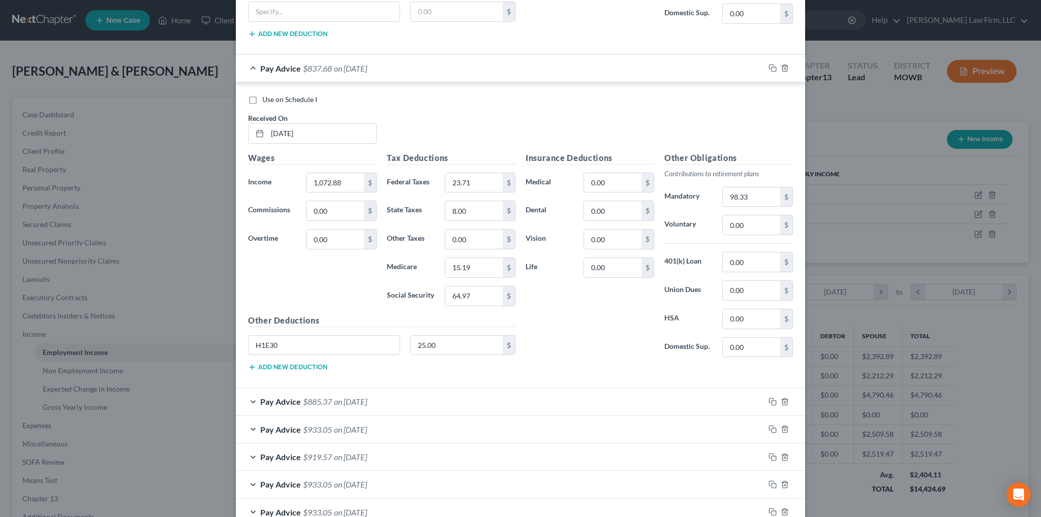
scroll to position [2984, 0]
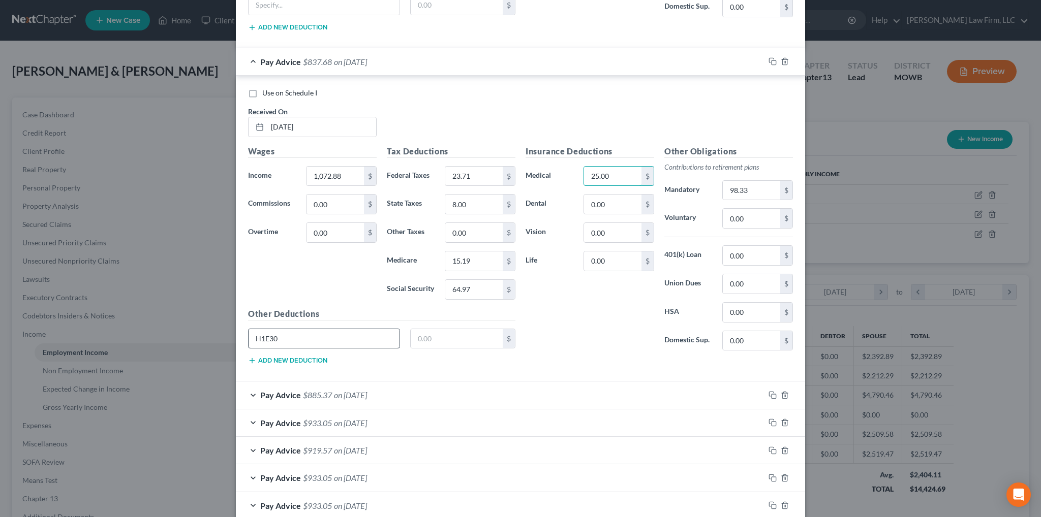
type input "25.00"
drag, startPoint x: 290, startPoint y: 321, endPoint x: 246, endPoint y: 323, distance: 44.3
click at [249, 329] on input "H1E30" at bounding box center [324, 338] width 151 height 19
click at [275, 390] on span "Pay Advice" at bounding box center [280, 395] width 41 height 10
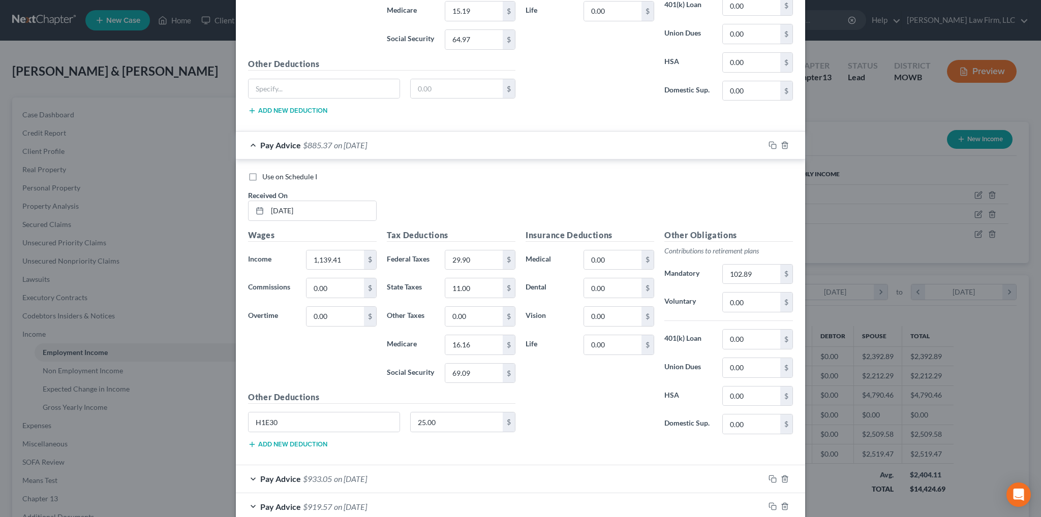
scroll to position [3238, 0]
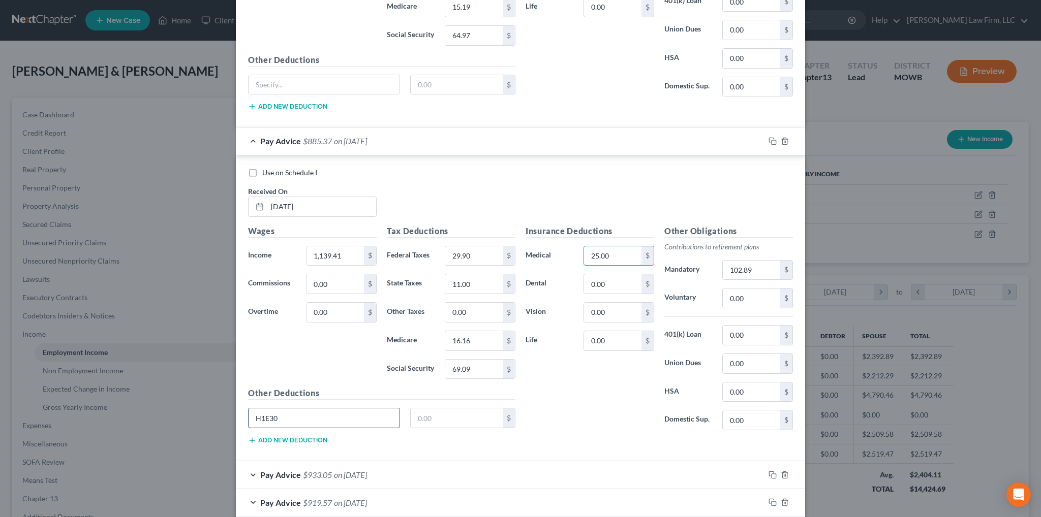
type input "25.00"
drag, startPoint x: 289, startPoint y: 401, endPoint x: 242, endPoint y: 402, distance: 46.8
click at [243, 408] on div "H1E30" at bounding box center [324, 418] width 162 height 20
click at [307, 470] on span "$933.05" at bounding box center [317, 475] width 29 height 10
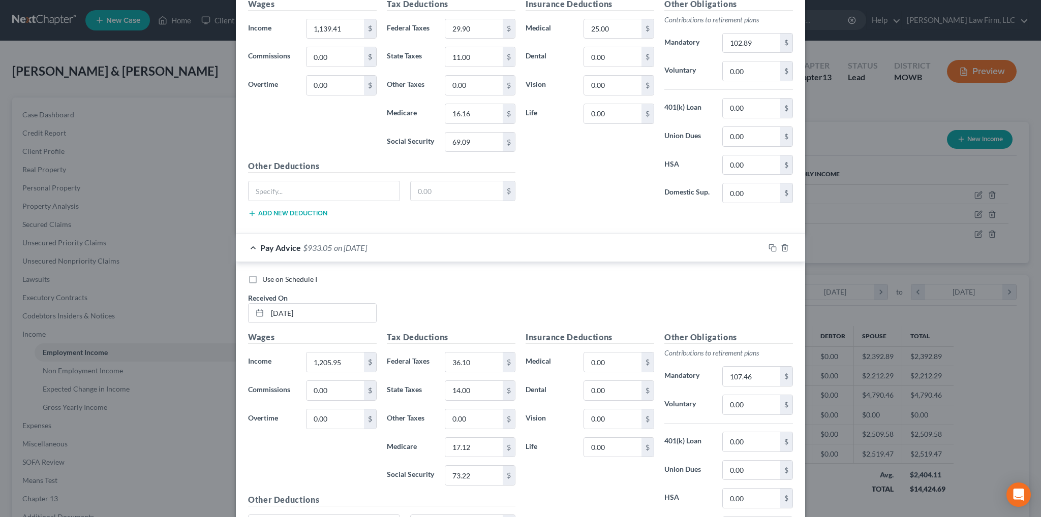
scroll to position [3492, 0]
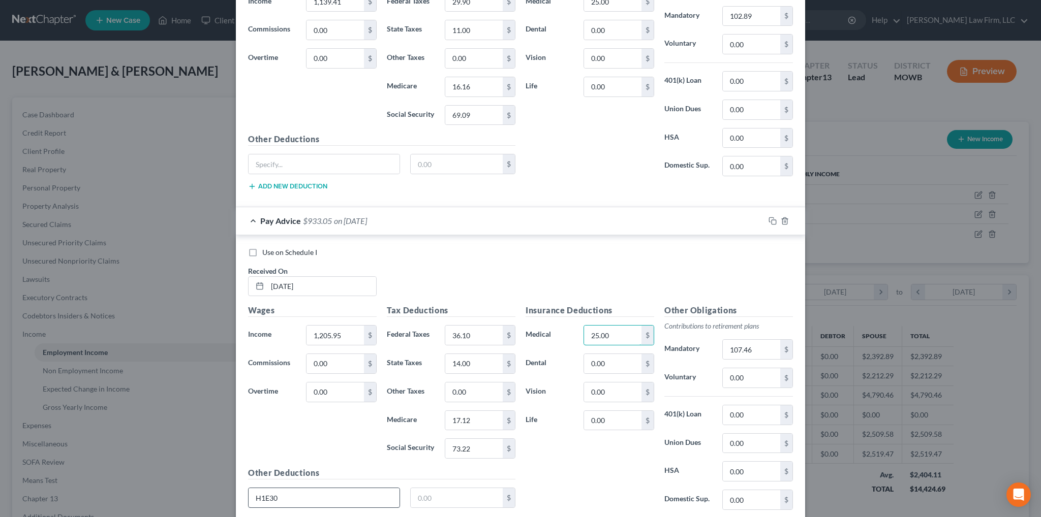
type input "25.00"
drag, startPoint x: 291, startPoint y: 479, endPoint x: 248, endPoint y: 478, distance: 42.7
click at [249, 488] on input "H1E30" at bounding box center [324, 497] width 151 height 19
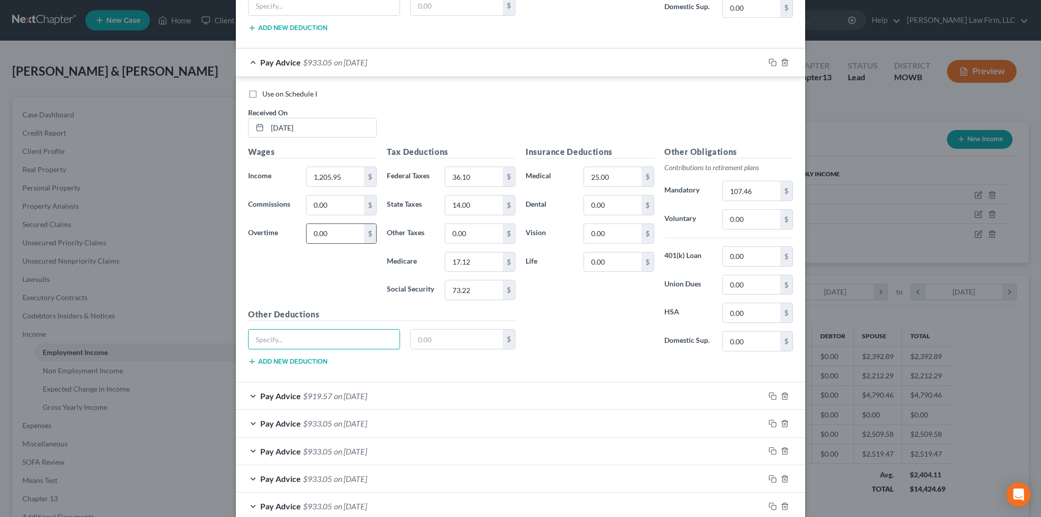
scroll to position [3744, 0]
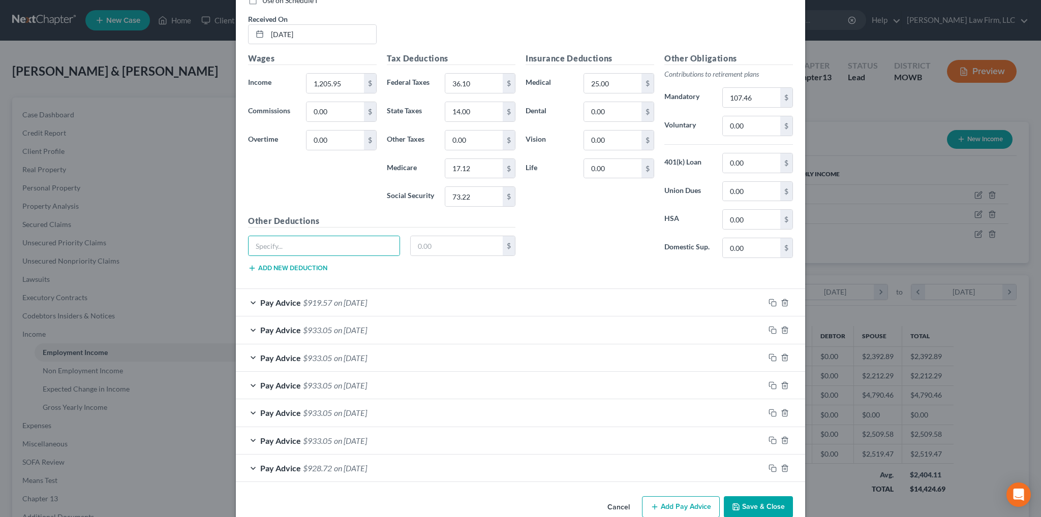
click at [339, 298] on span "on [DATE]" at bounding box center [350, 303] width 33 height 10
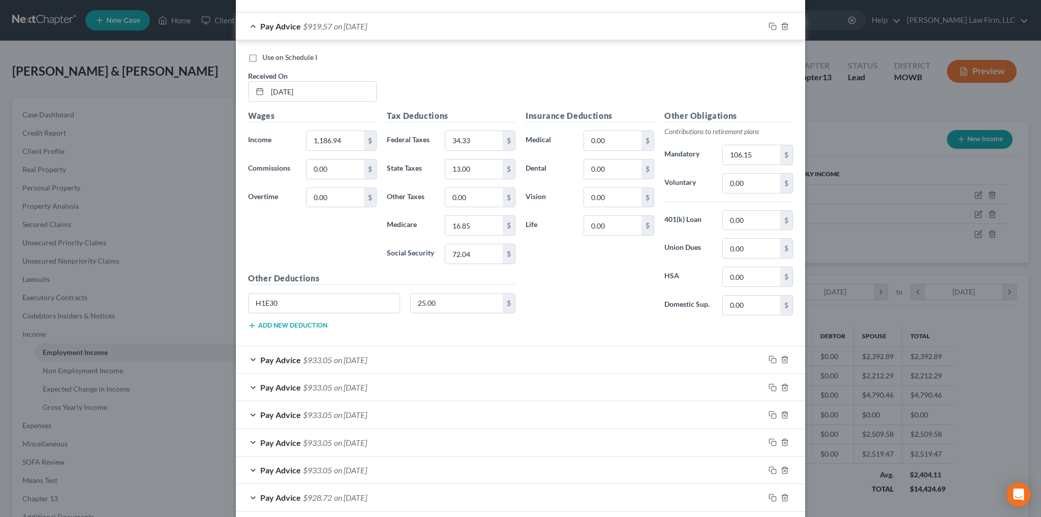
scroll to position [4049, 0]
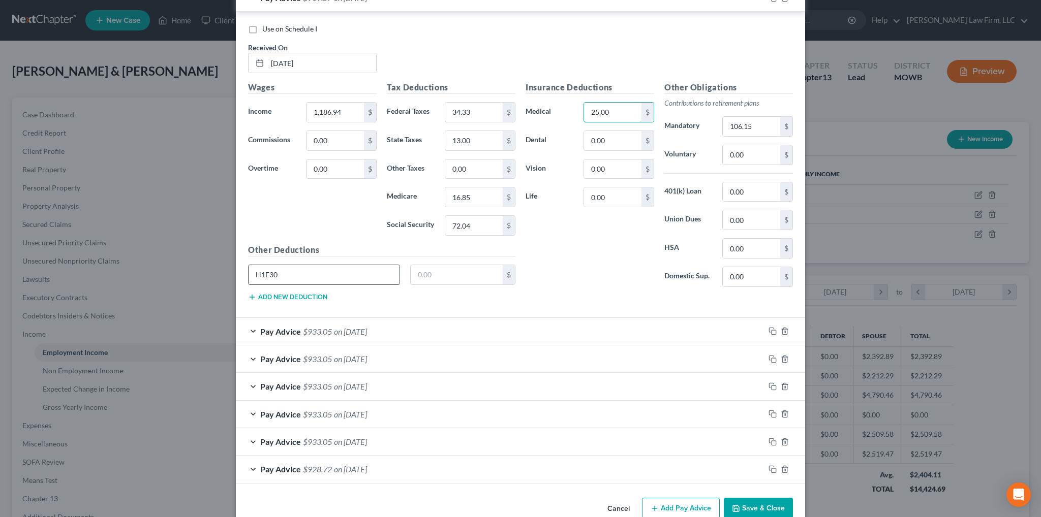
type input "25.00"
drag, startPoint x: 277, startPoint y: 254, endPoint x: 226, endPoint y: 257, distance: 51.4
click at [226, 257] on div "Edit Income Source × Employment Type * Select Full or [DEMOGRAPHIC_DATA] Employ…" at bounding box center [520, 258] width 1041 height 517
click at [294, 327] on span "Pay Advice" at bounding box center [280, 332] width 41 height 10
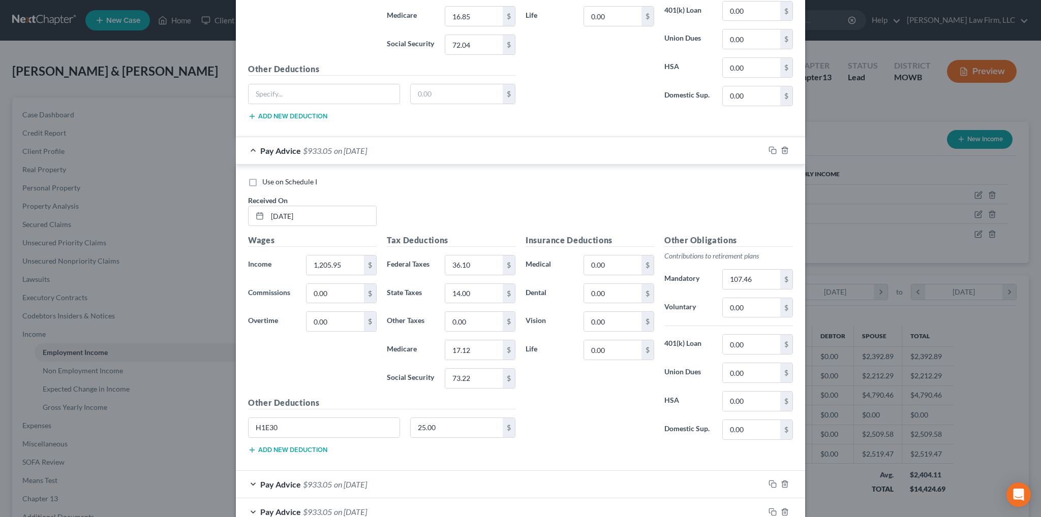
scroll to position [4253, 0]
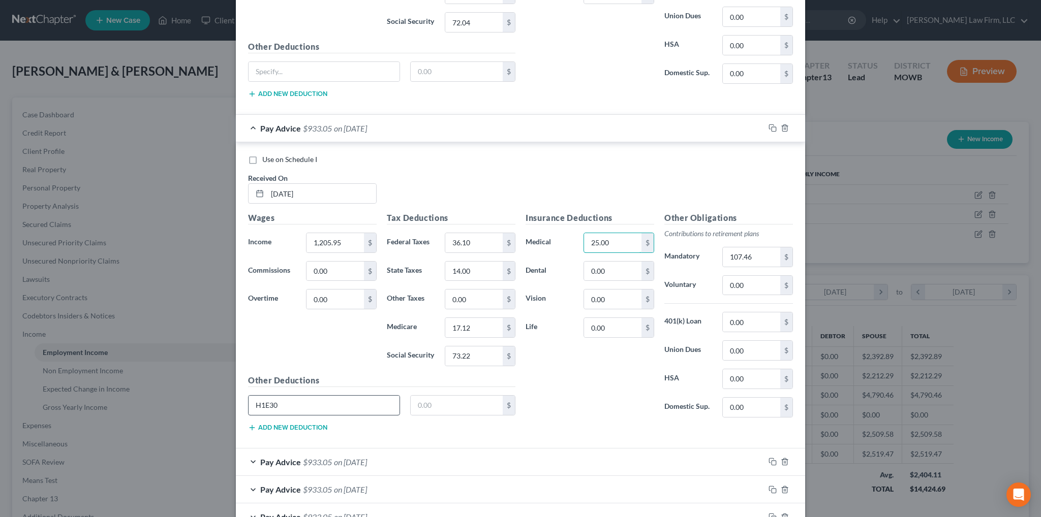
type input "25.00"
drag, startPoint x: 305, startPoint y: 377, endPoint x: 230, endPoint y: 380, distance: 75.3
click at [230, 380] on div "Edit Income Source × Employment Type * Select Full or [DEMOGRAPHIC_DATA] Employ…" at bounding box center [520, 258] width 1041 height 517
click at [309, 457] on span "$933.05" at bounding box center [317, 462] width 29 height 10
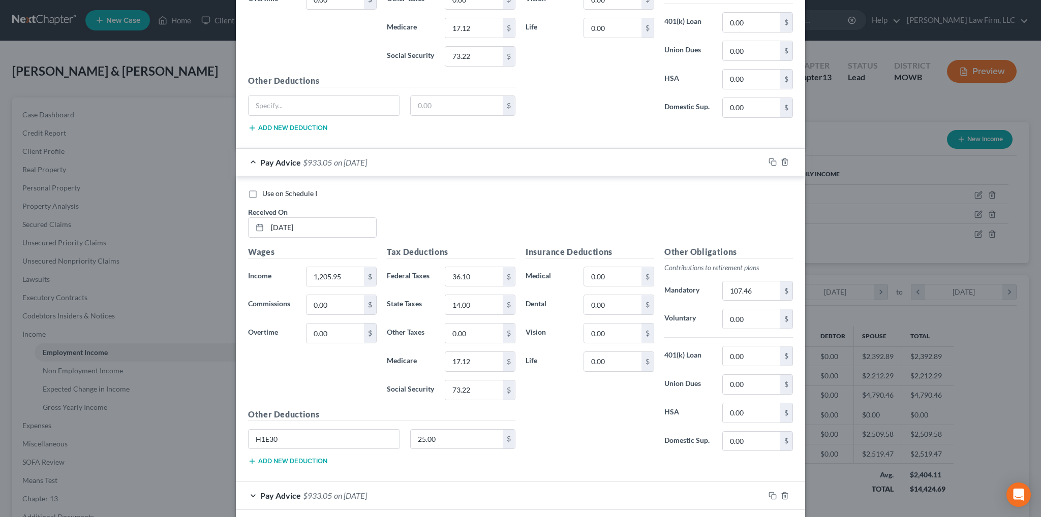
scroll to position [4557, 0]
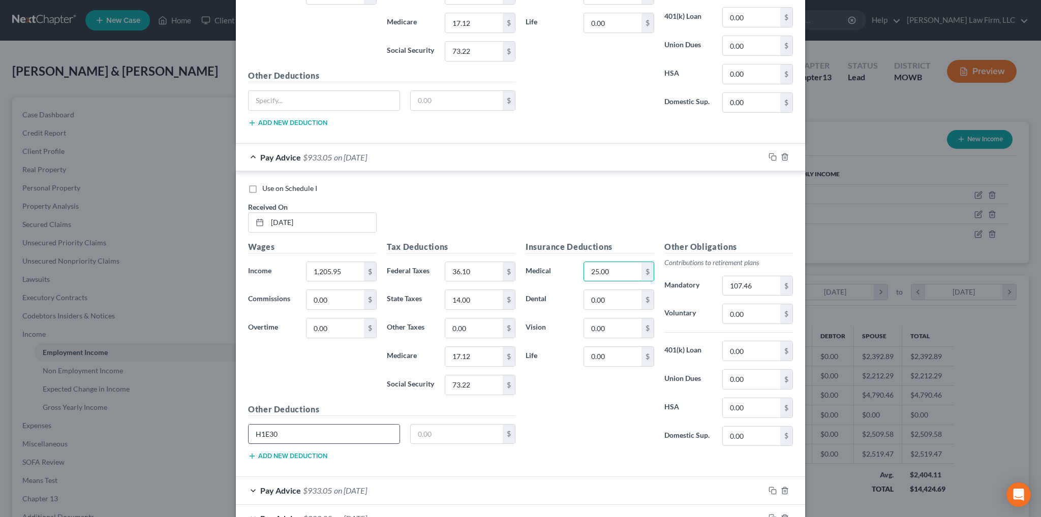
type input "25.00"
drag, startPoint x: 293, startPoint y: 409, endPoint x: 230, endPoint y: 409, distance: 63.5
click at [230, 409] on div "Edit Income Source × Employment Type * Select Full or [DEMOGRAPHIC_DATA] Employ…" at bounding box center [520, 258] width 1041 height 517
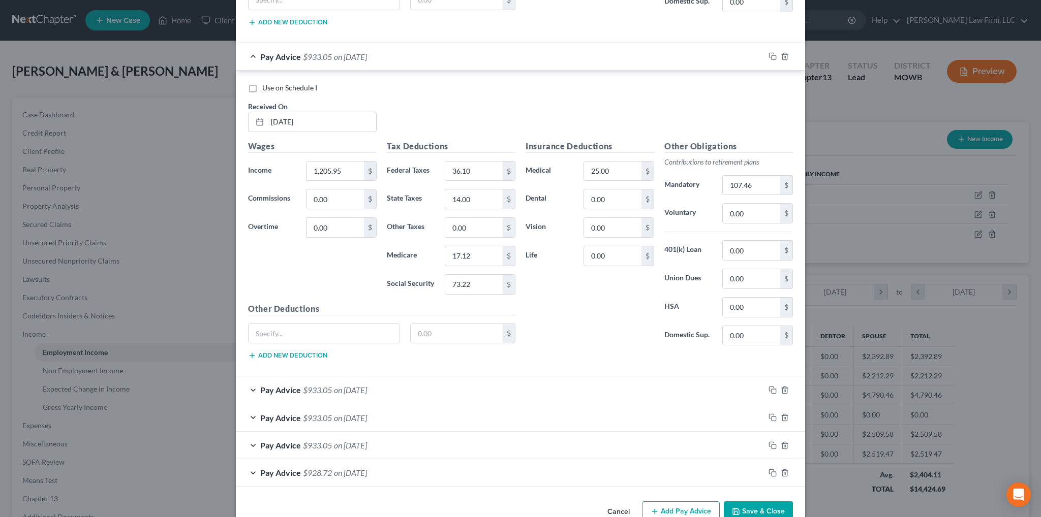
click at [327, 385] on span "$933.05" at bounding box center [317, 390] width 29 height 10
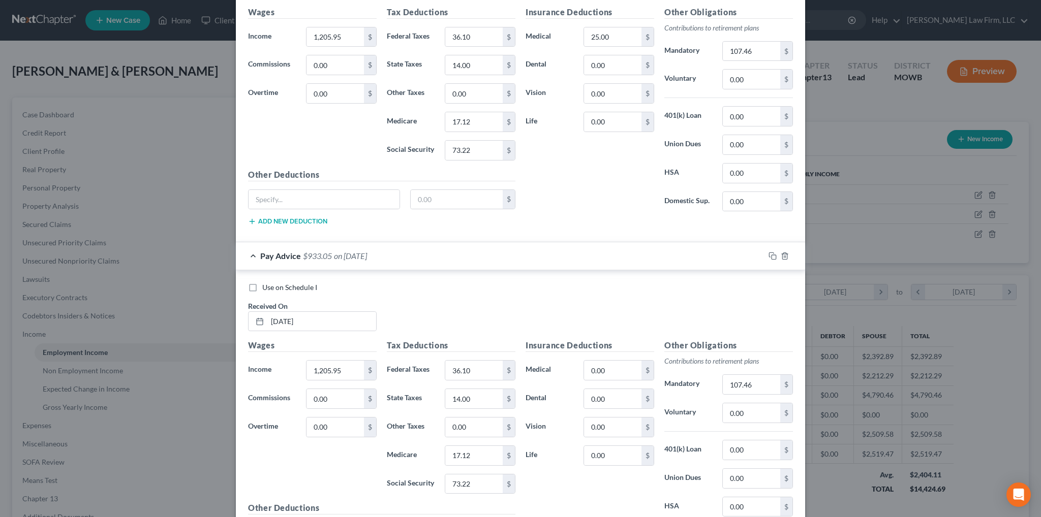
scroll to position [4962, 0]
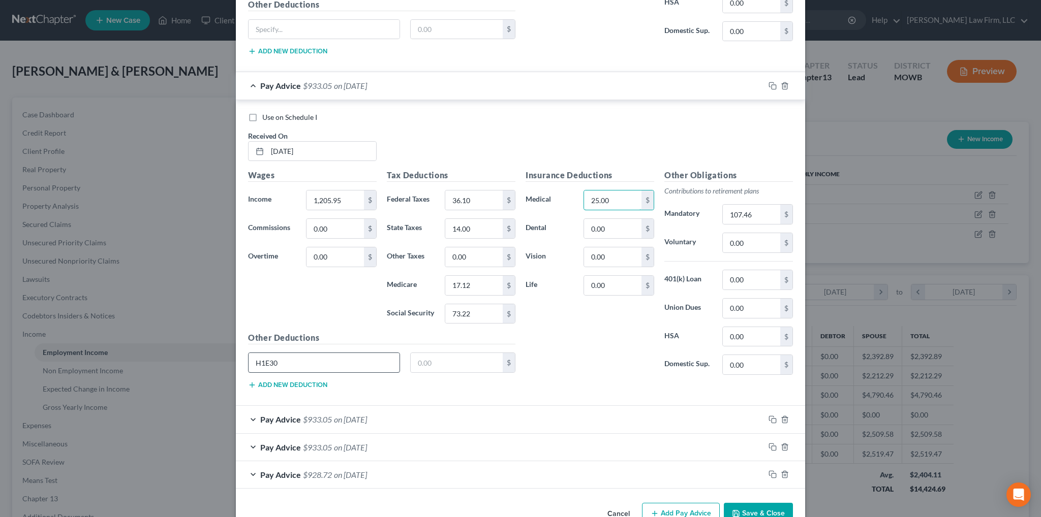
type input "25.00"
drag, startPoint x: 286, startPoint y: 335, endPoint x: 233, endPoint y: 335, distance: 53.4
click at [236, 335] on div "Use on Schedule I Received On * [DATE] Wages Income * 1,205.95 $ Commissions 0.…" at bounding box center [520, 253] width 569 height 306
click at [312, 415] on span "$933.05" at bounding box center [317, 420] width 29 height 10
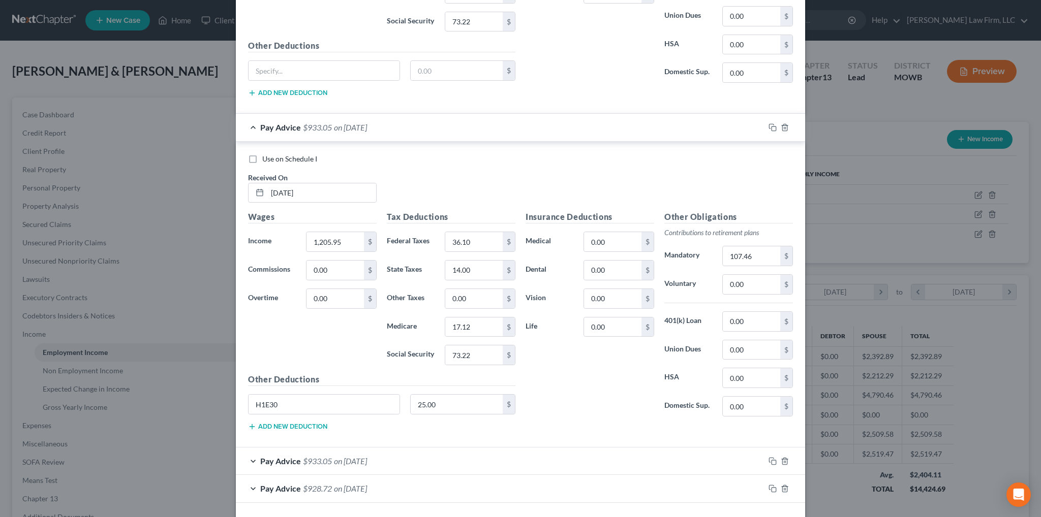
scroll to position [5267, 0]
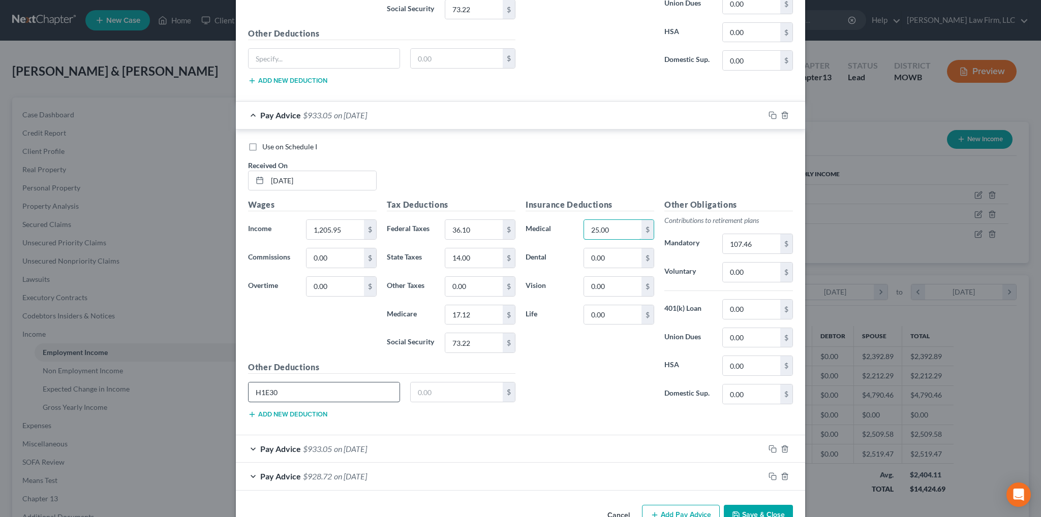
type input "25.00"
drag, startPoint x: 293, startPoint y: 360, endPoint x: 244, endPoint y: 363, distance: 48.9
click at [249, 383] on input "H1E30" at bounding box center [324, 392] width 151 height 19
click at [303, 444] on span "$933.05" at bounding box center [317, 449] width 29 height 10
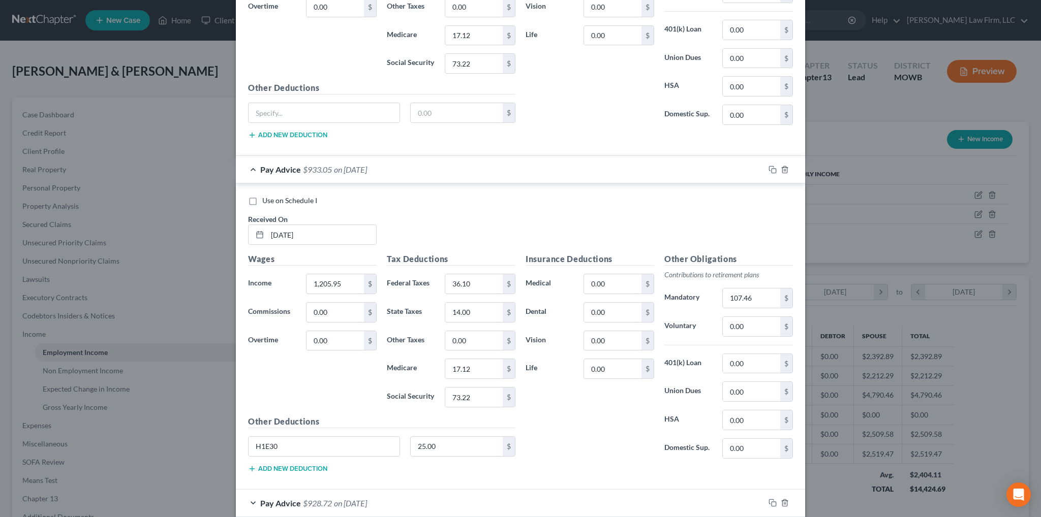
scroll to position [5572, 0]
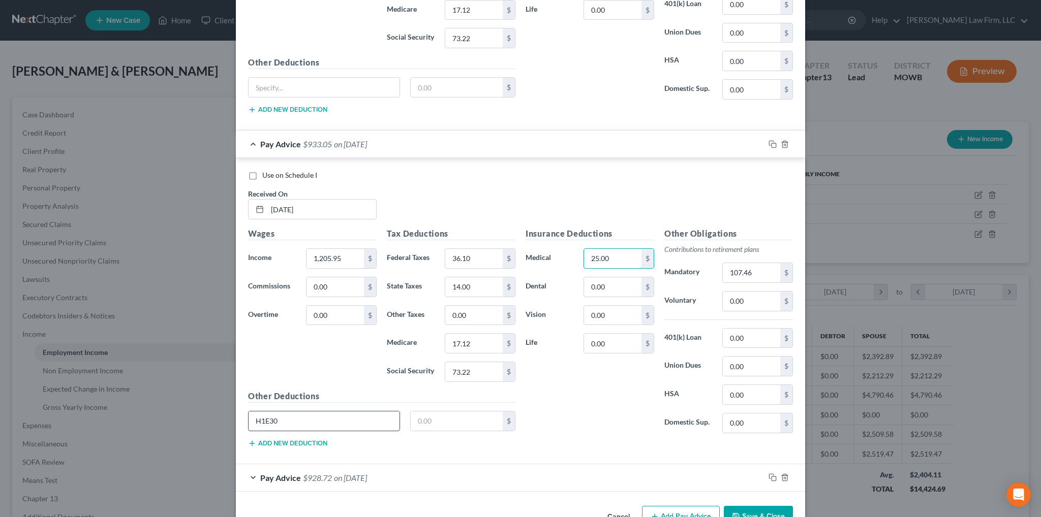
type input "25.00"
drag, startPoint x: 291, startPoint y: 387, endPoint x: 253, endPoint y: 390, distance: 38.7
click at [253, 412] on input "H1E30" at bounding box center [324, 421] width 151 height 19
click at [311, 473] on span "$928.72" at bounding box center [317, 478] width 29 height 10
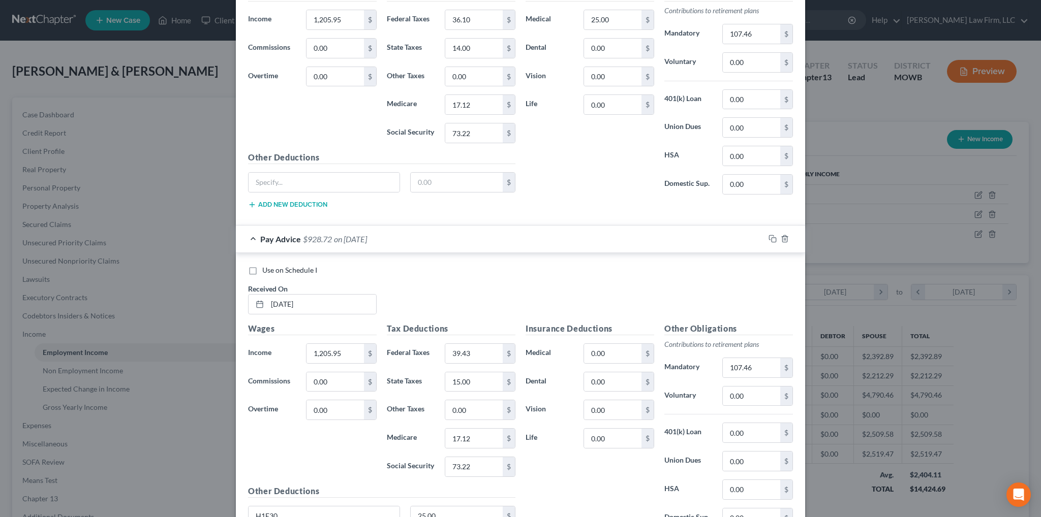
scroll to position [5826, 0]
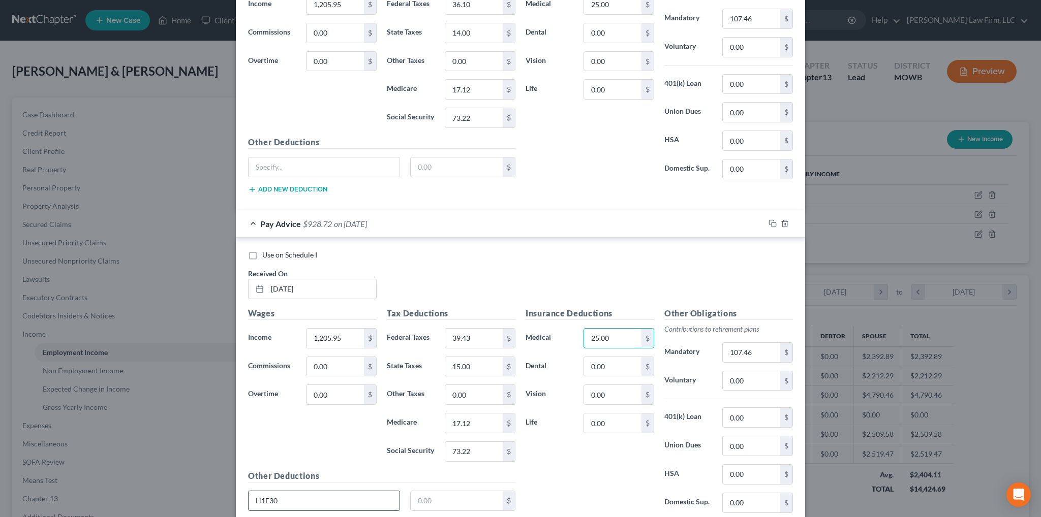
type input "25.00"
drag, startPoint x: 292, startPoint y: 470, endPoint x: 241, endPoint y: 463, distance: 51.8
click at [248, 491] on div "H1E30" at bounding box center [324, 501] width 152 height 20
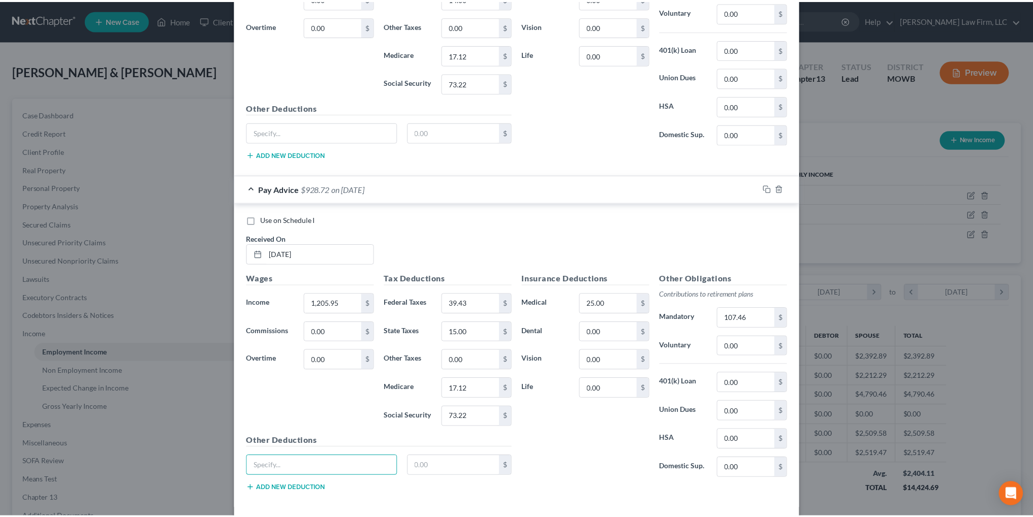
scroll to position [5876, 0]
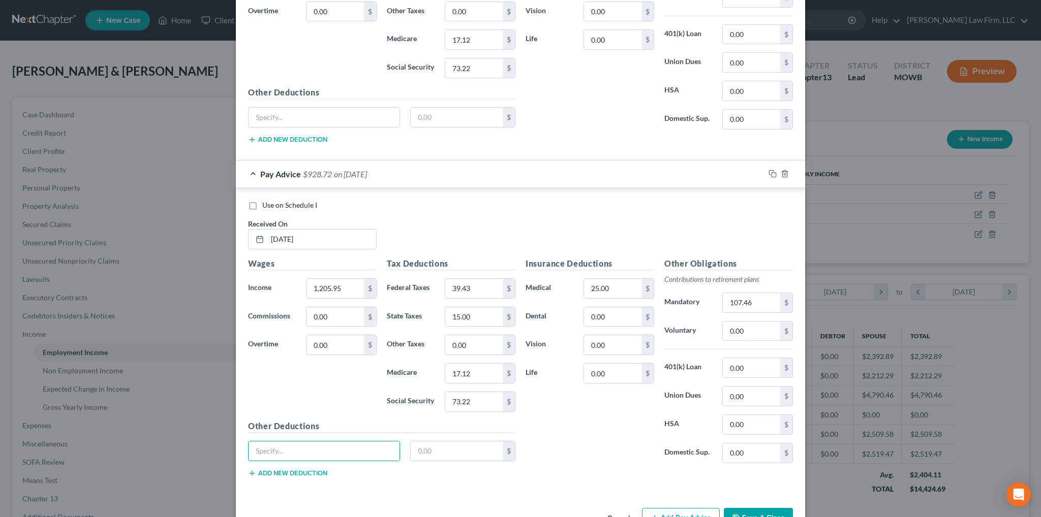
click at [760, 508] on button "Save & Close" at bounding box center [758, 518] width 69 height 21
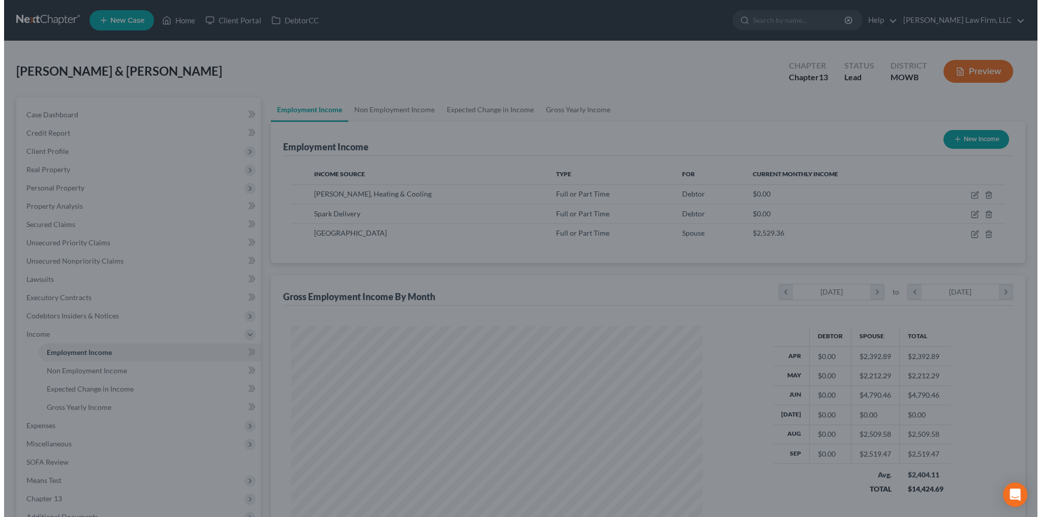
scroll to position [507989, 507764]
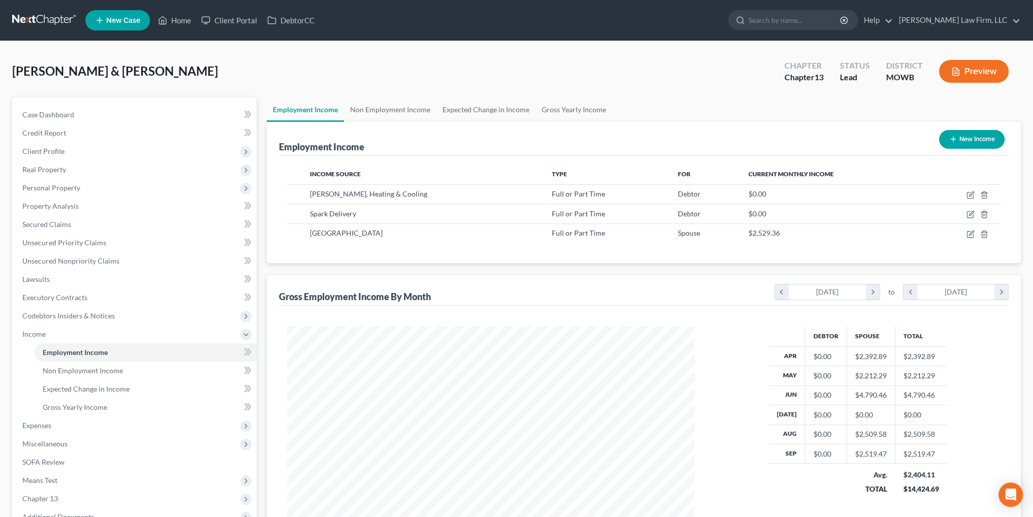
click at [982, 74] on button "Preview" at bounding box center [974, 71] width 70 height 23
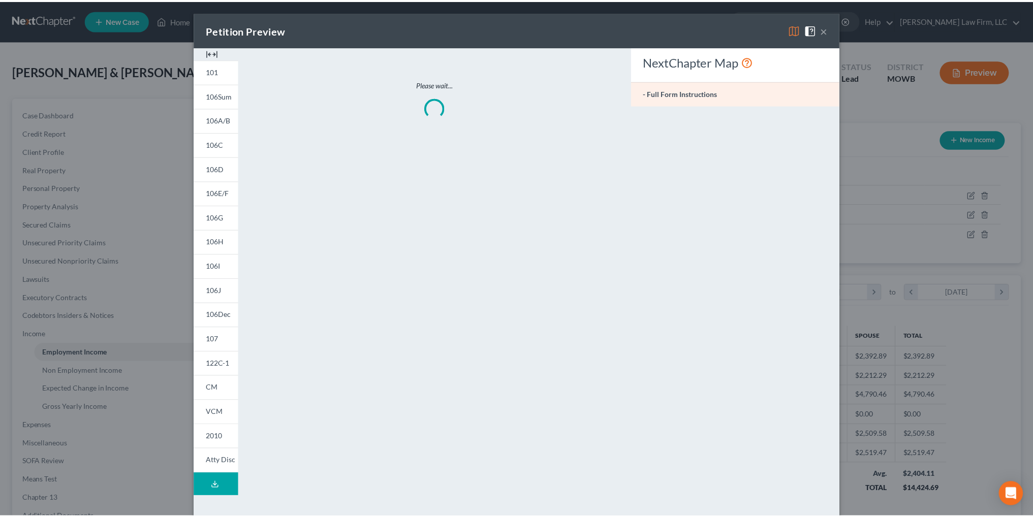
scroll to position [205, 431]
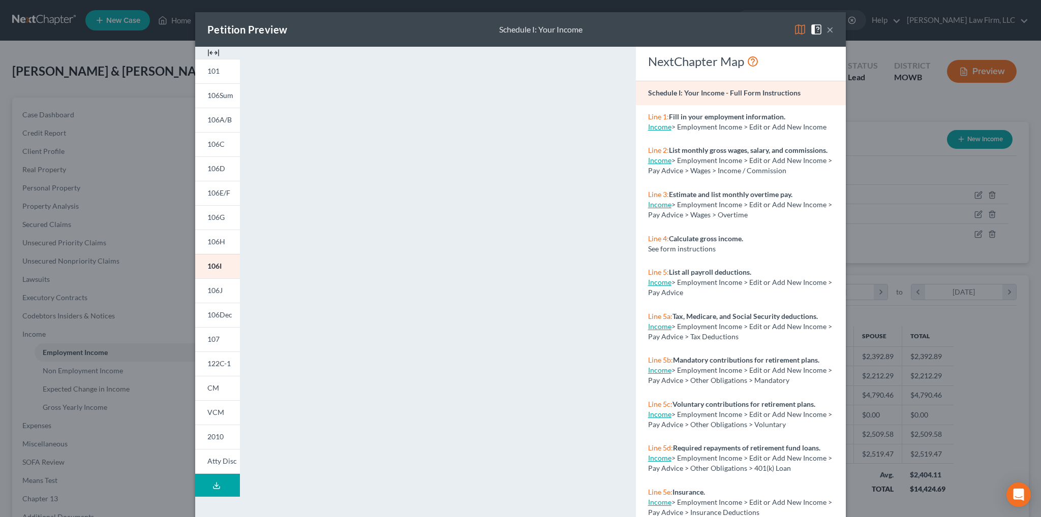
click at [826, 29] on button "×" at bounding box center [829, 29] width 7 height 12
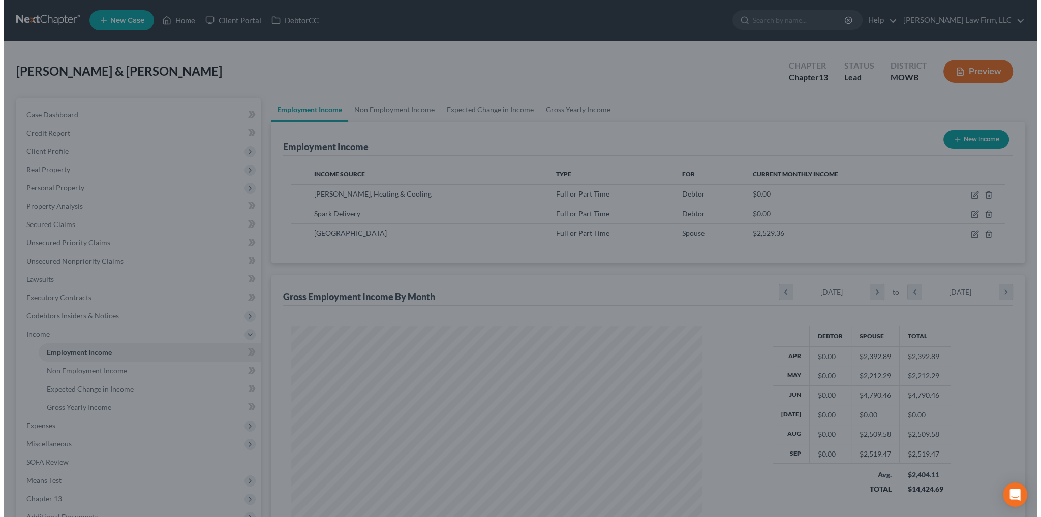
scroll to position [507989, 507764]
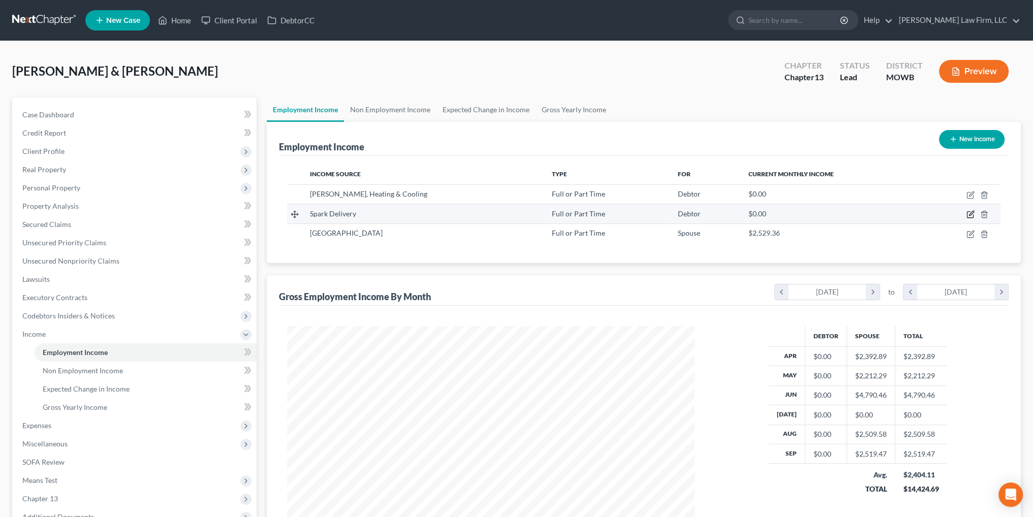
click at [970, 212] on icon "button" at bounding box center [971, 214] width 8 height 8
select select "0"
select select "3"
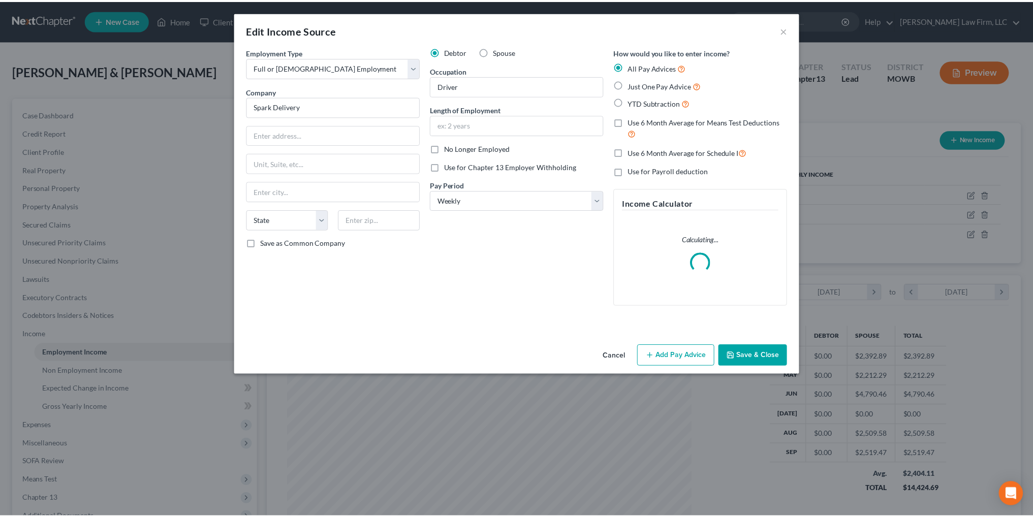
scroll to position [205, 431]
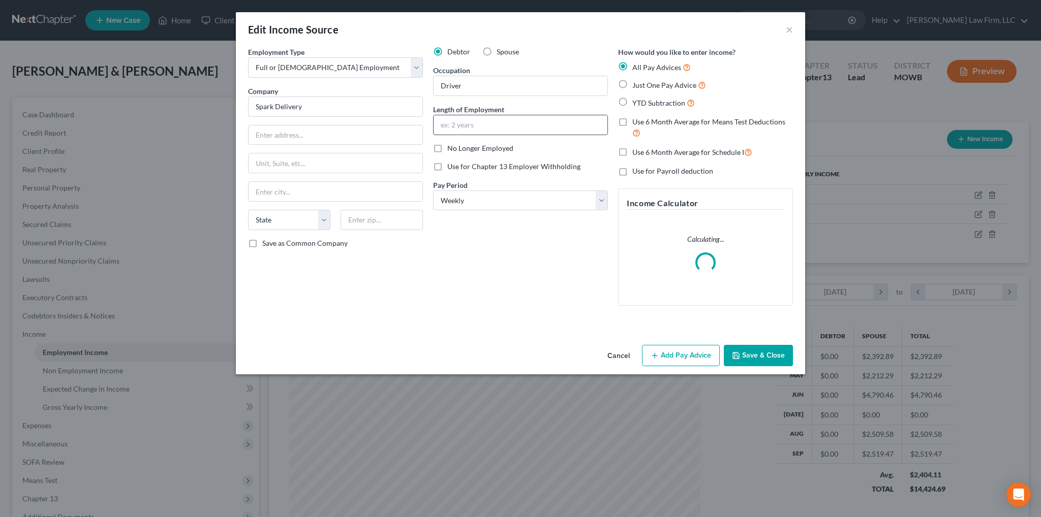
click at [482, 121] on input "text" at bounding box center [520, 124] width 174 height 19
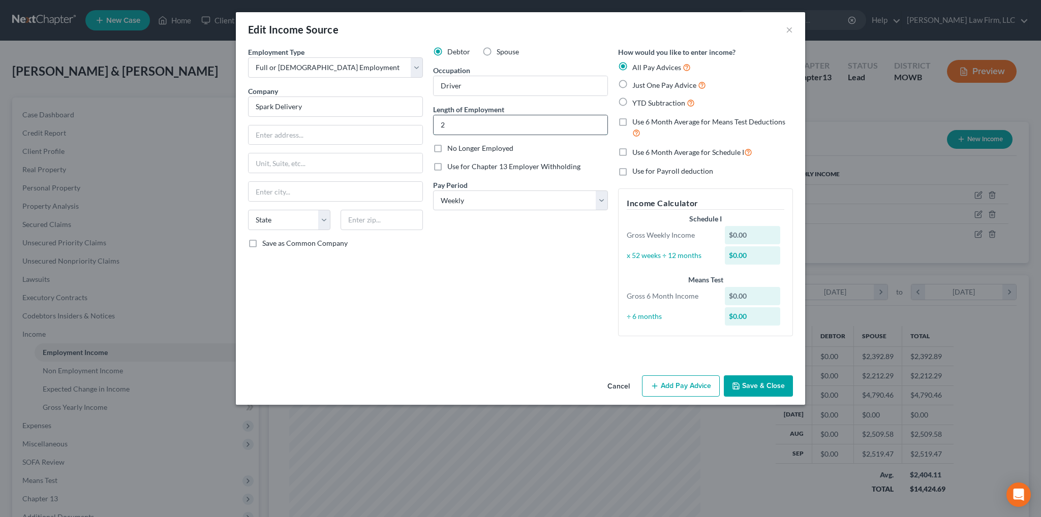
type input "2 years 8 months"
click at [319, 137] on input "text" at bounding box center [336, 135] width 174 height 19
type input "1500 Halo Way"
type input "Sterling"
select select "14"
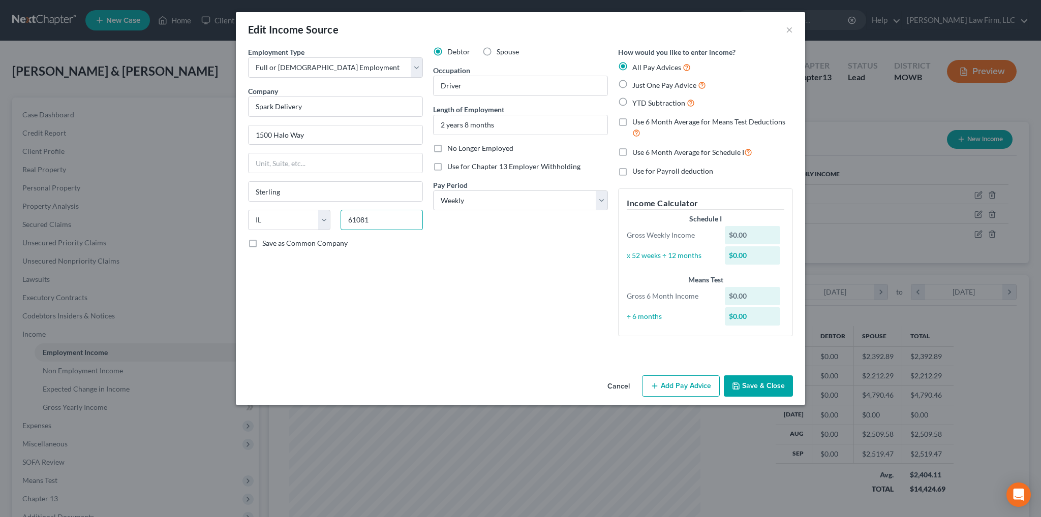
type input "61081"
click at [751, 389] on button "Save & Close" at bounding box center [758, 386] width 69 height 21
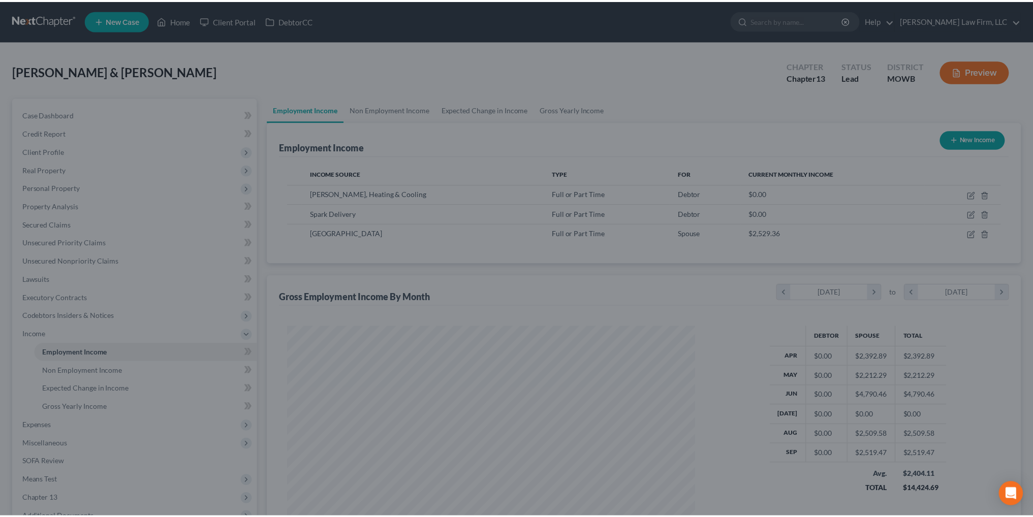
scroll to position [507989, 507764]
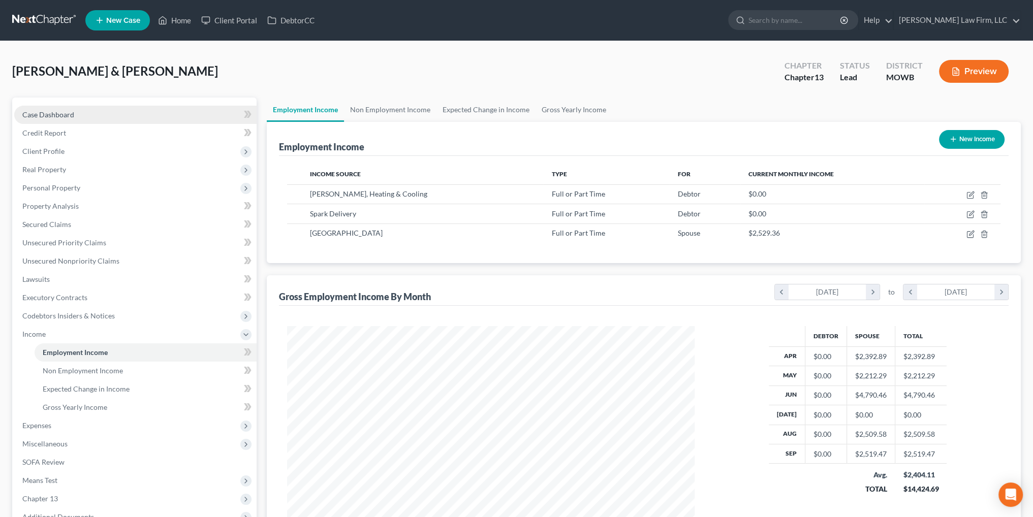
click at [54, 117] on span "Case Dashboard" at bounding box center [48, 114] width 52 height 9
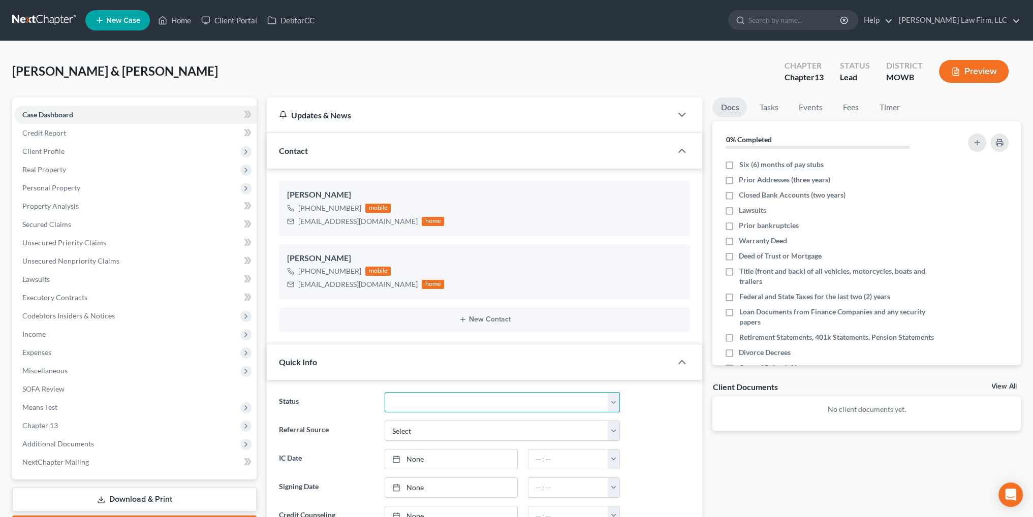
click at [421, 401] on select "Closed Discharged Dismissed Filed In Progress Lead Lost Lead Ready to File To R…" at bounding box center [503, 402] width 236 height 20
select select "4"
click at [385, 392] on select "Closed Discharged Dismissed Filed In Progress Lead Lost Lead Ready to File To R…" at bounding box center [503, 402] width 236 height 20
click at [431, 432] on select "Select Word Of Mouth Previous Clients Direct Mail Website Google Search Modern …" at bounding box center [503, 431] width 236 height 20
select select "4"
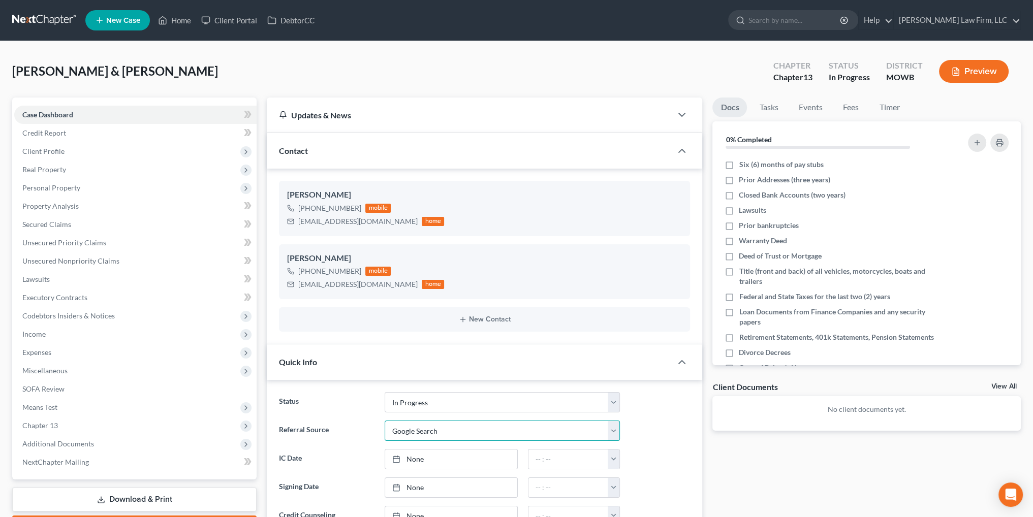
click at [385, 421] on select "Select Word Of Mouth Previous Clients Direct Mail Website Google Search Modern …" at bounding box center [503, 431] width 236 height 20
type input "[DATE]"
click at [428, 454] on link "[DATE]" at bounding box center [451, 459] width 132 height 19
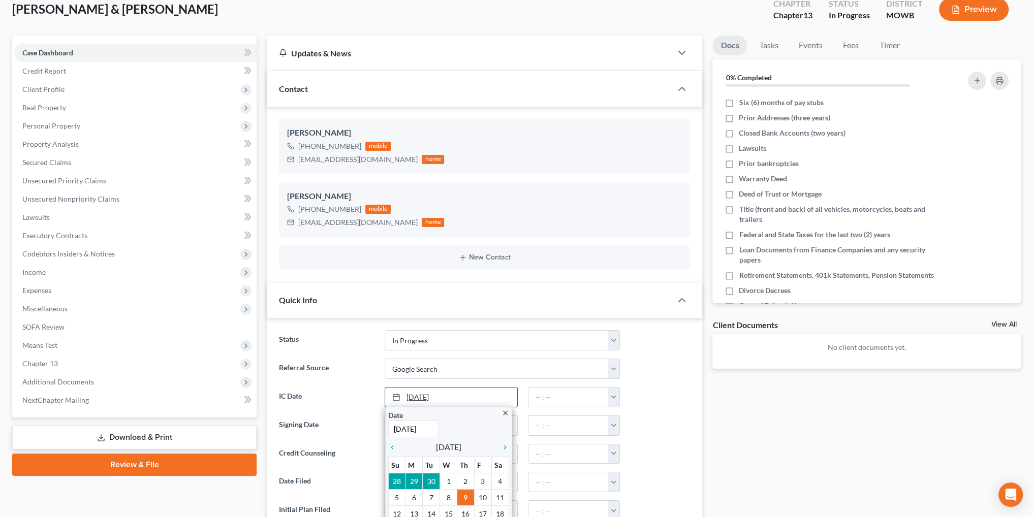
scroll to position [152, 0]
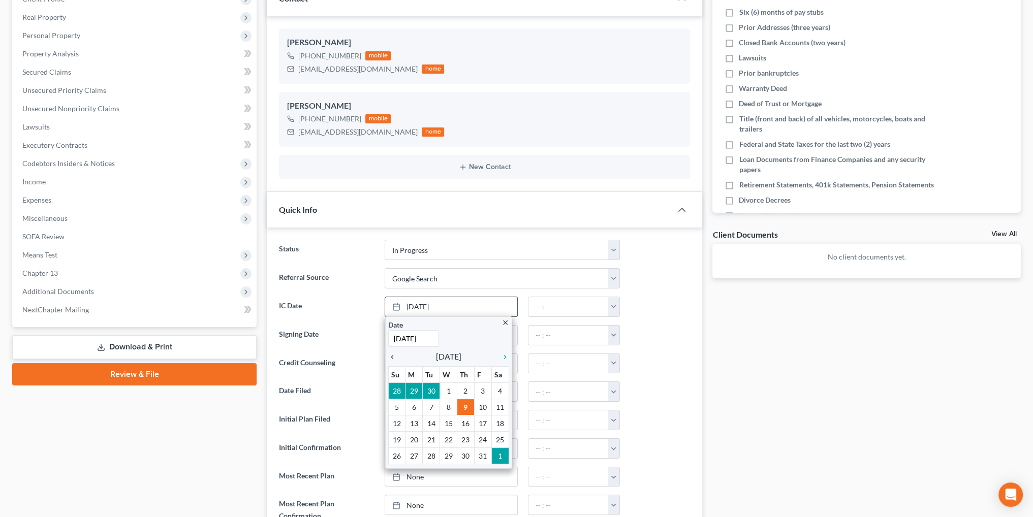
click at [394, 356] on icon "chevron_left" at bounding box center [394, 357] width 13 height 8
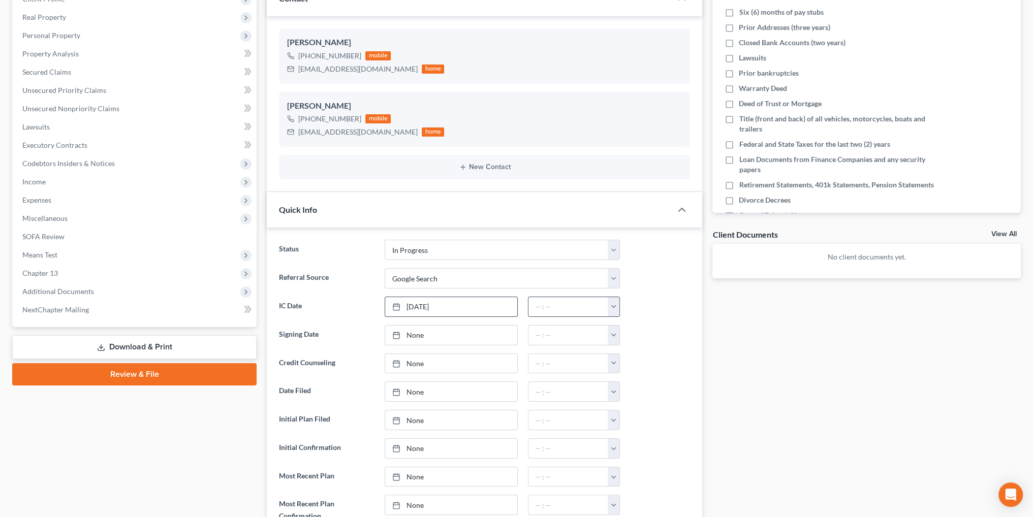
click at [615, 303] on button "button" at bounding box center [614, 306] width 12 height 19
click at [630, 328] on link "12:00am" at bounding box center [636, 329] width 57 height 17
type input "12:00am"
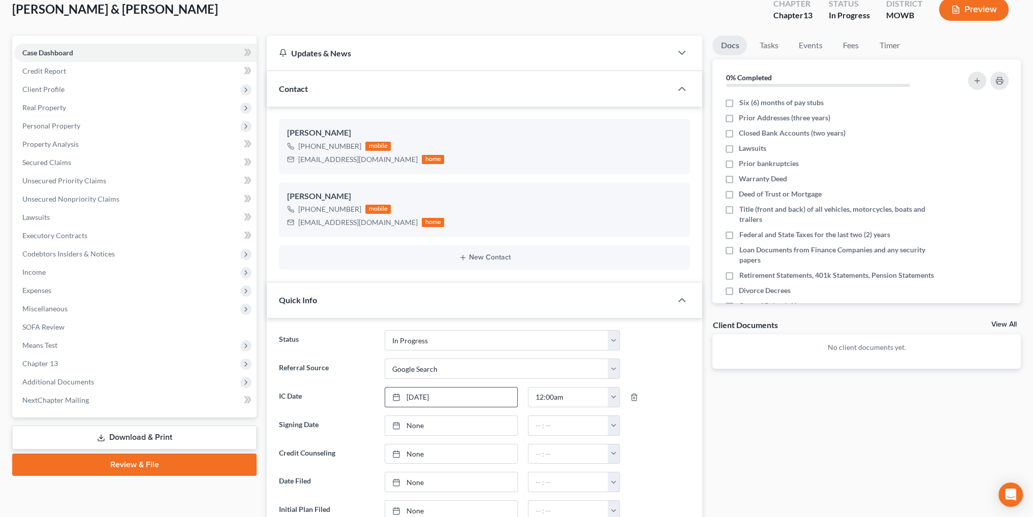
scroll to position [0, 0]
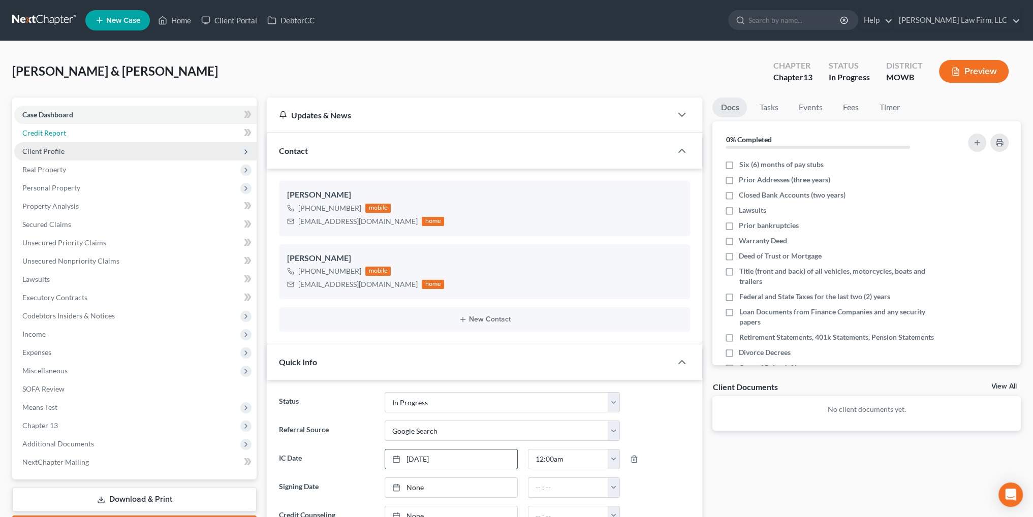
drag, startPoint x: 48, startPoint y: 131, endPoint x: 50, endPoint y: 145, distance: 14.9
click at [48, 131] on span "Credit Report" at bounding box center [44, 133] width 44 height 9
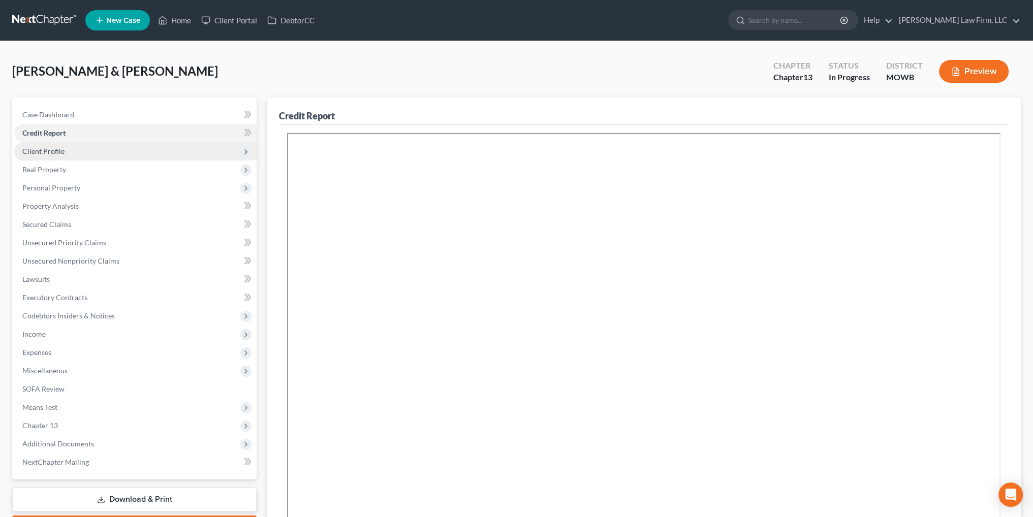
click at [51, 148] on span "Client Profile" at bounding box center [43, 151] width 42 height 9
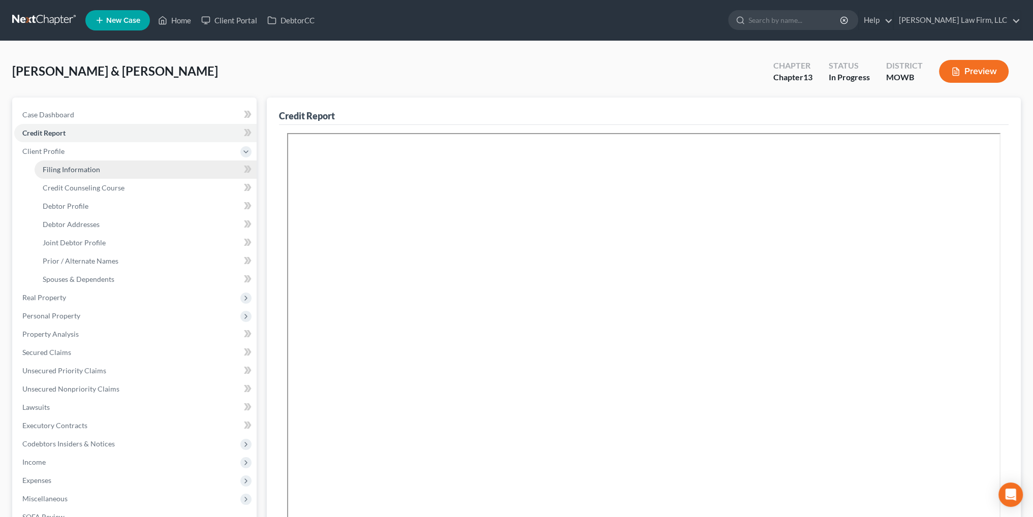
click at [61, 166] on span "Filing Information" at bounding box center [71, 169] width 57 height 9
select select "1"
select select "3"
select select "46"
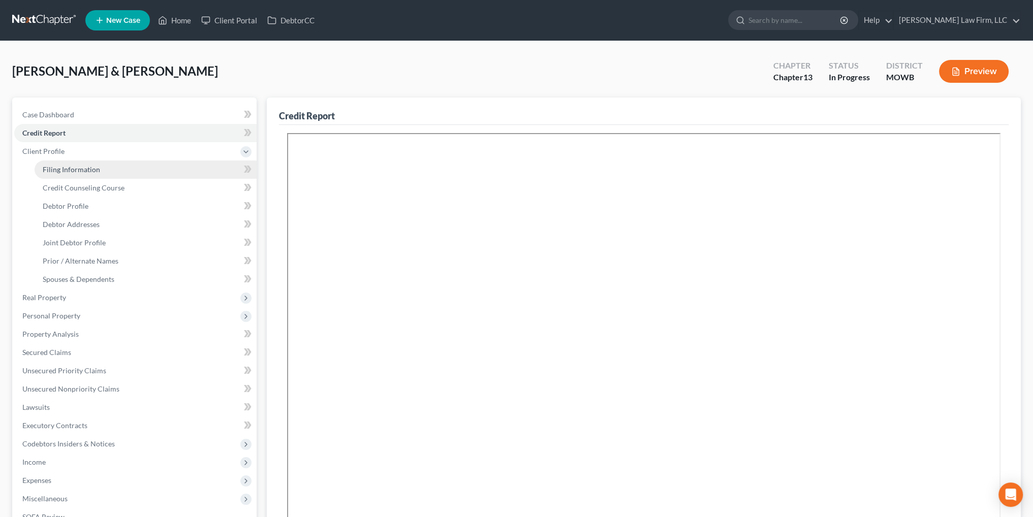
select select "12"
select select "26"
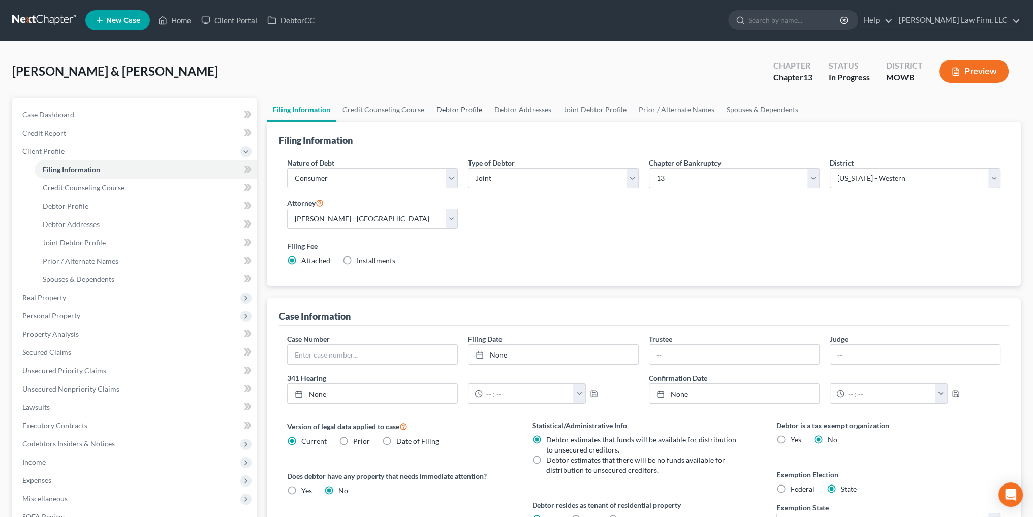
click at [455, 104] on link "Debtor Profile" at bounding box center [459, 110] width 58 height 24
select select "1"
select select "4"
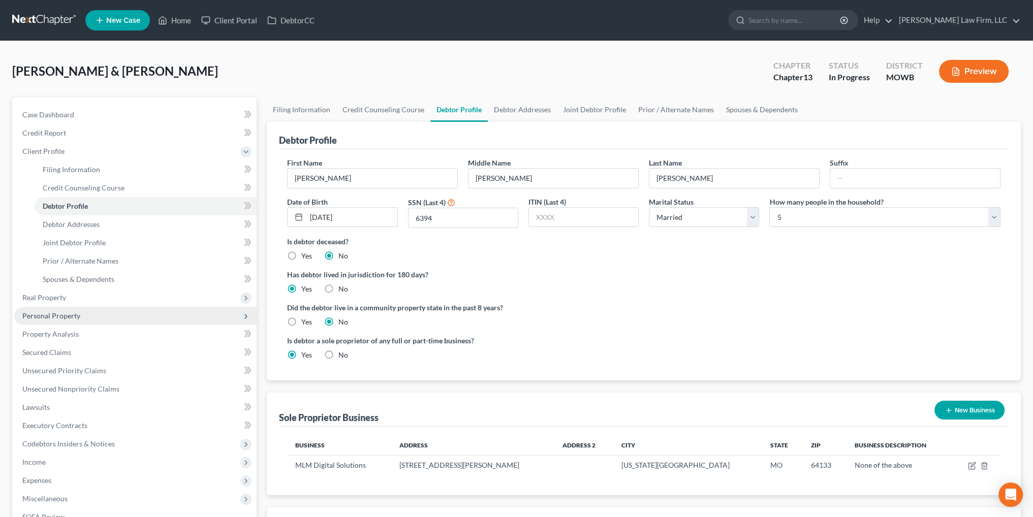
click at [63, 315] on span "Personal Property" at bounding box center [51, 316] width 58 height 9
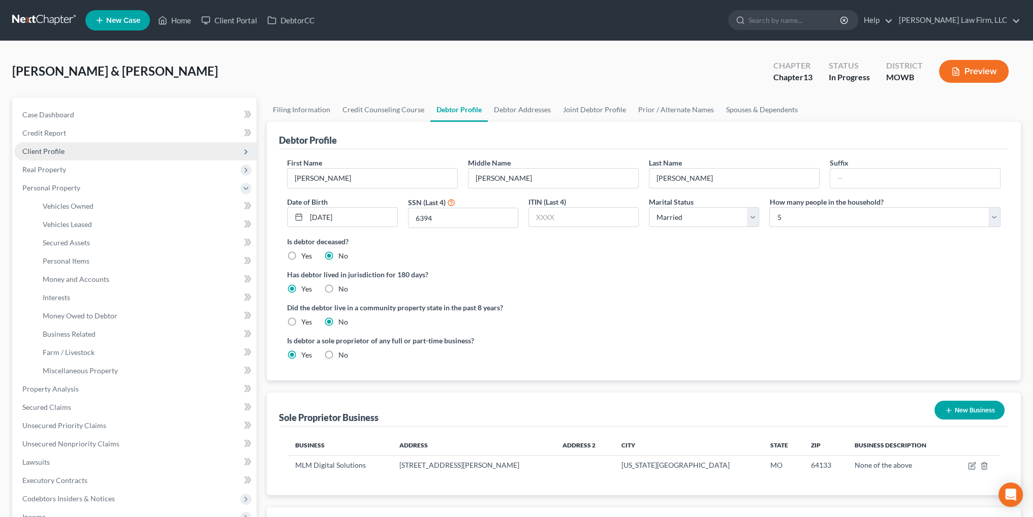
click at [41, 145] on span "Client Profile" at bounding box center [135, 151] width 242 height 18
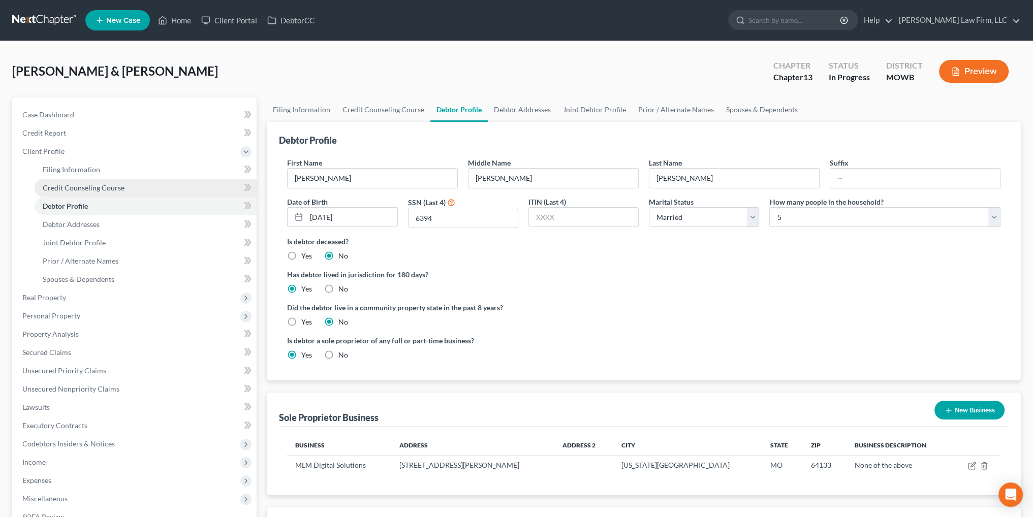
click at [90, 196] on link "Credit Counseling Course" at bounding box center [146, 188] width 222 height 18
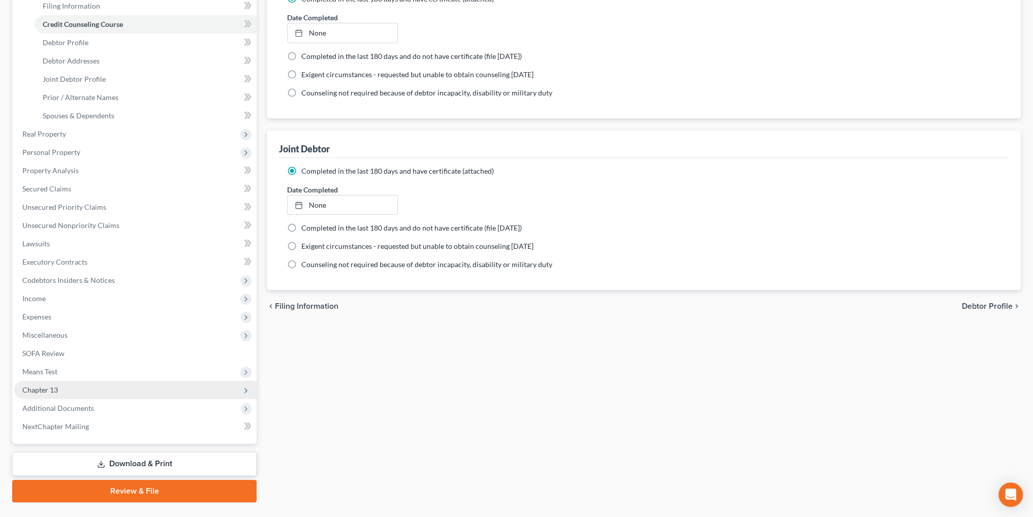
scroll to position [187, 0]
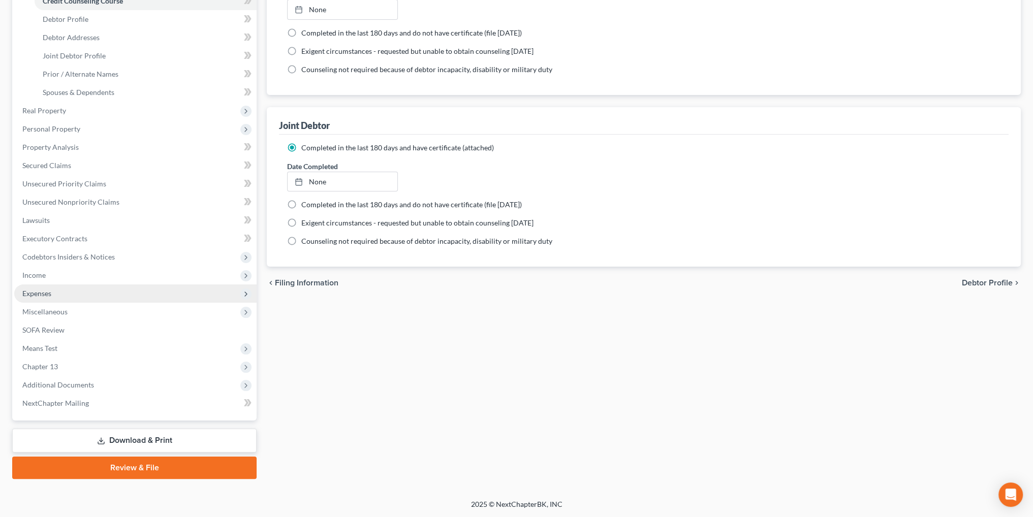
click at [35, 288] on span "Expenses" at bounding box center [135, 294] width 242 height 18
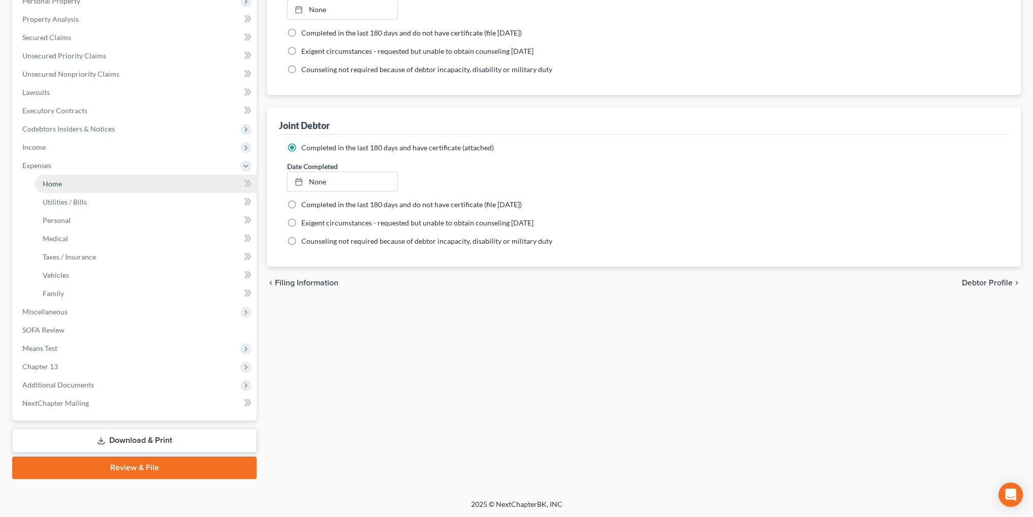
click at [46, 185] on span "Home" at bounding box center [52, 183] width 19 height 9
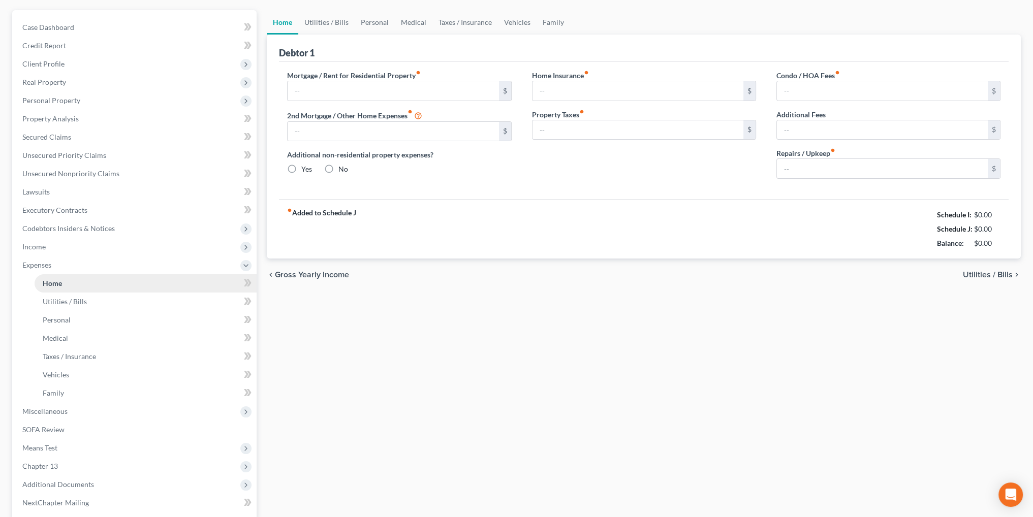
type input "2,250.00"
type input "0.00"
radio input "true"
type input "0.00"
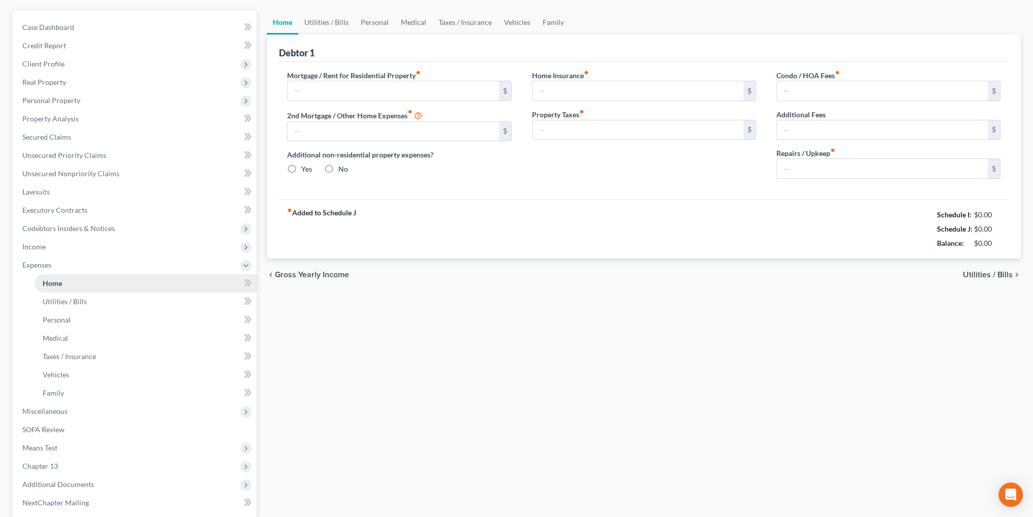
type input "0.00"
type input "200.00"
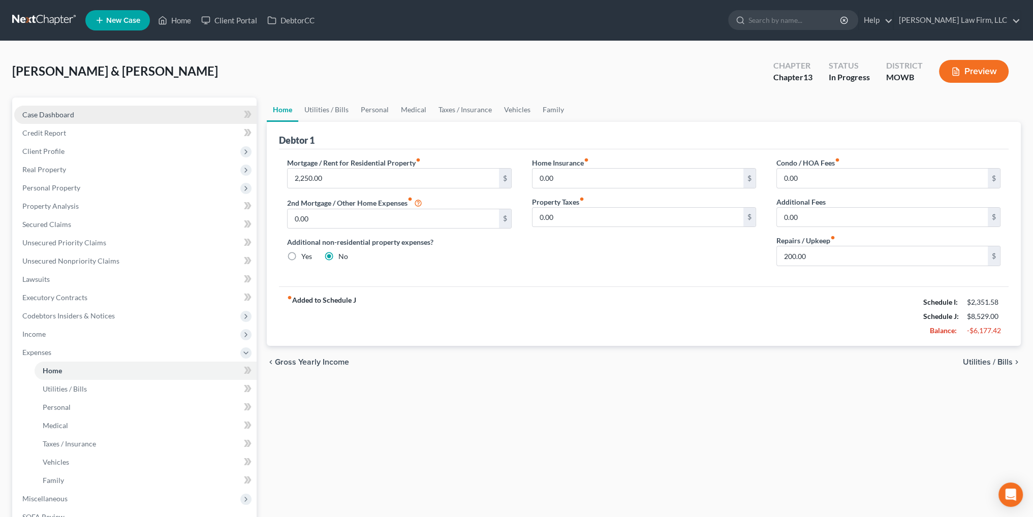
click at [37, 114] on span "Case Dashboard" at bounding box center [48, 114] width 52 height 9
select select "4"
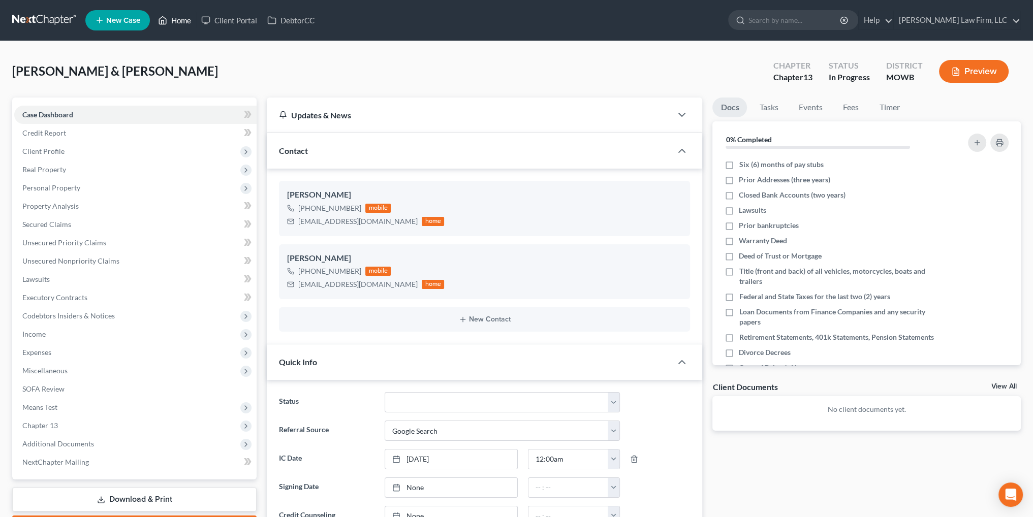
click at [175, 16] on link "Home" at bounding box center [174, 20] width 43 height 18
